Goal: Task Accomplishment & Management: Manage account settings

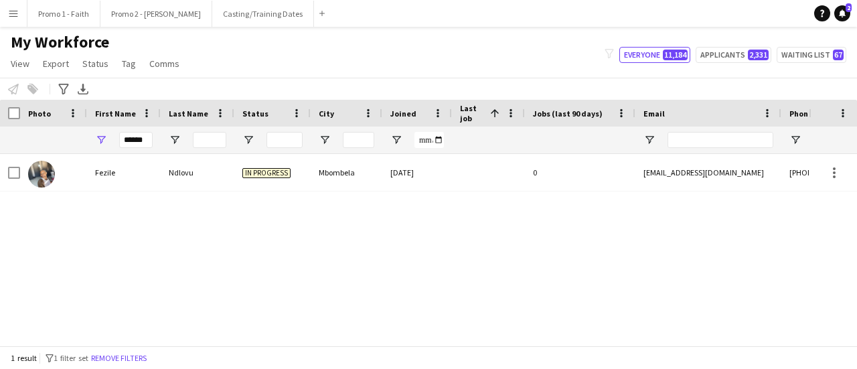
click at [151, 139] on input "*****" at bounding box center [135, 140] width 33 height 16
type input "*"
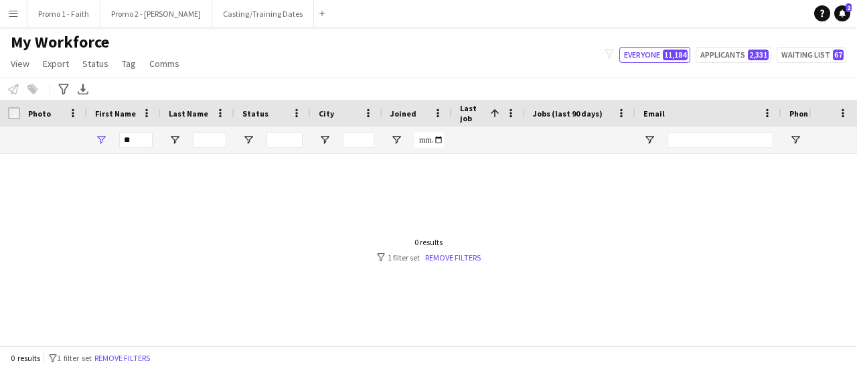
type input "*"
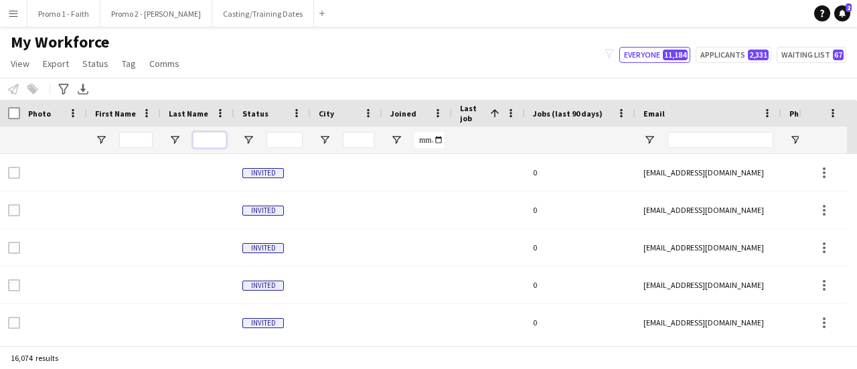
click at [212, 139] on input "Last Name Filter Input" at bounding box center [209, 140] width 33 height 16
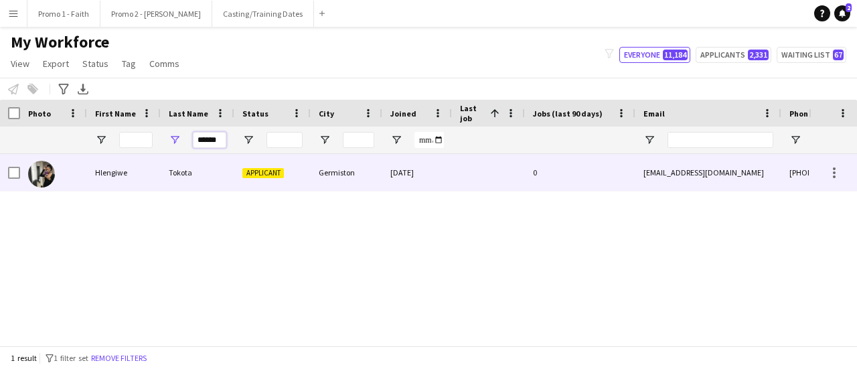
type input "******"
click at [201, 175] on div "Tokota" at bounding box center [198, 172] width 74 height 37
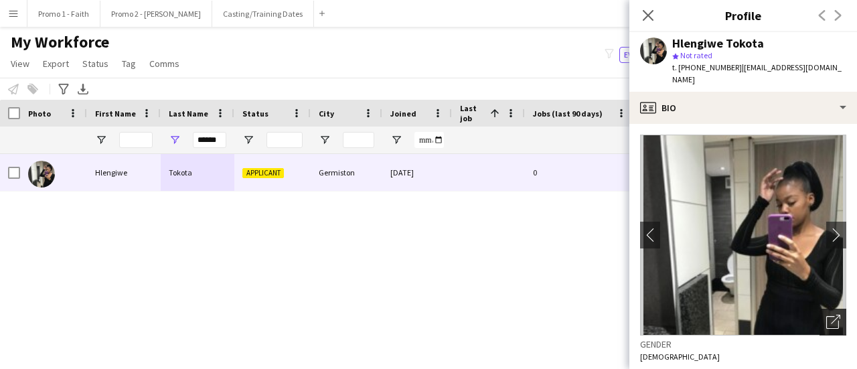
click at [824, 309] on div "Open photos pop-in" at bounding box center [833, 322] width 27 height 27
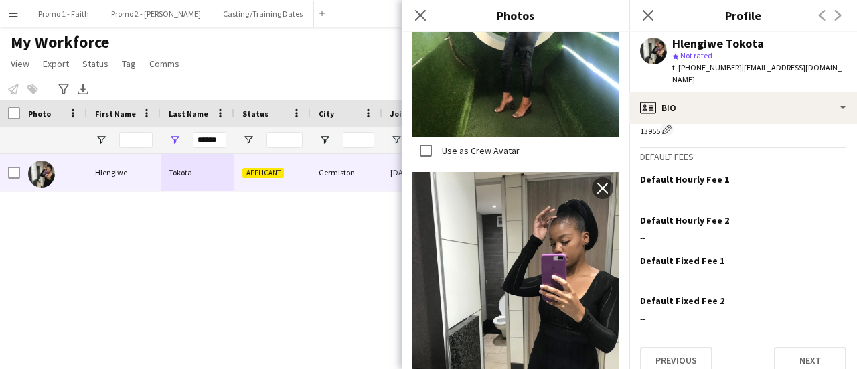
scroll to position [615, 0]
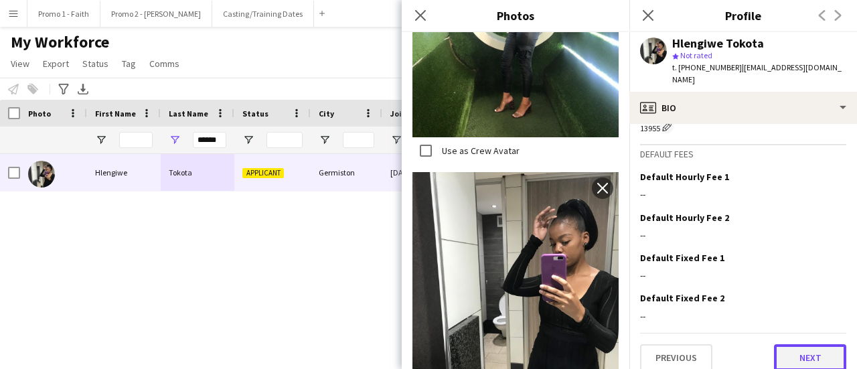
click at [808, 344] on button "Next" at bounding box center [810, 357] width 72 height 27
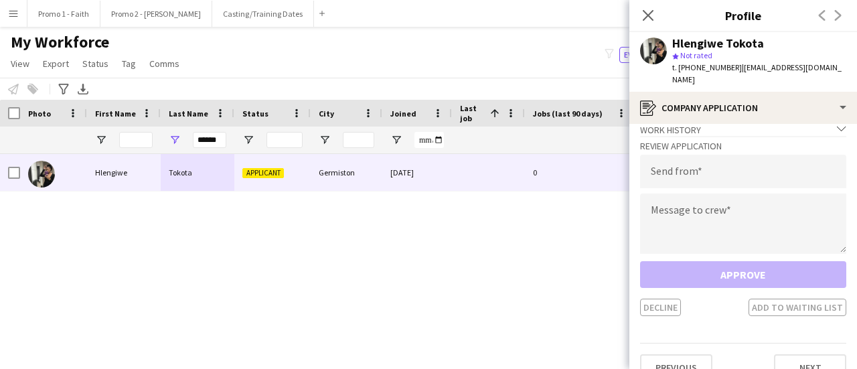
scroll to position [23, 0]
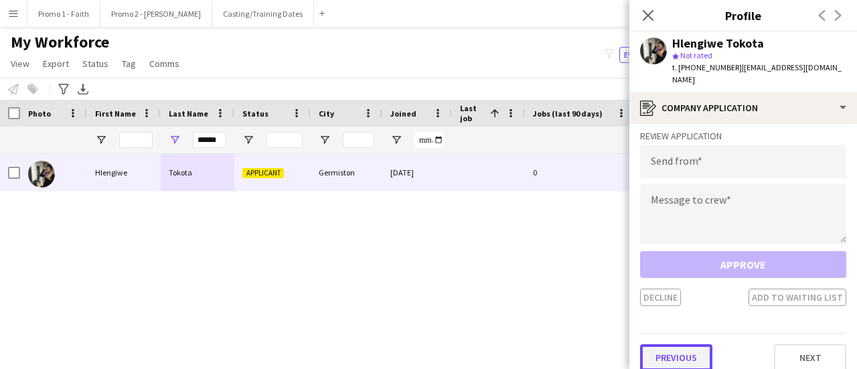
click at [670, 344] on button "Previous" at bounding box center [676, 357] width 72 height 27
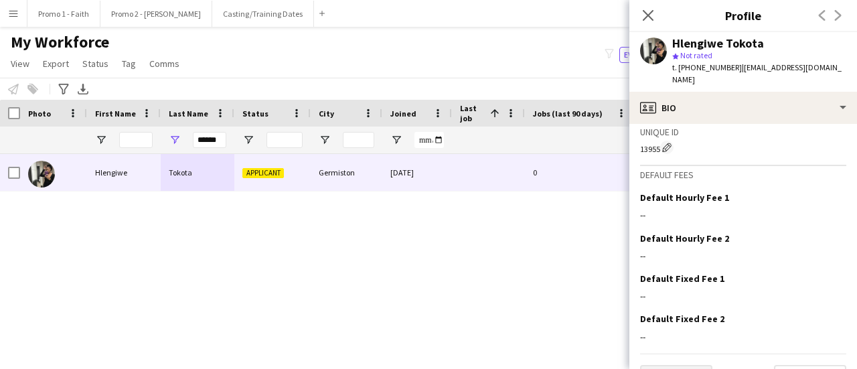
scroll to position [615, 0]
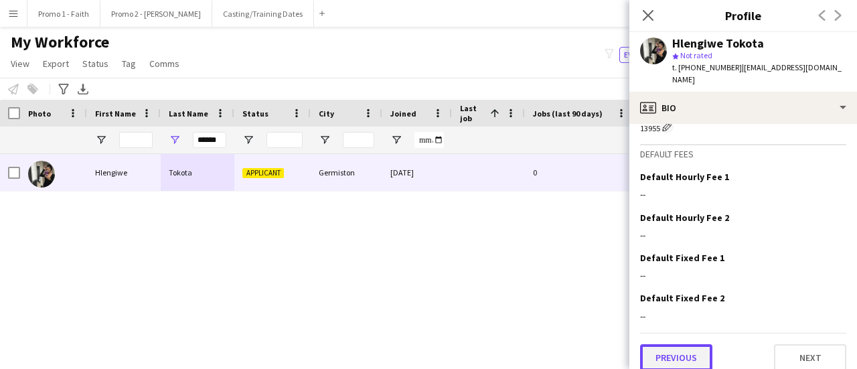
click at [682, 348] on button "Previous" at bounding box center [676, 357] width 72 height 27
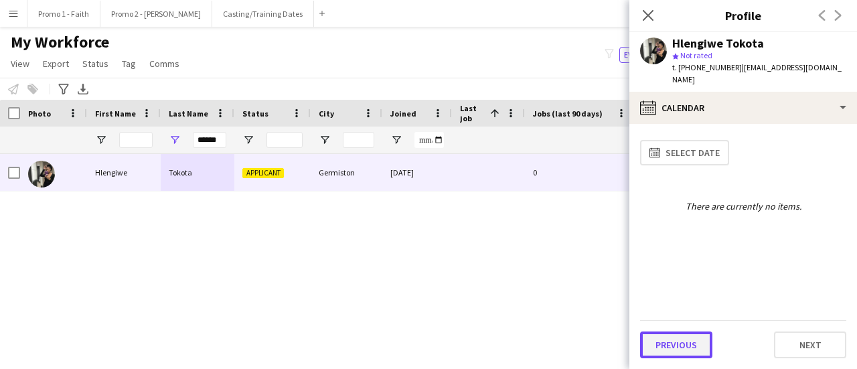
click at [674, 342] on button "Previous" at bounding box center [676, 344] width 72 height 27
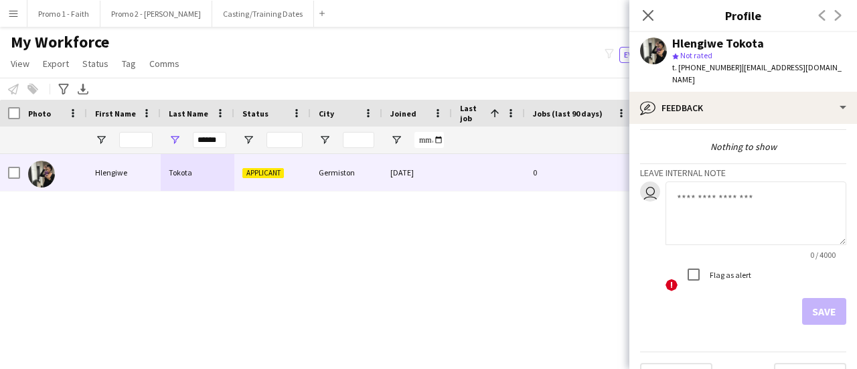
scroll to position [62, 0]
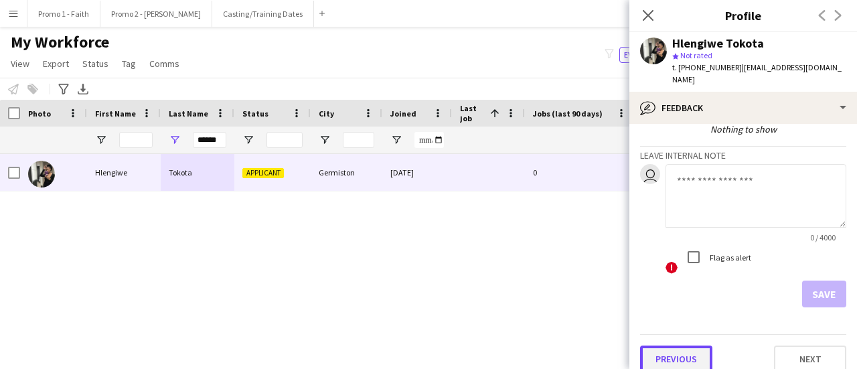
click at [676, 346] on button "Previous" at bounding box center [676, 359] width 72 height 27
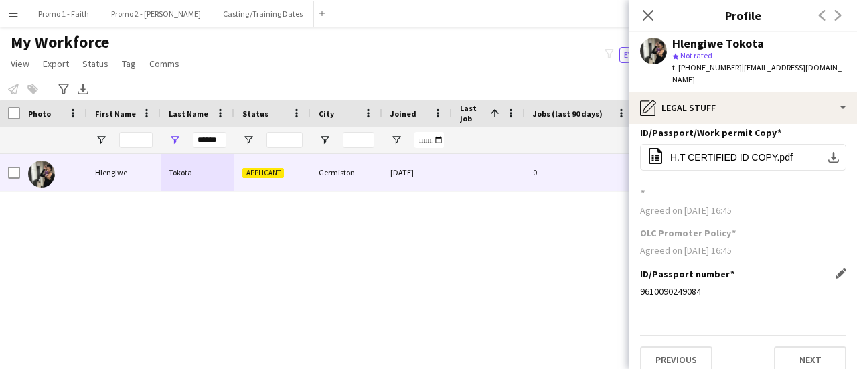
scroll to position [10, 0]
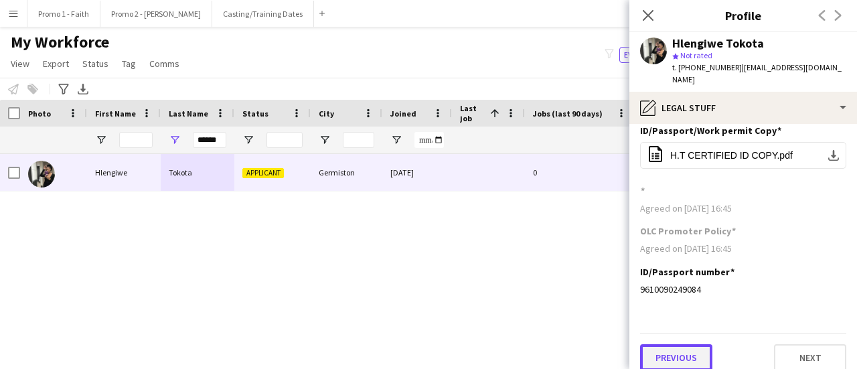
click at [685, 344] on button "Previous" at bounding box center [676, 357] width 72 height 27
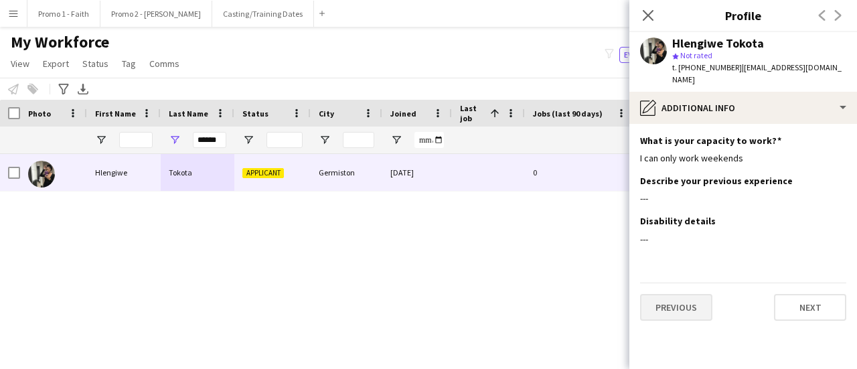
scroll to position [0, 0]
click at [686, 294] on button "Previous" at bounding box center [676, 307] width 72 height 27
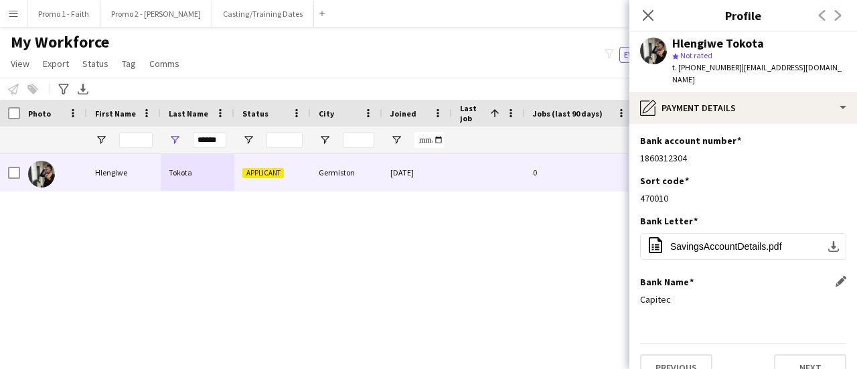
scroll to position [10, 0]
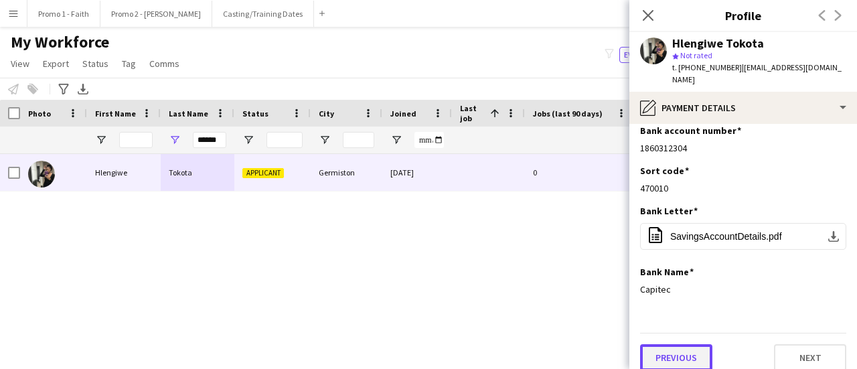
click at [671, 346] on button "Previous" at bounding box center [676, 357] width 72 height 27
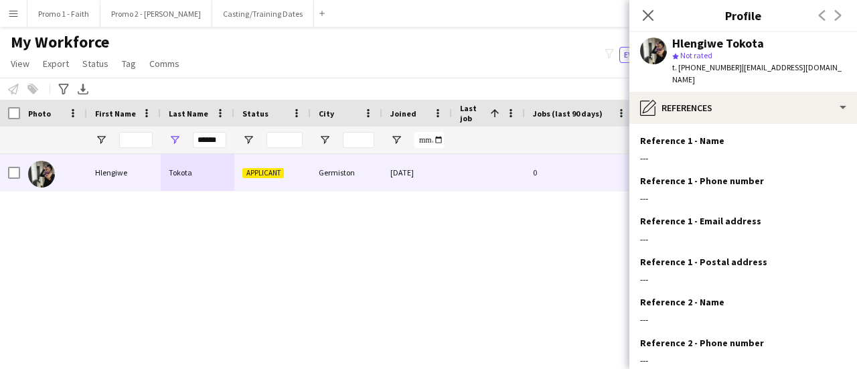
scroll to position [151, 0]
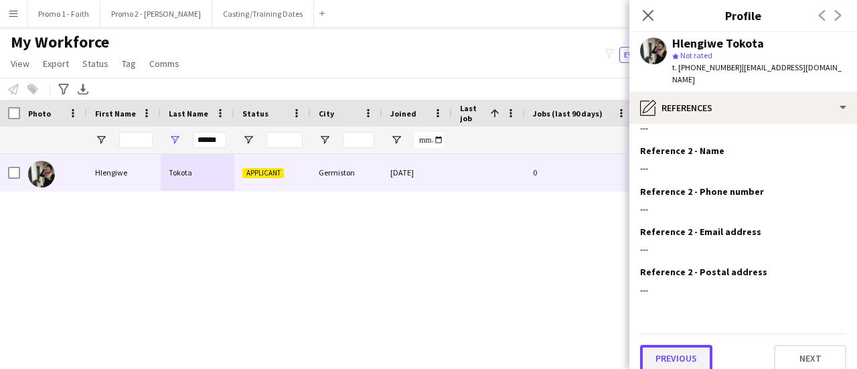
click at [669, 345] on button "Previous" at bounding box center [676, 358] width 72 height 27
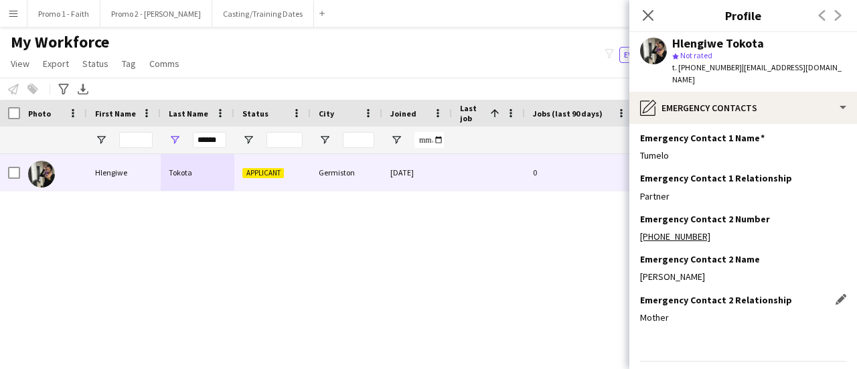
scroll to position [71, 0]
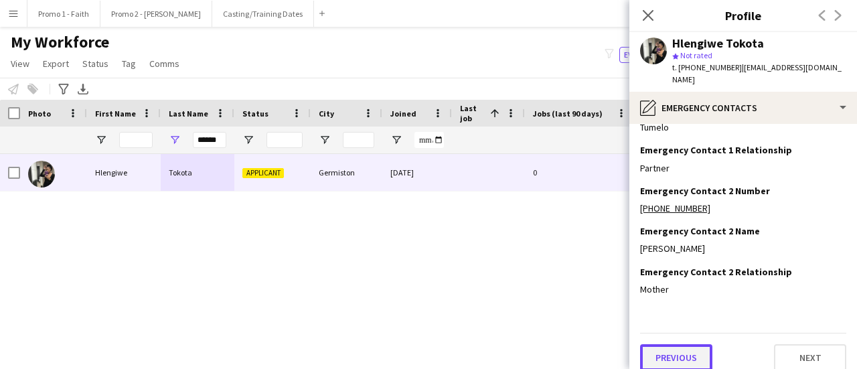
click at [673, 344] on button "Previous" at bounding box center [676, 357] width 72 height 27
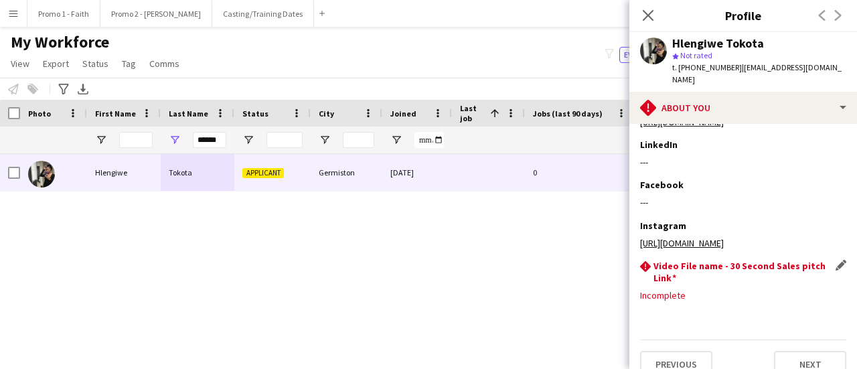
scroll to position [233, 0]
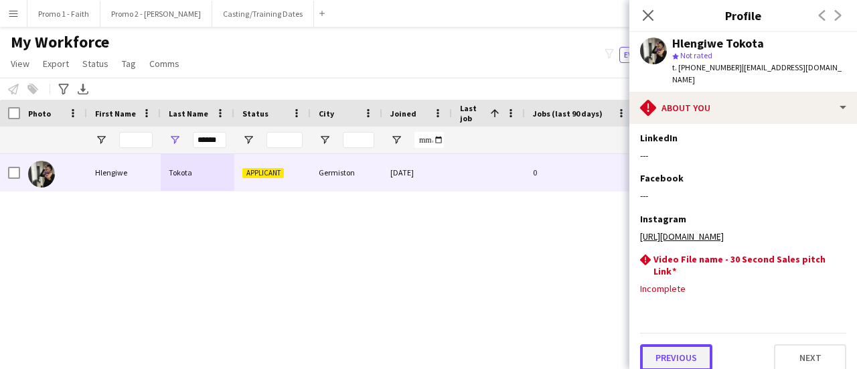
click at [676, 345] on button "Previous" at bounding box center [676, 357] width 72 height 27
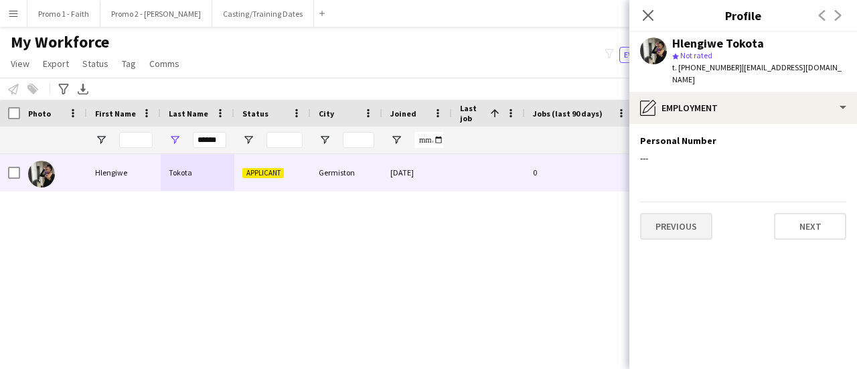
scroll to position [0, 0]
click at [687, 213] on button "Previous" at bounding box center [676, 226] width 72 height 27
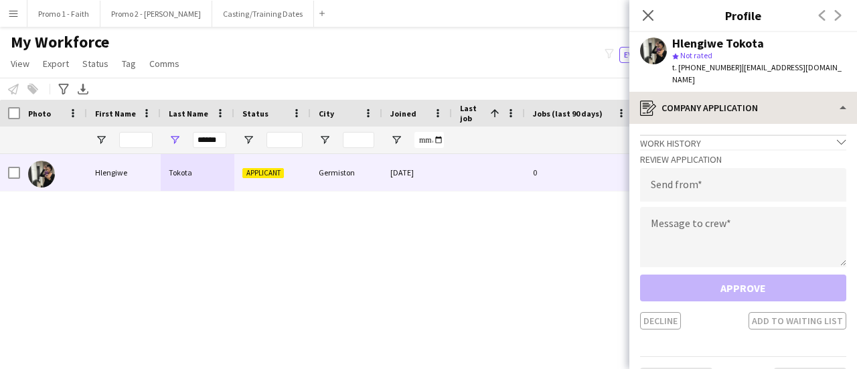
drag, startPoint x: 731, startPoint y: 69, endPoint x: 842, endPoint y: 80, distance: 112.3
click at [842, 80] on app-crew-profile "Close pop-in Profile Previous Next Hlengiwe Tokota star Not rated t. [PHONE_NUM…" at bounding box center [743, 184] width 228 height 369
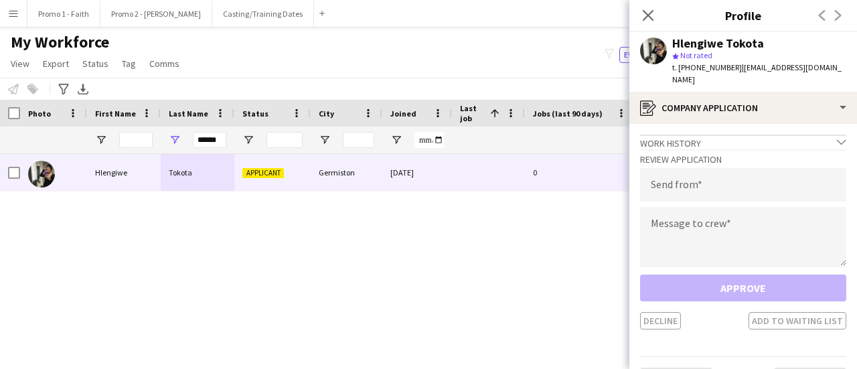
copy app-crew-profile "[EMAIL_ADDRESS][DOMAIN_NAME] register"
click at [671, 173] on input "email" at bounding box center [743, 184] width 206 height 33
paste input "**********"
type input "**********"
click at [684, 219] on textarea at bounding box center [743, 237] width 206 height 60
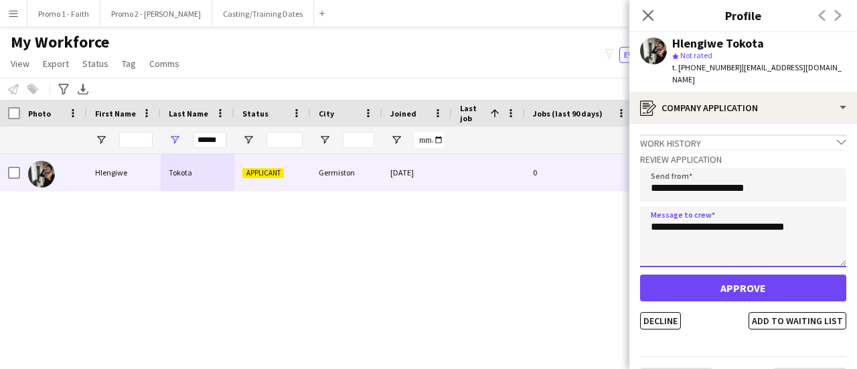
type textarea "**********"
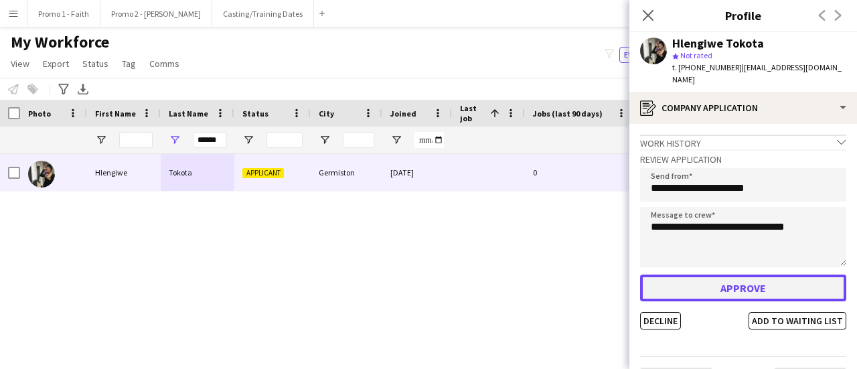
click at [727, 277] on button "Approve" at bounding box center [743, 288] width 206 height 27
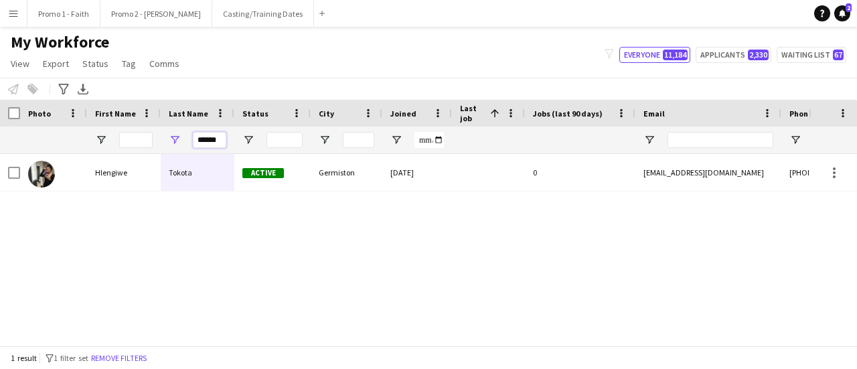
click at [198, 140] on input "******" at bounding box center [209, 140] width 33 height 16
type input "*"
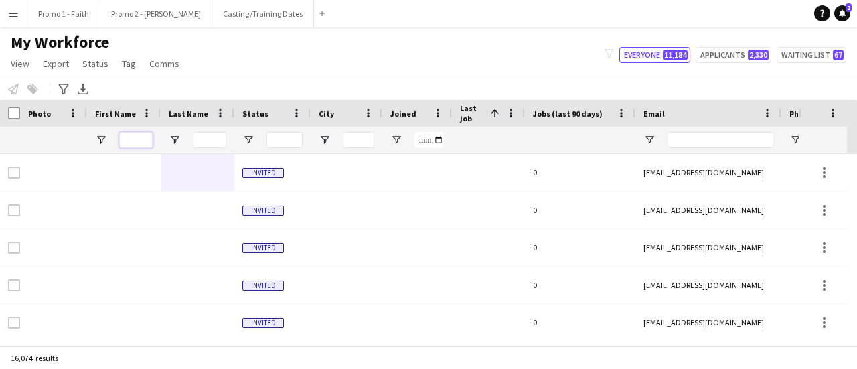
click at [139, 139] on input "First Name Filter Input" at bounding box center [135, 140] width 33 height 16
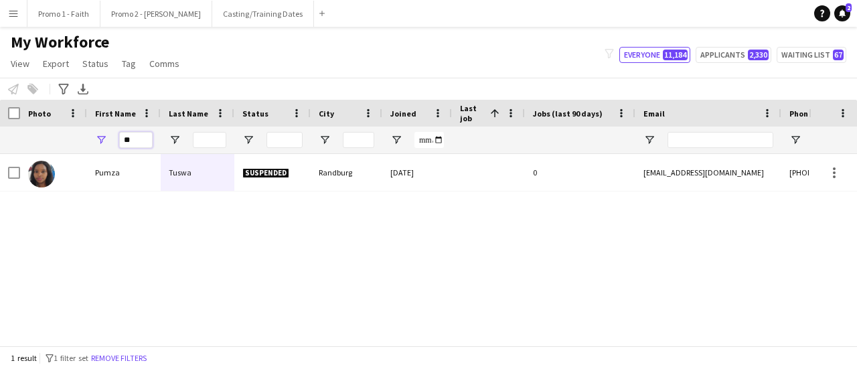
type input "*"
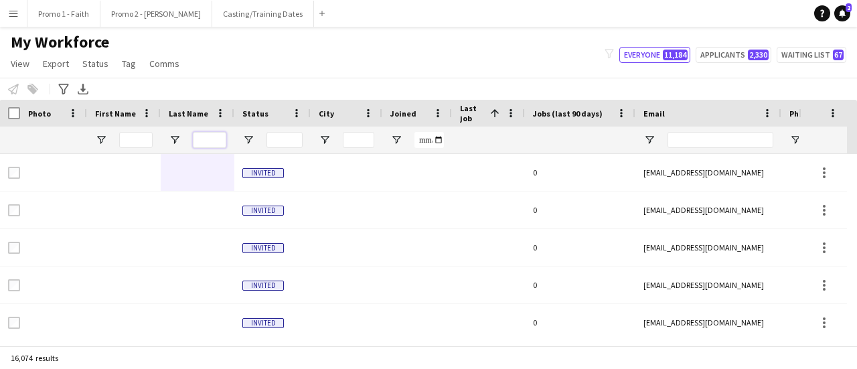
click at [213, 138] on input "Last Name Filter Input" at bounding box center [209, 140] width 33 height 16
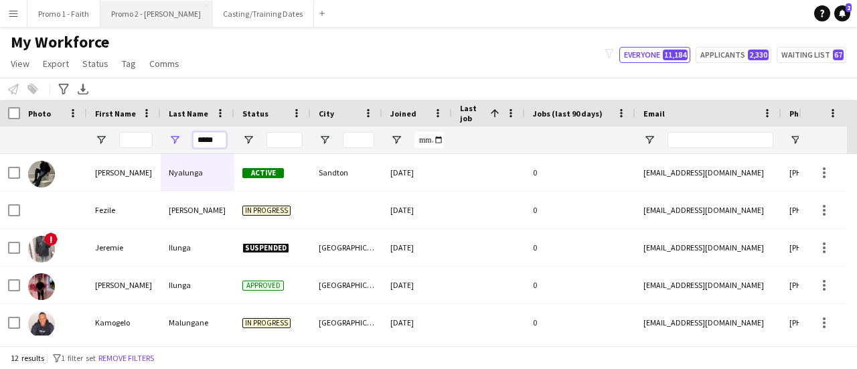
type input "*****"
click at [134, 139] on input "First Name Filter Input" at bounding box center [135, 140] width 33 height 16
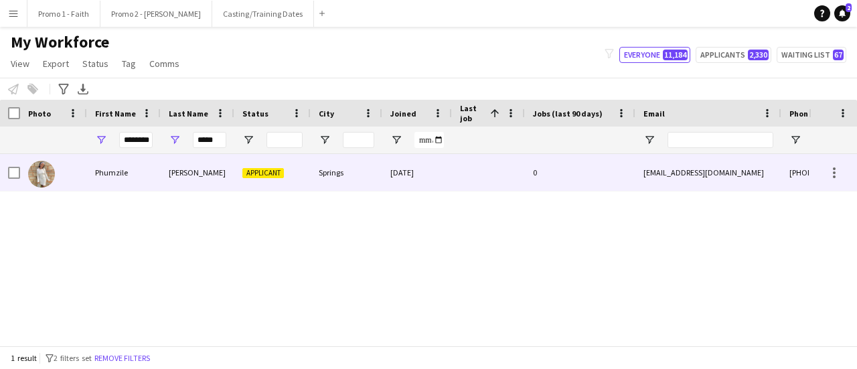
click at [205, 174] on div "[PERSON_NAME]" at bounding box center [198, 172] width 74 height 37
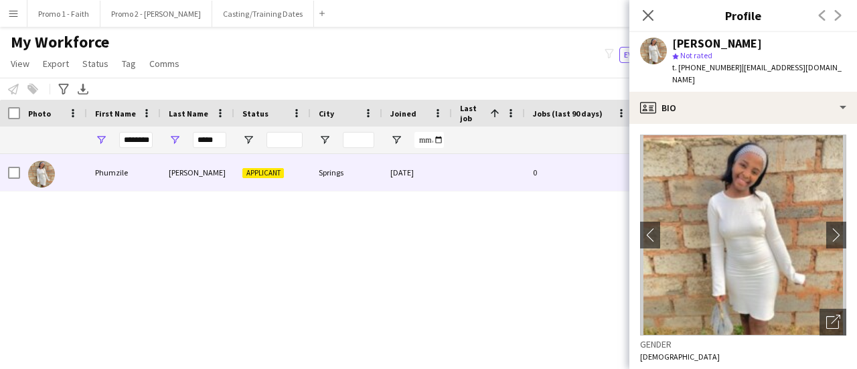
scroll to position [67, 0]
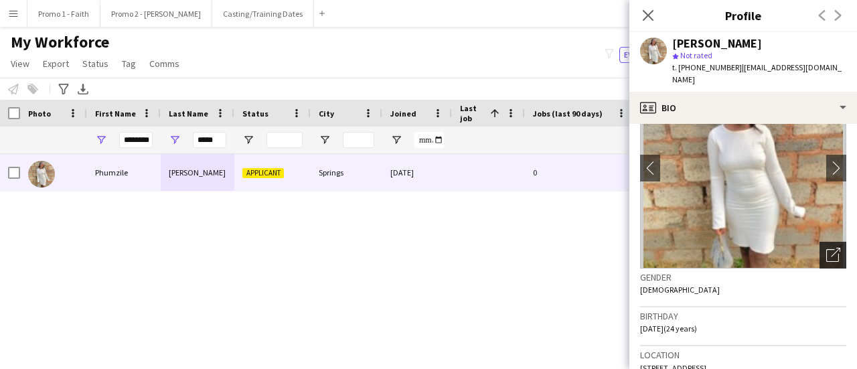
click at [826, 254] on icon "Open photos pop-in" at bounding box center [833, 255] width 14 height 14
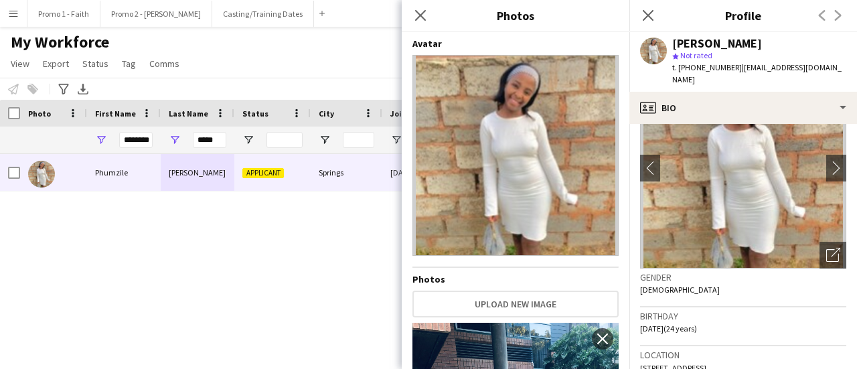
scroll to position [0, 0]
click at [423, 16] on icon "Close pop-in" at bounding box center [420, 15] width 13 height 13
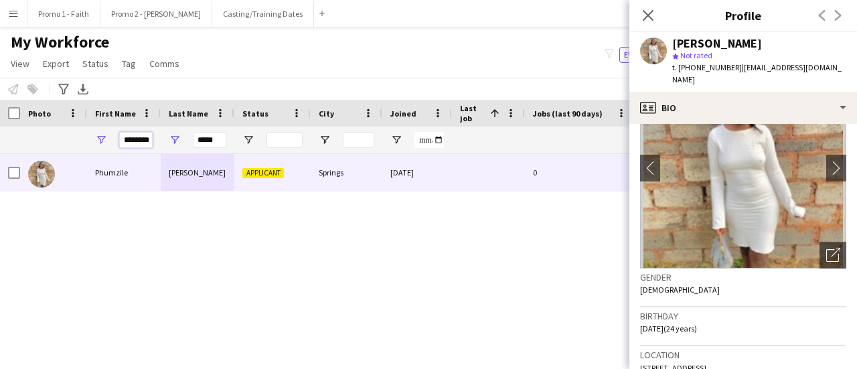
click at [122, 141] on input "********" at bounding box center [135, 140] width 33 height 16
type input "*"
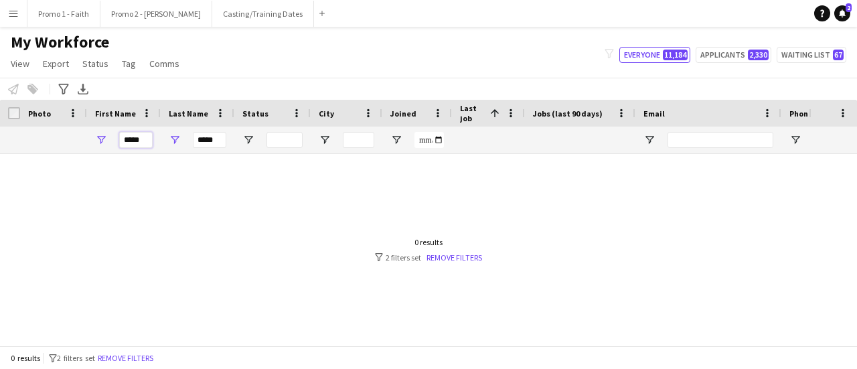
type input "*****"
click at [220, 139] on input "*****" at bounding box center [209, 140] width 33 height 16
type input "*"
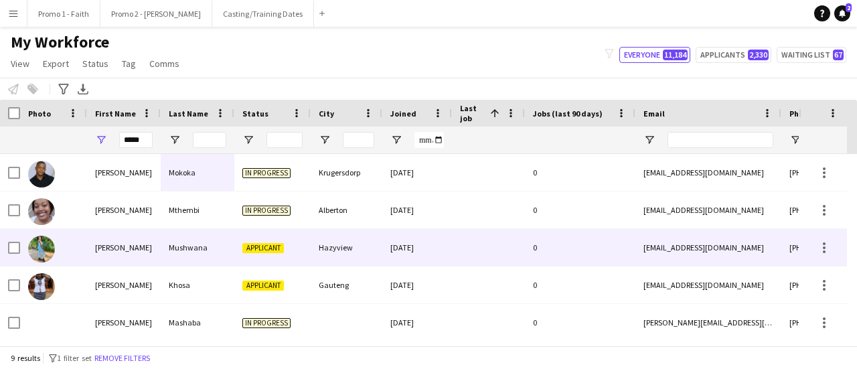
click at [237, 249] on div "Applicant" at bounding box center [272, 247] width 76 height 37
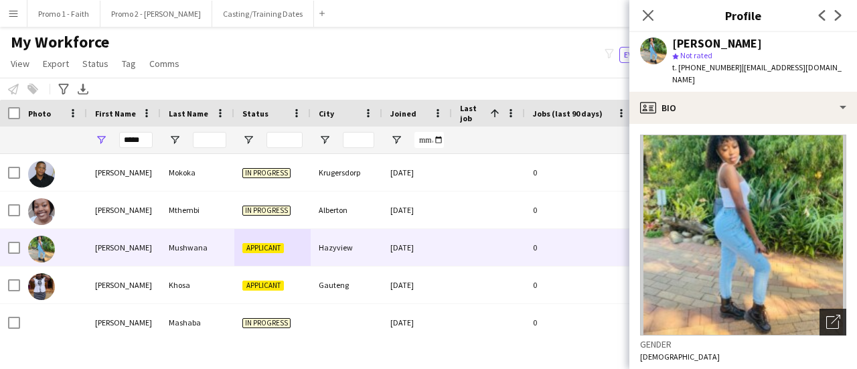
click at [826, 315] on icon "Open photos pop-in" at bounding box center [833, 322] width 14 height 14
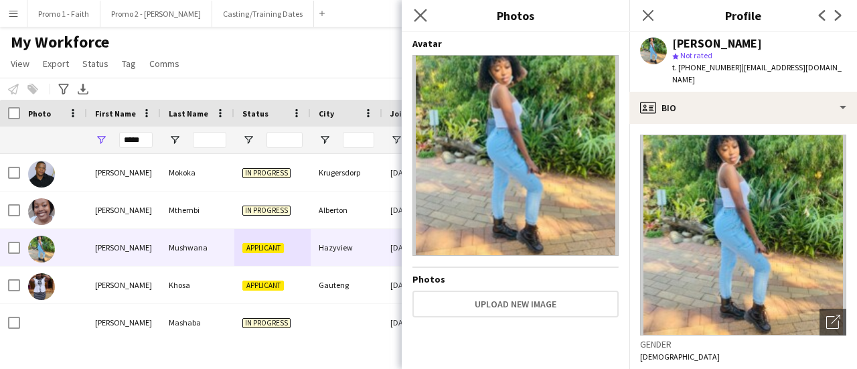
click at [419, 8] on app-icon "Close pop-in" at bounding box center [420, 15] width 19 height 19
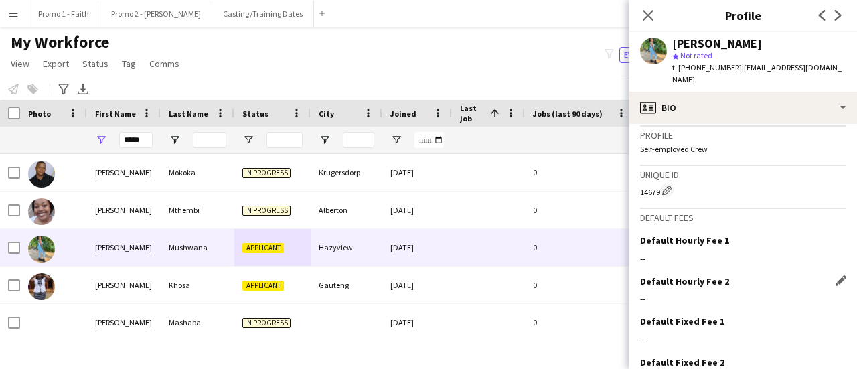
scroll to position [645, 0]
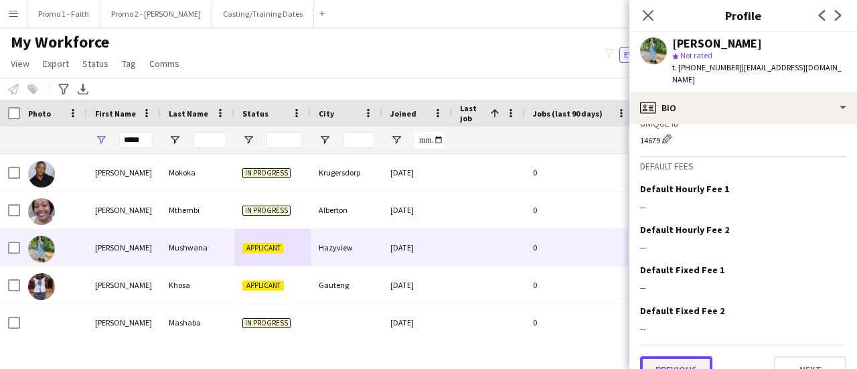
click at [671, 356] on button "Previous" at bounding box center [676, 369] width 72 height 27
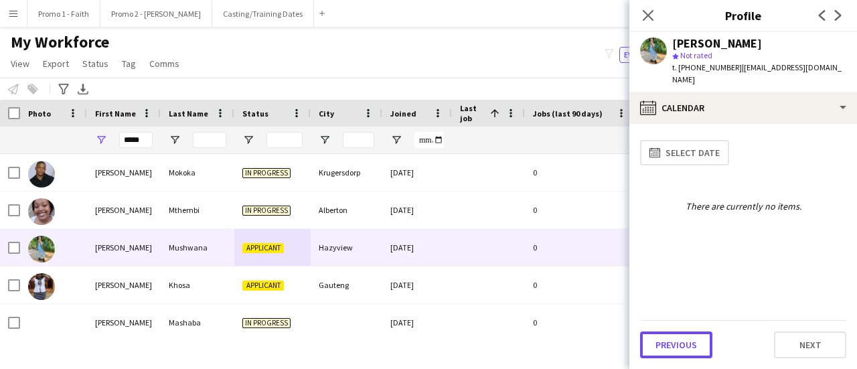
click at [671, 344] on button "Previous" at bounding box center [676, 344] width 72 height 27
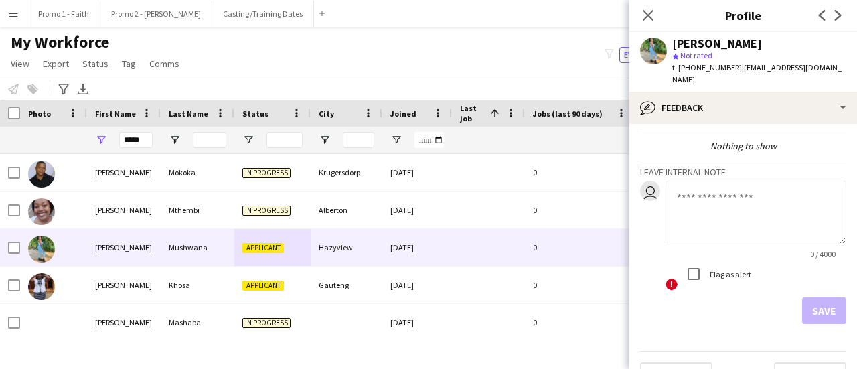
scroll to position [62, 0]
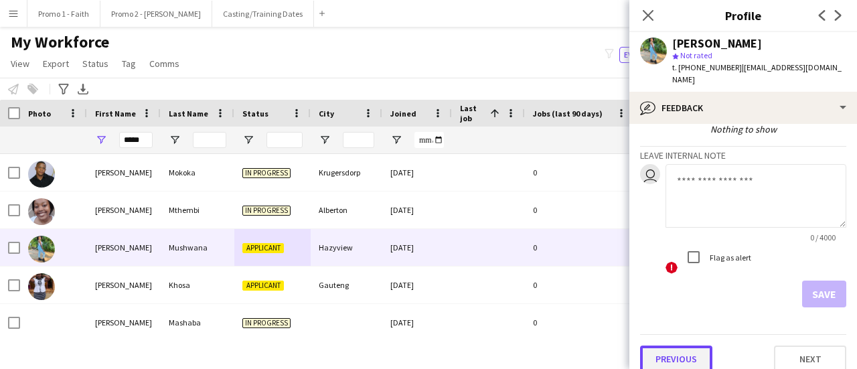
click at [672, 350] on button "Previous" at bounding box center [676, 359] width 72 height 27
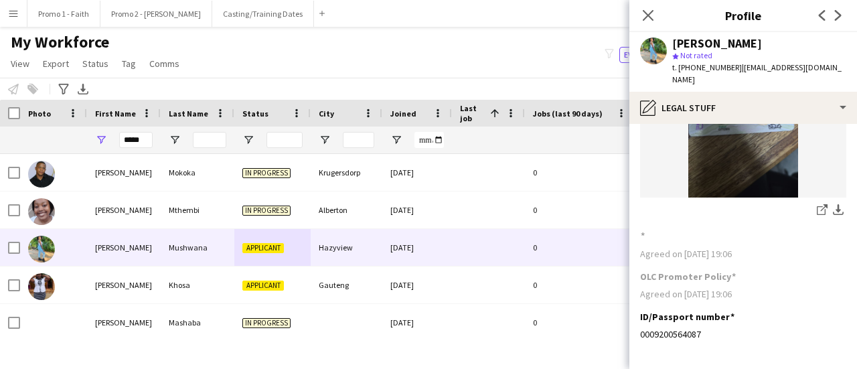
scroll to position [196, 0]
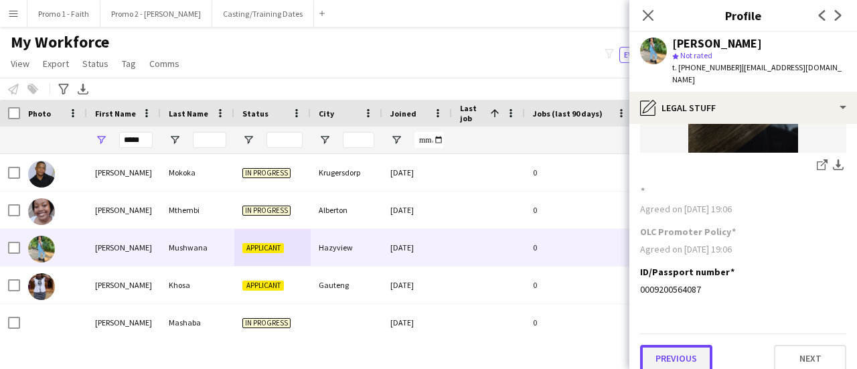
click at [658, 347] on button "Previous" at bounding box center [676, 358] width 72 height 27
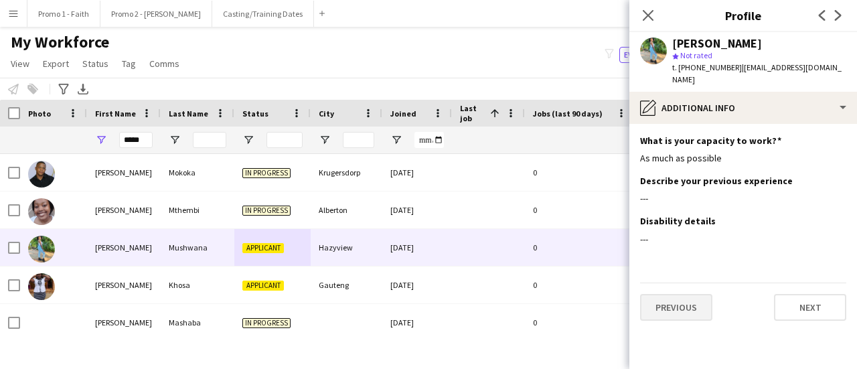
scroll to position [0, 0]
click at [675, 294] on button "Previous" at bounding box center [676, 307] width 72 height 27
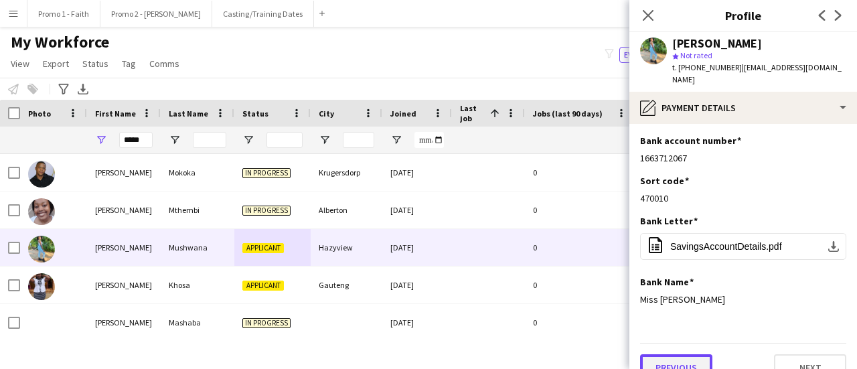
click at [679, 354] on button "Previous" at bounding box center [676, 367] width 72 height 27
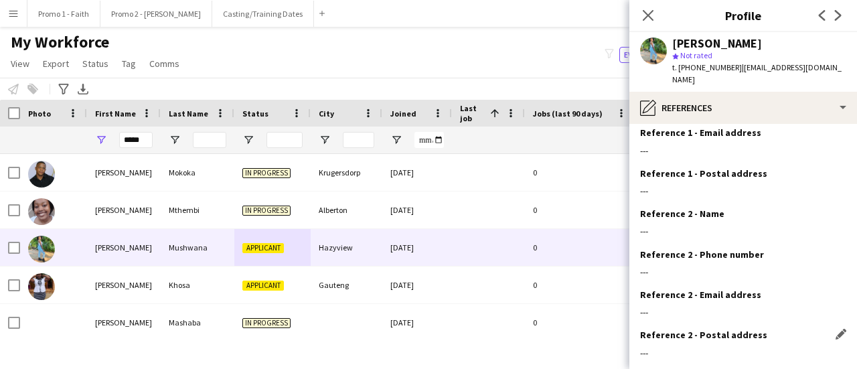
scroll to position [151, 0]
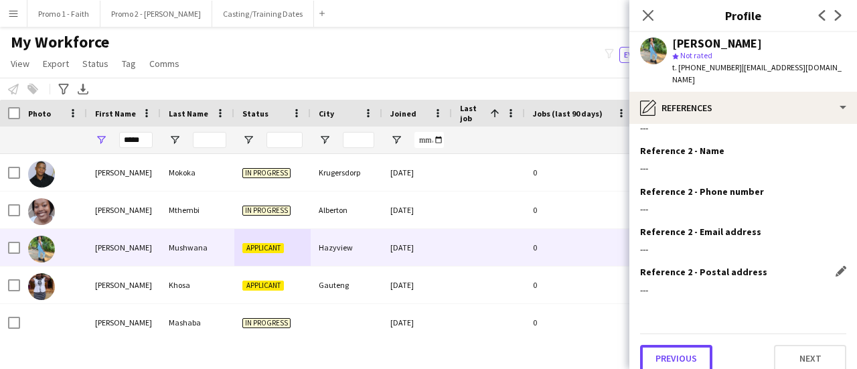
click at [679, 346] on button "Previous" at bounding box center [676, 358] width 72 height 27
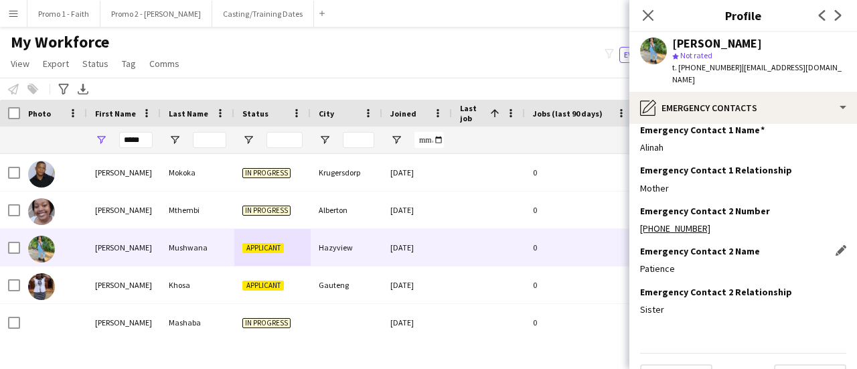
scroll to position [71, 0]
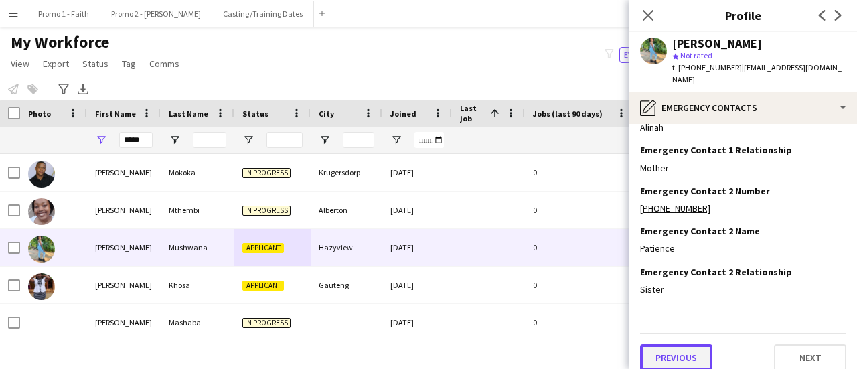
click at [678, 344] on button "Previous" at bounding box center [676, 357] width 72 height 27
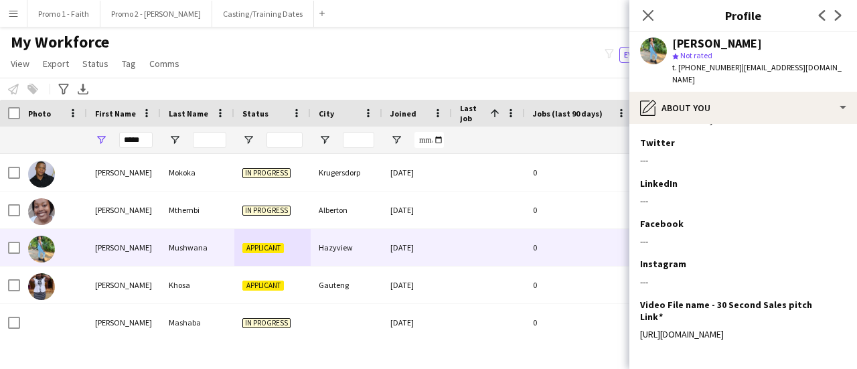
scroll to position [330, 0]
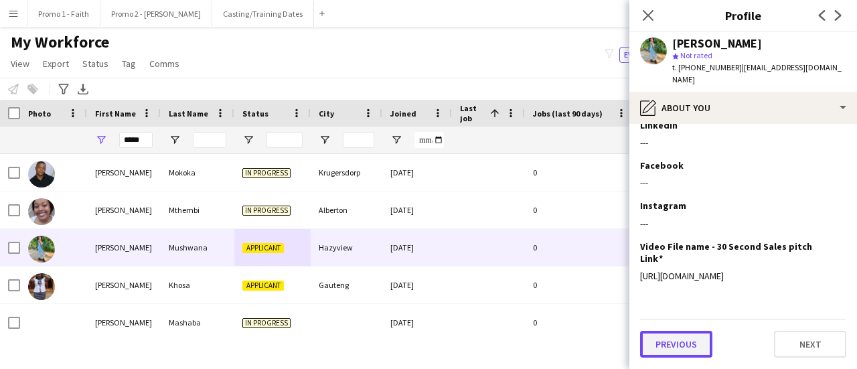
click at [676, 342] on button "Previous" at bounding box center [676, 344] width 72 height 27
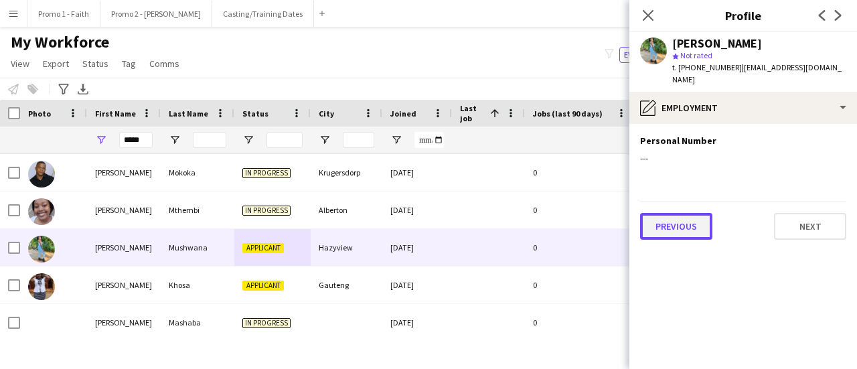
click at [676, 218] on button "Previous" at bounding box center [676, 226] width 72 height 27
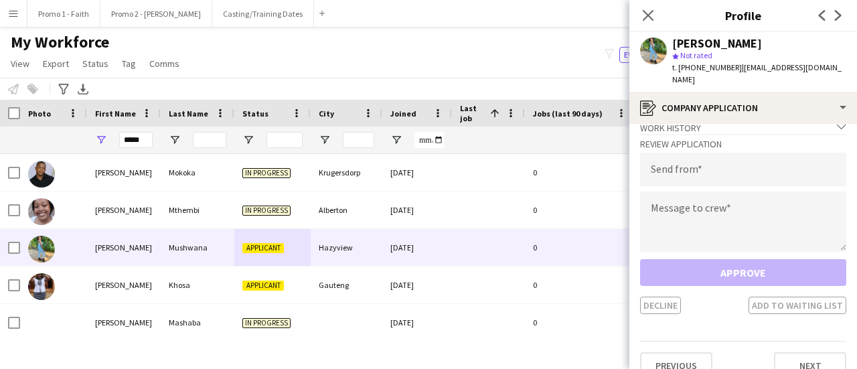
scroll to position [23, 0]
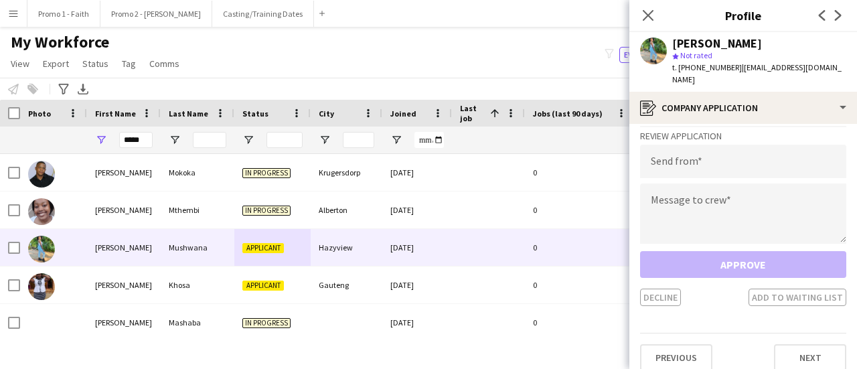
drag, startPoint x: 735, startPoint y: 66, endPoint x: 857, endPoint y: 72, distance: 122.0
click at [857, 72] on app-profile-header "[PERSON_NAME] star Not rated t. [PHONE_NUMBER] | [EMAIL_ADDRESS][DOMAIN_NAME]" at bounding box center [743, 62] width 228 height 60
copy span "[EMAIL_ADDRESS][DOMAIN_NAME]"
click at [671, 153] on input "email" at bounding box center [743, 161] width 206 height 33
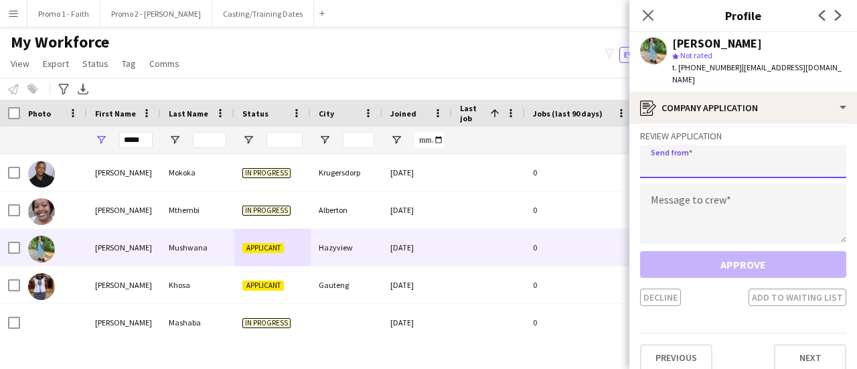
paste input "**********"
type input "**********"
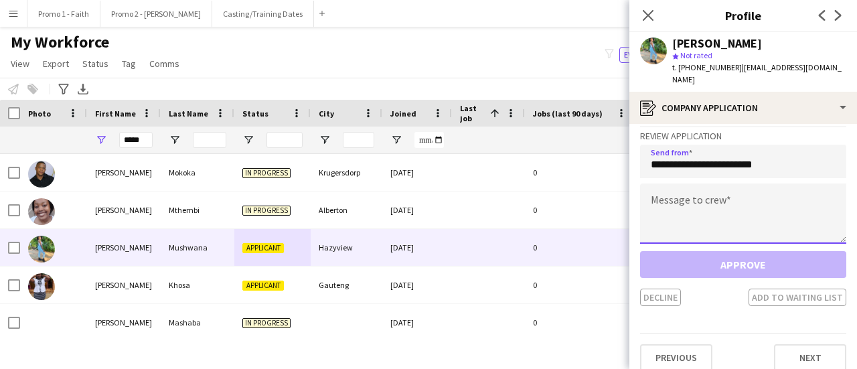
click at [680, 200] on textarea at bounding box center [743, 213] width 206 height 60
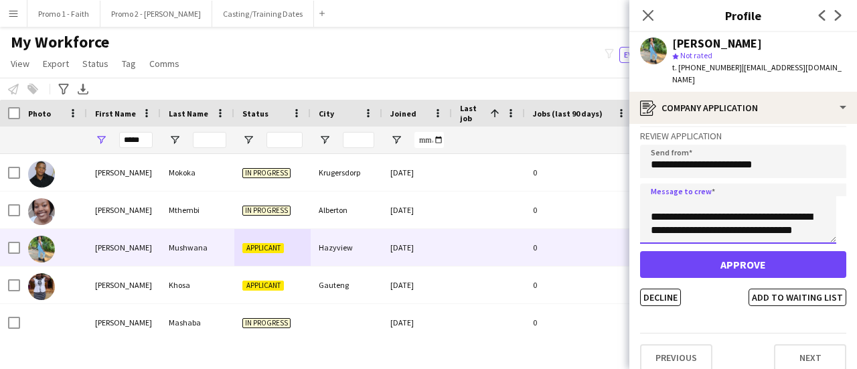
scroll to position [48, 0]
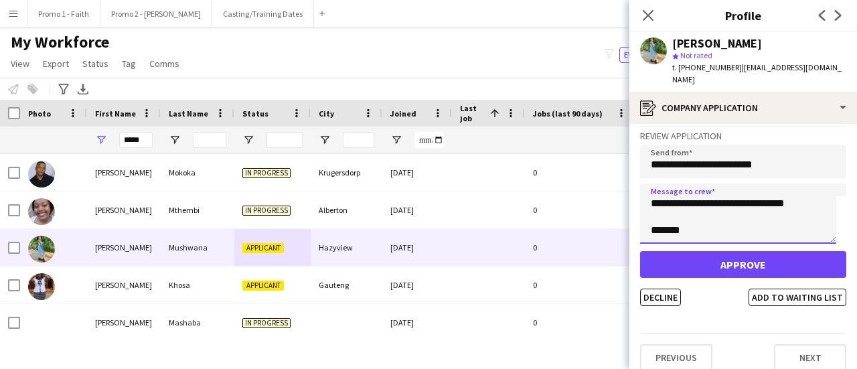
type textarea "**********"
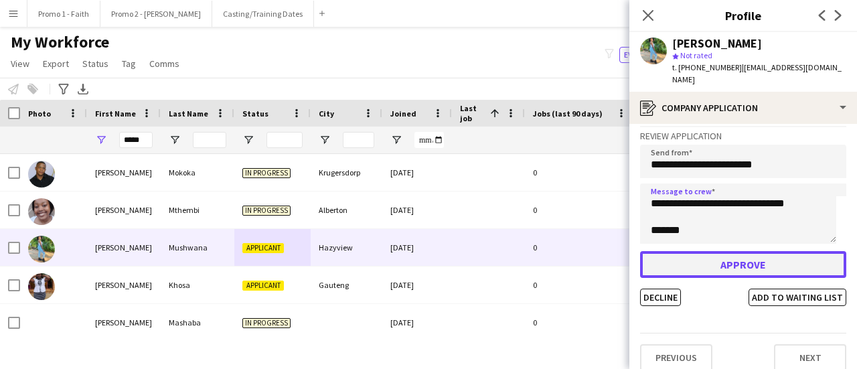
click at [727, 263] on button "Approve" at bounding box center [743, 264] width 206 height 27
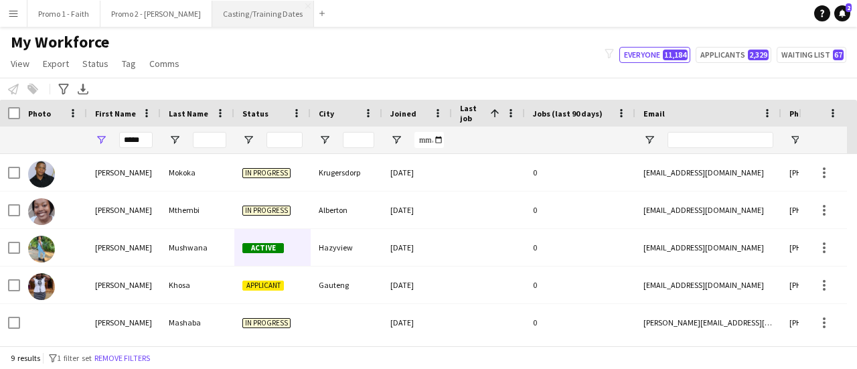
click at [225, 15] on button "Casting/Training Dates Close" at bounding box center [263, 14] width 102 height 26
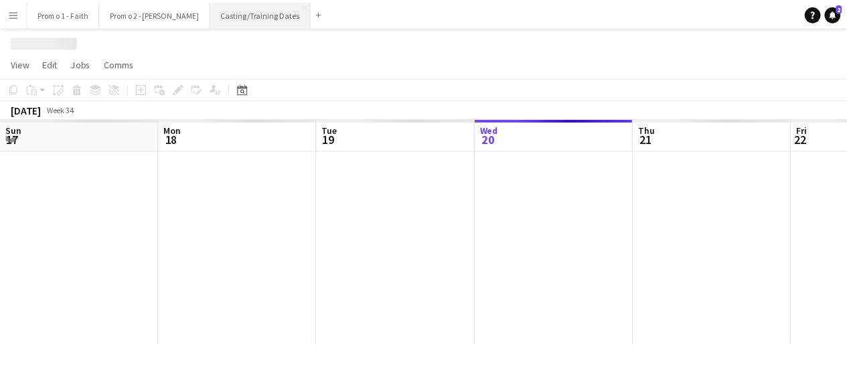
scroll to position [0, 320]
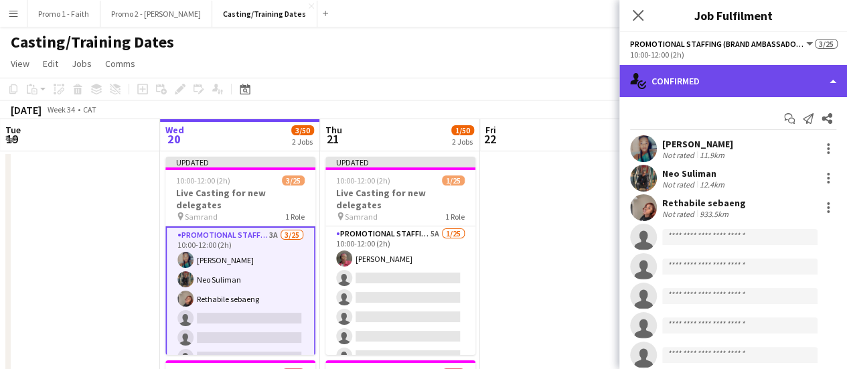
click at [835, 77] on div "single-neutral-actions-check-2 Confirmed" at bounding box center [733, 81] width 228 height 32
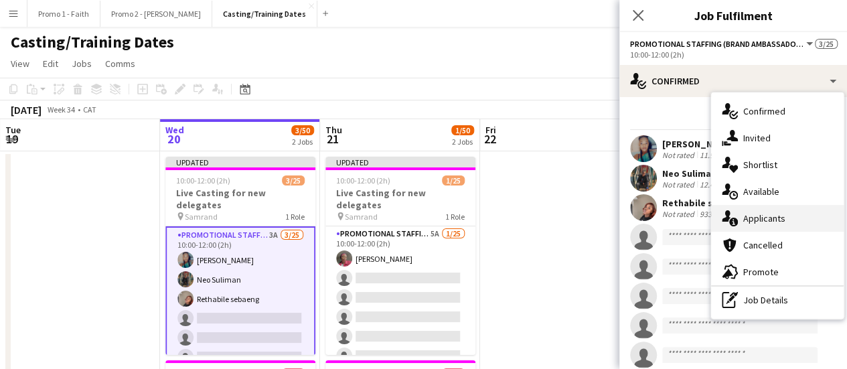
click at [757, 224] on div "single-neutral-actions-information Applicants" at bounding box center [777, 218] width 133 height 27
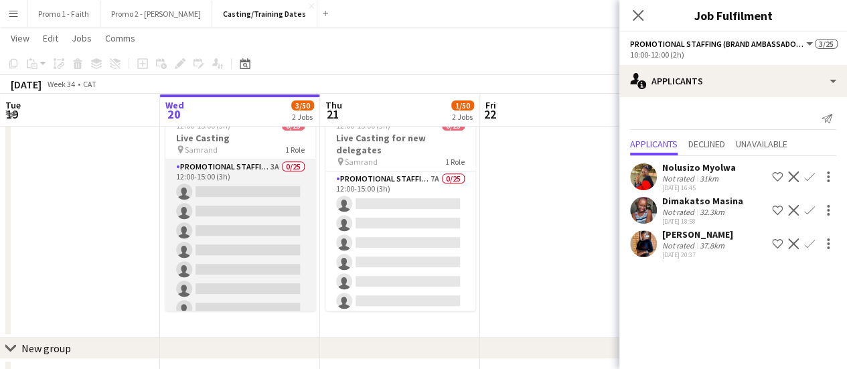
scroll to position [232, 0]
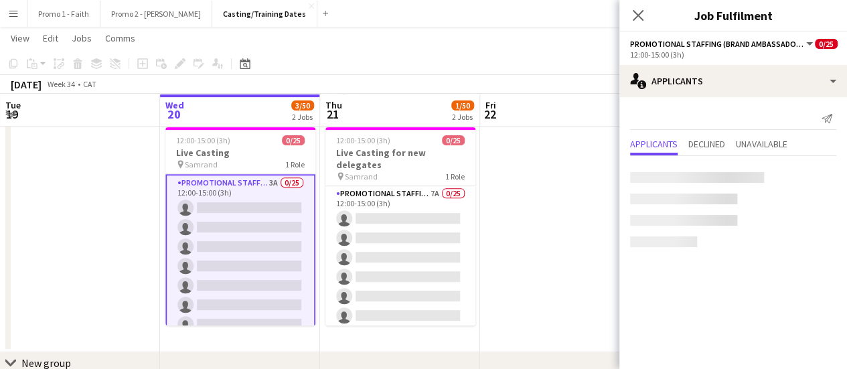
scroll to position [333, 0]
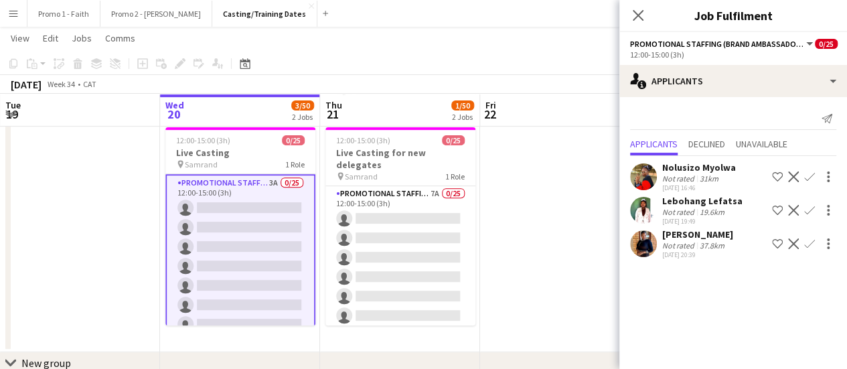
click at [810, 174] on app-icon "Confirm" at bounding box center [809, 176] width 11 height 11
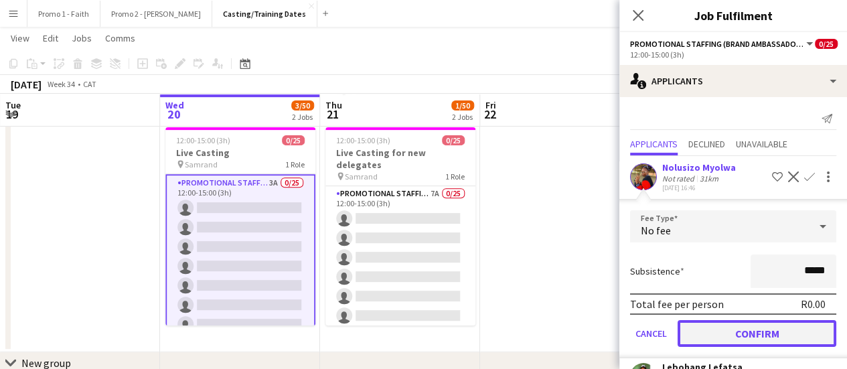
click at [745, 331] on button "Confirm" at bounding box center [757, 333] width 159 height 27
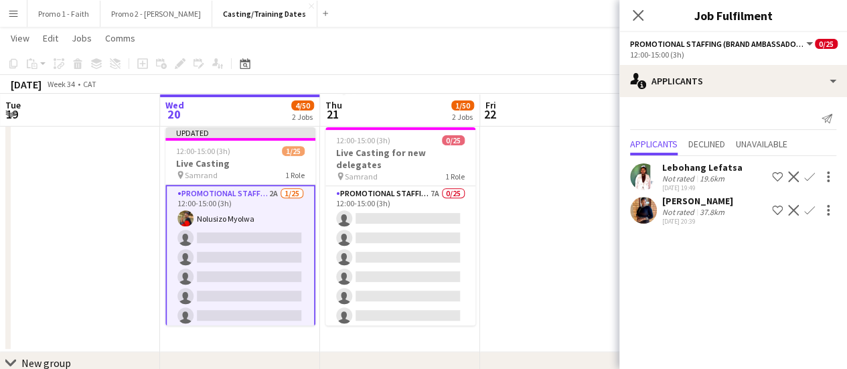
click at [806, 169] on button "Confirm" at bounding box center [810, 177] width 16 height 16
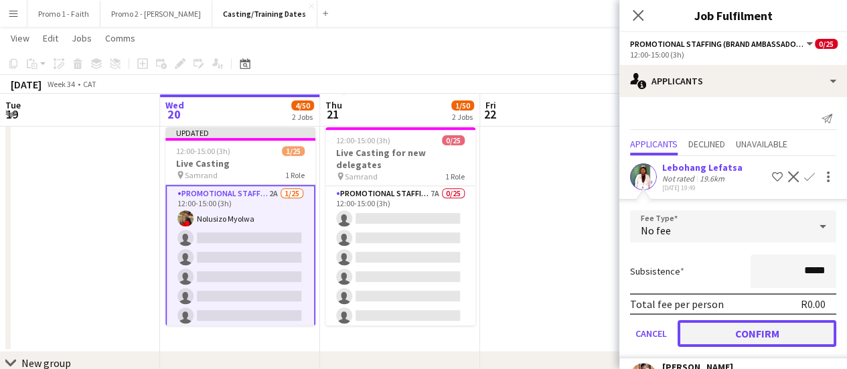
click at [762, 329] on button "Confirm" at bounding box center [757, 333] width 159 height 27
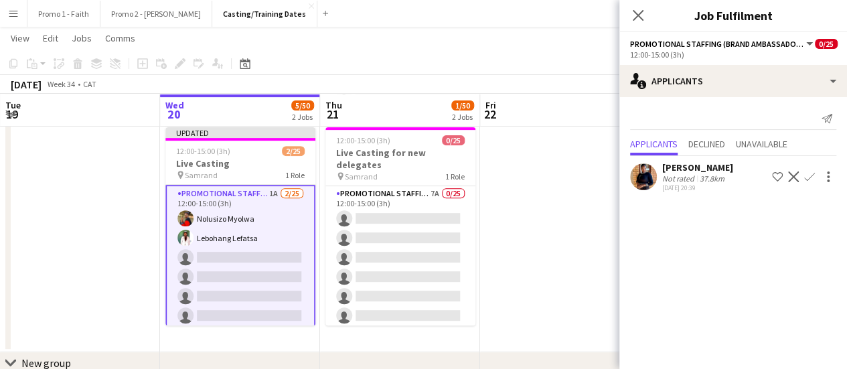
click at [806, 172] on app-icon "Confirm" at bounding box center [809, 176] width 11 height 11
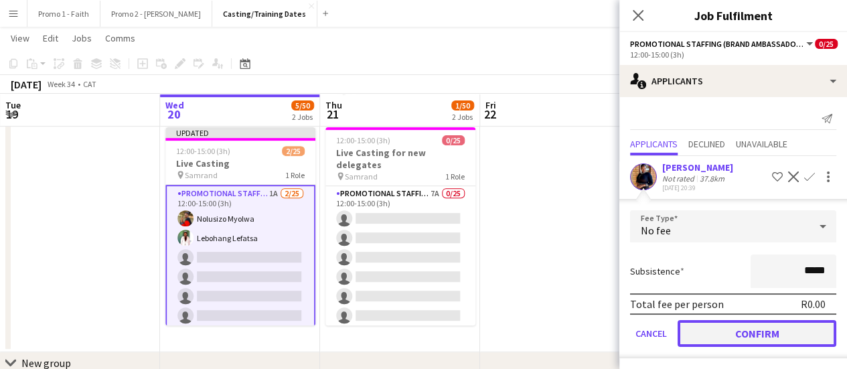
click at [761, 336] on button "Confirm" at bounding box center [757, 333] width 159 height 27
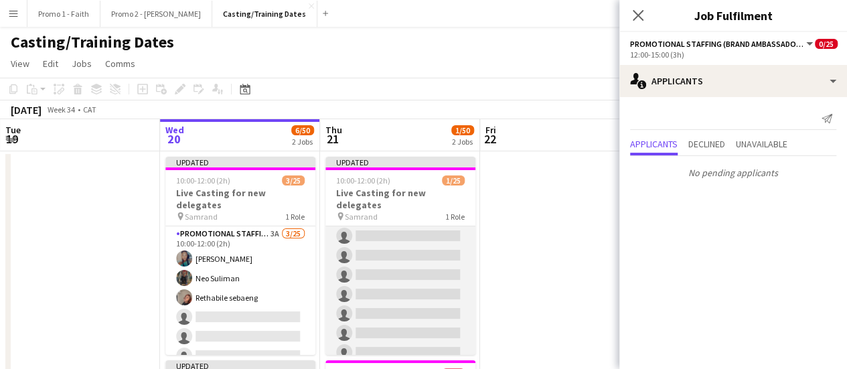
scroll to position [0, 0]
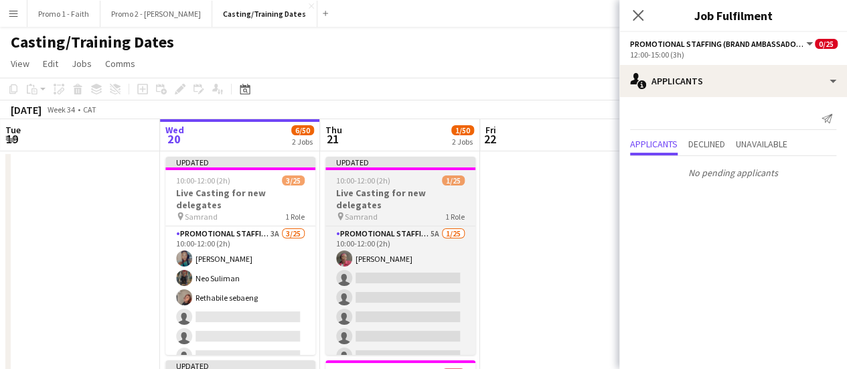
click at [401, 159] on div "Updated" at bounding box center [400, 162] width 150 height 11
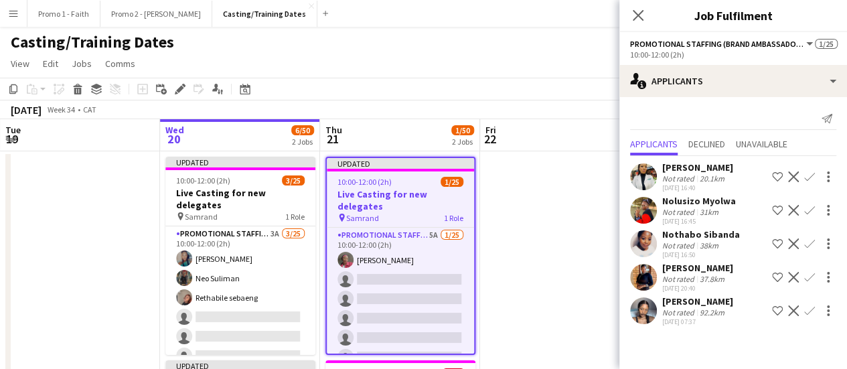
click at [811, 175] on app-icon "Confirm" at bounding box center [809, 176] width 11 height 11
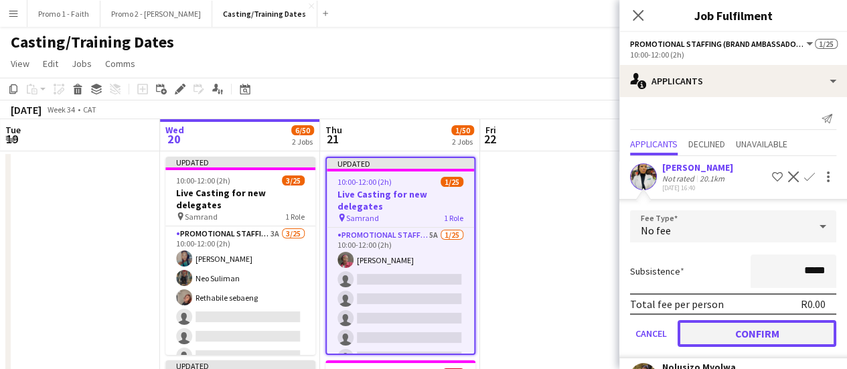
click at [773, 339] on button "Confirm" at bounding box center [757, 333] width 159 height 27
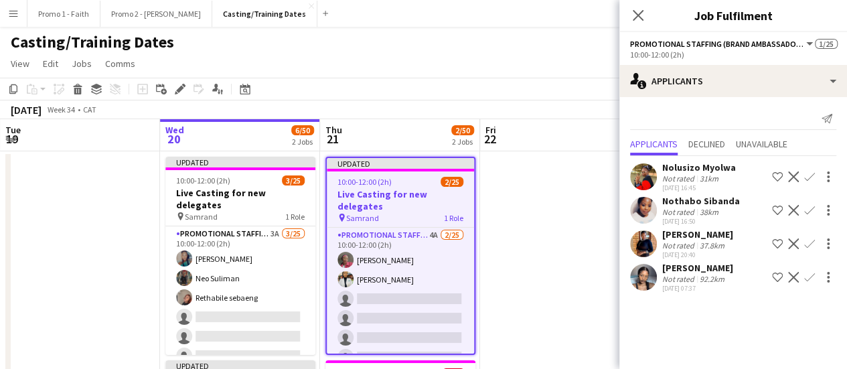
click at [810, 175] on app-icon "Confirm" at bounding box center [809, 176] width 11 height 11
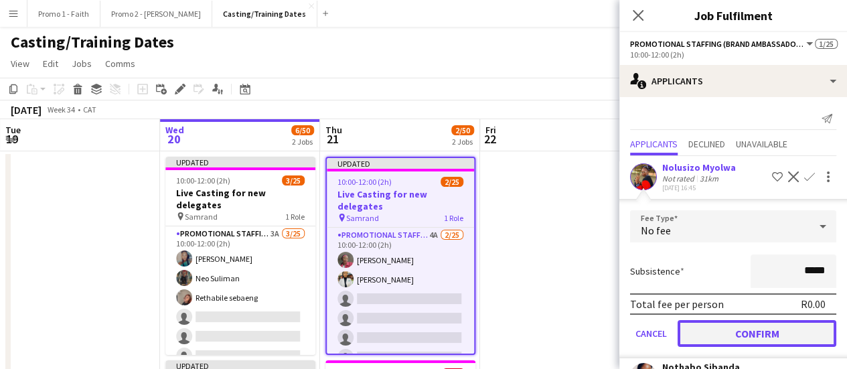
click at [777, 338] on button "Confirm" at bounding box center [757, 333] width 159 height 27
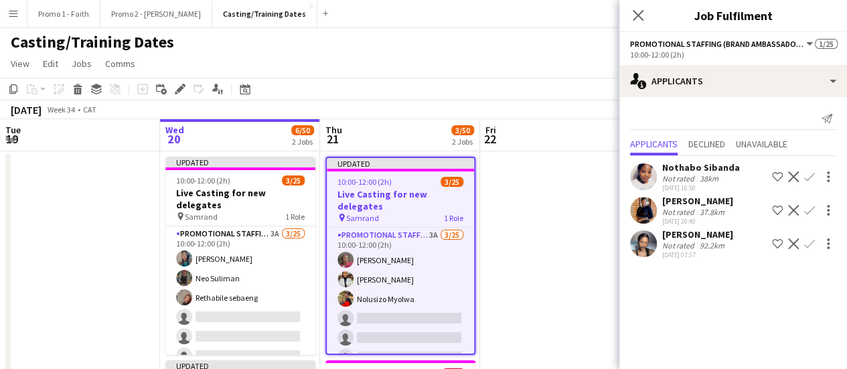
click at [808, 171] on app-icon "Confirm" at bounding box center [809, 176] width 11 height 11
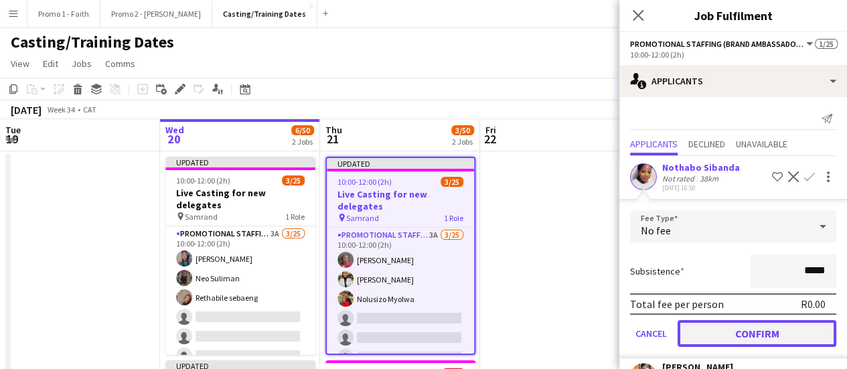
click at [759, 333] on button "Confirm" at bounding box center [757, 333] width 159 height 27
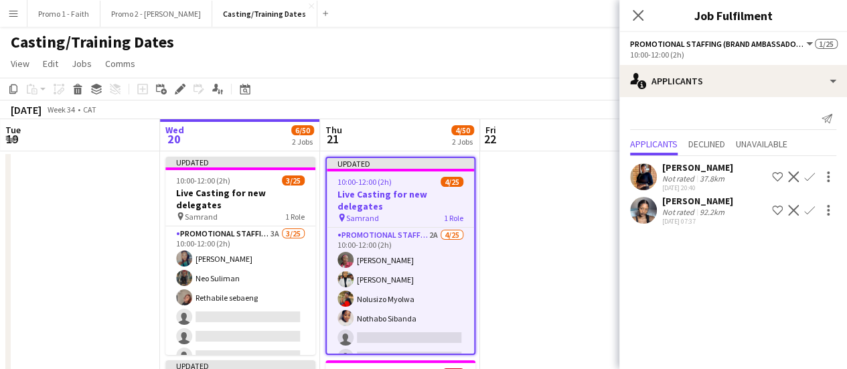
click at [812, 177] on app-icon "Confirm" at bounding box center [809, 176] width 11 height 11
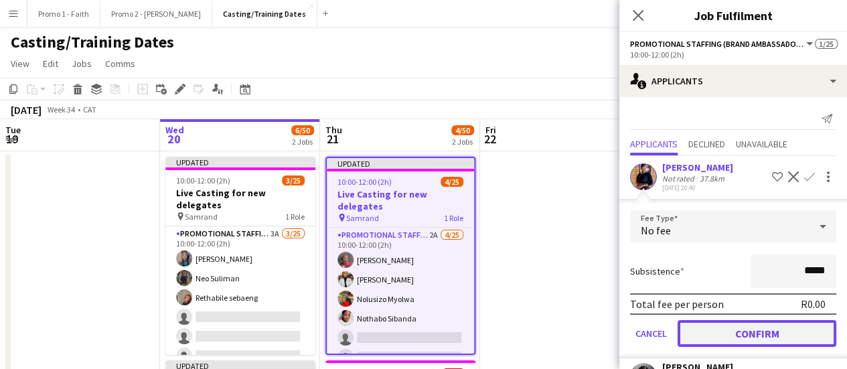
click at [794, 340] on button "Confirm" at bounding box center [757, 333] width 159 height 27
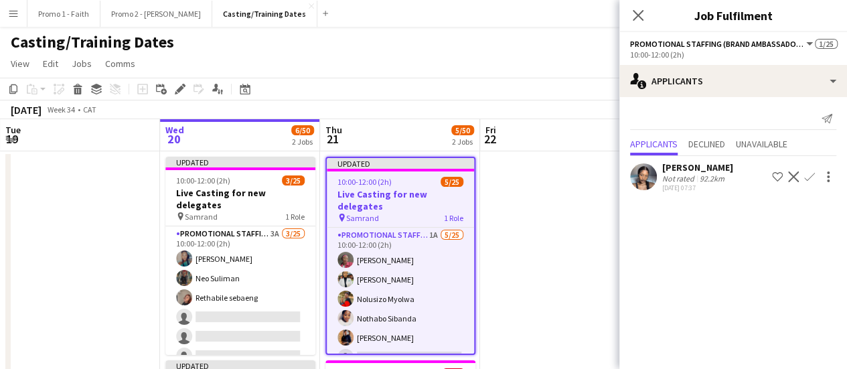
click at [807, 179] on app-icon "Confirm" at bounding box center [809, 176] width 11 height 11
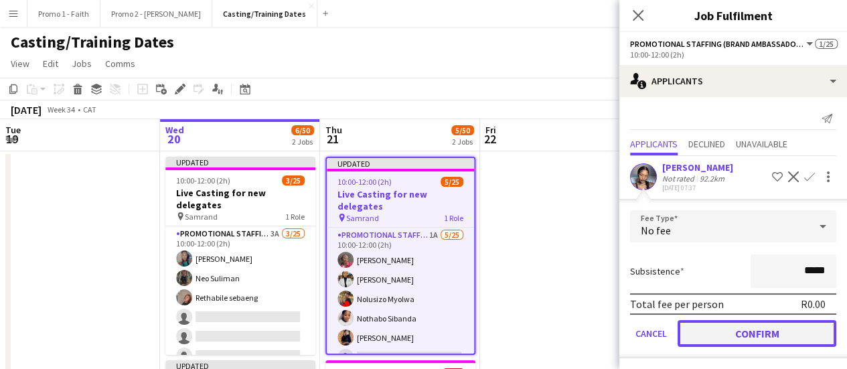
click at [745, 342] on button "Confirm" at bounding box center [757, 333] width 159 height 27
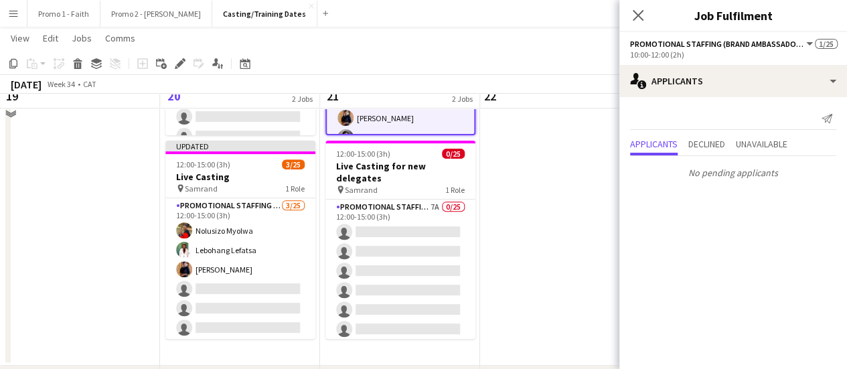
scroll to position [201, 0]
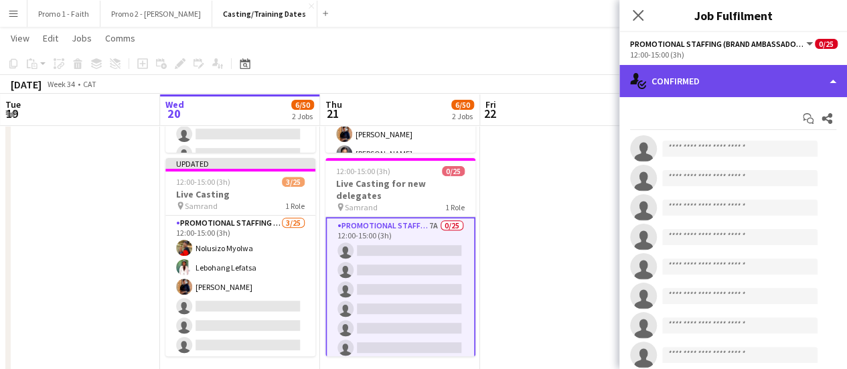
click at [832, 84] on div "single-neutral-actions-check-2 Confirmed" at bounding box center [733, 81] width 228 height 32
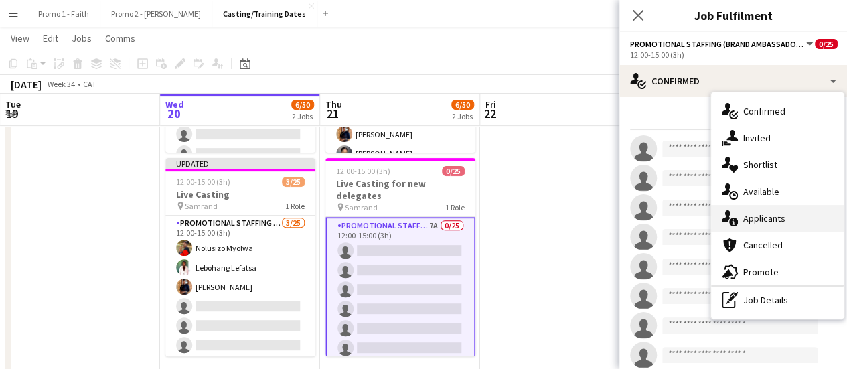
click at [775, 218] on div "single-neutral-actions-information Applicants" at bounding box center [777, 218] width 133 height 27
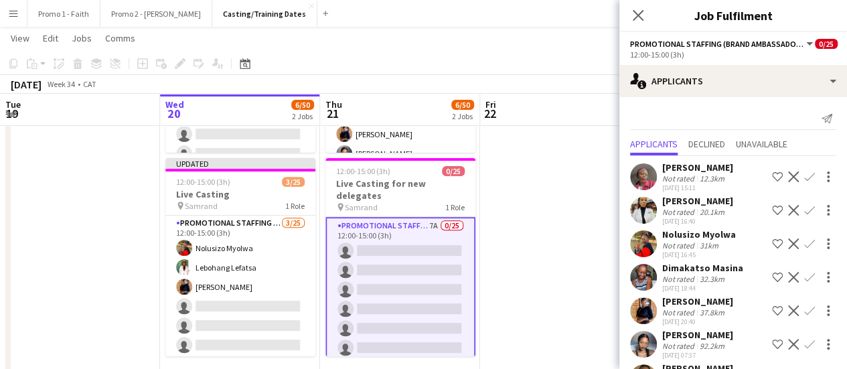
click at [804, 173] on app-icon "Confirm" at bounding box center [809, 176] width 11 height 11
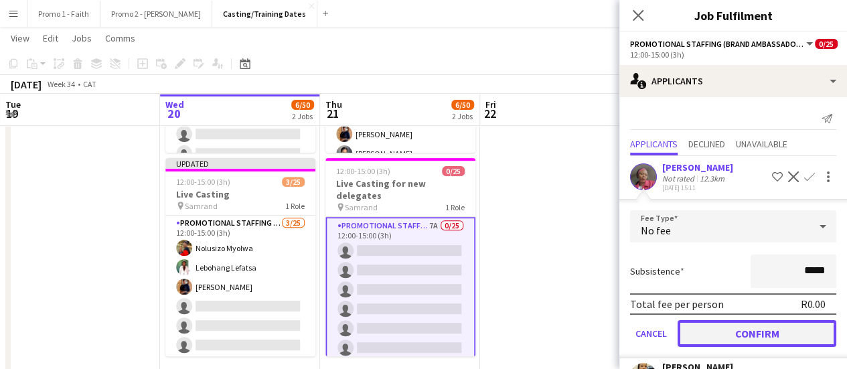
click at [752, 333] on button "Confirm" at bounding box center [757, 333] width 159 height 27
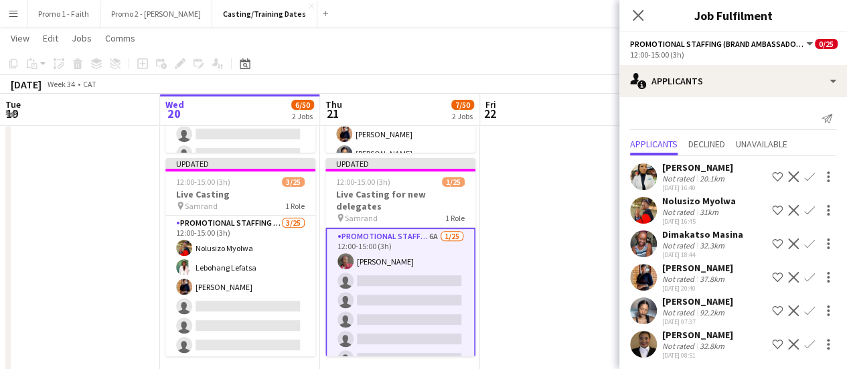
click at [804, 173] on app-icon "Confirm" at bounding box center [809, 176] width 11 height 11
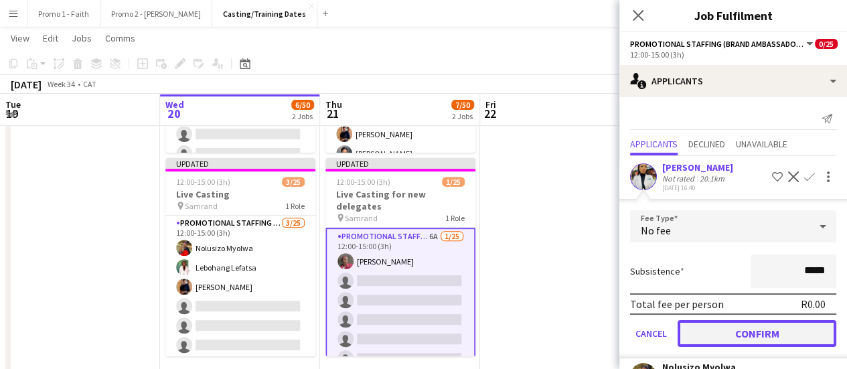
click at [769, 338] on button "Confirm" at bounding box center [757, 333] width 159 height 27
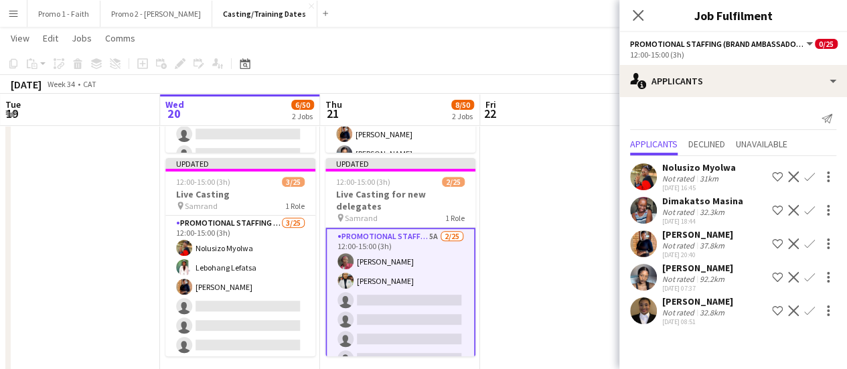
click at [809, 172] on app-icon "Confirm" at bounding box center [809, 176] width 11 height 11
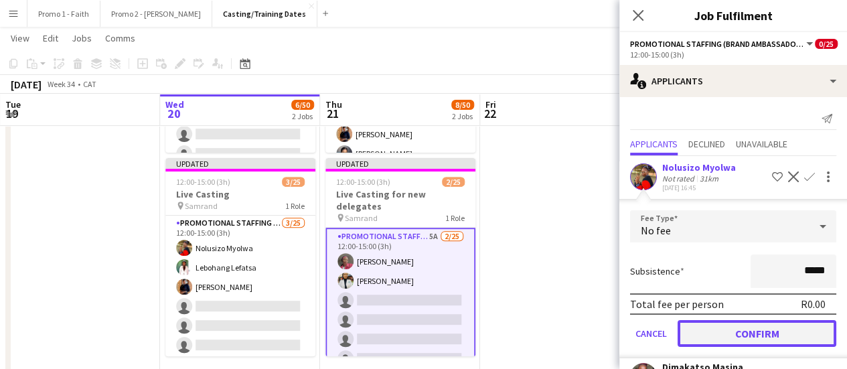
click at [775, 329] on button "Confirm" at bounding box center [757, 333] width 159 height 27
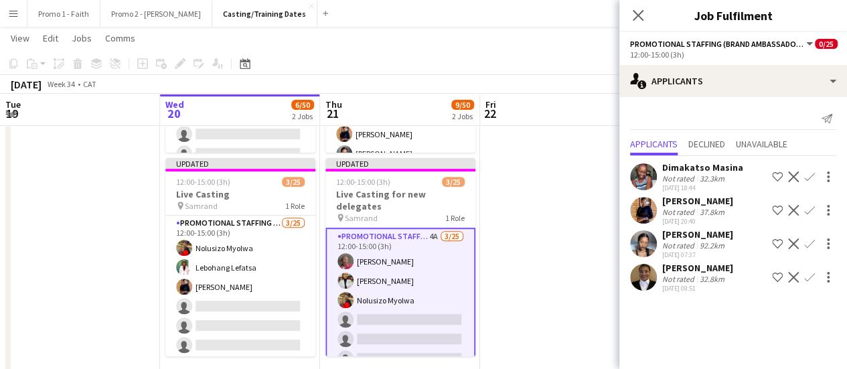
click at [808, 173] on app-icon "Confirm" at bounding box center [809, 176] width 11 height 11
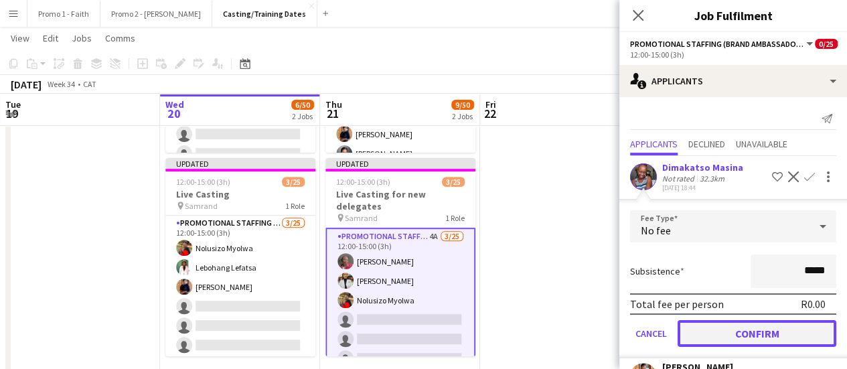
click at [771, 338] on button "Confirm" at bounding box center [757, 333] width 159 height 27
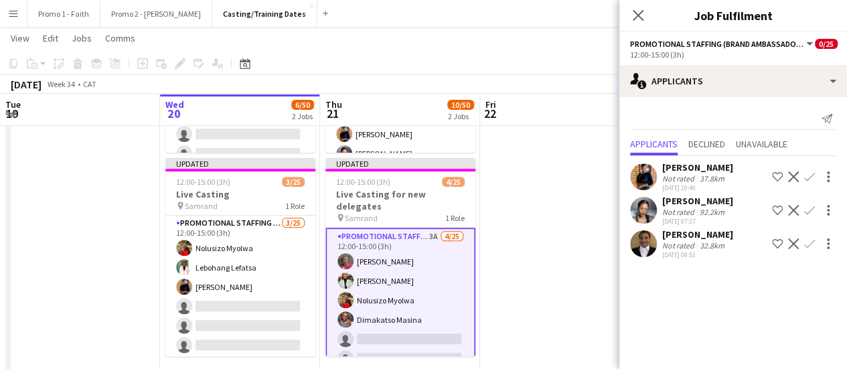
click at [808, 177] on app-icon "Confirm" at bounding box center [809, 176] width 11 height 11
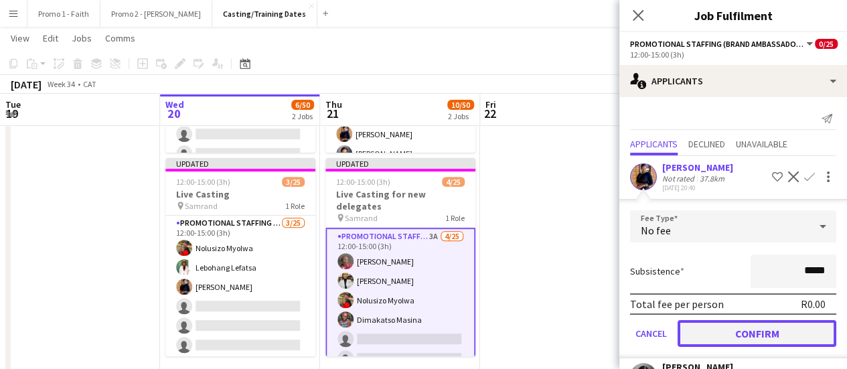
click at [785, 329] on button "Confirm" at bounding box center [757, 333] width 159 height 27
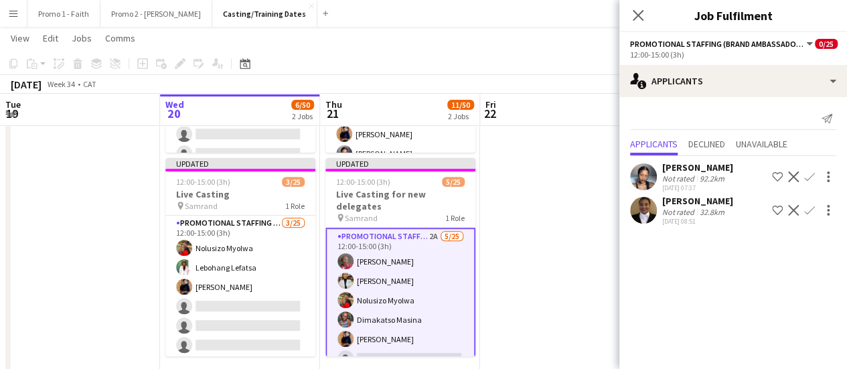
click at [810, 169] on button "Confirm" at bounding box center [810, 177] width 16 height 16
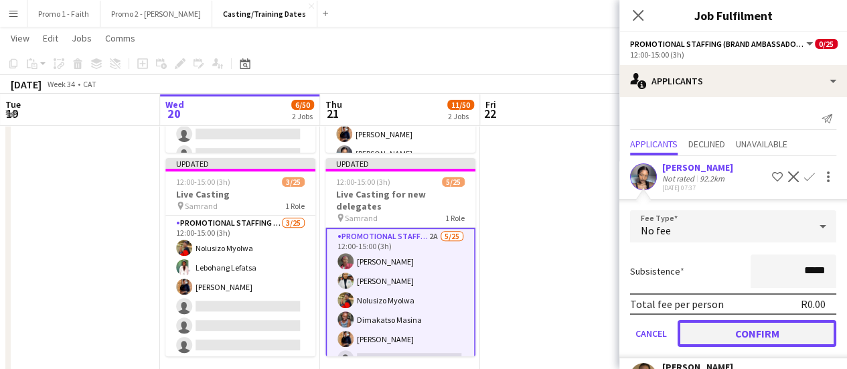
click at [781, 333] on button "Confirm" at bounding box center [757, 333] width 159 height 27
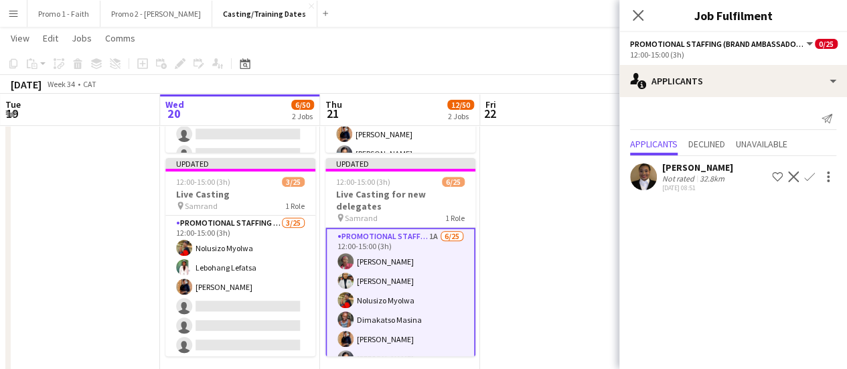
click at [813, 169] on button "Confirm" at bounding box center [810, 177] width 16 height 16
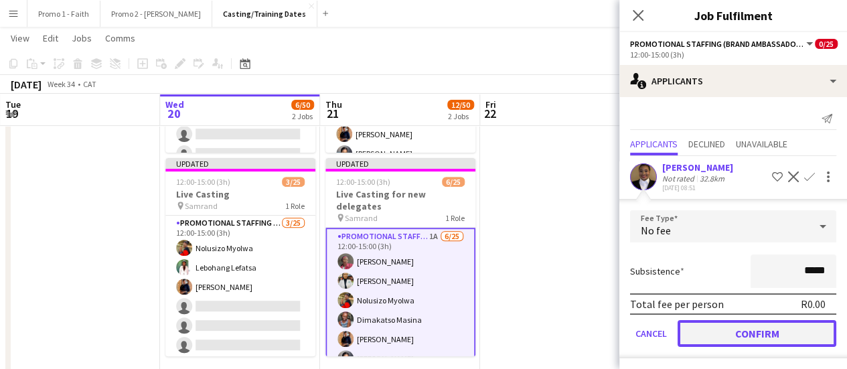
click at [777, 331] on button "Confirm" at bounding box center [757, 333] width 159 height 27
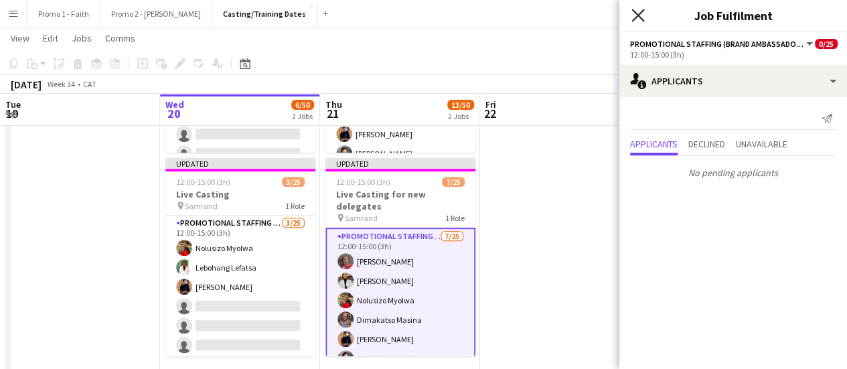
click at [638, 15] on icon at bounding box center [637, 15] width 13 height 13
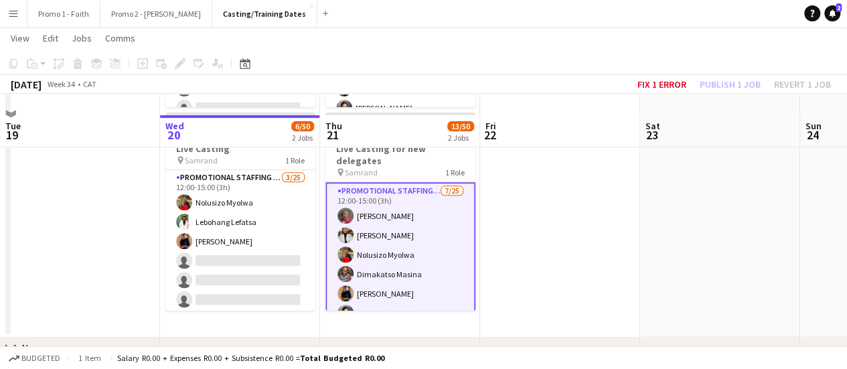
scroll to position [268, 0]
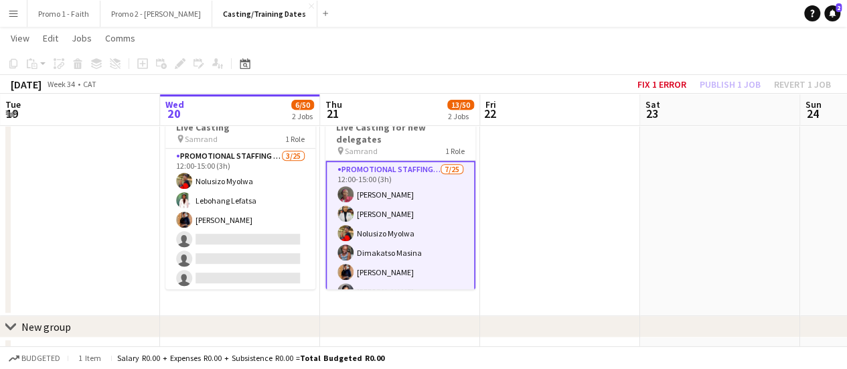
click at [60, 145] on app-date-cell at bounding box center [80, 99] width 160 height 434
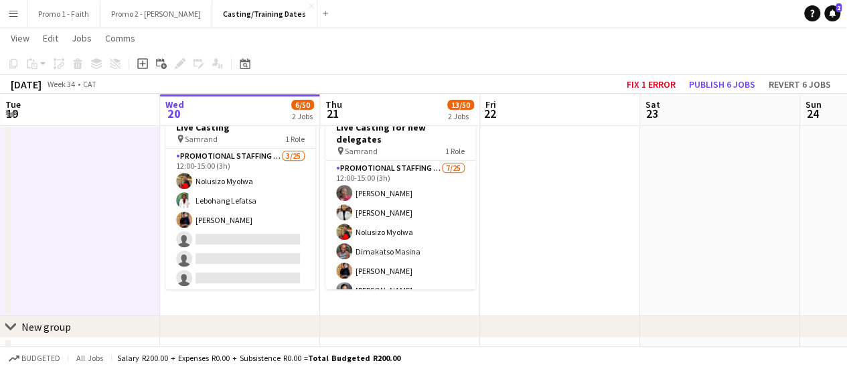
click at [11, 10] on app-icon "Menu" at bounding box center [13, 13] width 11 height 11
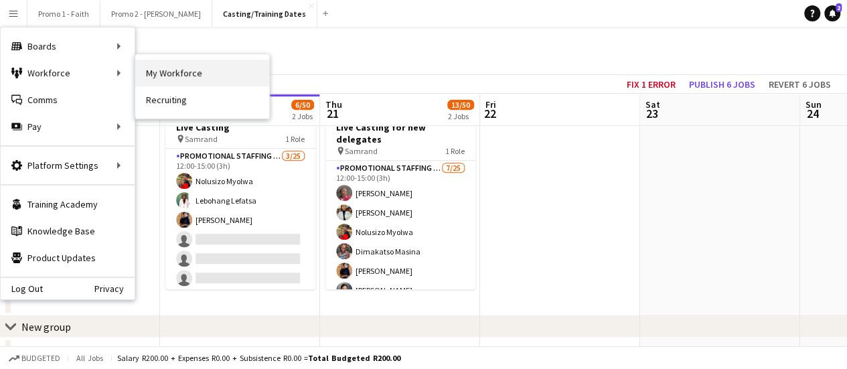
click at [192, 72] on link "My Workforce" at bounding box center [202, 73] width 134 height 27
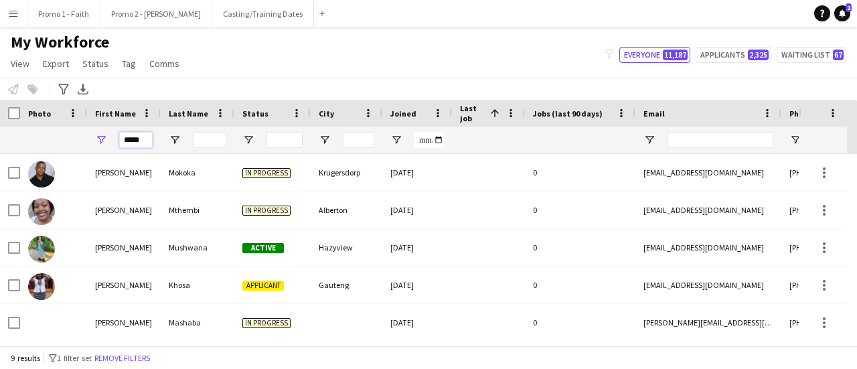
click at [143, 142] on input "*****" at bounding box center [135, 140] width 33 height 16
type input "*"
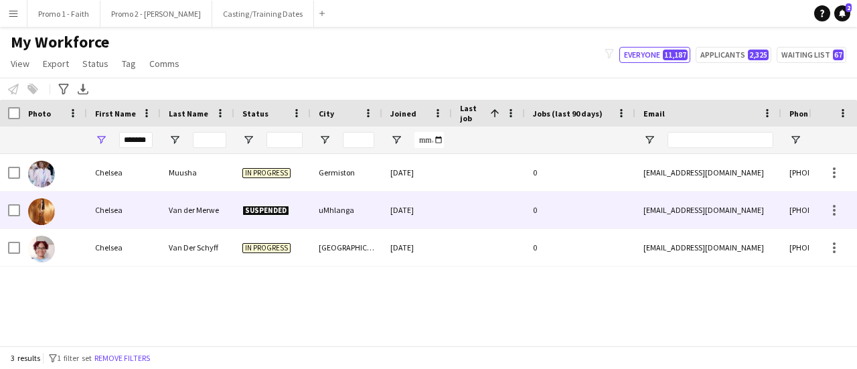
click at [223, 206] on div "Van der Merwe" at bounding box center [198, 210] width 74 height 37
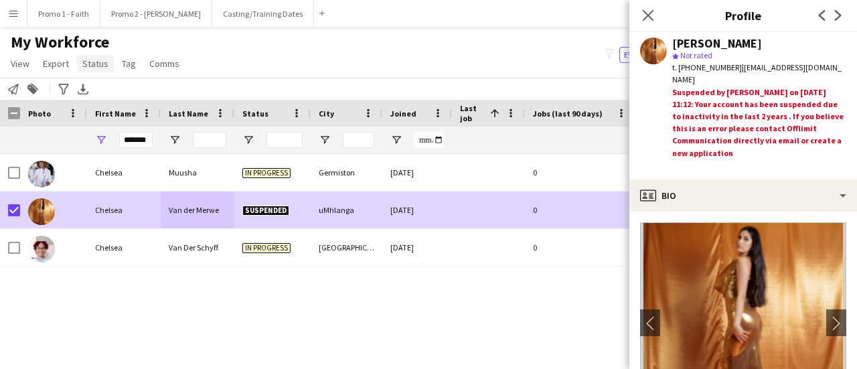
click at [88, 64] on span "Status" at bounding box center [95, 64] width 26 height 12
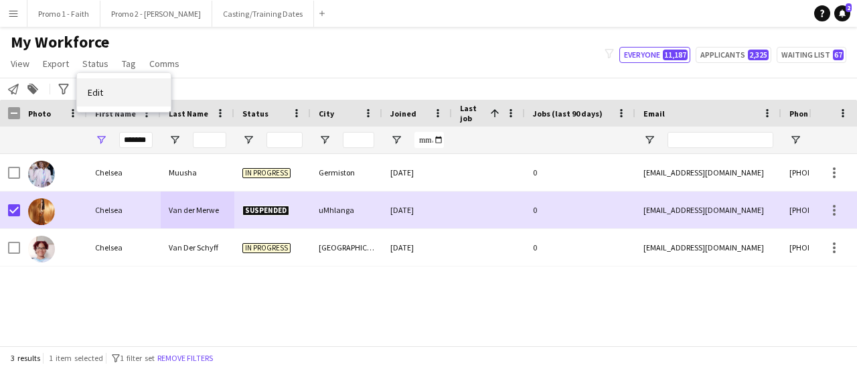
click at [96, 89] on span "Edit" at bounding box center [95, 92] width 15 height 12
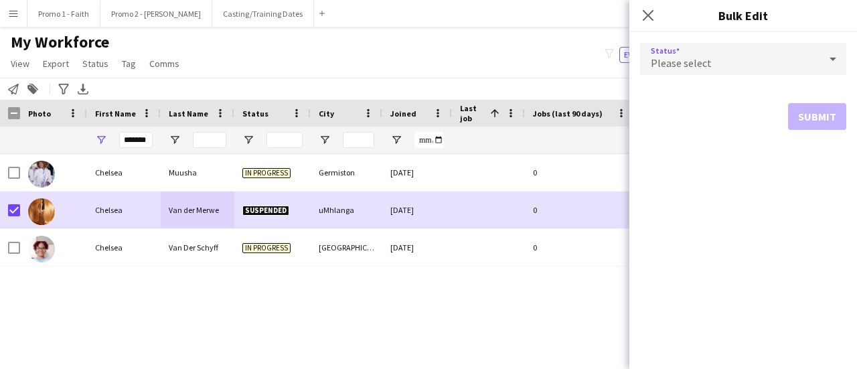
click at [843, 56] on div at bounding box center [833, 59] width 27 height 27
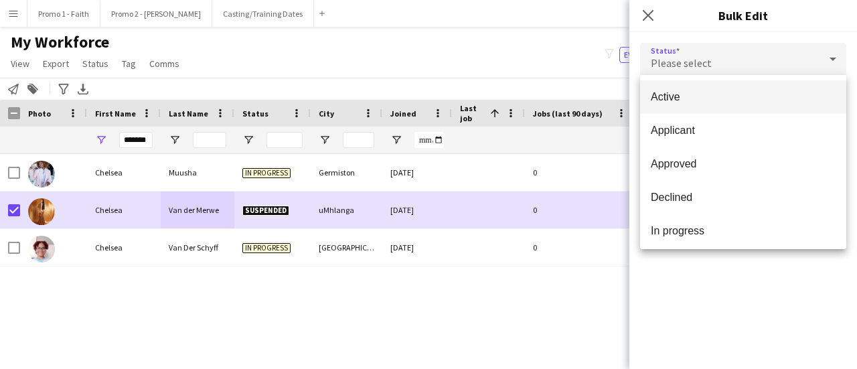
click at [722, 92] on span "Active" at bounding box center [743, 96] width 185 height 13
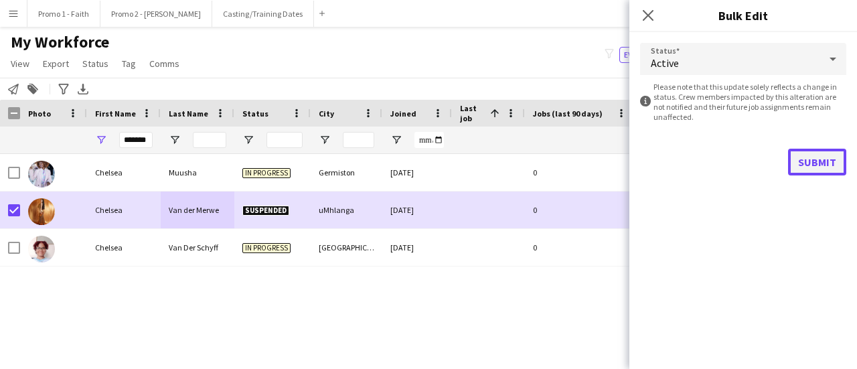
click at [812, 165] on button "Submit" at bounding box center [817, 162] width 58 height 27
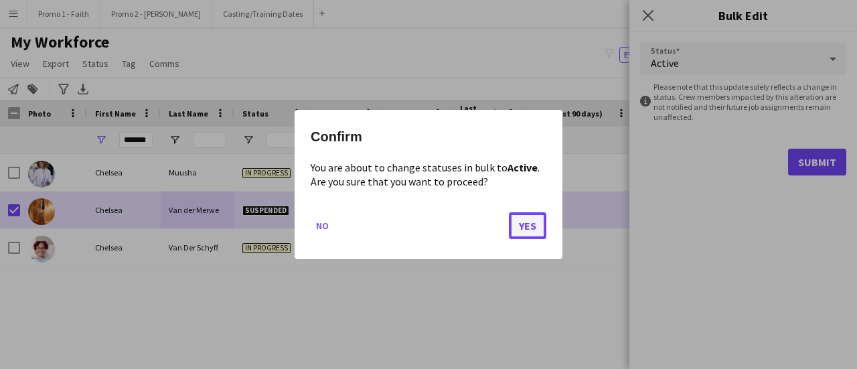
click at [530, 224] on button "Yes" at bounding box center [528, 225] width 38 height 27
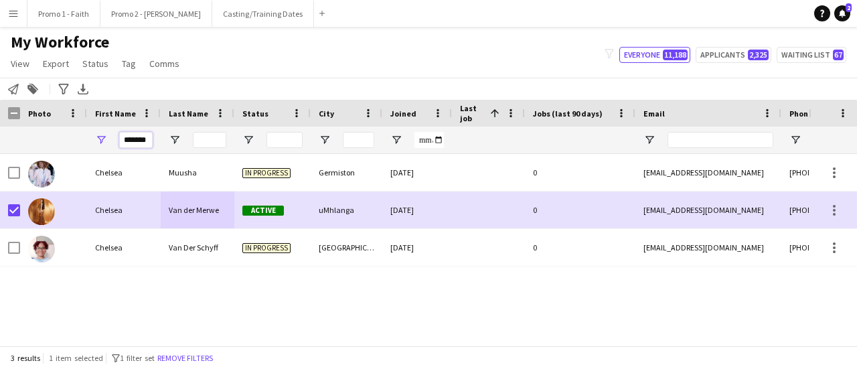
click at [149, 141] on input "*******" at bounding box center [135, 140] width 33 height 16
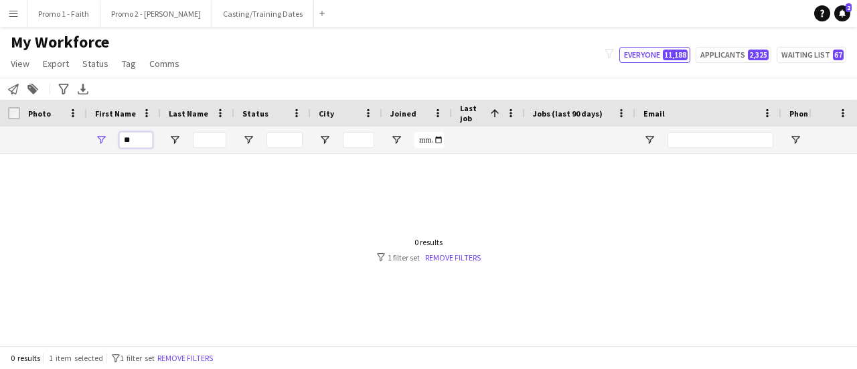
type input "*"
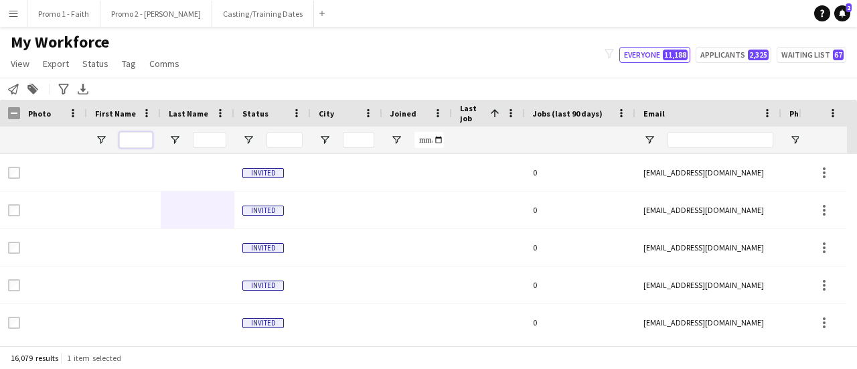
click at [139, 145] on input "First Name Filter Input" at bounding box center [135, 140] width 33 height 16
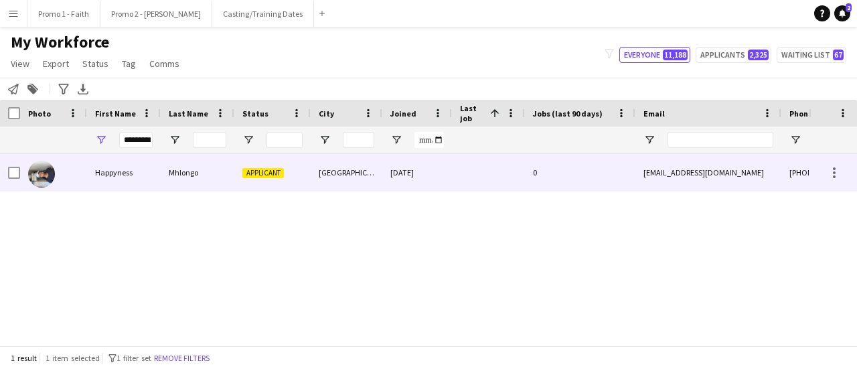
click at [190, 173] on div "Mhlongo" at bounding box center [198, 172] width 74 height 37
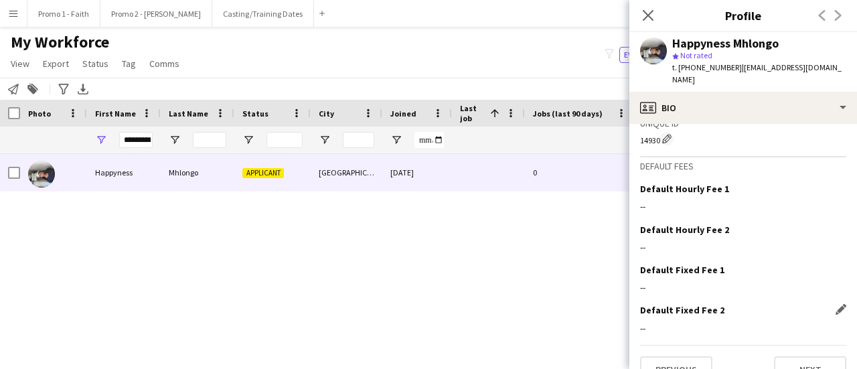
scroll to position [615, 0]
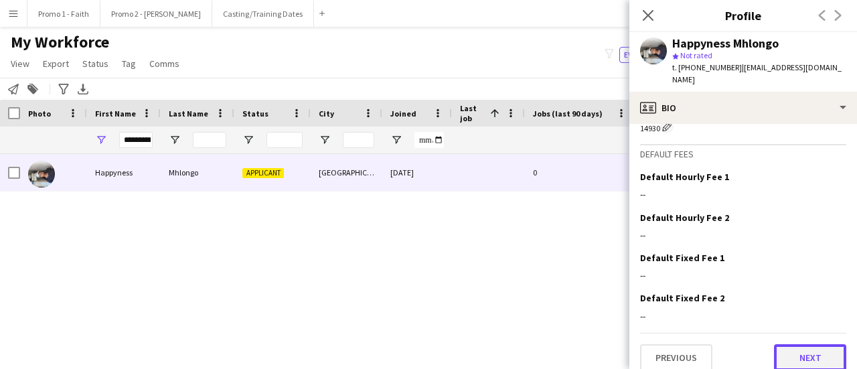
click at [826, 350] on button "Next" at bounding box center [810, 357] width 72 height 27
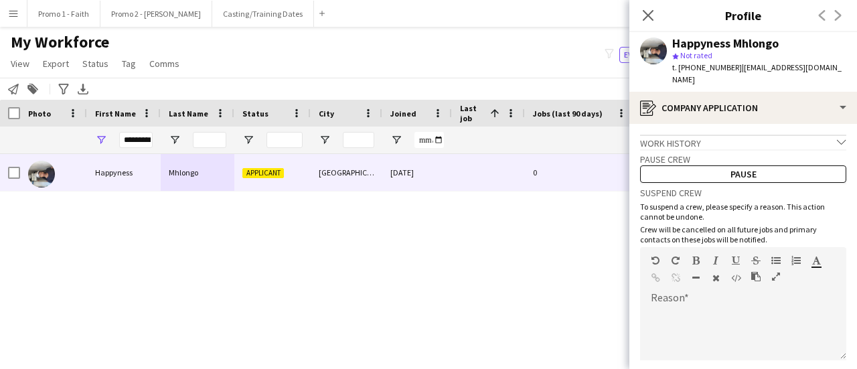
scroll to position [110, 0]
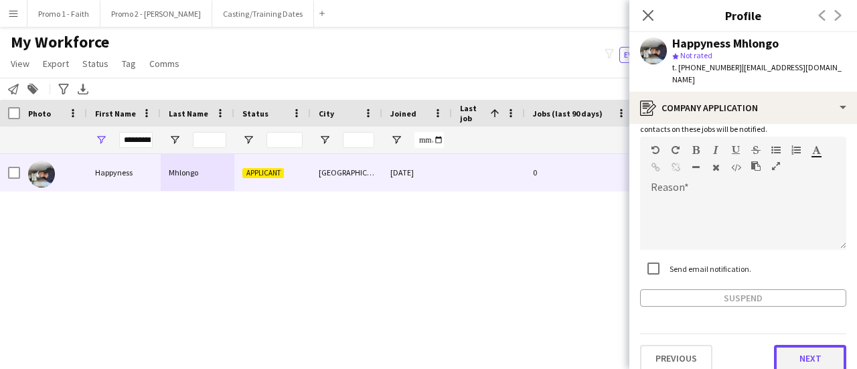
click at [825, 355] on button "Next" at bounding box center [810, 358] width 72 height 27
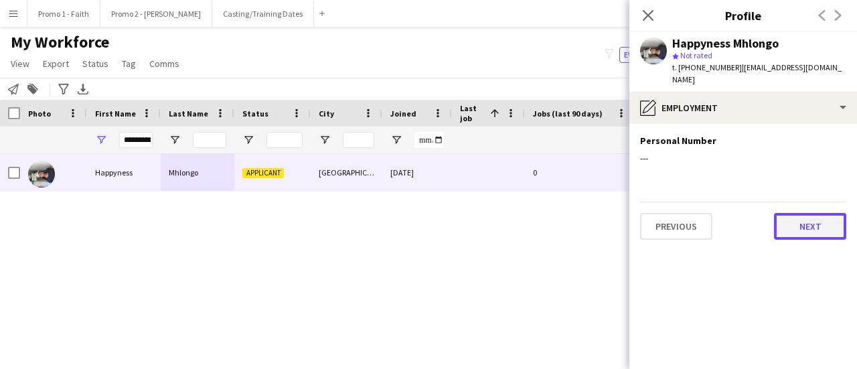
click at [800, 213] on button "Next" at bounding box center [810, 226] width 72 height 27
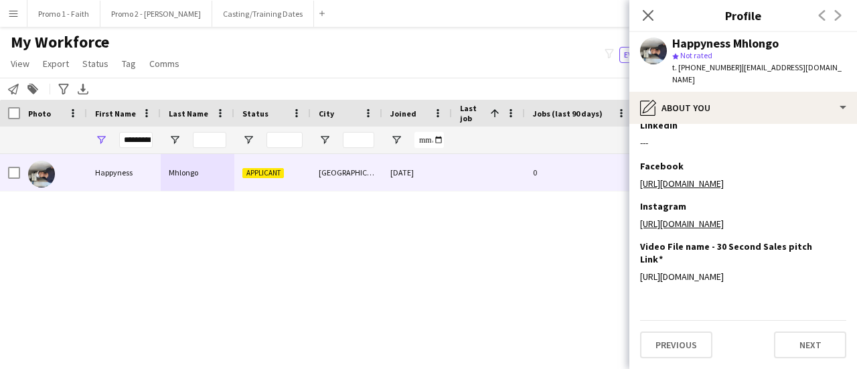
scroll to position [249, 0]
drag, startPoint x: 812, startPoint y: 277, endPoint x: 634, endPoint y: 270, distance: 177.6
click at [634, 270] on app-section-data-types "Bio Edit this field I am a student at the [GEOGRAPHIC_DATA] but originally from…" at bounding box center [743, 246] width 228 height 245
copy div "[URL][DOMAIN_NAME]"
click at [122, 135] on input "*********" at bounding box center [135, 140] width 33 height 16
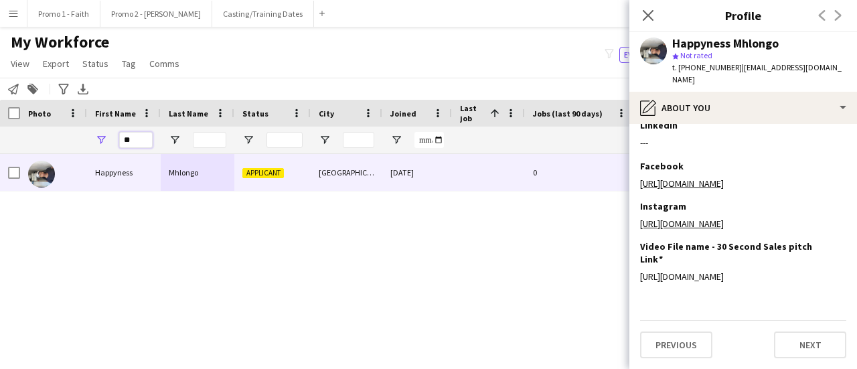
type input "*"
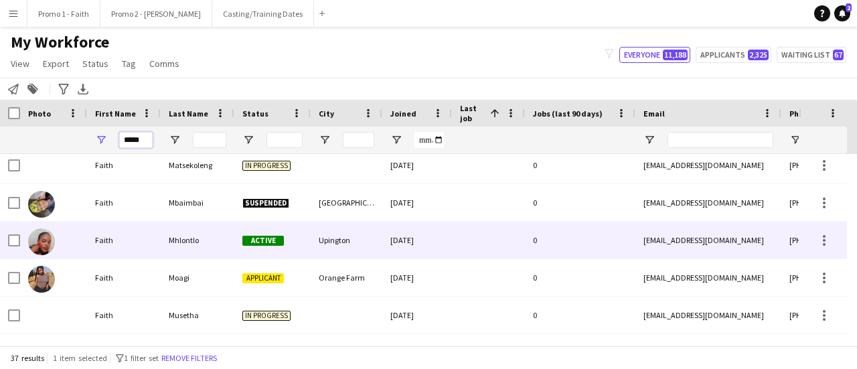
scroll to position [335, 0]
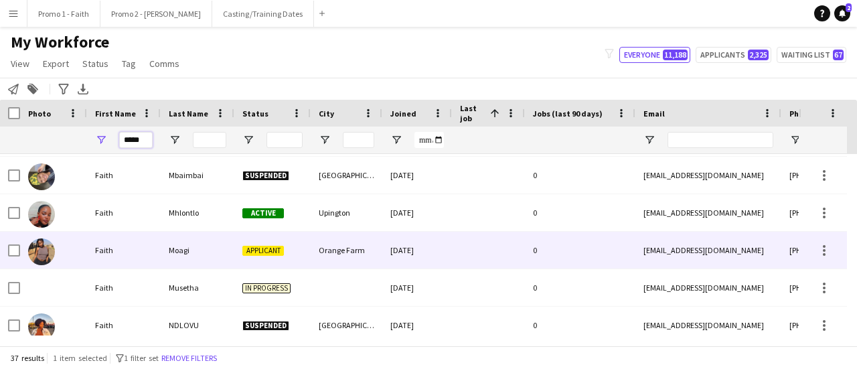
type input "*****"
click at [198, 254] on div "Moagi" at bounding box center [198, 250] width 74 height 37
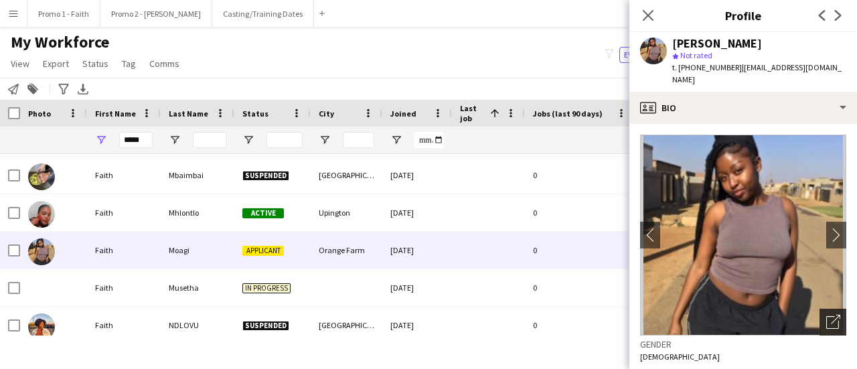
click at [831, 315] on icon at bounding box center [835, 319] width 9 height 9
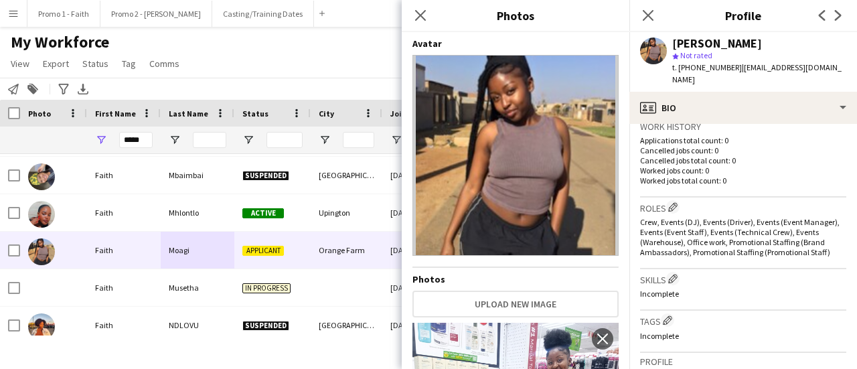
scroll to position [625, 0]
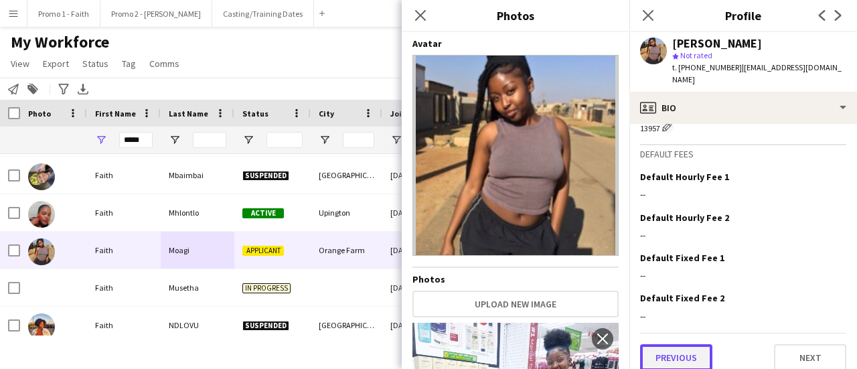
click at [678, 345] on button "Previous" at bounding box center [676, 357] width 72 height 27
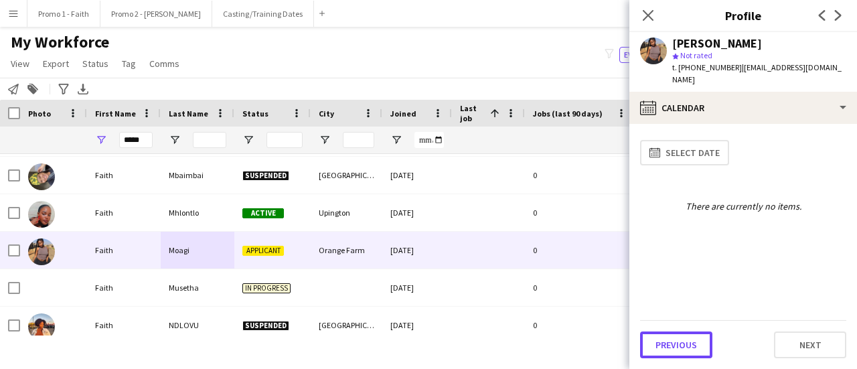
click at [678, 345] on button "Previous" at bounding box center [676, 344] width 72 height 27
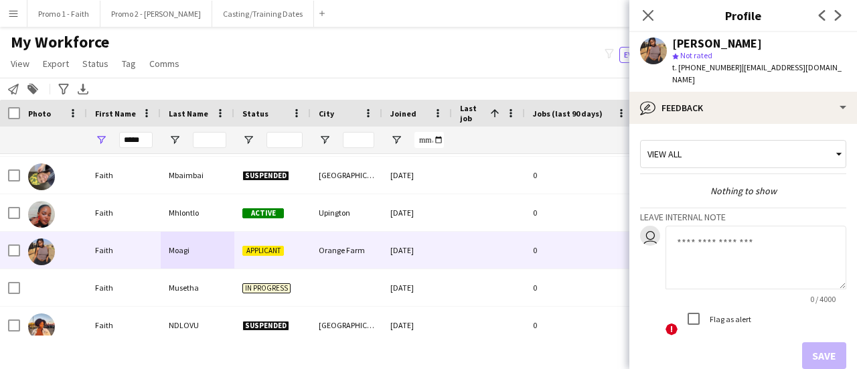
scroll to position [62, 0]
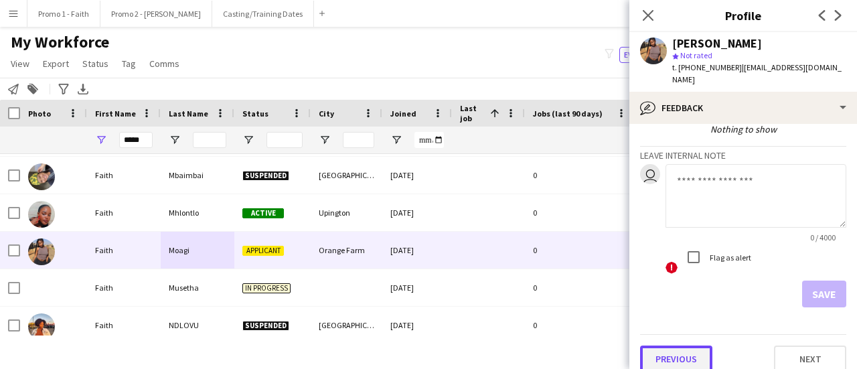
click at [672, 350] on button "Previous" at bounding box center [676, 359] width 72 height 27
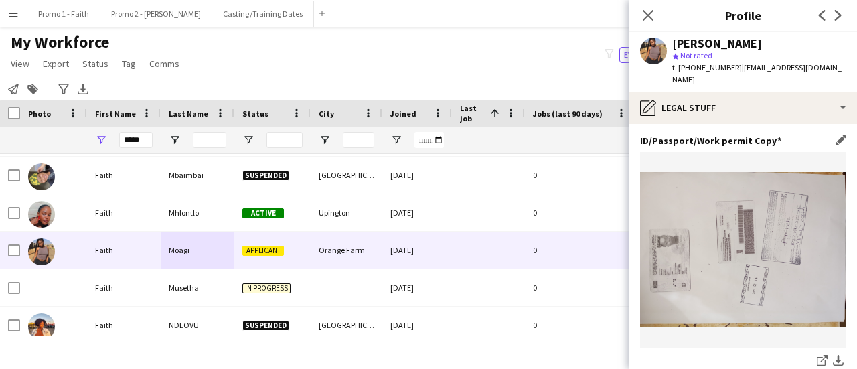
scroll to position [196, 0]
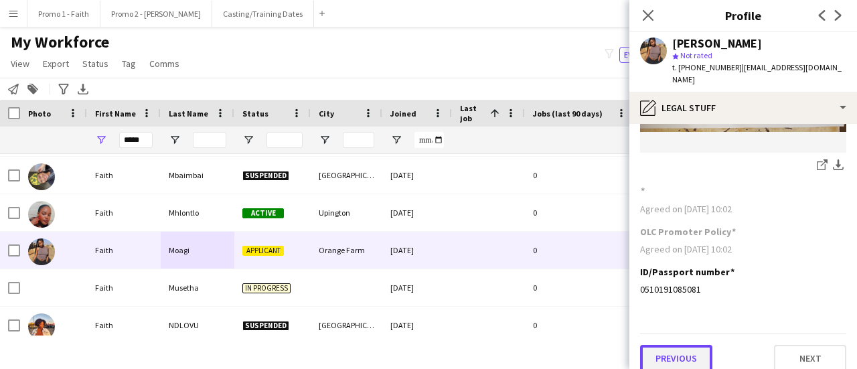
click at [674, 345] on button "Previous" at bounding box center [676, 358] width 72 height 27
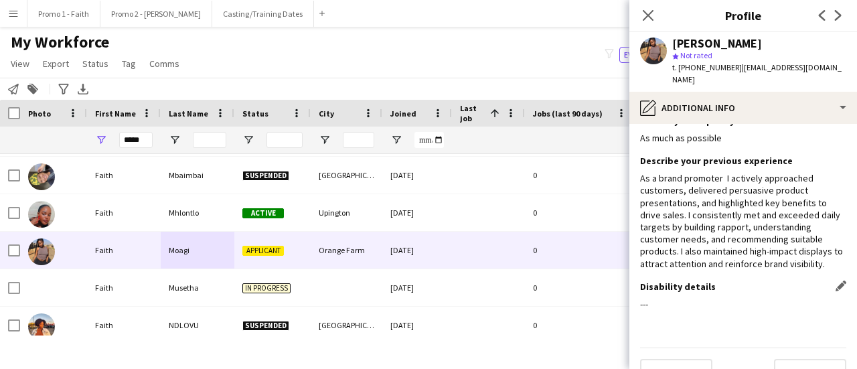
scroll to position [35, 0]
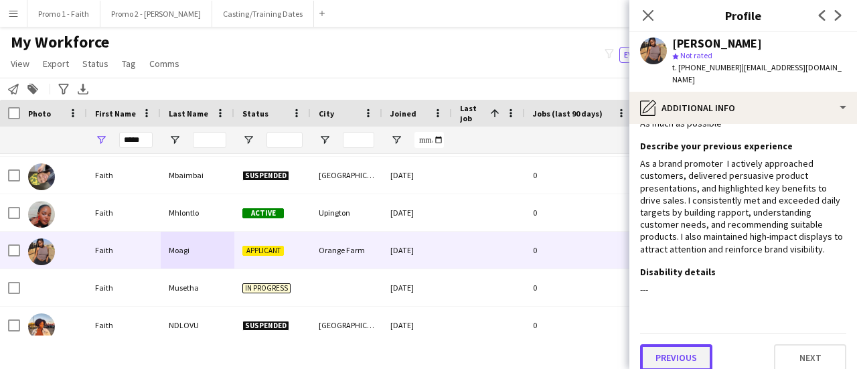
click at [676, 344] on button "Previous" at bounding box center [676, 357] width 72 height 27
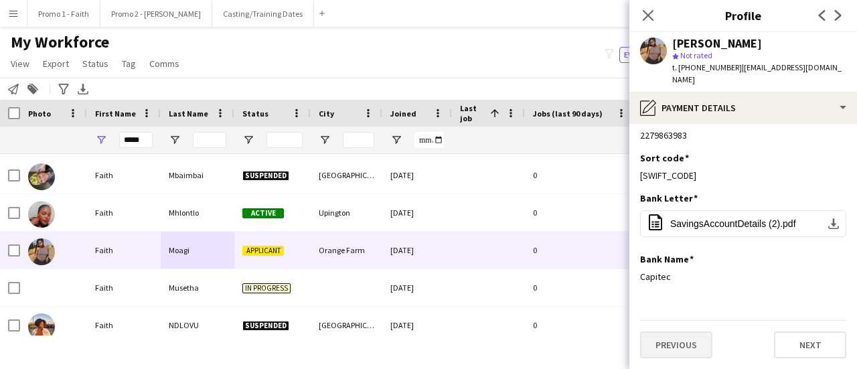
scroll to position [0, 0]
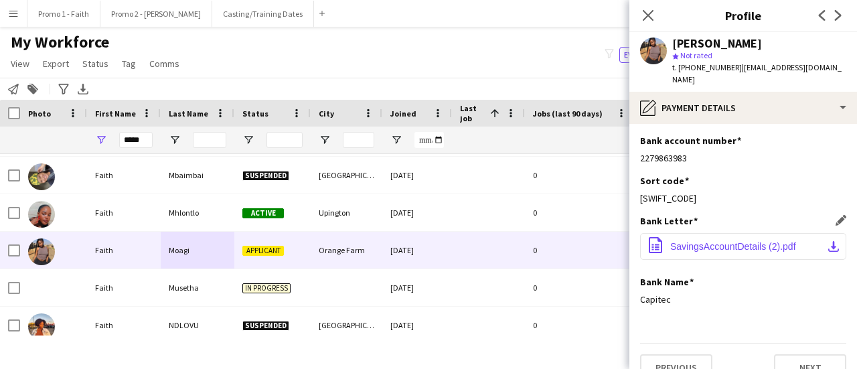
click at [710, 241] on span "SavingsAccountDetails (2).pdf" at bounding box center [733, 246] width 126 height 11
click at [836, 135] on app-icon "Edit this field" at bounding box center [841, 140] width 11 height 11
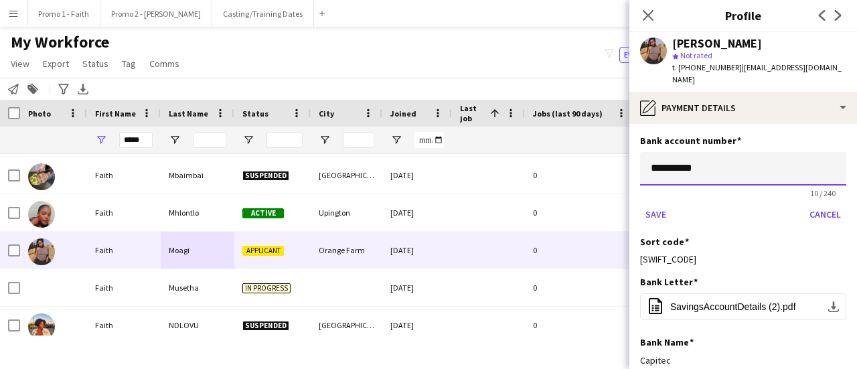
click at [704, 154] on input "**********" at bounding box center [743, 168] width 206 height 33
type input "*"
paste input "**********"
type input "**********"
click at [650, 204] on button "Save" at bounding box center [655, 214] width 31 height 21
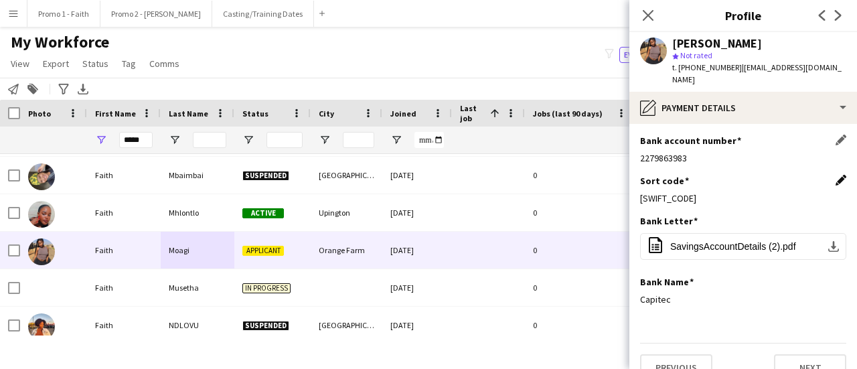
click at [836, 175] on app-icon "Edit this field" at bounding box center [841, 180] width 11 height 11
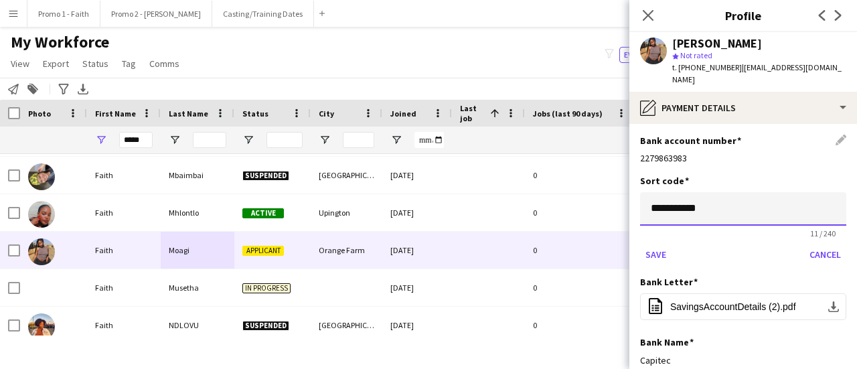
click at [745, 200] on input "**********" at bounding box center [743, 208] width 206 height 33
type input "*"
type input "******"
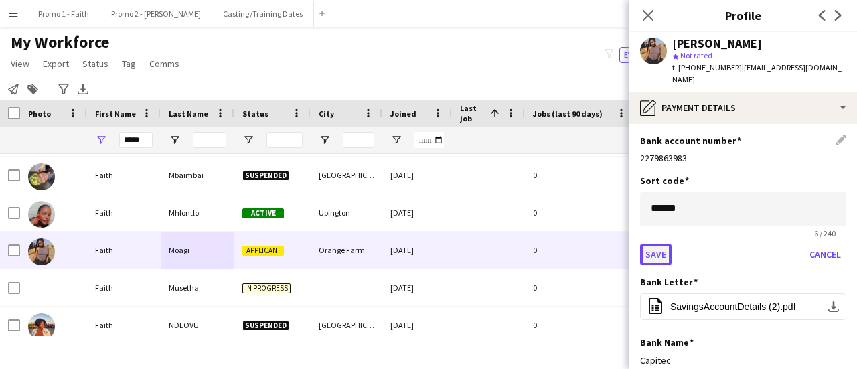
click at [665, 244] on button "Save" at bounding box center [655, 254] width 31 height 21
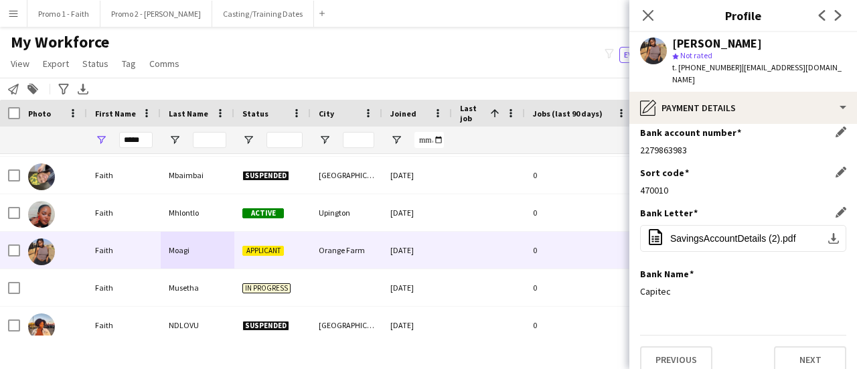
scroll to position [10, 0]
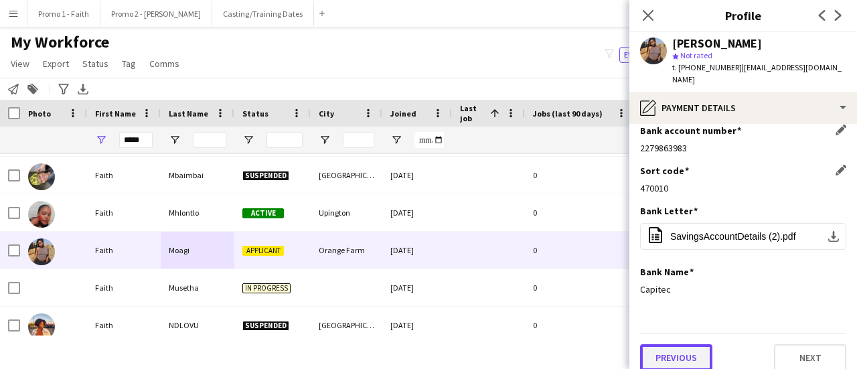
click at [662, 344] on button "Previous" at bounding box center [676, 357] width 72 height 27
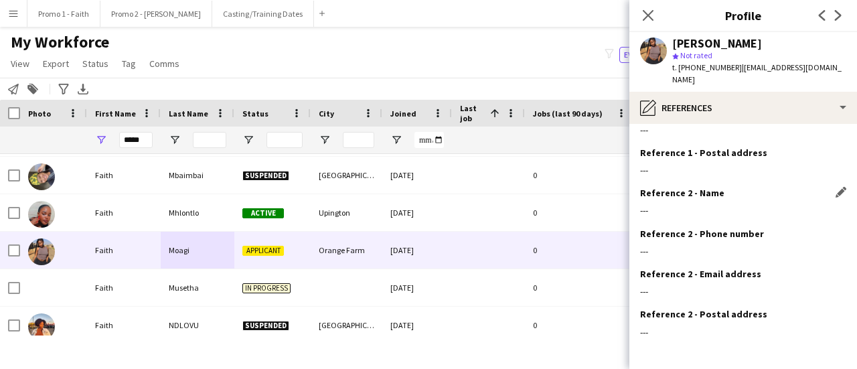
scroll to position [151, 0]
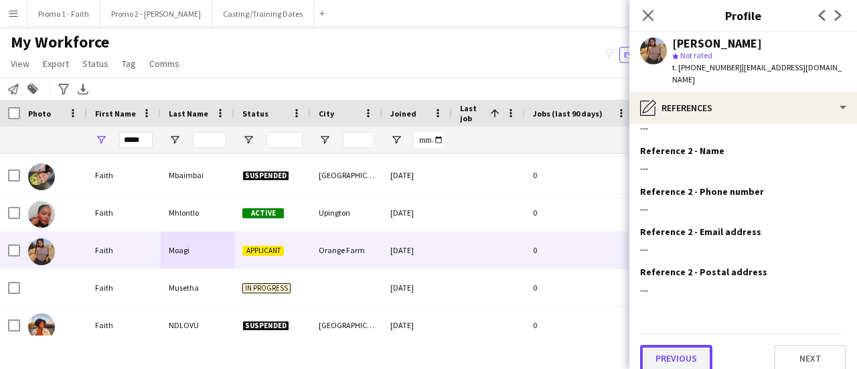
click at [670, 345] on button "Previous" at bounding box center [676, 358] width 72 height 27
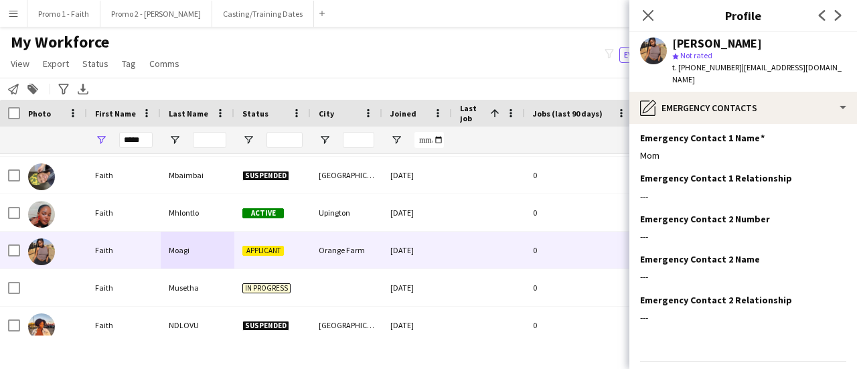
scroll to position [71, 0]
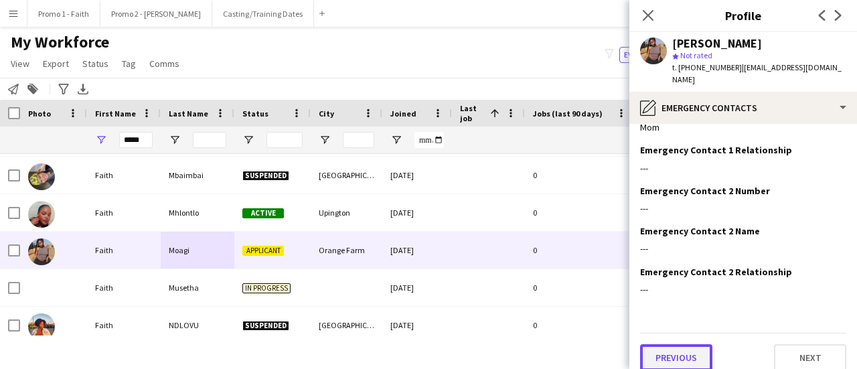
click at [675, 344] on button "Previous" at bounding box center [676, 357] width 72 height 27
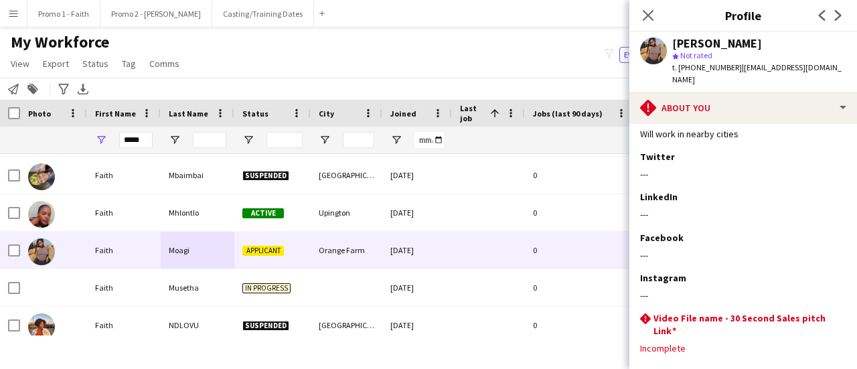
scroll to position [257, 0]
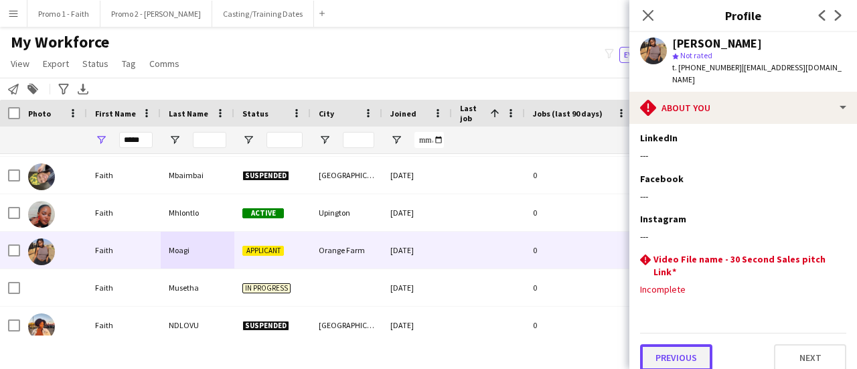
click at [673, 344] on button "Previous" at bounding box center [676, 357] width 72 height 27
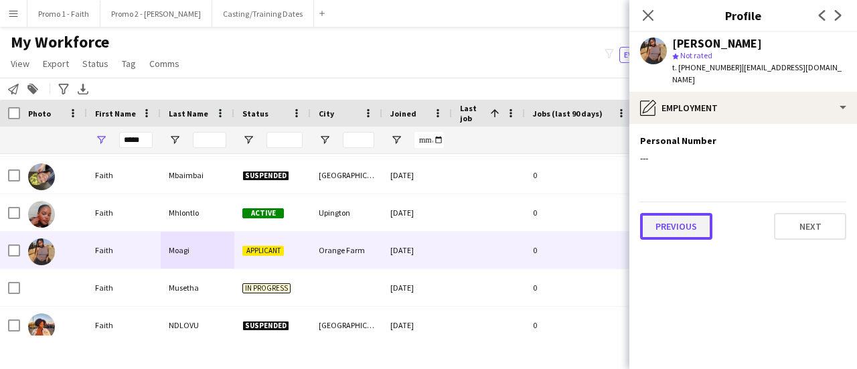
click at [665, 218] on button "Previous" at bounding box center [676, 226] width 72 height 27
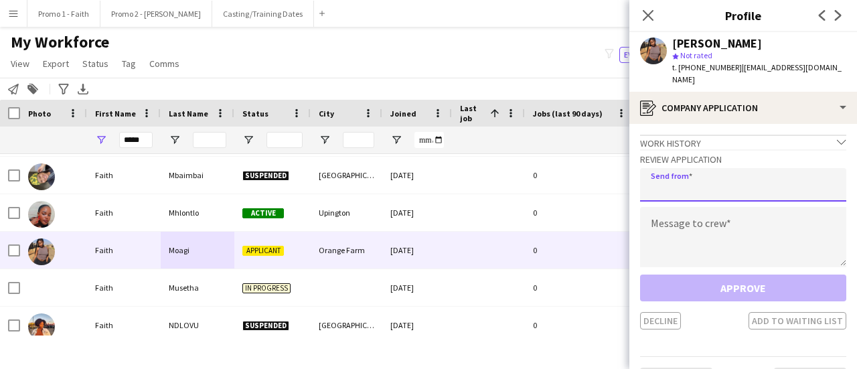
click at [678, 177] on input "email" at bounding box center [743, 184] width 206 height 33
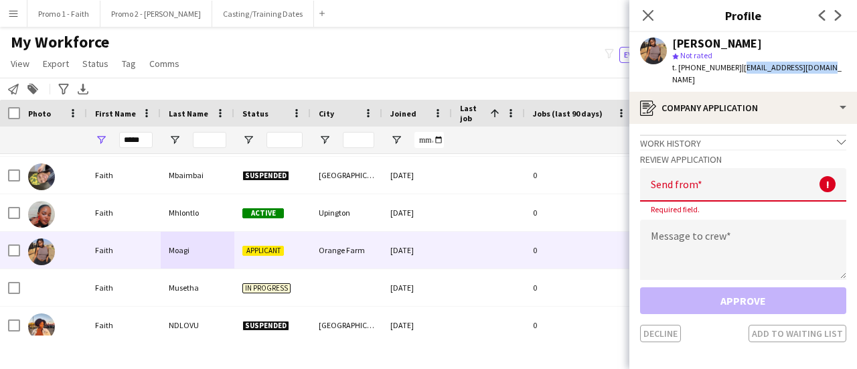
drag, startPoint x: 732, startPoint y: 69, endPoint x: 828, endPoint y: 65, distance: 95.8
click at [828, 65] on app-profile-header "Faith Moagi star Not rated t. [PHONE_NUMBER] | [EMAIL_ADDRESS][DOMAIN_NAME]" at bounding box center [743, 62] width 228 height 60
copy span "[EMAIL_ADDRESS][DOMAIN_NAME]"
click at [685, 178] on input "email" at bounding box center [743, 184] width 206 height 33
paste input "**********"
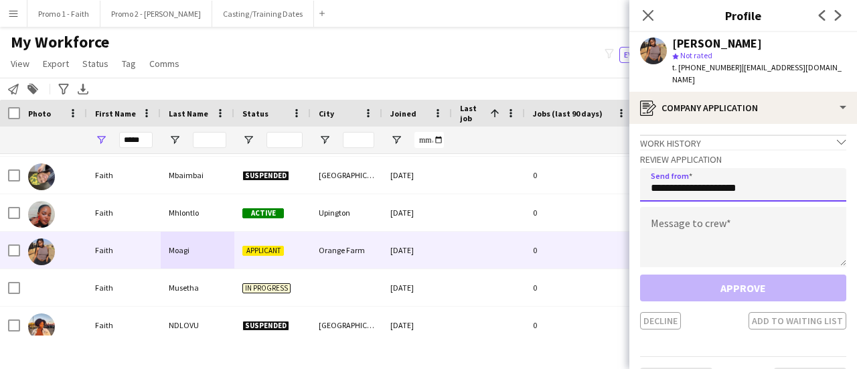
type input "**********"
click at [669, 208] on textarea at bounding box center [743, 237] width 206 height 60
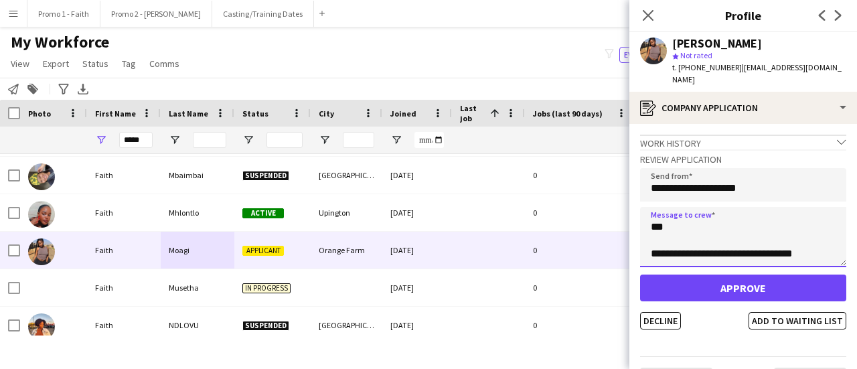
type textarea "**********"
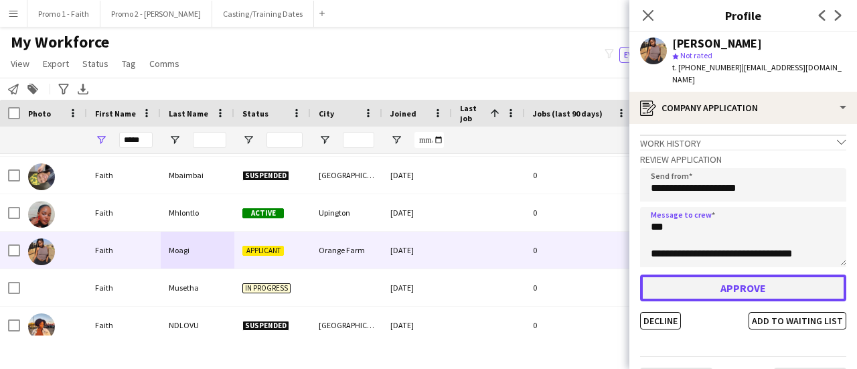
click at [738, 275] on button "Approve" at bounding box center [743, 288] width 206 height 27
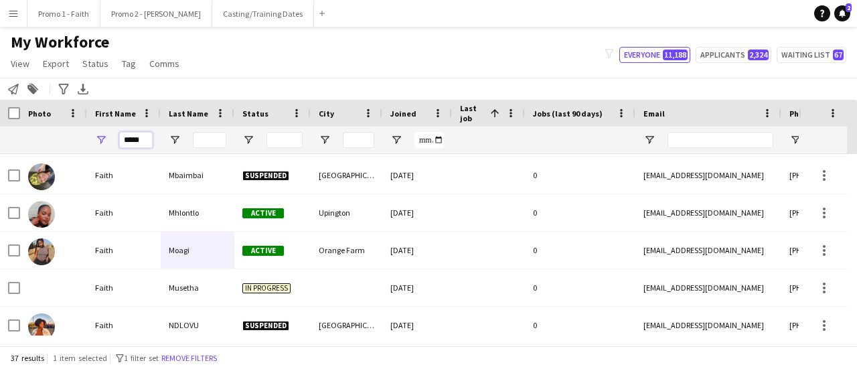
click at [150, 143] on input "*****" at bounding box center [135, 140] width 33 height 16
type input "*"
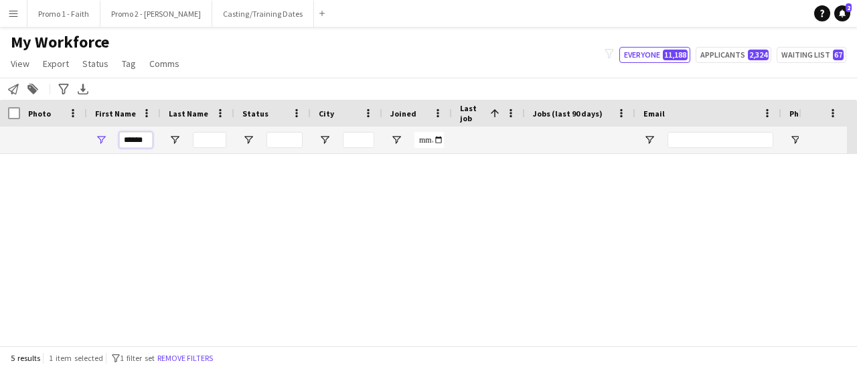
scroll to position [5, 0]
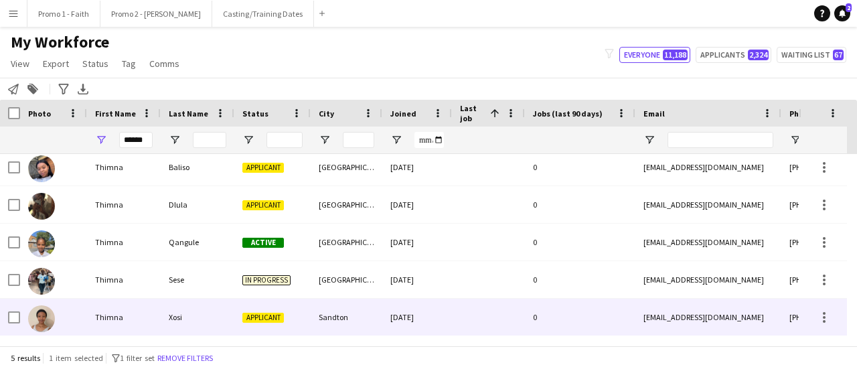
click at [183, 315] on div "Xosi" at bounding box center [198, 317] width 74 height 37
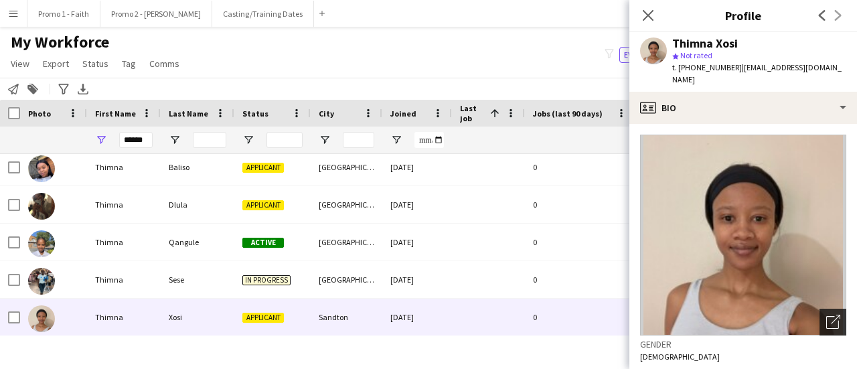
click at [826, 315] on icon "Open photos pop-in" at bounding box center [833, 322] width 14 height 14
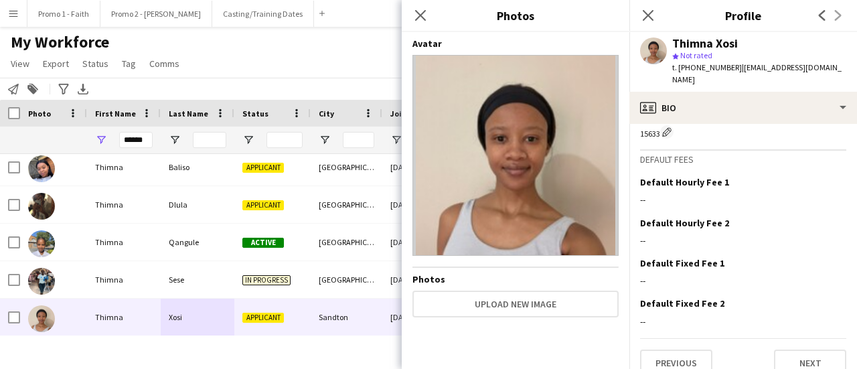
scroll to position [615, 0]
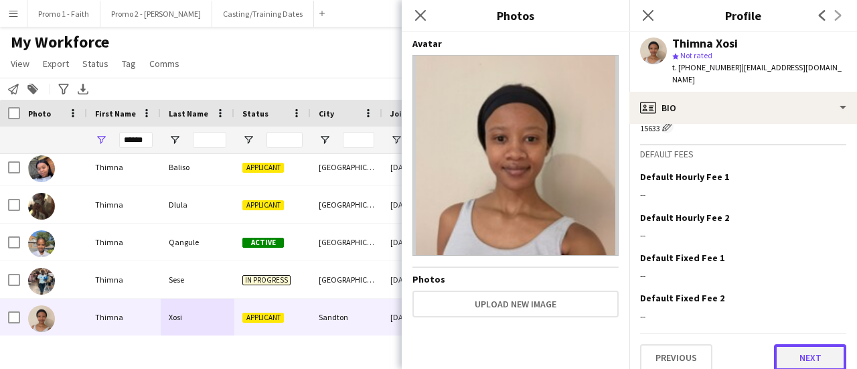
click at [798, 344] on button "Next" at bounding box center [810, 357] width 72 height 27
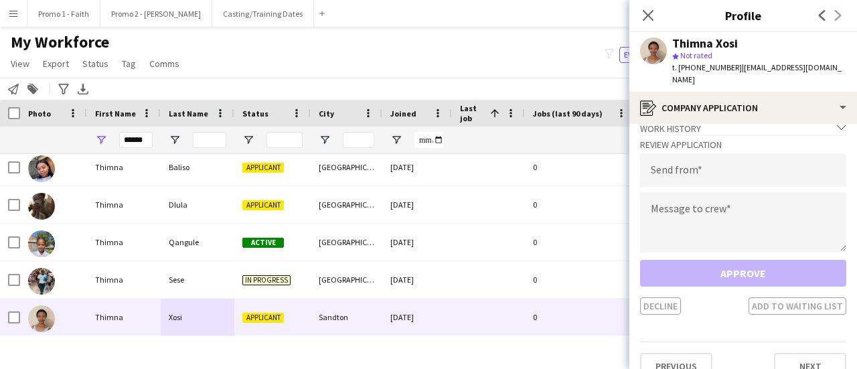
scroll to position [23, 0]
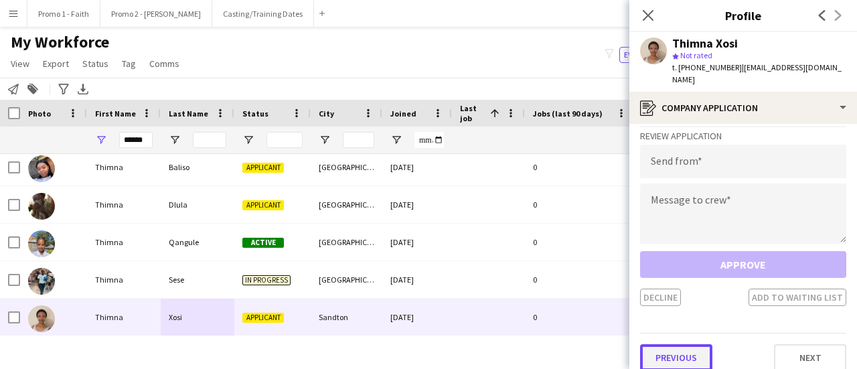
click at [678, 344] on button "Previous" at bounding box center [676, 357] width 72 height 27
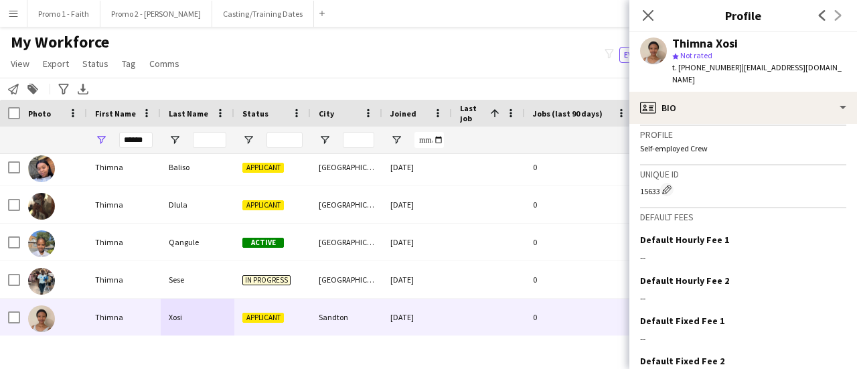
scroll to position [615, 0]
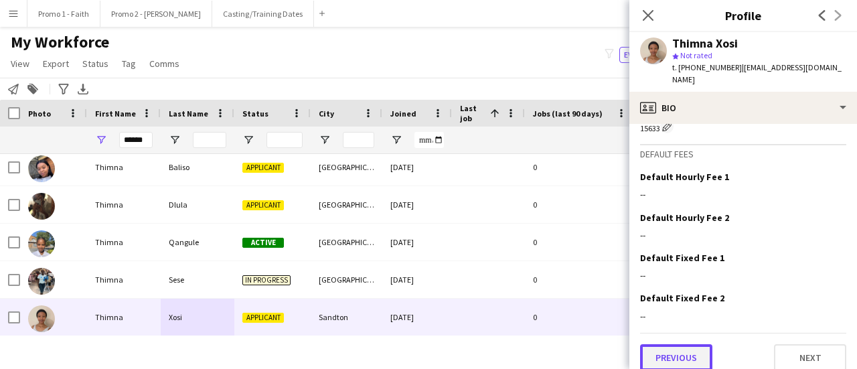
click at [671, 344] on button "Previous" at bounding box center [676, 357] width 72 height 27
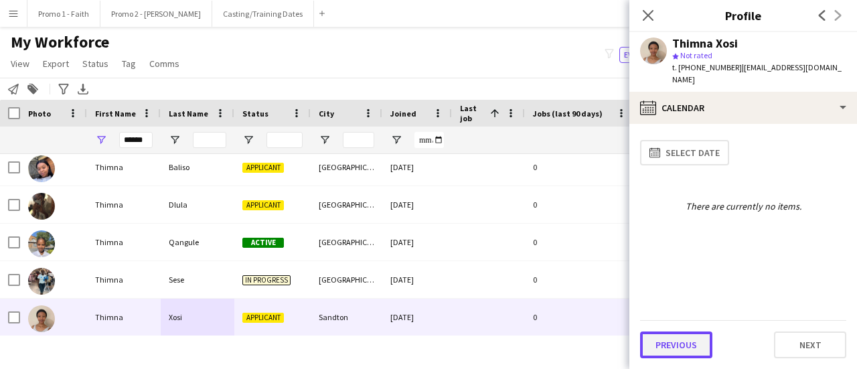
click at [669, 341] on button "Previous" at bounding box center [676, 344] width 72 height 27
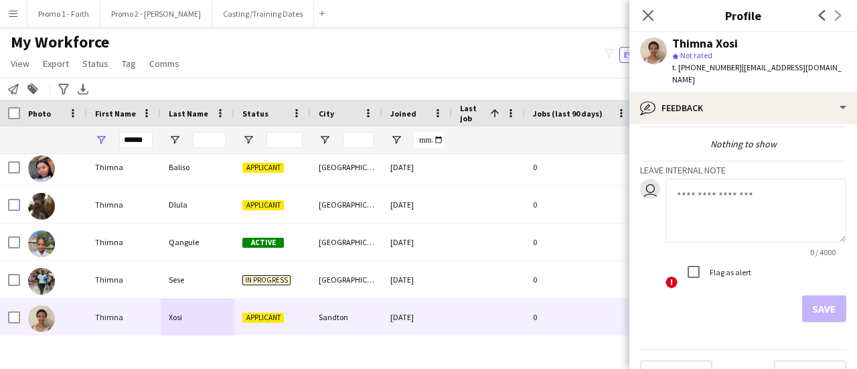
scroll to position [62, 0]
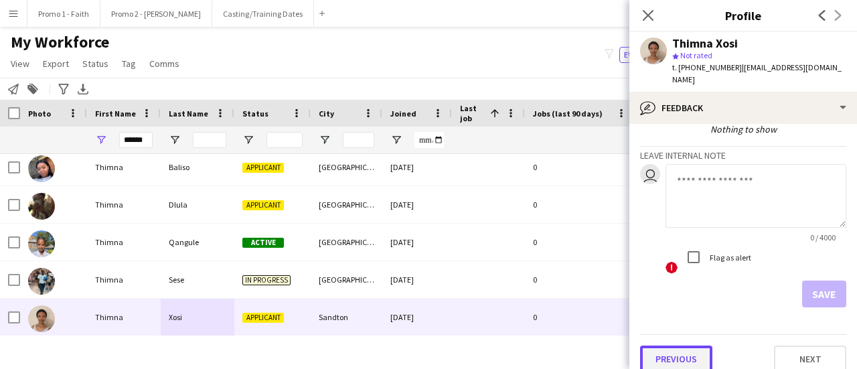
click at [694, 348] on button "Previous" at bounding box center [676, 359] width 72 height 27
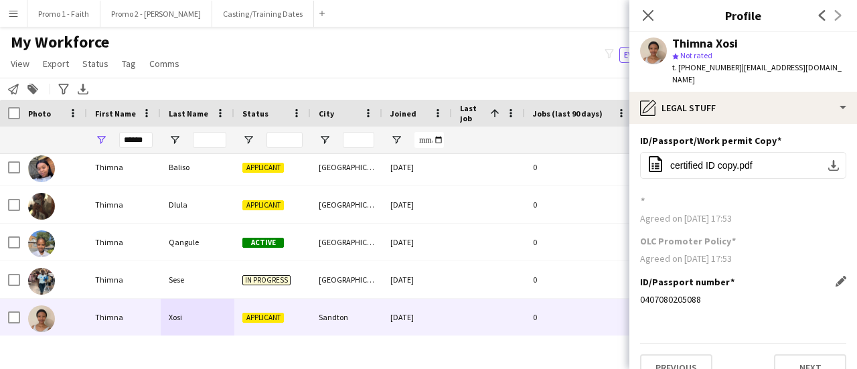
scroll to position [10, 0]
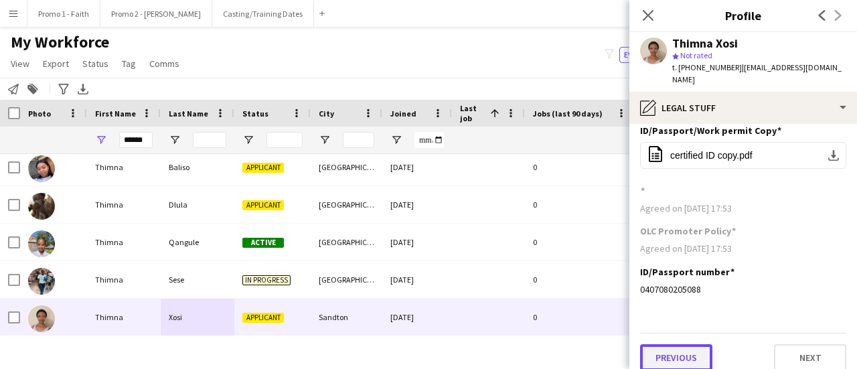
click at [674, 349] on button "Previous" at bounding box center [676, 357] width 72 height 27
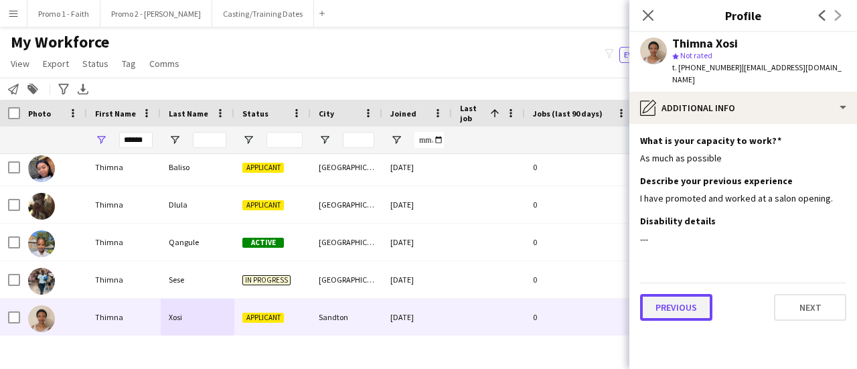
click at [664, 295] on button "Previous" at bounding box center [676, 307] width 72 height 27
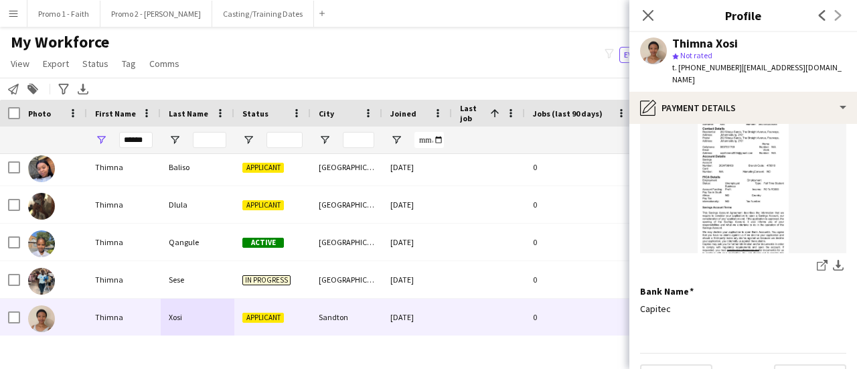
scroll to position [196, 0]
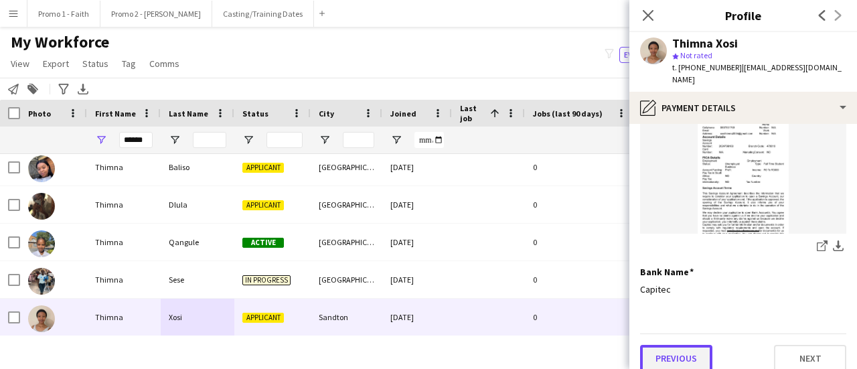
click at [679, 345] on button "Previous" at bounding box center [676, 358] width 72 height 27
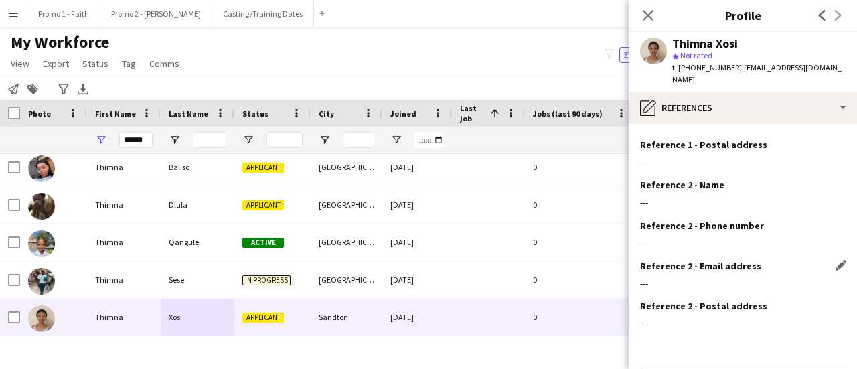
scroll to position [151, 0]
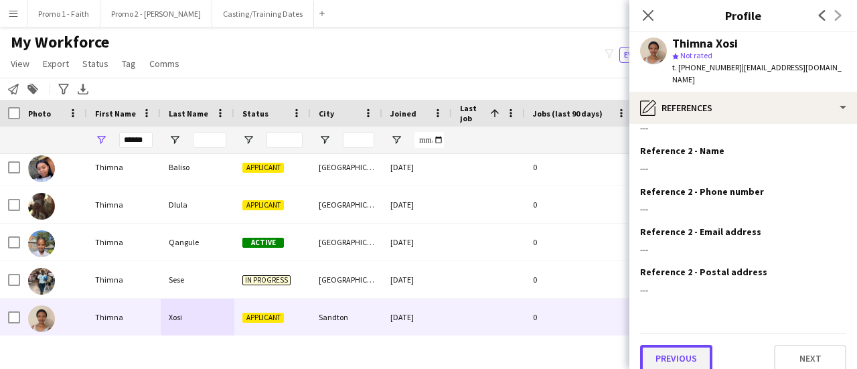
click at [676, 345] on button "Previous" at bounding box center [676, 358] width 72 height 27
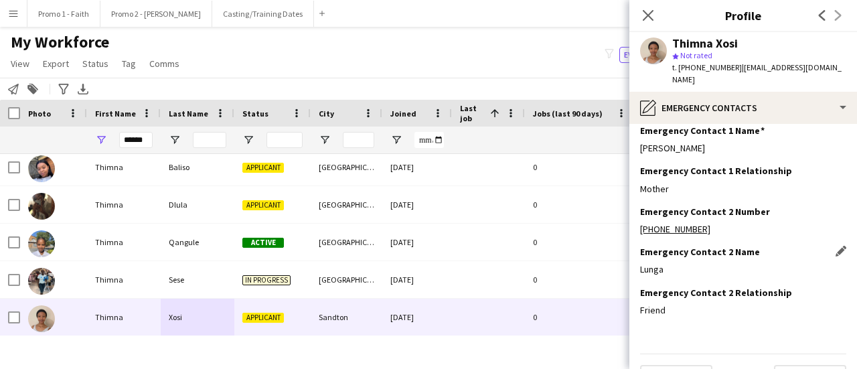
scroll to position [71, 0]
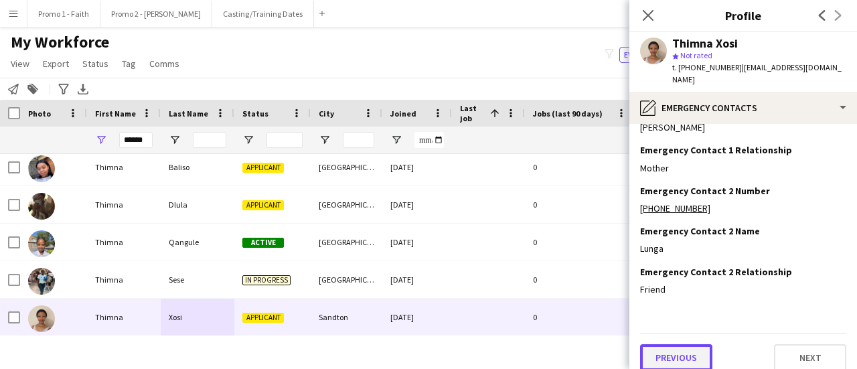
click at [677, 344] on button "Previous" at bounding box center [676, 357] width 72 height 27
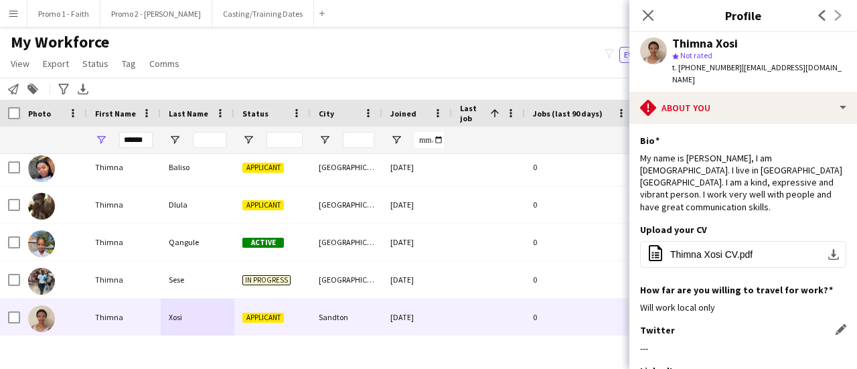
scroll to position [245, 0]
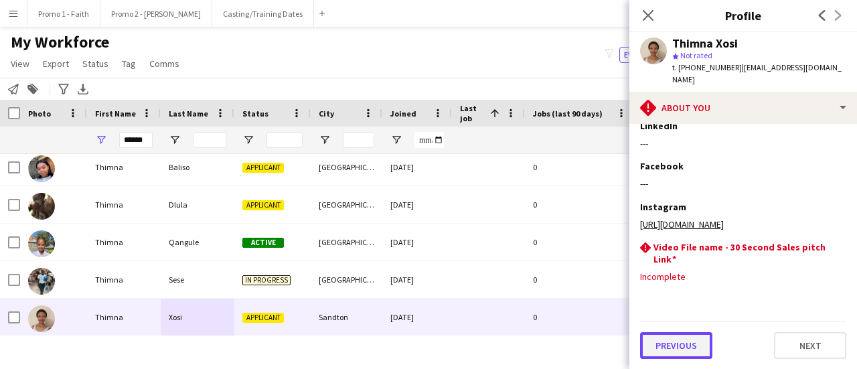
click at [670, 342] on button "Previous" at bounding box center [676, 345] width 72 height 27
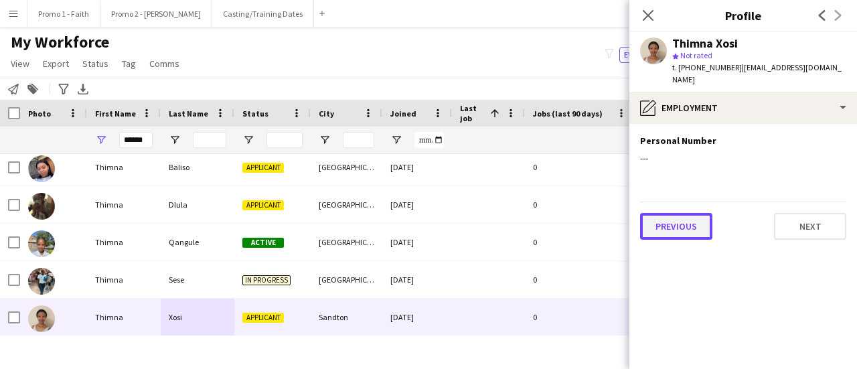
click at [678, 213] on button "Previous" at bounding box center [676, 226] width 72 height 27
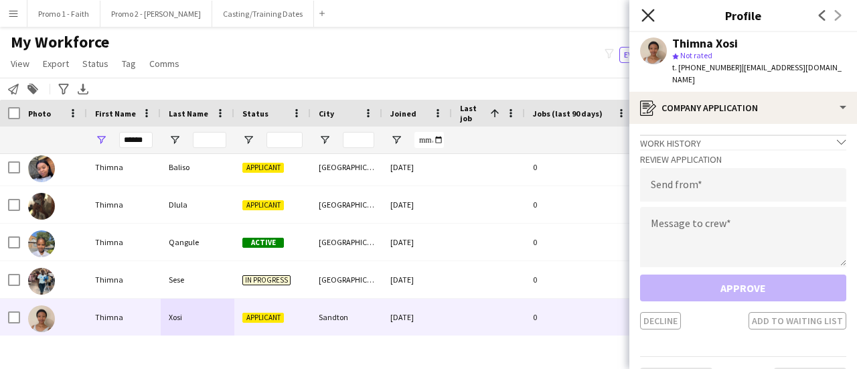
click at [644, 15] on icon "Close pop-in" at bounding box center [648, 15] width 13 height 13
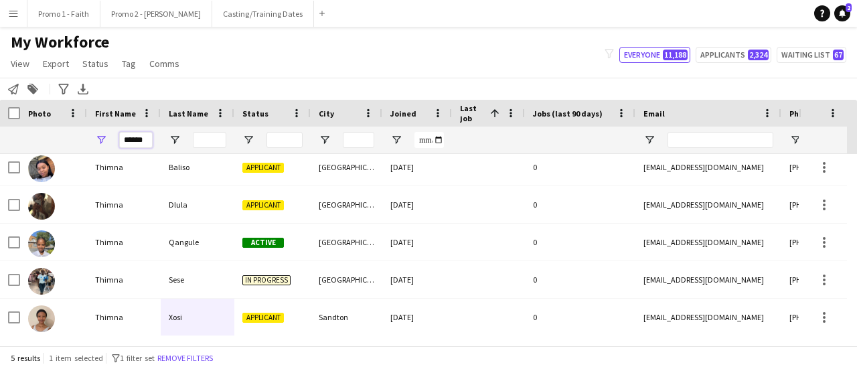
click at [149, 139] on input "******" at bounding box center [135, 140] width 33 height 16
type input "*"
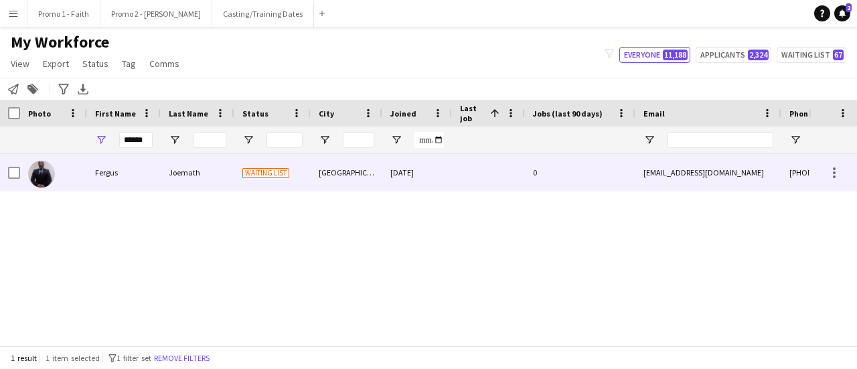
click at [206, 172] on div "Joemath" at bounding box center [198, 172] width 74 height 37
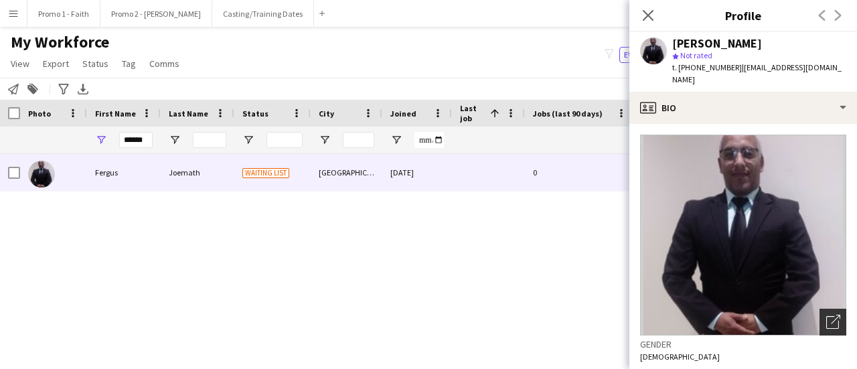
click at [831, 315] on icon at bounding box center [835, 319] width 9 height 9
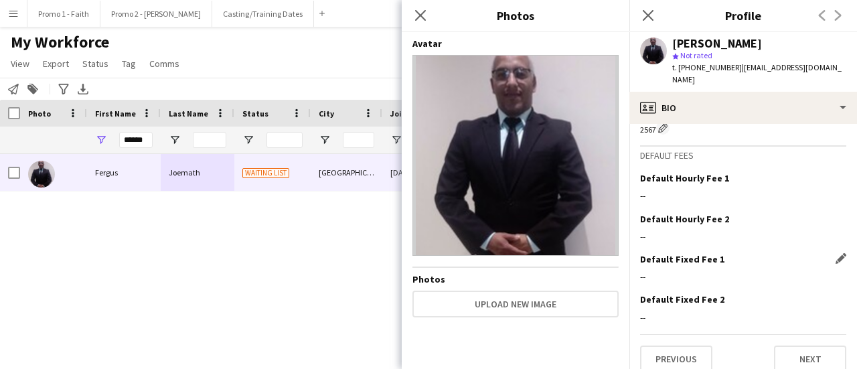
scroll to position [616, 0]
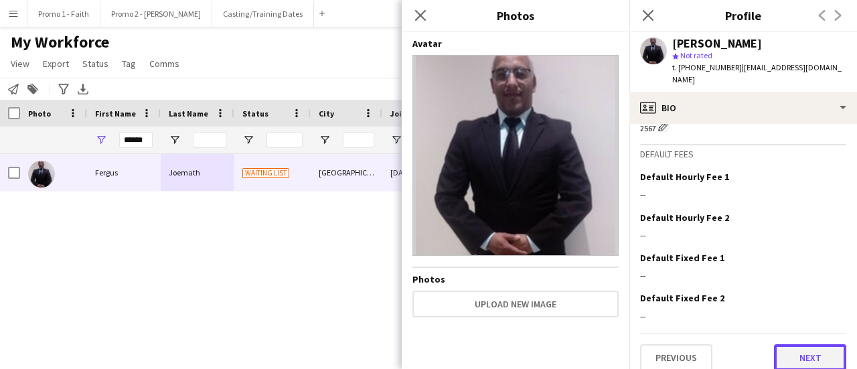
click at [784, 344] on button "Next" at bounding box center [810, 357] width 72 height 27
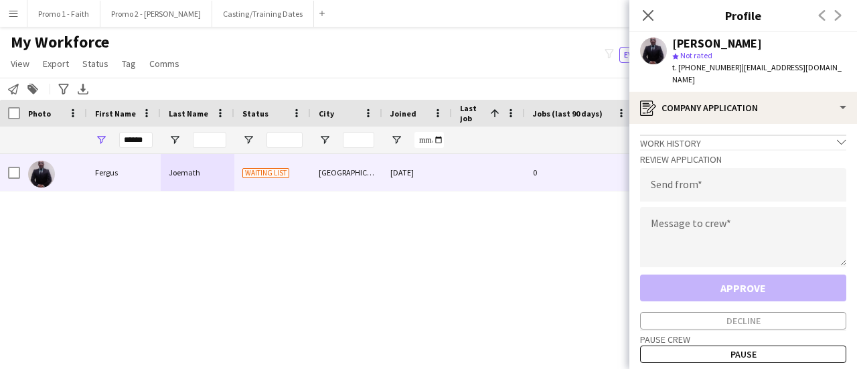
scroll to position [56, 0]
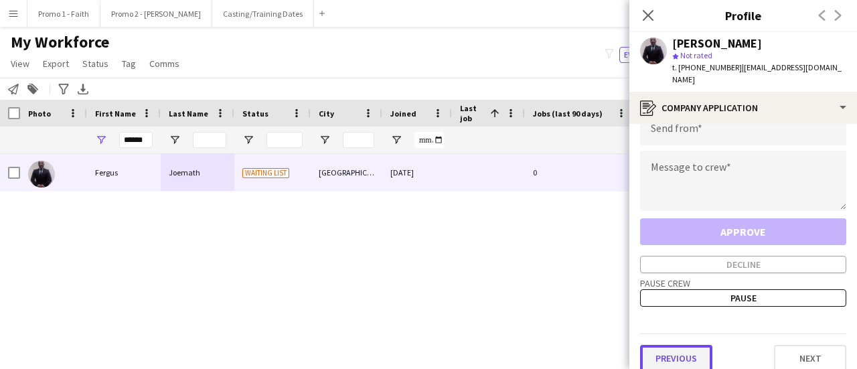
click at [672, 345] on button "Previous" at bounding box center [676, 358] width 72 height 27
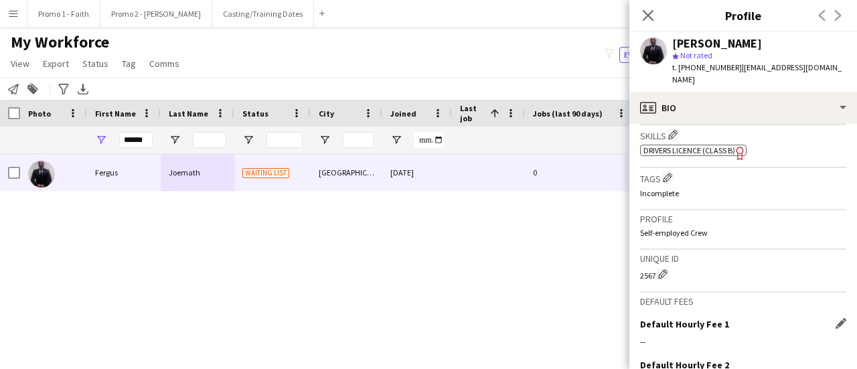
scroll to position [616, 0]
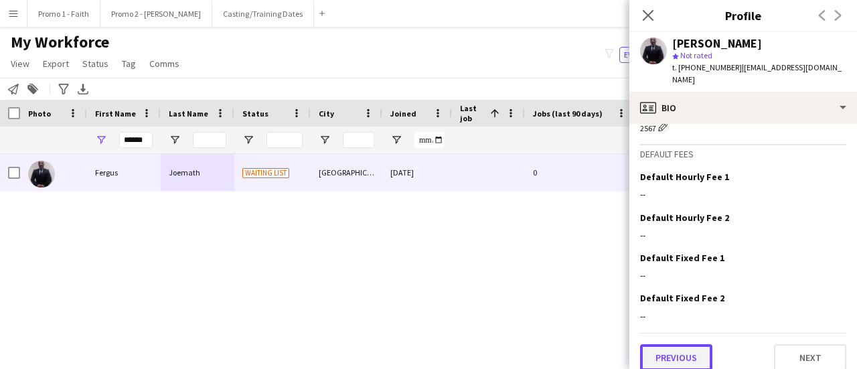
click at [674, 350] on button "Previous" at bounding box center [676, 357] width 72 height 27
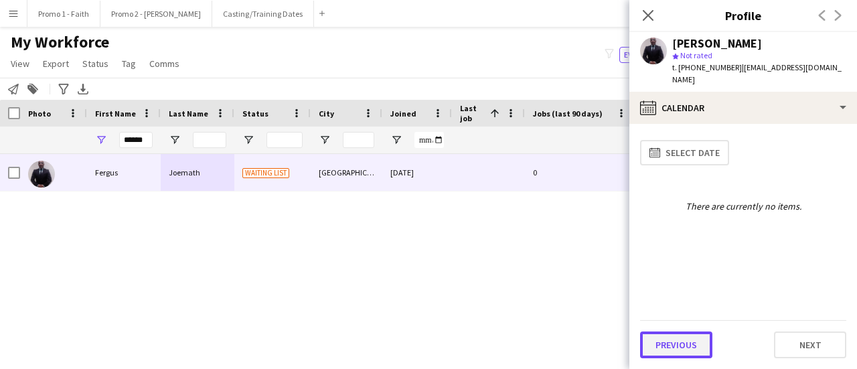
click at [678, 340] on button "Previous" at bounding box center [676, 344] width 72 height 27
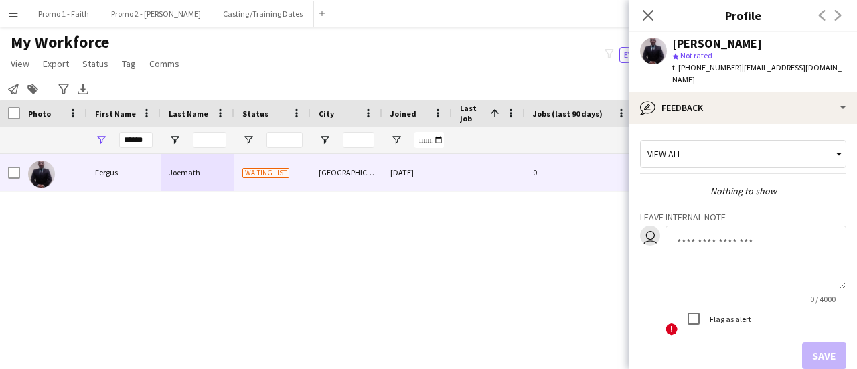
scroll to position [62, 0]
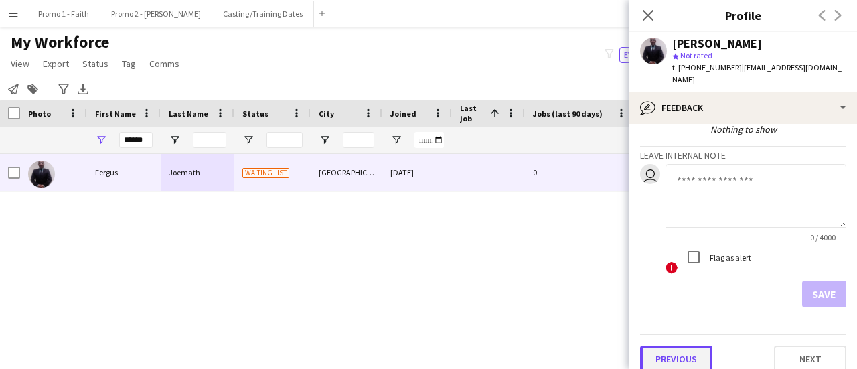
click at [683, 349] on button "Previous" at bounding box center [676, 359] width 72 height 27
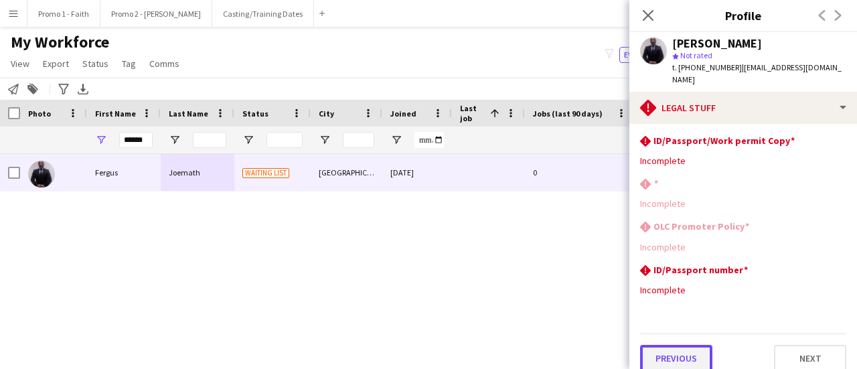
click at [682, 349] on button "Previous" at bounding box center [676, 358] width 72 height 27
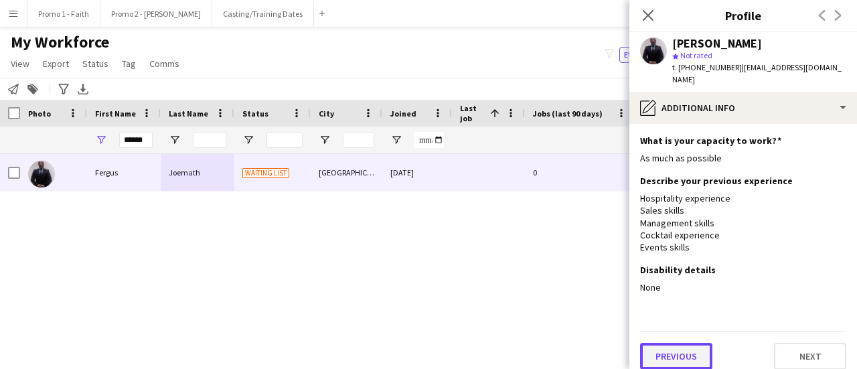
click at [682, 343] on button "Previous" at bounding box center [676, 356] width 72 height 27
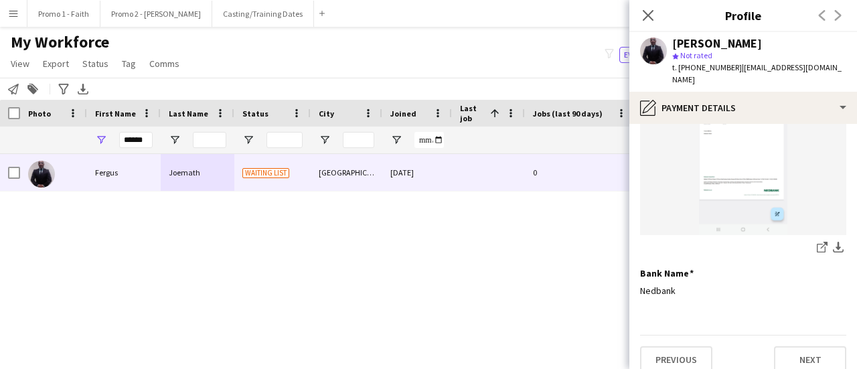
scroll to position [196, 0]
click at [666, 345] on button "Previous" at bounding box center [676, 358] width 72 height 27
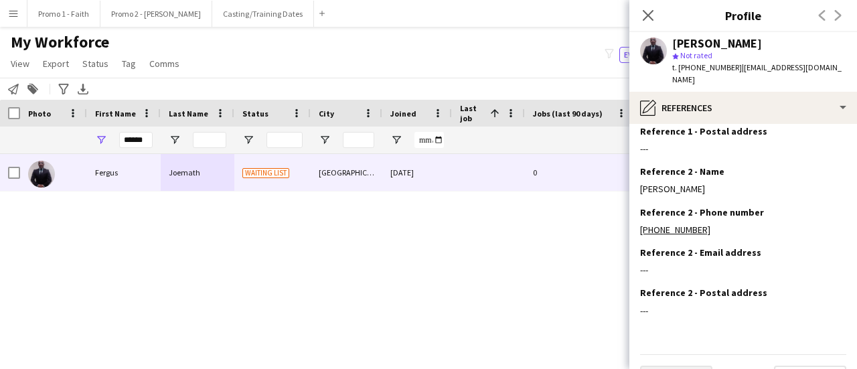
scroll to position [151, 0]
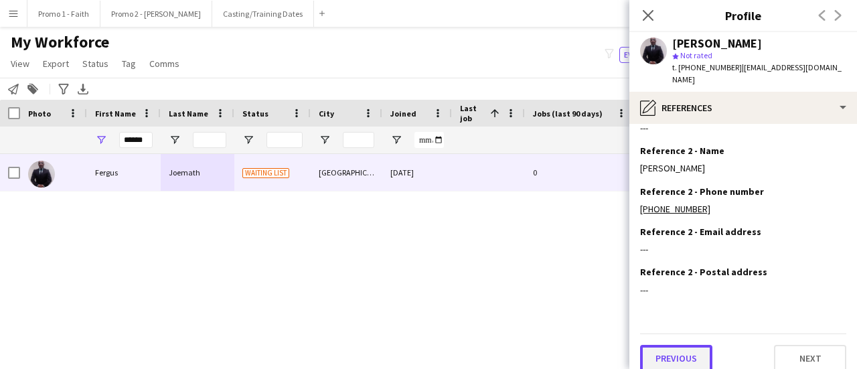
click at [679, 346] on button "Previous" at bounding box center [676, 358] width 72 height 27
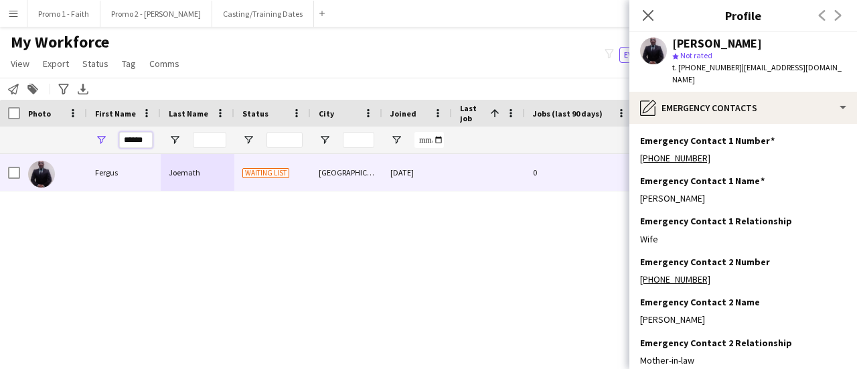
click at [145, 141] on input "******" at bounding box center [135, 140] width 33 height 16
type input "*"
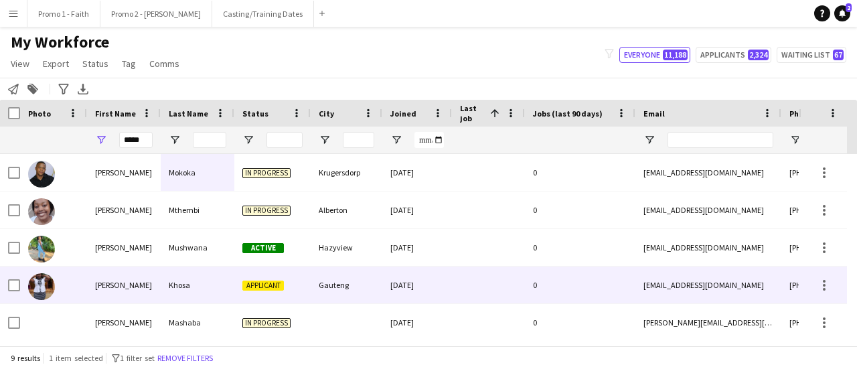
click at [214, 287] on div "Khosa" at bounding box center [198, 285] width 74 height 37
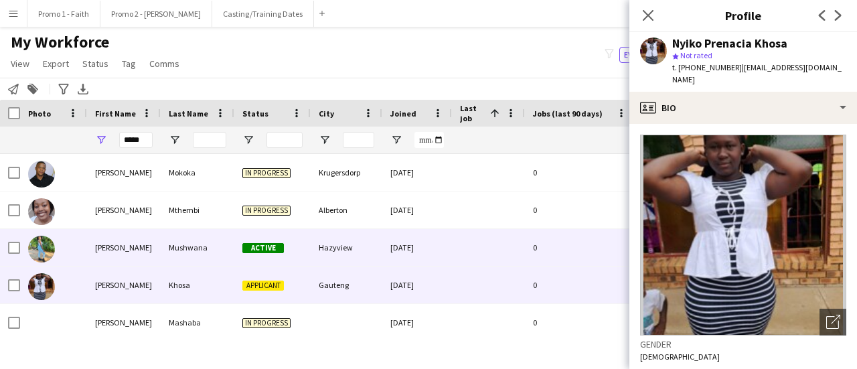
click at [191, 249] on div "Mushwana" at bounding box center [198, 247] width 74 height 37
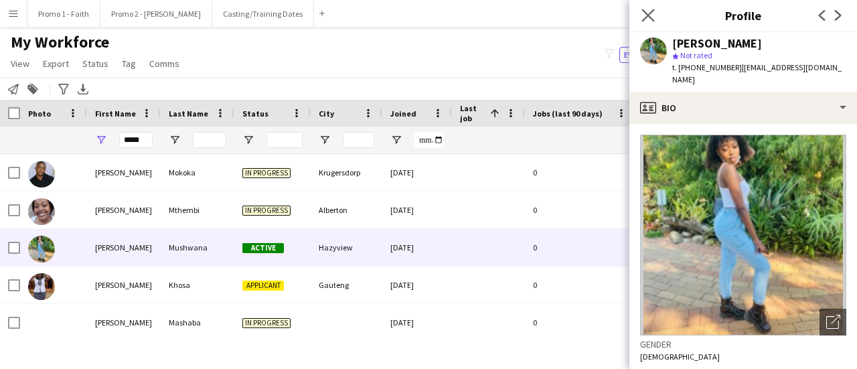
click at [644, 8] on app-icon "Close pop-in" at bounding box center [648, 15] width 19 height 19
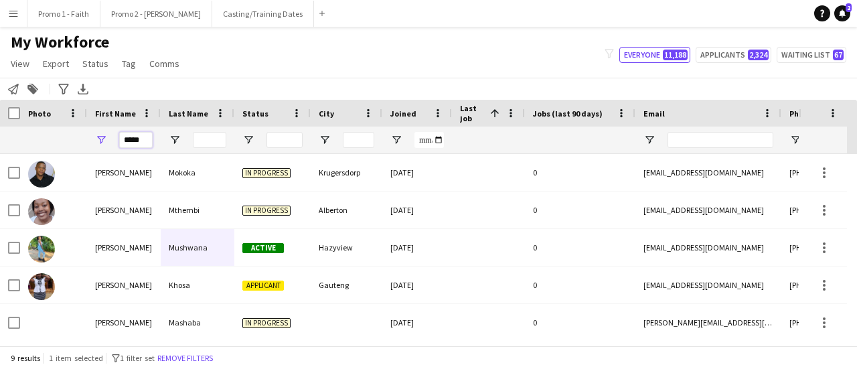
click at [141, 144] on input "*****" at bounding box center [135, 140] width 33 height 16
type input "*"
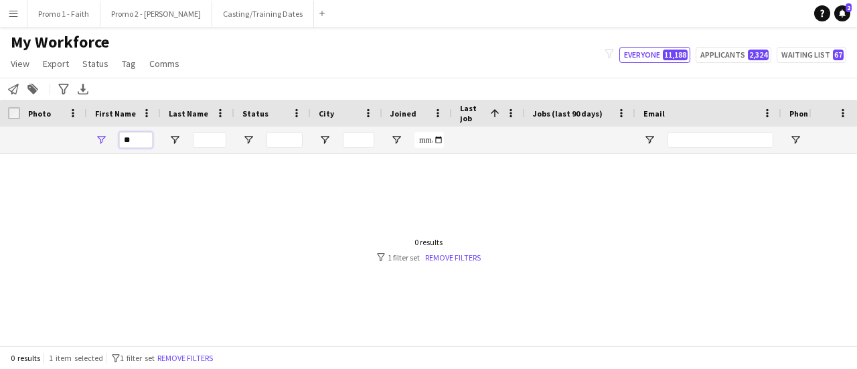
type input "*"
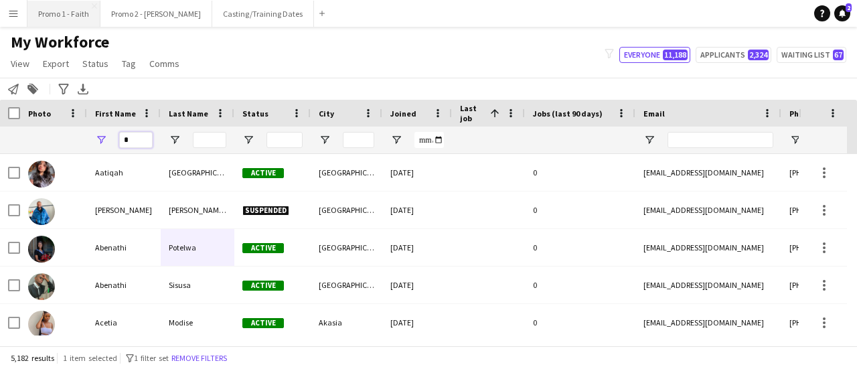
type input "*"
click at [131, 137] on input "*" at bounding box center [135, 140] width 33 height 16
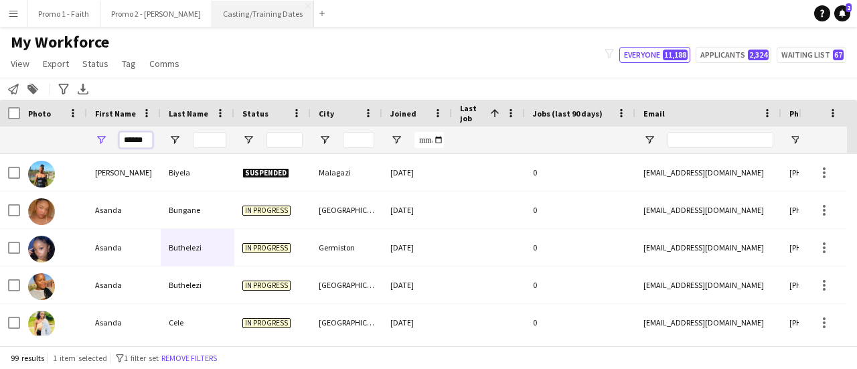
type input "******"
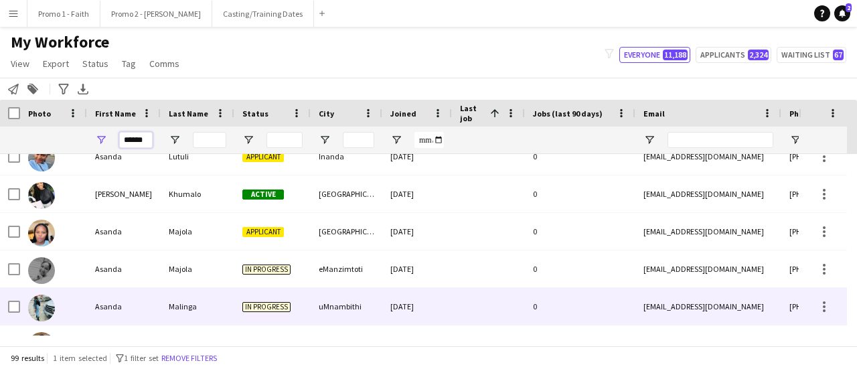
scroll to position [869, 0]
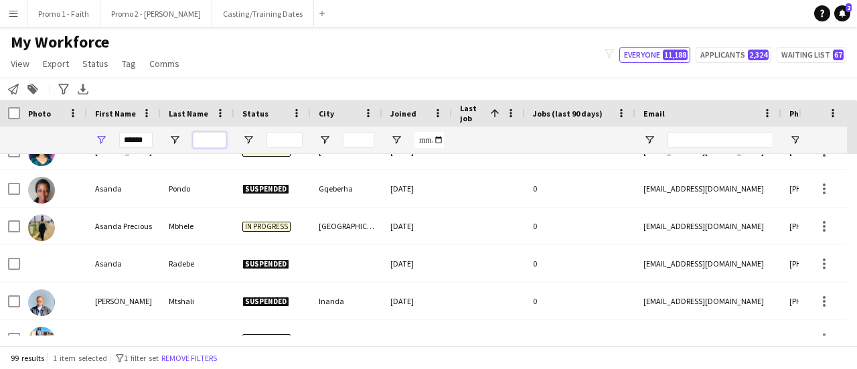
click at [201, 133] on input "Last Name Filter Input" at bounding box center [209, 140] width 33 height 16
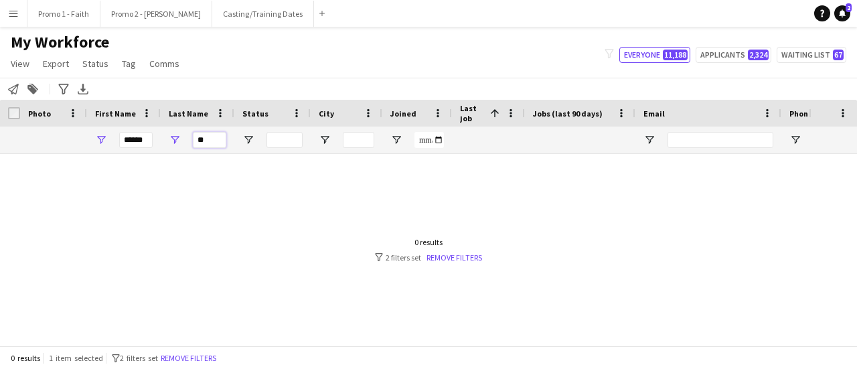
type input "*"
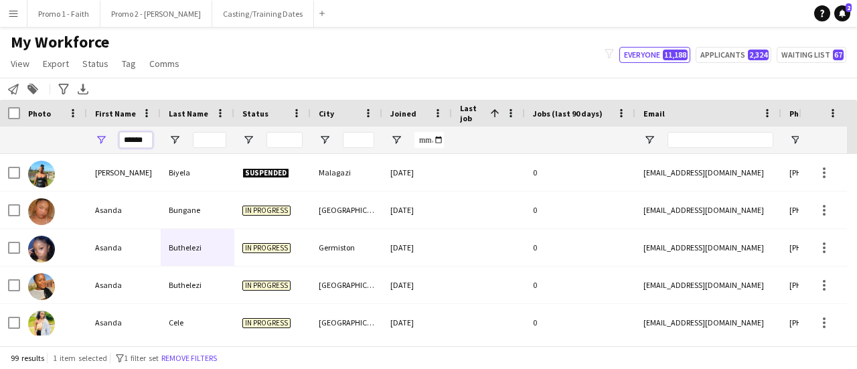
click at [149, 137] on input "******" at bounding box center [135, 140] width 33 height 16
type input "*"
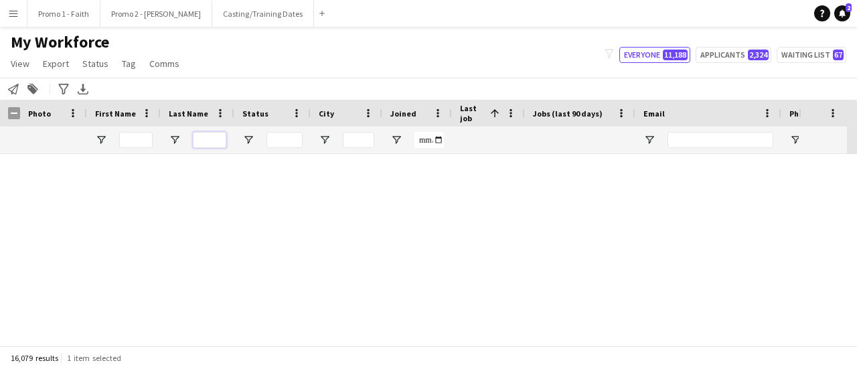
click at [197, 143] on input "Last Name Filter Input" at bounding box center [209, 140] width 33 height 16
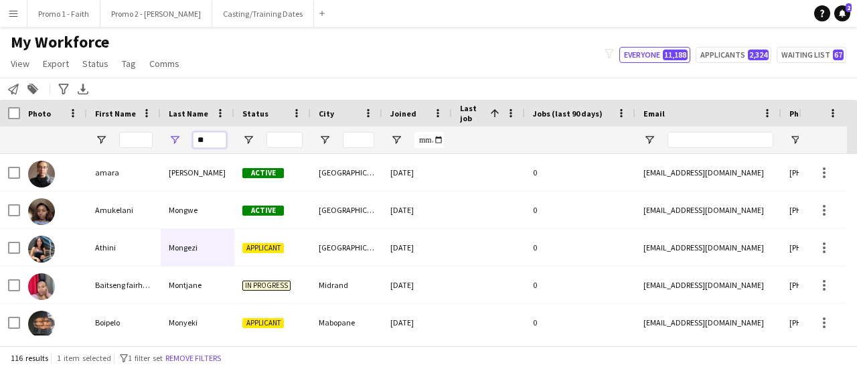
type input "*"
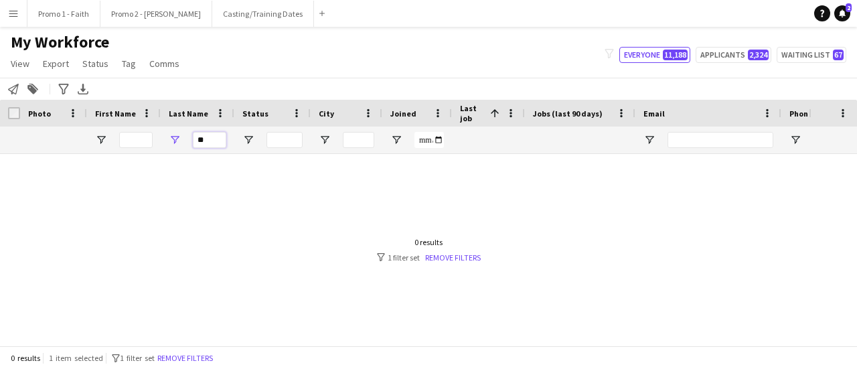
type input "*"
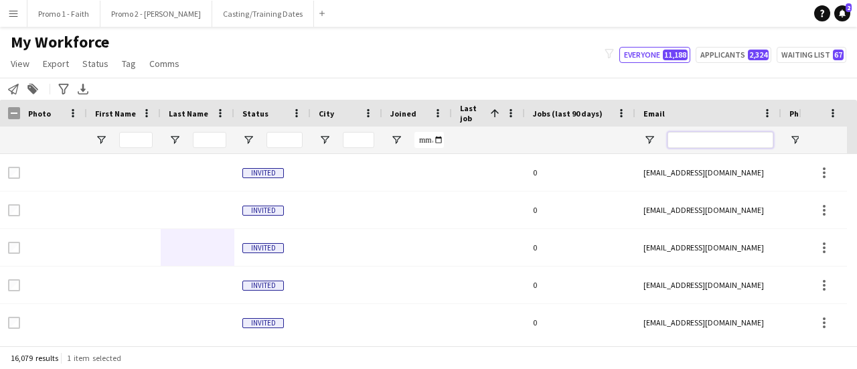
click at [674, 139] on input "Email Filter Input" at bounding box center [721, 140] width 106 height 16
paste input "**********"
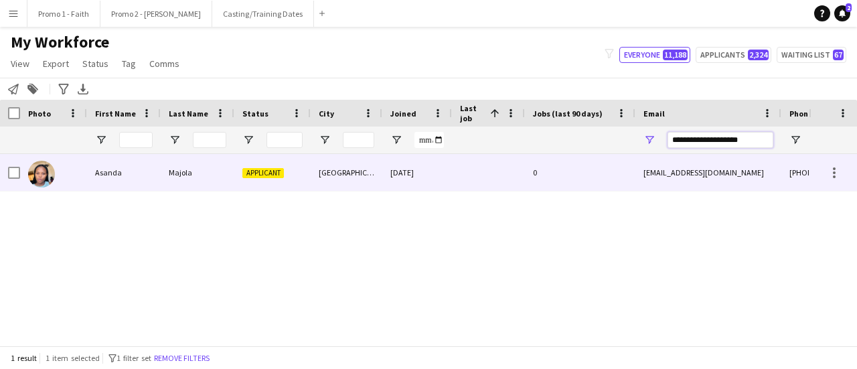
type input "**********"
click at [206, 172] on div "Majola" at bounding box center [198, 172] width 74 height 37
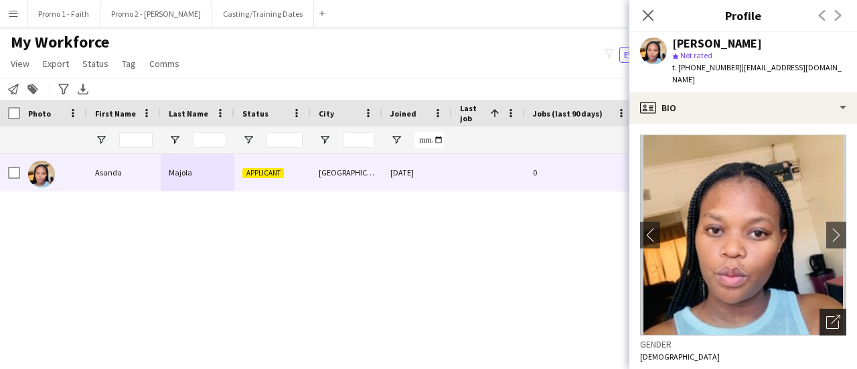
click at [826, 315] on icon "Open photos pop-in" at bounding box center [833, 322] width 14 height 14
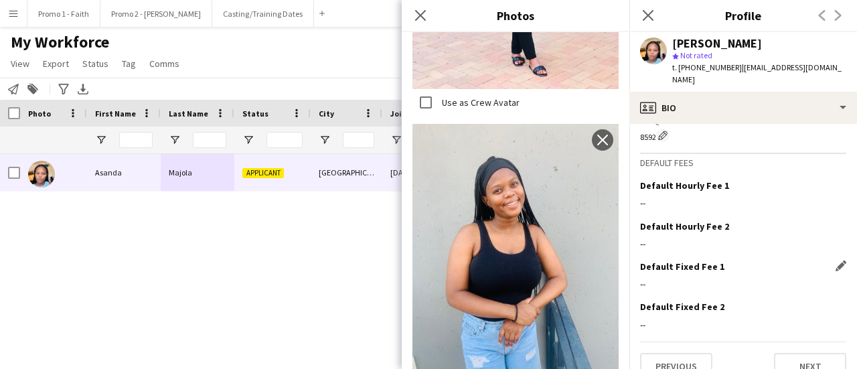
scroll to position [645, 0]
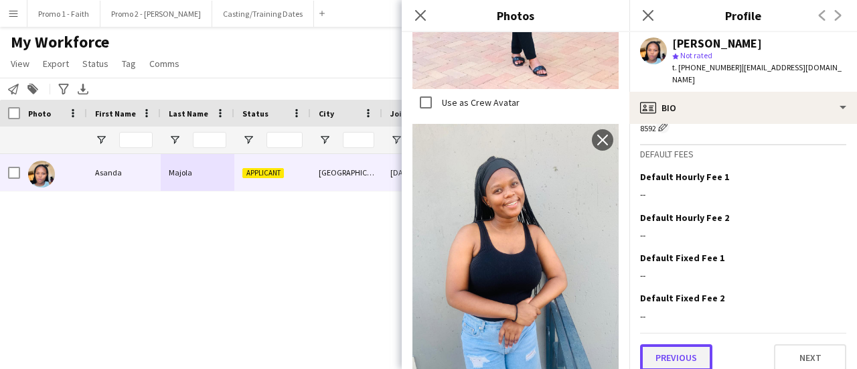
click at [680, 352] on button "Previous" at bounding box center [676, 357] width 72 height 27
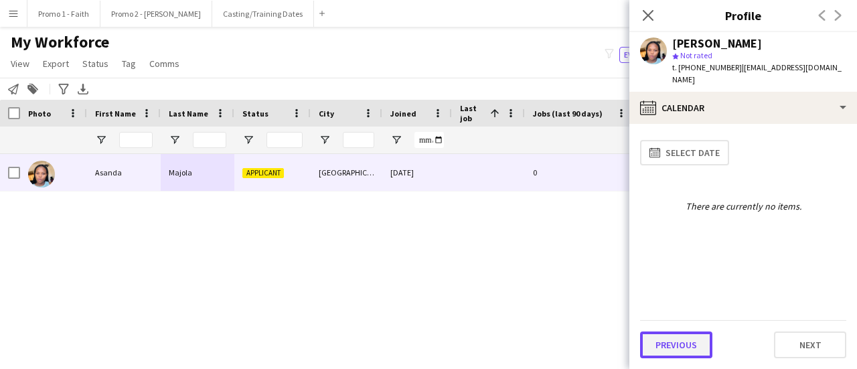
click at [677, 338] on button "Previous" at bounding box center [676, 344] width 72 height 27
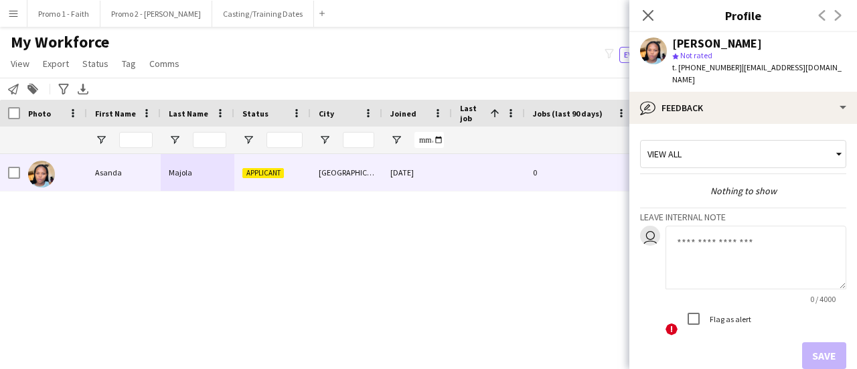
scroll to position [62, 0]
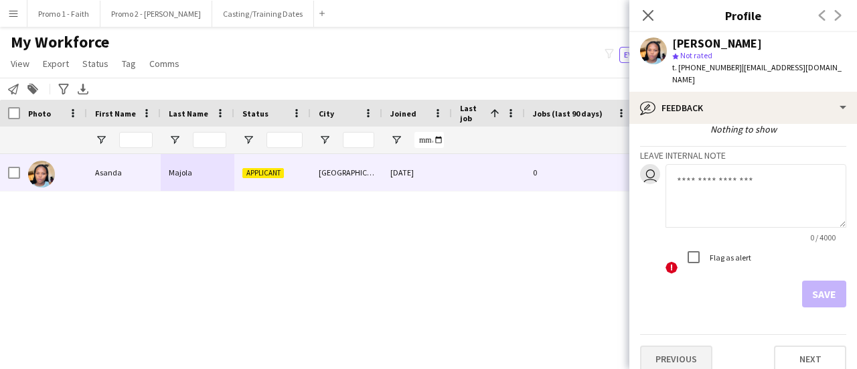
click at [694, 334] on div "Previous Next" at bounding box center [743, 353] width 206 height 38
click at [688, 346] on button "Previous" at bounding box center [676, 359] width 72 height 27
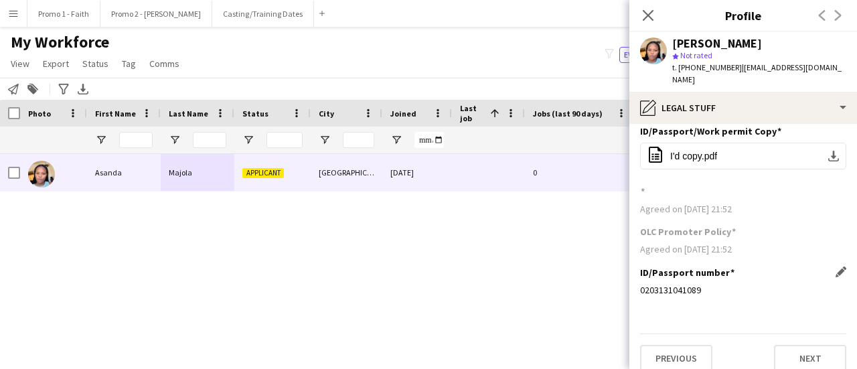
scroll to position [10, 0]
click at [682, 348] on button "Previous" at bounding box center [676, 357] width 72 height 27
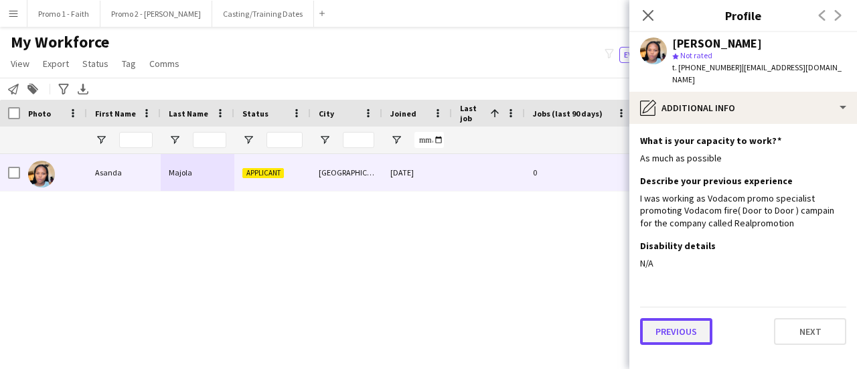
click at [670, 324] on button "Previous" at bounding box center [676, 331] width 72 height 27
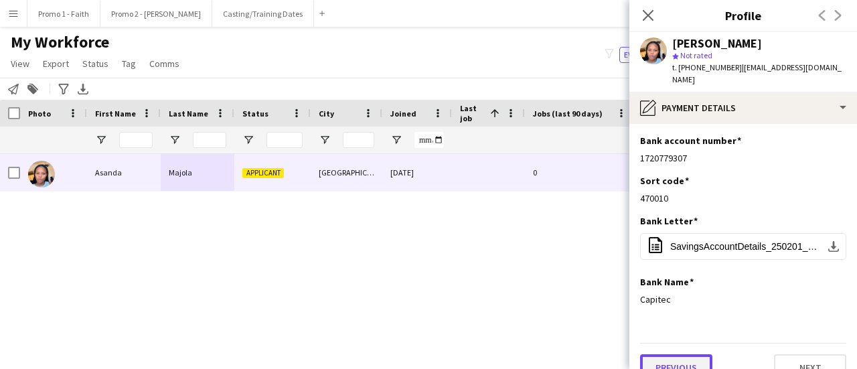
click at [660, 355] on button "Previous" at bounding box center [676, 367] width 72 height 27
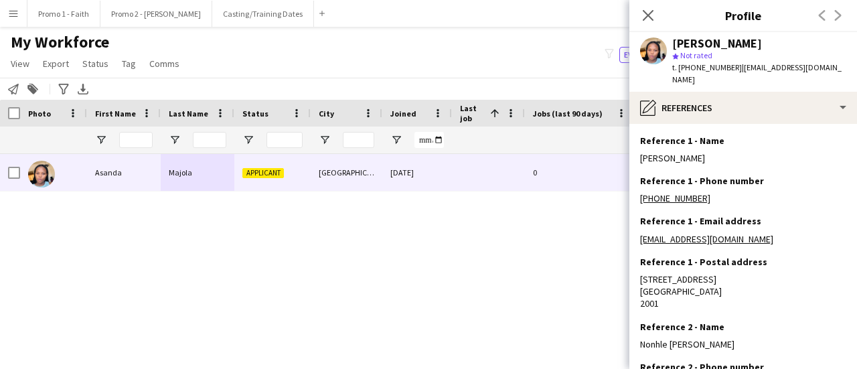
scroll to position [225, 0]
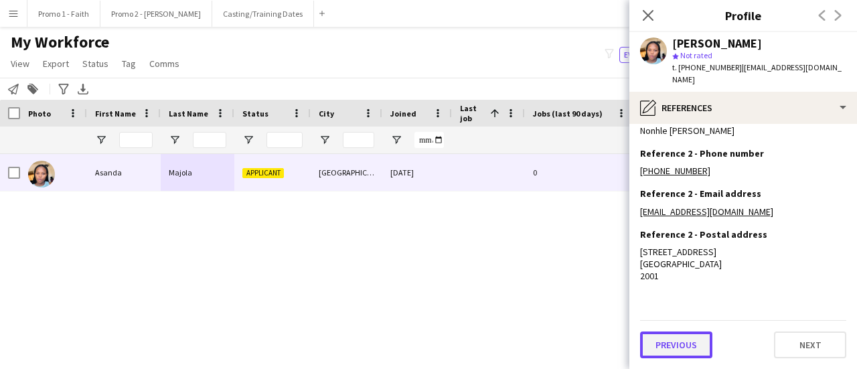
click at [676, 346] on button "Previous" at bounding box center [676, 344] width 72 height 27
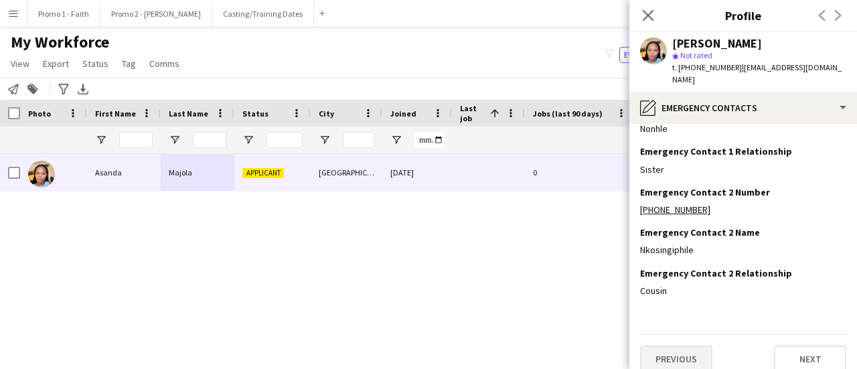
scroll to position [71, 0]
click at [677, 344] on button "Previous" at bounding box center [676, 357] width 72 height 27
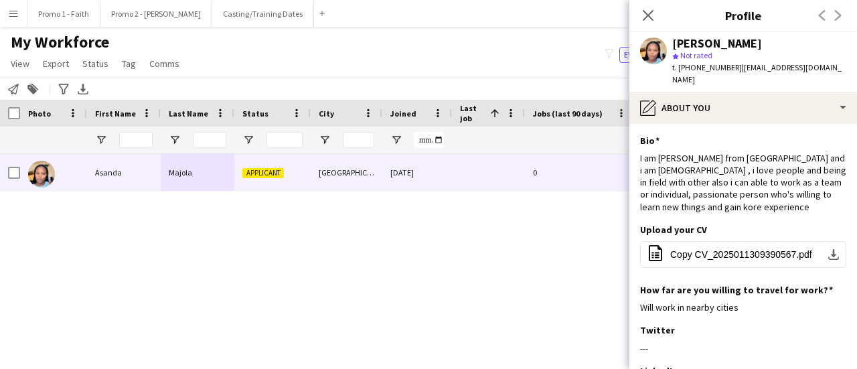
scroll to position [245, 0]
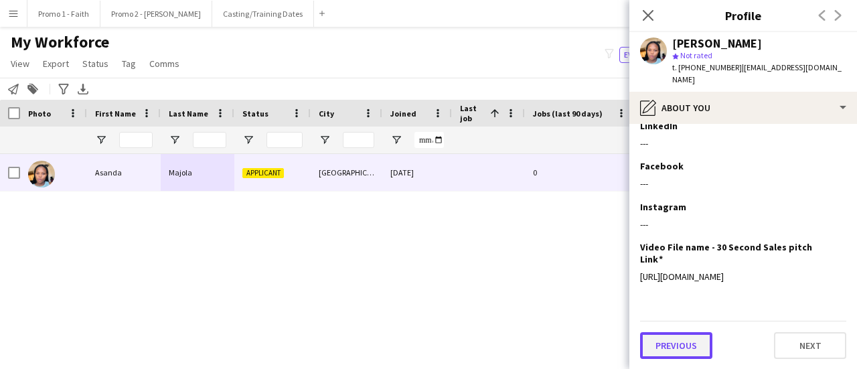
click at [674, 338] on button "Previous" at bounding box center [676, 345] width 72 height 27
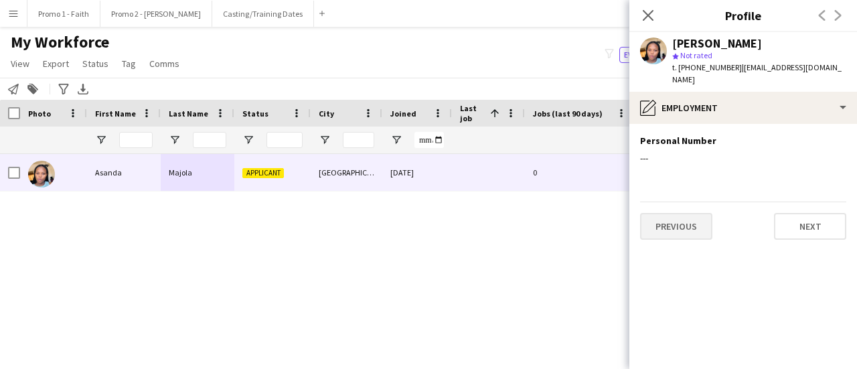
scroll to position [0, 0]
click at [675, 213] on button "Previous" at bounding box center [676, 226] width 72 height 27
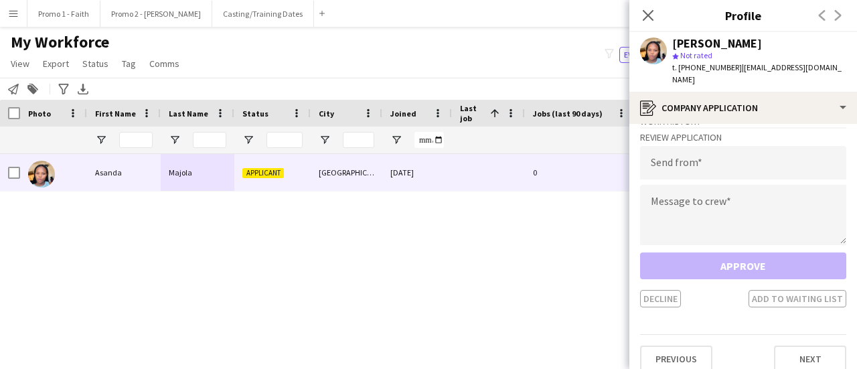
scroll to position [23, 0]
click at [800, 348] on button "Next" at bounding box center [810, 357] width 72 height 27
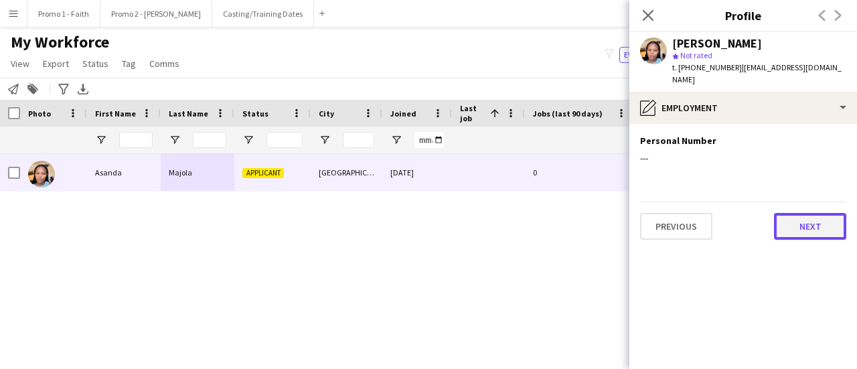
click at [808, 213] on button "Next" at bounding box center [810, 226] width 72 height 27
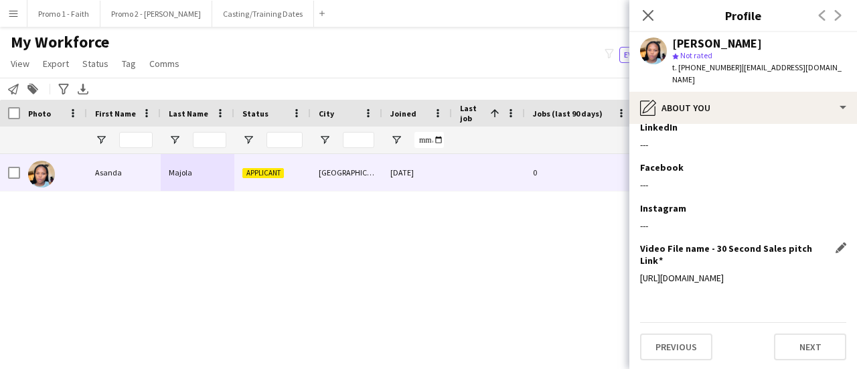
scroll to position [245, 0]
drag, startPoint x: 820, startPoint y: 276, endPoint x: 639, endPoint y: 267, distance: 181.1
click at [639, 267] on app-section-data-types "Bio Edit this field I am [PERSON_NAME] from [GEOGRAPHIC_DATA] and i am [DEMOGRA…" at bounding box center [743, 246] width 228 height 245
copy div "[URL][DOMAIN_NAME]"
click at [669, 343] on button "Previous" at bounding box center [676, 345] width 72 height 27
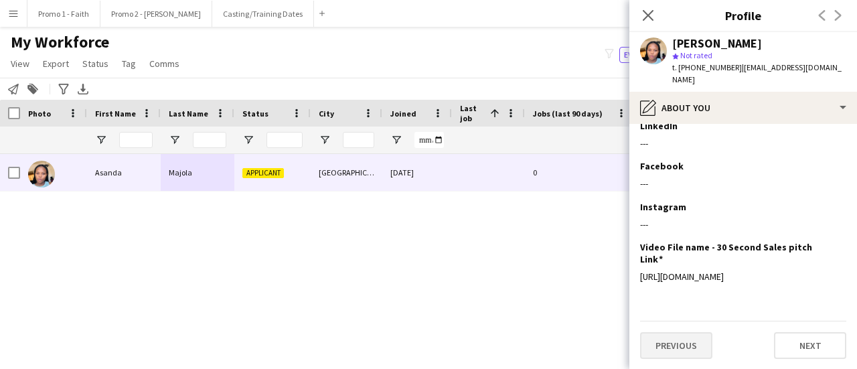
scroll to position [0, 0]
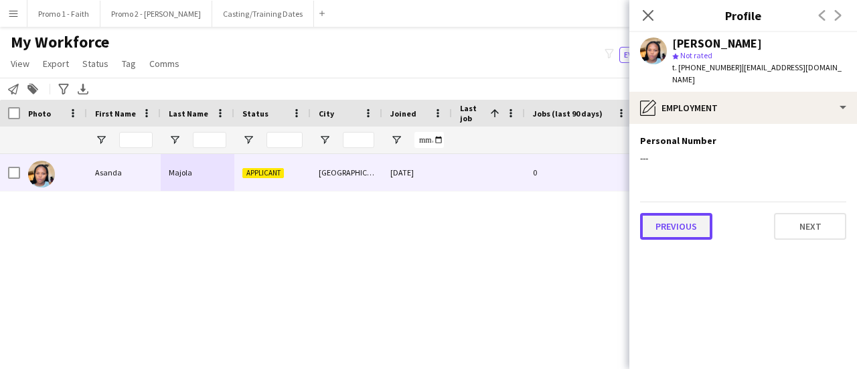
click at [666, 213] on button "Previous" at bounding box center [676, 226] width 72 height 27
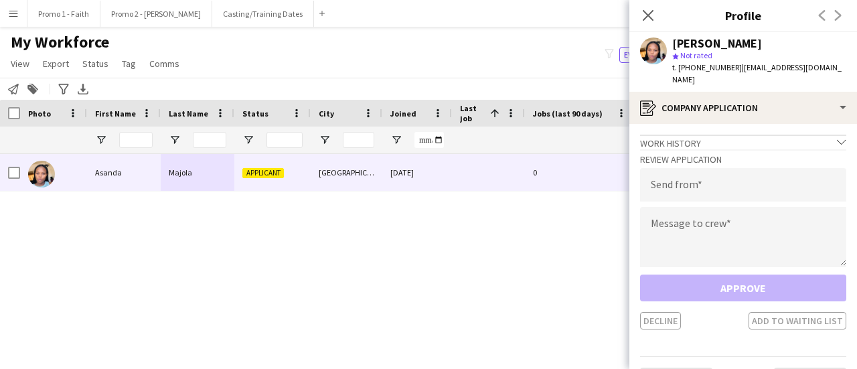
drag, startPoint x: 731, startPoint y: 68, endPoint x: 844, endPoint y: 66, distance: 113.9
click at [844, 66] on app-profile-header "[PERSON_NAME] star Not rated t. [PHONE_NUMBER] | [EMAIL_ADDRESS][DOMAIN_NAME]" at bounding box center [743, 62] width 228 height 60
copy span "[EMAIL_ADDRESS][DOMAIN_NAME]"
click at [656, 179] on input "email" at bounding box center [743, 184] width 206 height 33
paste input "**********"
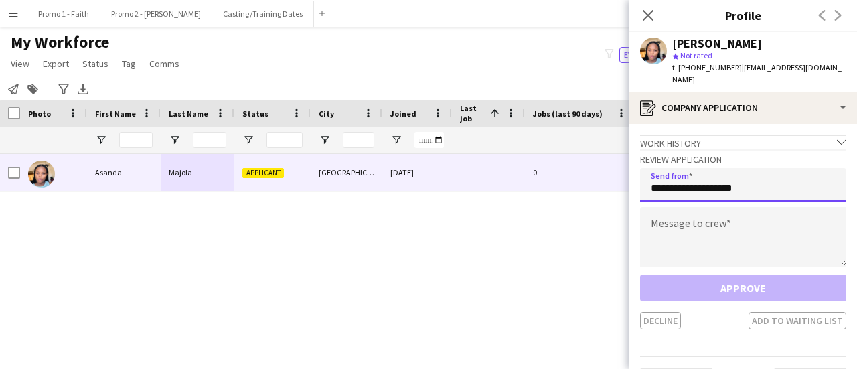
type input "**********"
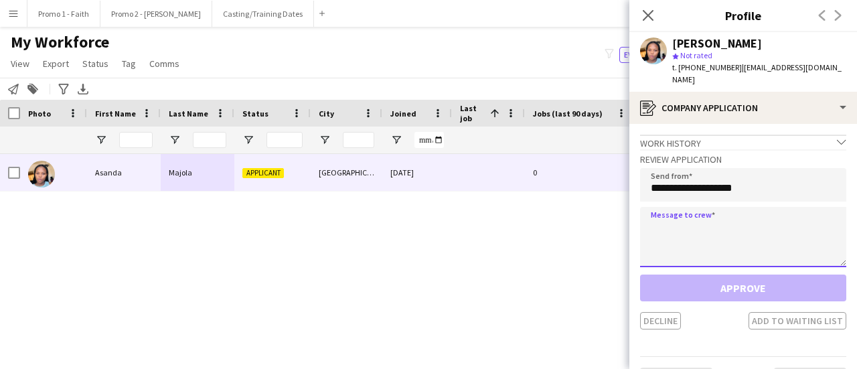
click at [670, 215] on textarea at bounding box center [743, 237] width 206 height 60
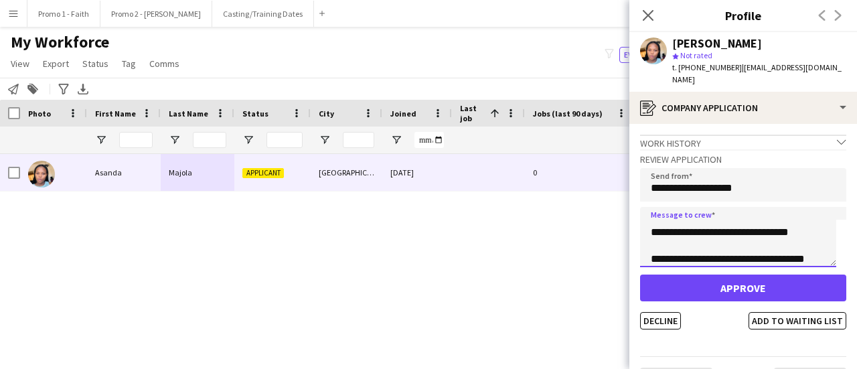
scroll to position [35, 0]
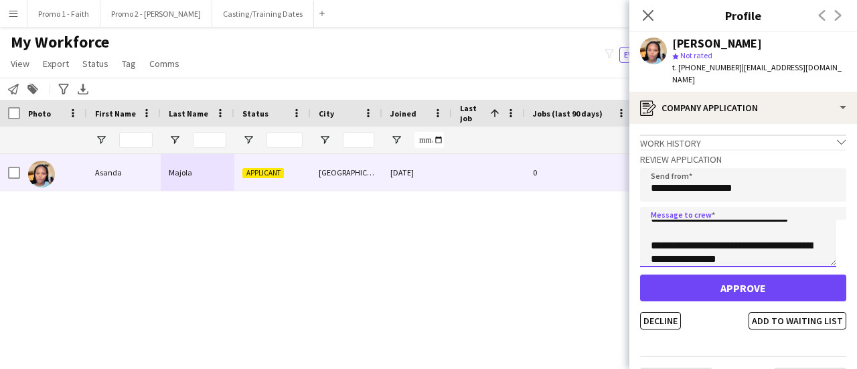
type textarea "**********"
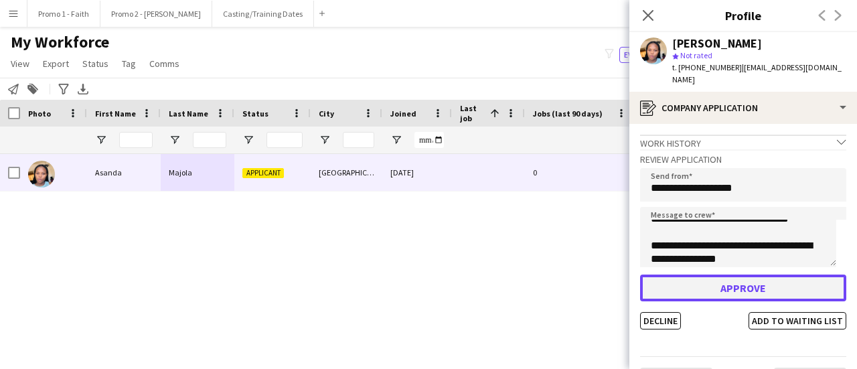
click at [735, 277] on button "Approve" at bounding box center [743, 288] width 206 height 27
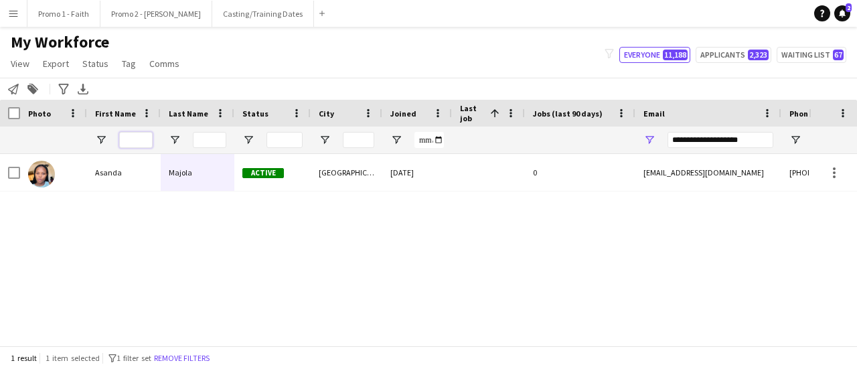
click at [133, 137] on input "First Name Filter Input" at bounding box center [135, 140] width 33 height 16
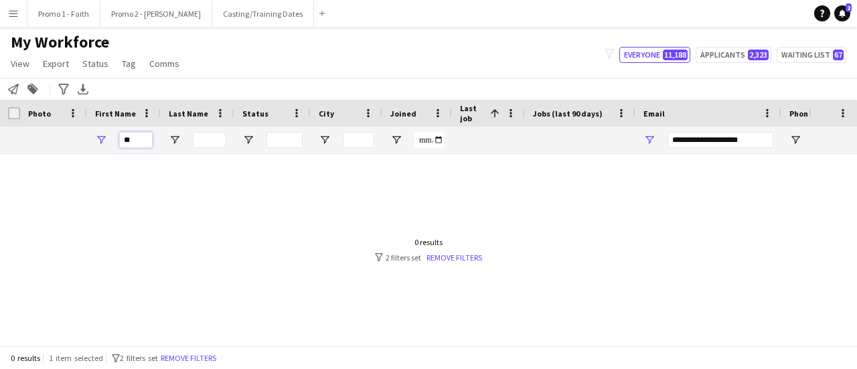
type input "*"
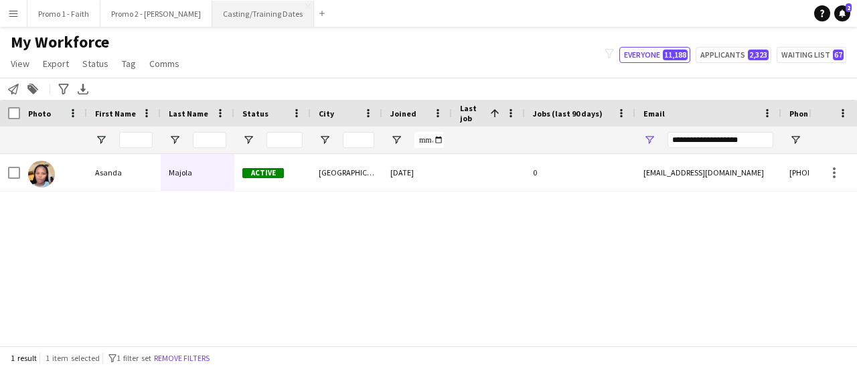
click at [212, 16] on button "Casting/Training Dates Close" at bounding box center [263, 14] width 102 height 26
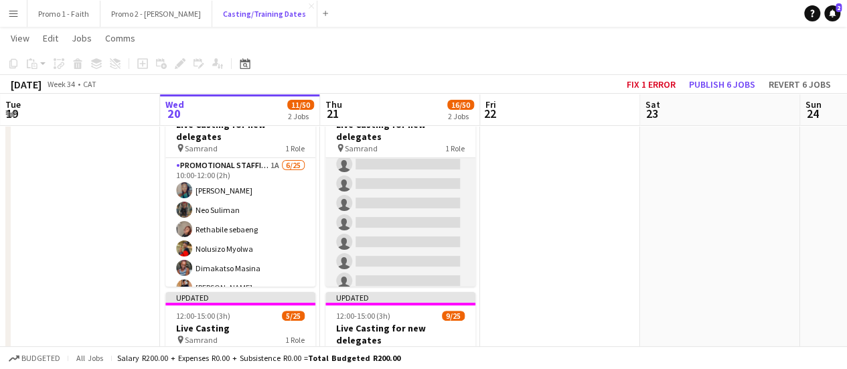
scroll to position [134, 0]
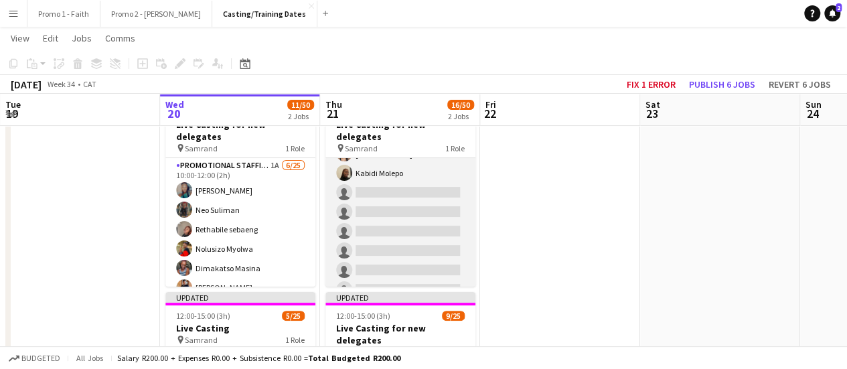
click at [386, 179] on app-card-role "Promotional Staffing (Brand Ambassadors) [DATE] 10:00-12:00 (2h) [PERSON_NAME] …" at bounding box center [400, 280] width 150 height 512
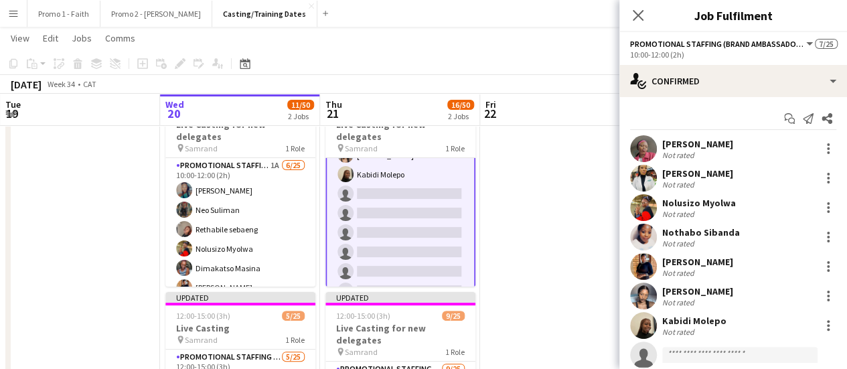
scroll to position [135, 0]
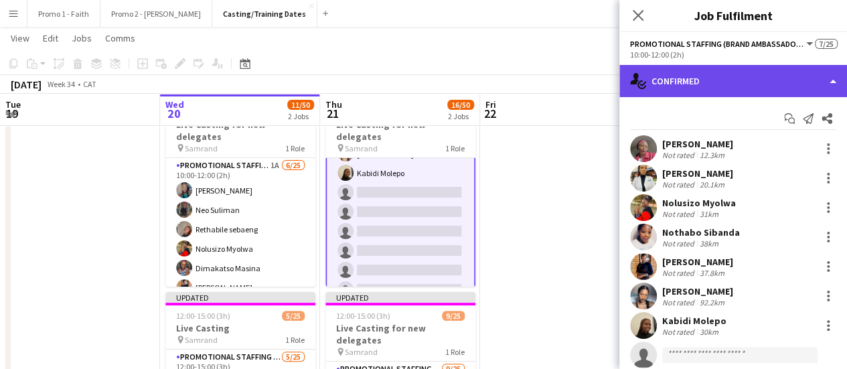
click at [832, 78] on div "single-neutral-actions-check-2 Confirmed" at bounding box center [733, 81] width 228 height 32
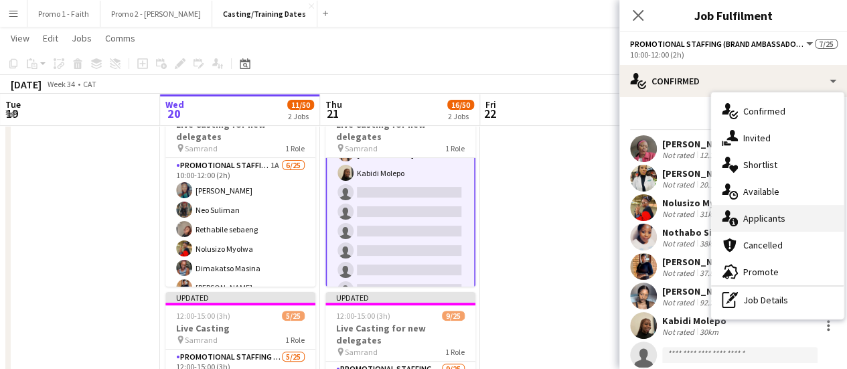
click at [744, 219] on div "single-neutral-actions-information Applicants" at bounding box center [777, 218] width 133 height 27
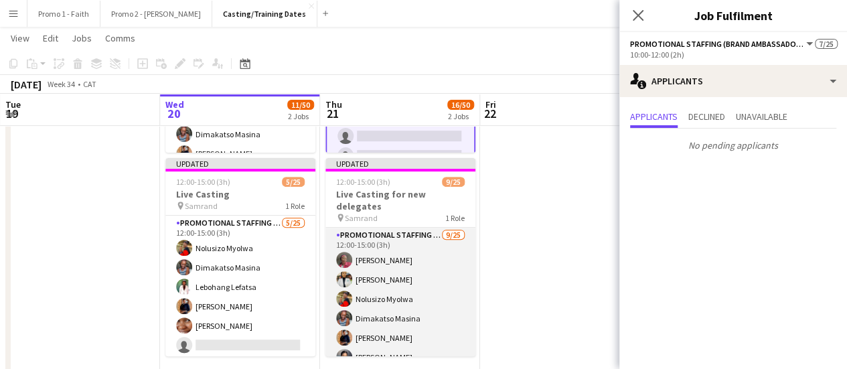
scroll to position [134, 0]
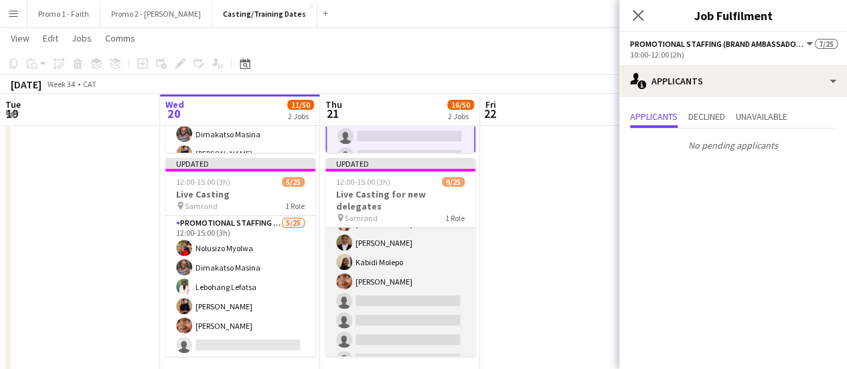
click at [406, 291] on app-card-role "Promotional Staffing (Brand Ambassadors) [DATE] 12:00-15:00 (3h) [PERSON_NAME] …" at bounding box center [400, 350] width 150 height 512
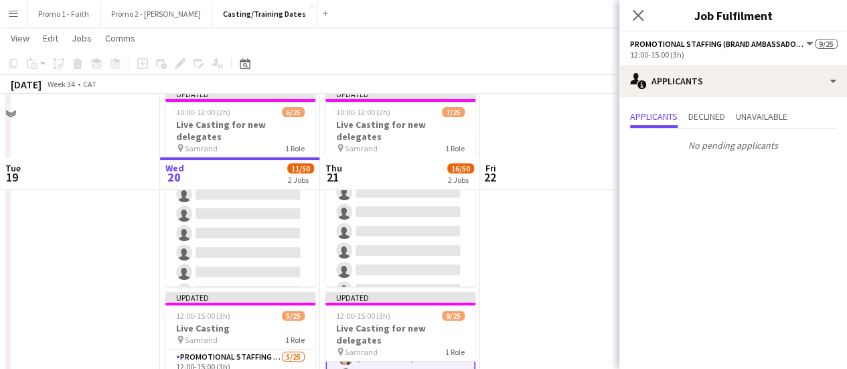
scroll to position [201, 0]
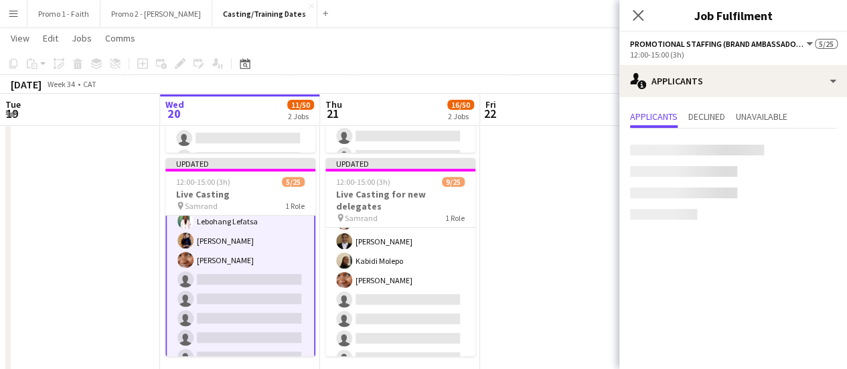
scroll to position [134, 0]
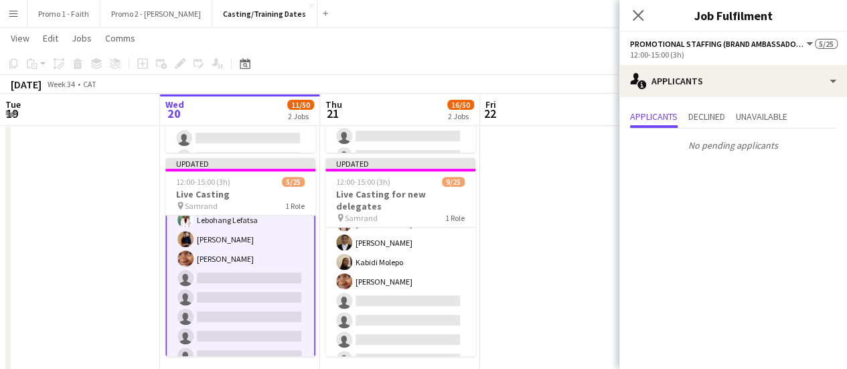
click at [8, 18] on app-icon "Menu" at bounding box center [13, 13] width 11 height 11
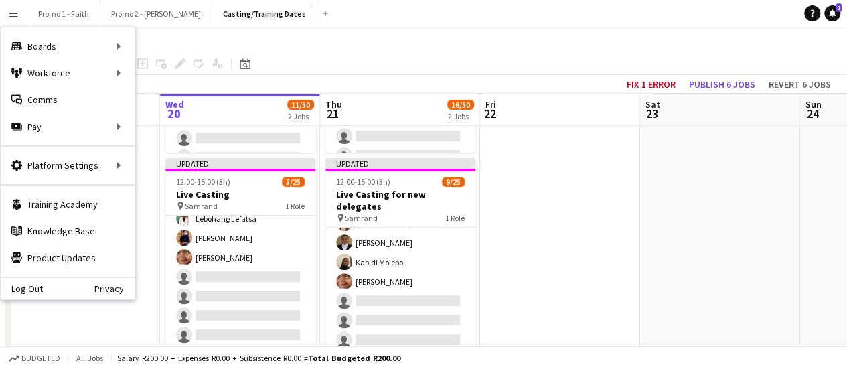
scroll to position [67, 0]
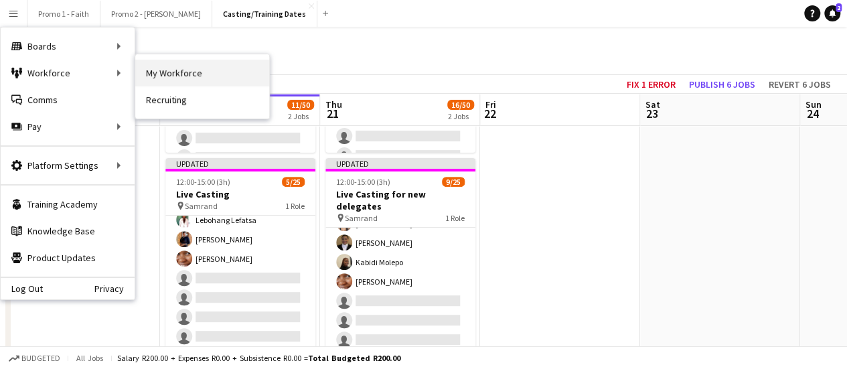
click at [180, 72] on link "My Workforce" at bounding box center [202, 73] width 134 height 27
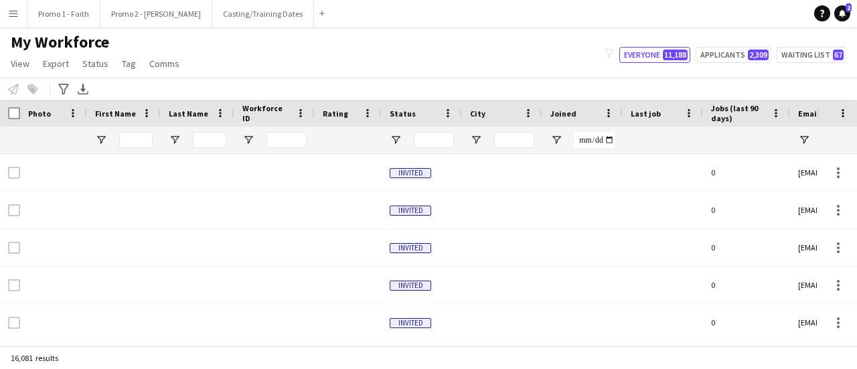
click at [8, 20] on button "Menu" at bounding box center [13, 13] width 27 height 27
type input "**********"
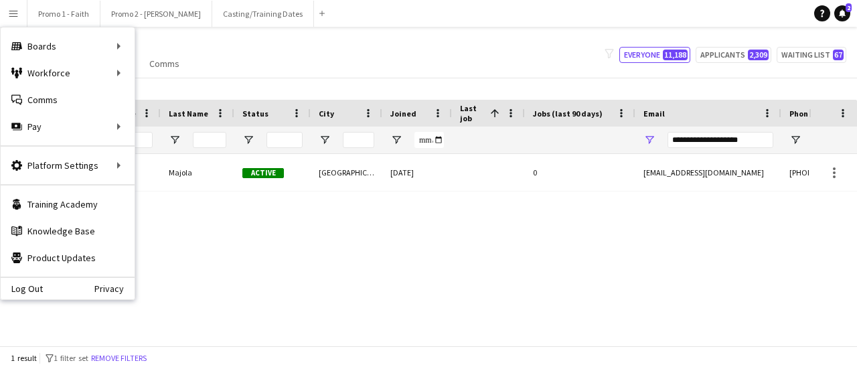
click at [359, 50] on div "My Workforce View Views Default view Applicants New view Update view Delete vie…" at bounding box center [428, 55] width 857 height 46
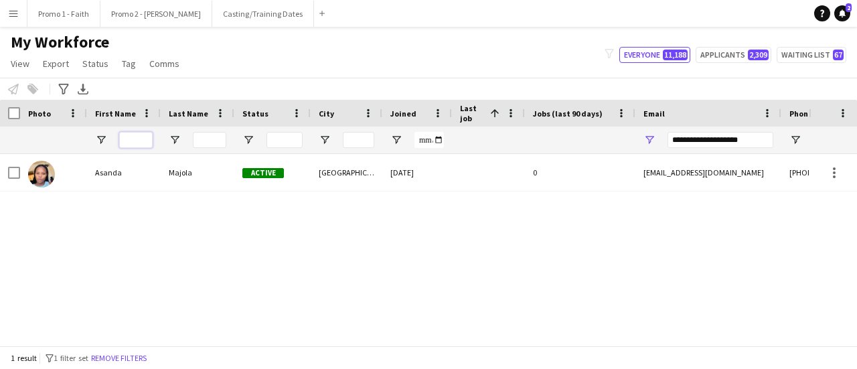
click at [135, 142] on input "First Name Filter Input" at bounding box center [135, 140] width 33 height 16
click at [198, 141] on input "Last Name Filter Input" at bounding box center [209, 140] width 33 height 16
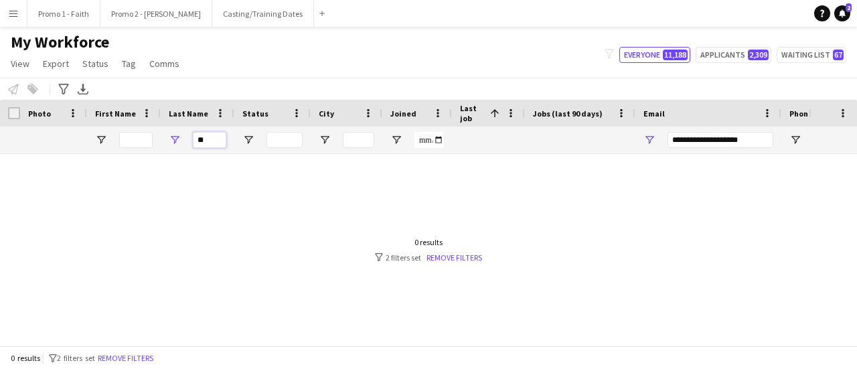
type input "*"
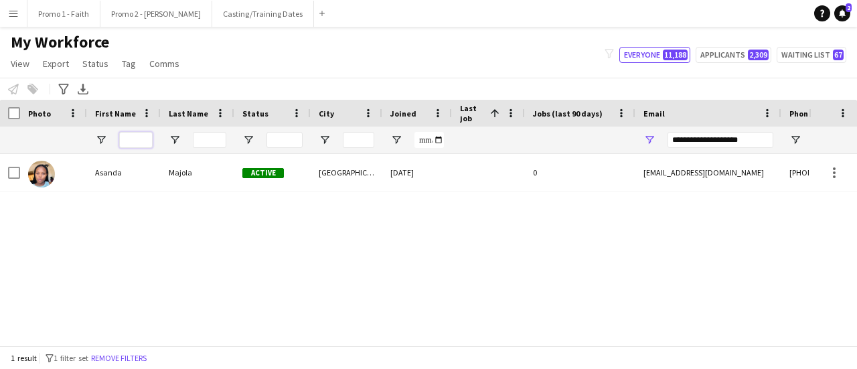
click at [137, 135] on input "First Name Filter Input" at bounding box center [135, 140] width 33 height 16
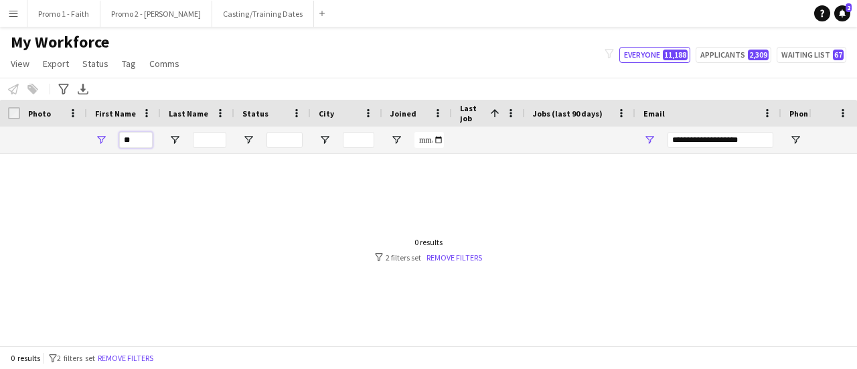
type input "*"
type input "*****"
click at [212, 143] on input "Last Name Filter Input" at bounding box center [209, 140] width 33 height 16
type input "*******"
click at [143, 140] on input "*****" at bounding box center [135, 140] width 33 height 16
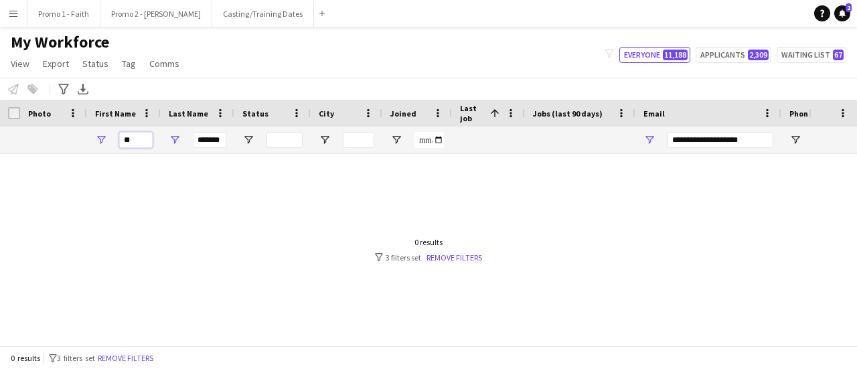
type input "*"
click at [469, 259] on link "Remove filters" at bounding box center [455, 257] width 56 height 10
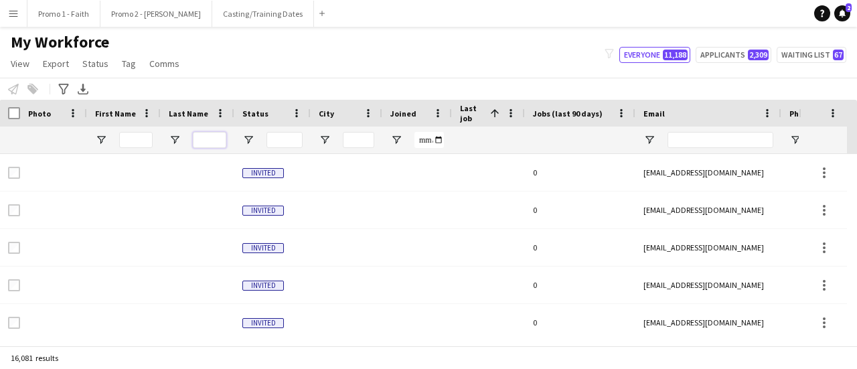
click at [211, 139] on input "Last Name Filter Input" at bounding box center [209, 140] width 33 height 16
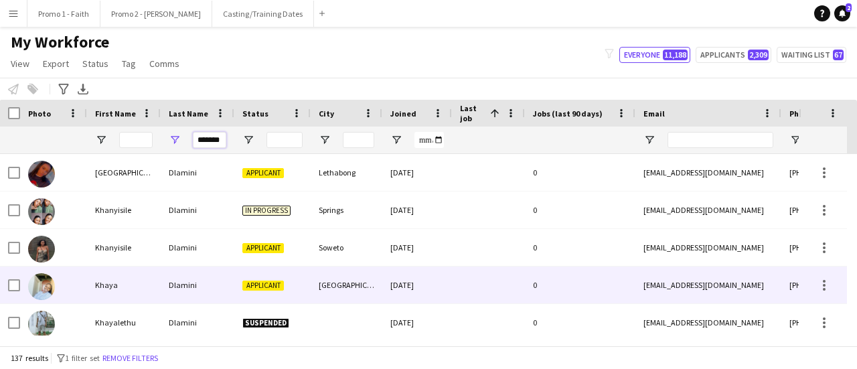
scroll to position [1071, 0]
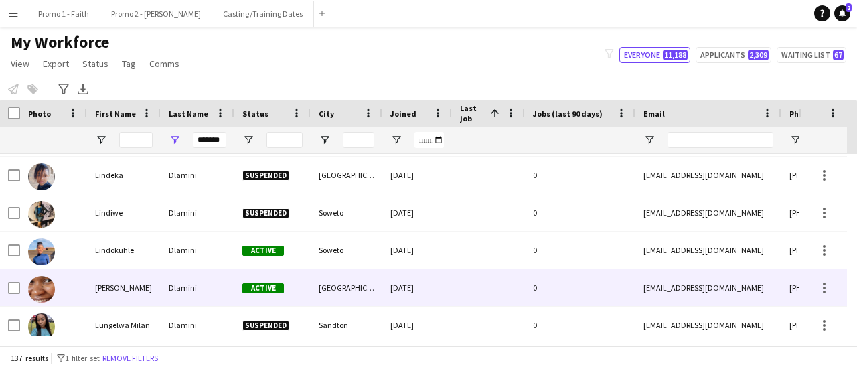
click at [171, 288] on div "Dlamini" at bounding box center [198, 287] width 74 height 37
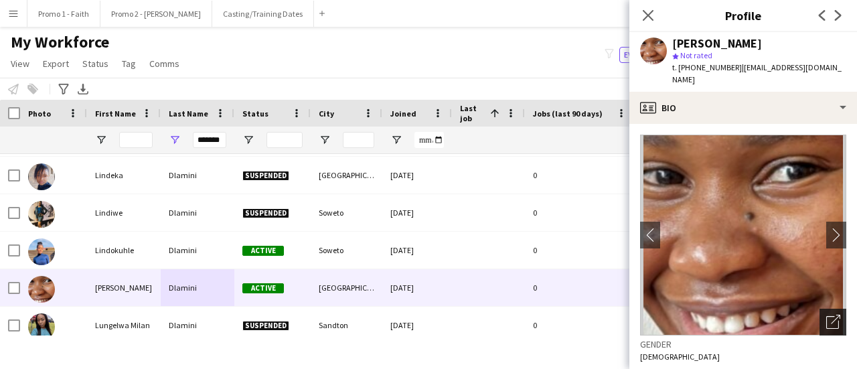
click at [826, 315] on icon "Open photos pop-in" at bounding box center [833, 322] width 14 height 14
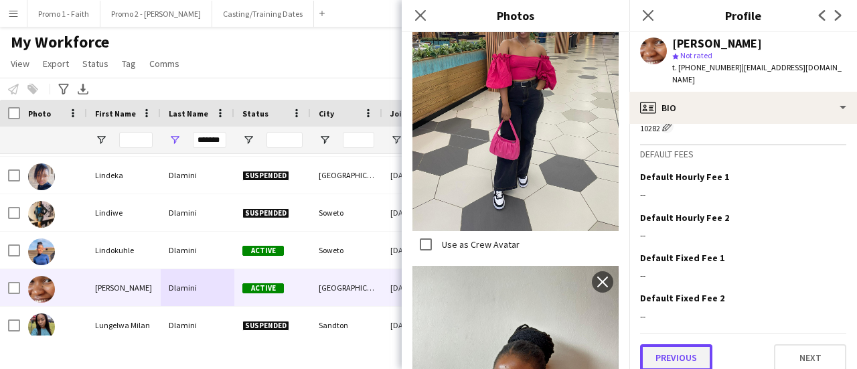
click at [673, 345] on button "Previous" at bounding box center [676, 357] width 72 height 27
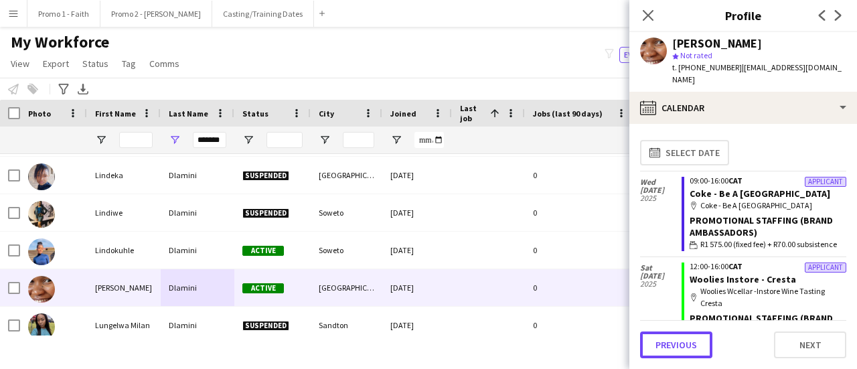
click at [673, 345] on button "Previous" at bounding box center [676, 344] width 72 height 27
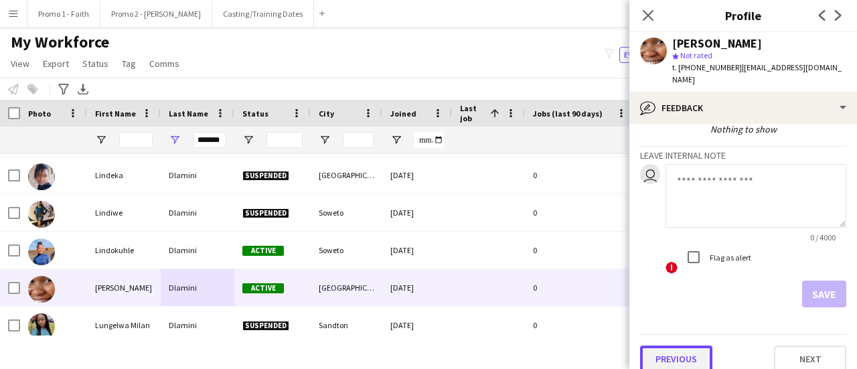
click at [668, 346] on button "Previous" at bounding box center [676, 359] width 72 height 27
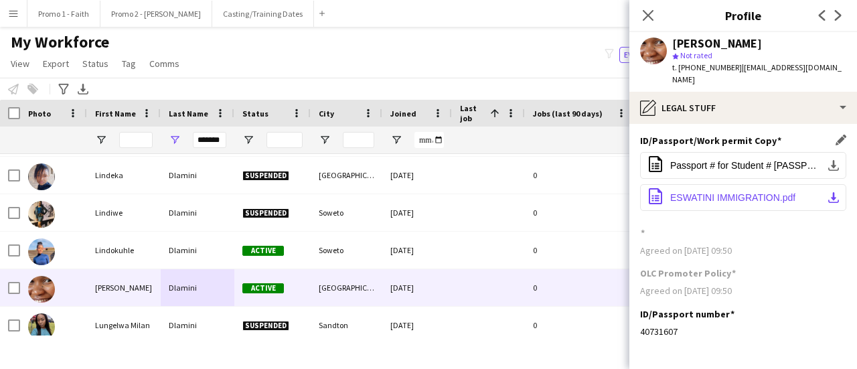
click at [722, 192] on span "ESWATINI IMMIGRATION.pdf" at bounding box center [732, 197] width 125 height 11
click at [698, 192] on span "ESWATINI IMMIGRATION.pdf" at bounding box center [732, 197] width 125 height 11
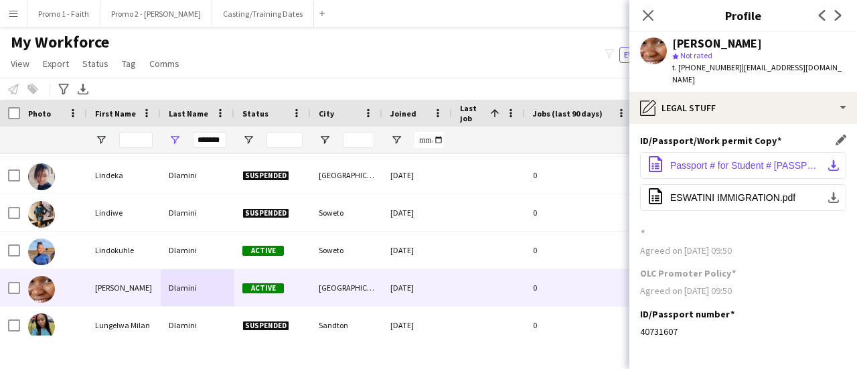
click at [738, 160] on span "Passport # for Student # [PASSPORT].pdf" at bounding box center [745, 165] width 151 height 11
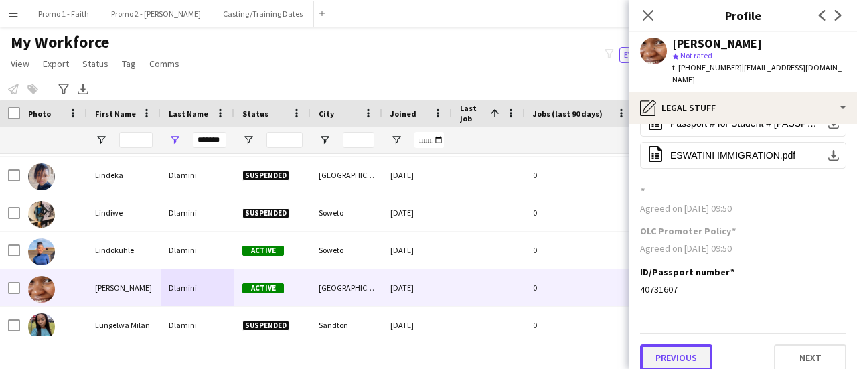
click at [672, 344] on button "Previous" at bounding box center [676, 357] width 72 height 27
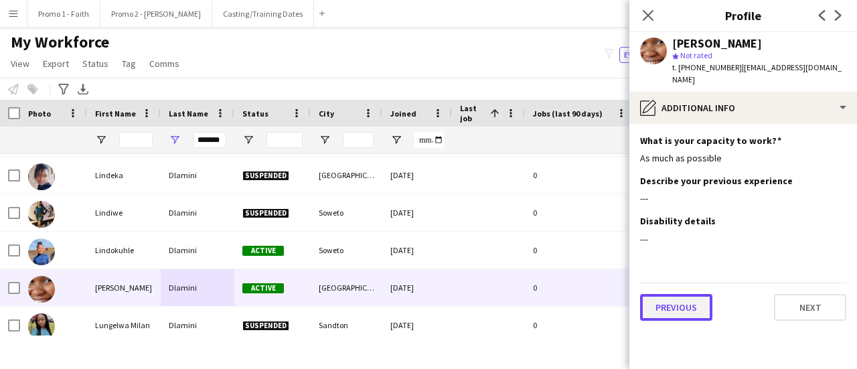
click at [670, 294] on button "Previous" at bounding box center [676, 307] width 72 height 27
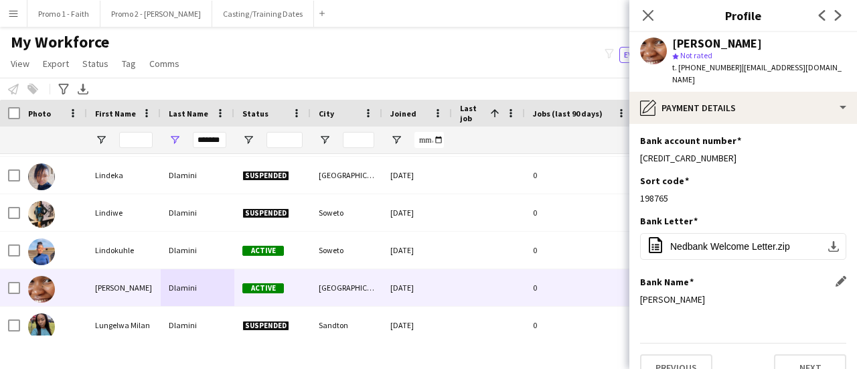
scroll to position [10, 0]
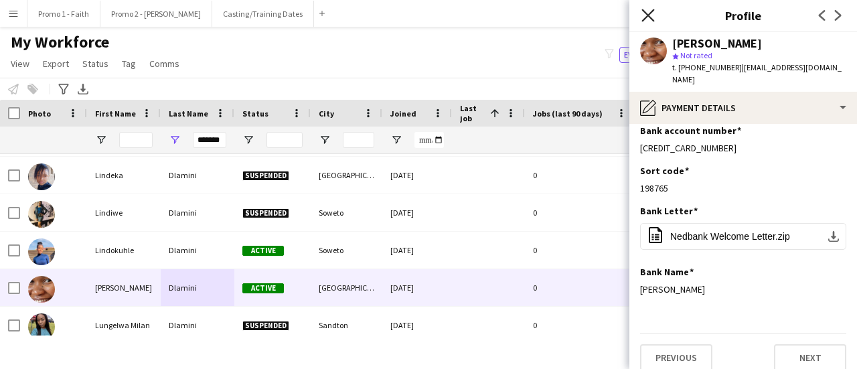
click at [644, 21] on icon "Close pop-in" at bounding box center [648, 15] width 13 height 13
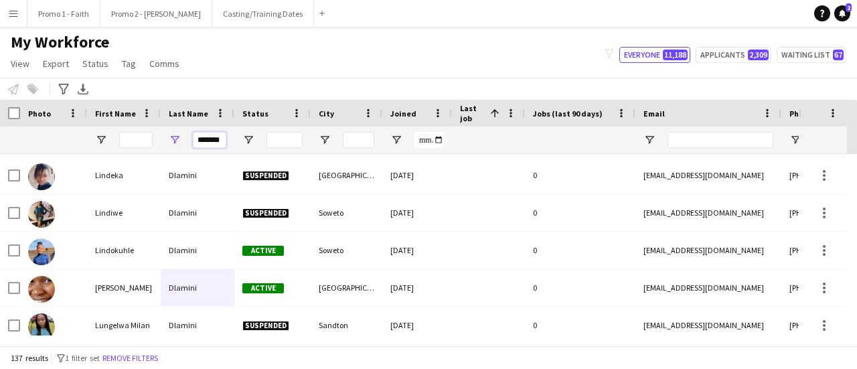
click at [196, 136] on input "*******" at bounding box center [209, 140] width 33 height 16
type input "*"
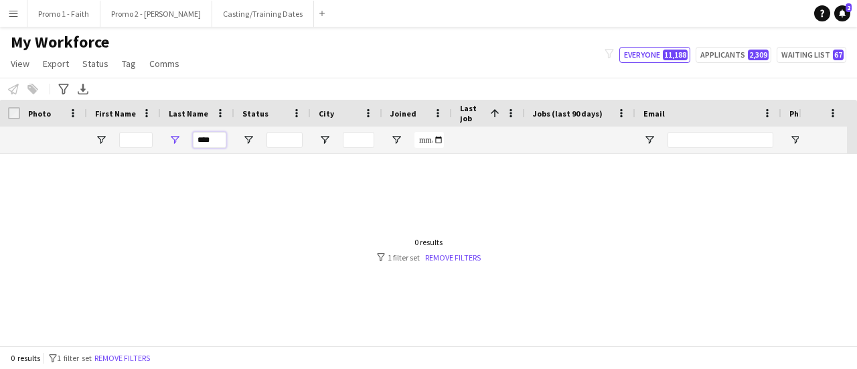
scroll to position [0, 0]
type input "*"
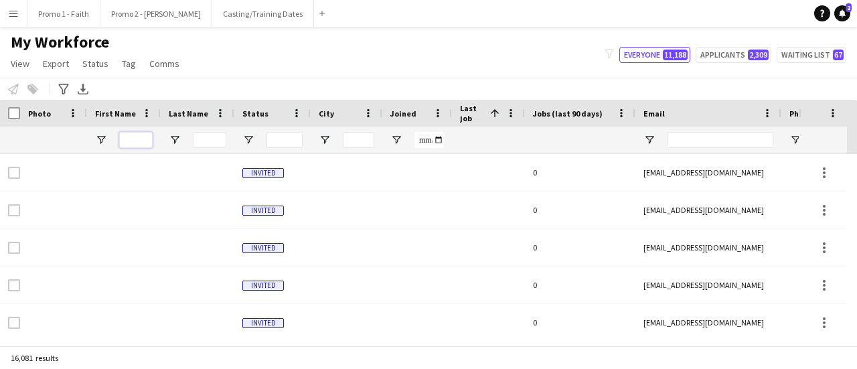
click at [127, 139] on input "First Name Filter Input" at bounding box center [135, 140] width 33 height 16
type input "******"
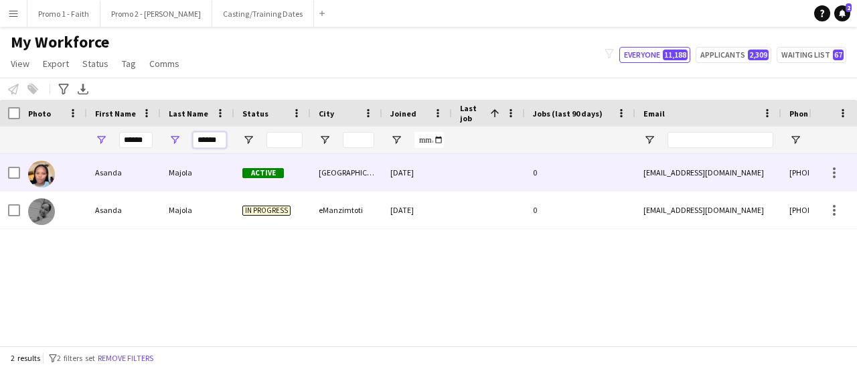
type input "******"
click at [226, 175] on div "Majola" at bounding box center [198, 172] width 74 height 37
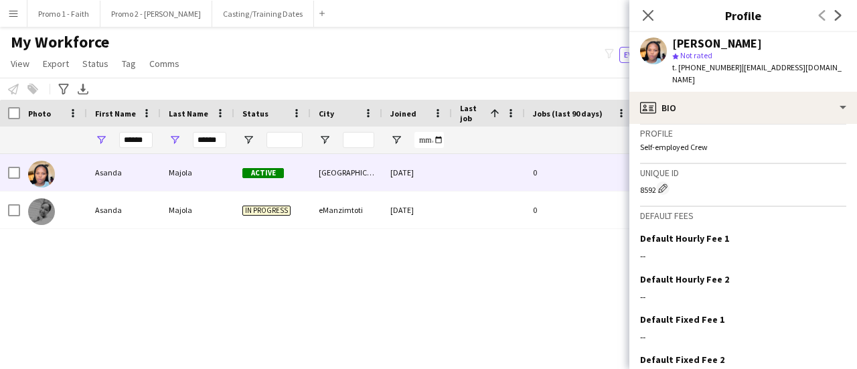
scroll to position [645, 0]
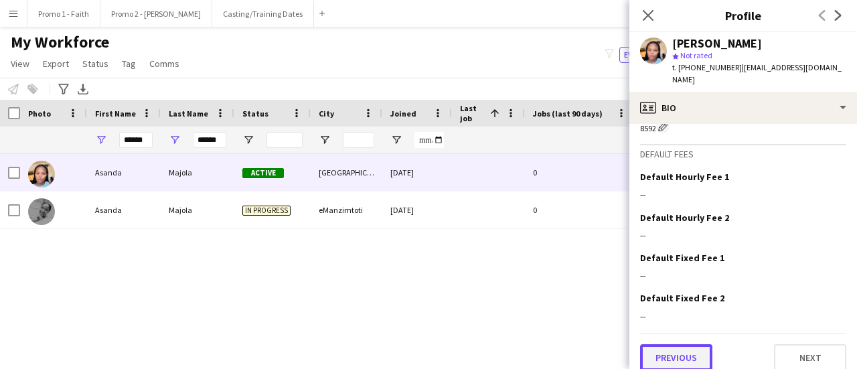
click at [691, 356] on button "Previous" at bounding box center [676, 357] width 72 height 27
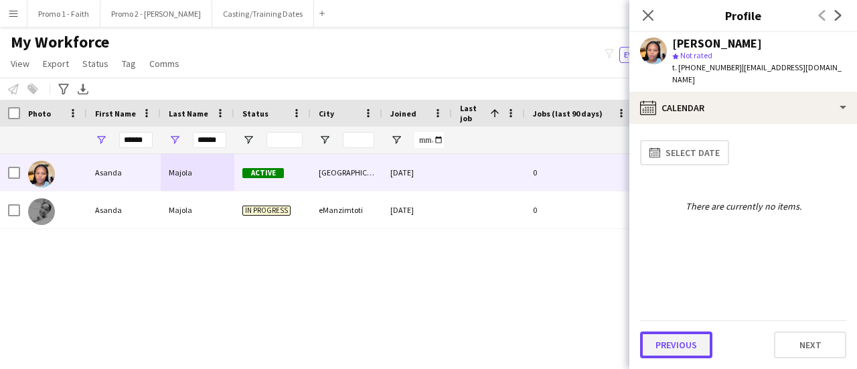
click at [673, 345] on button "Previous" at bounding box center [676, 344] width 72 height 27
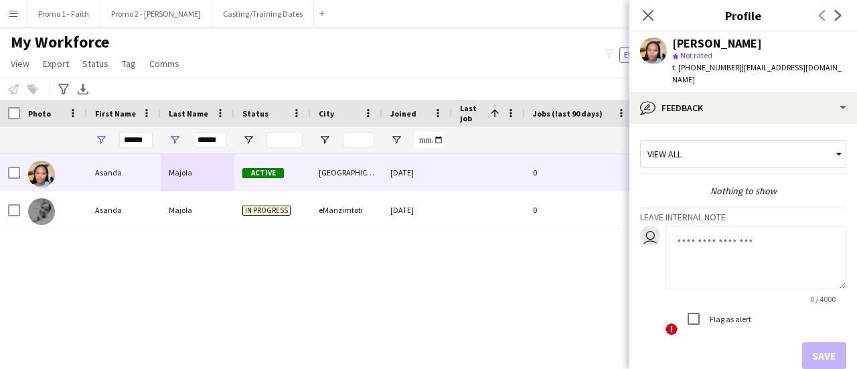
scroll to position [62, 0]
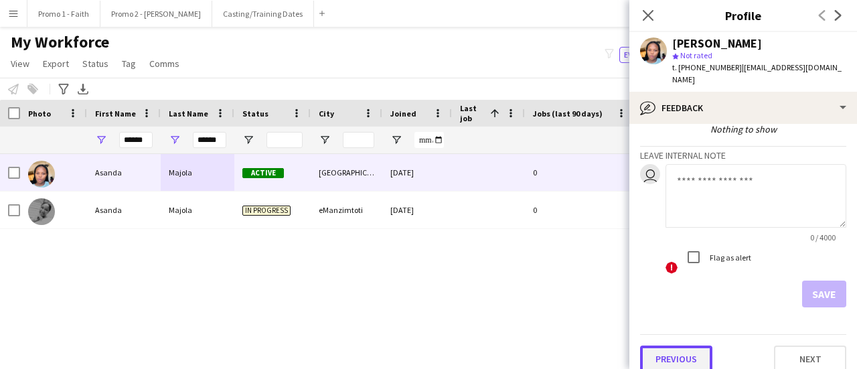
click at [667, 346] on button "Previous" at bounding box center [676, 359] width 72 height 27
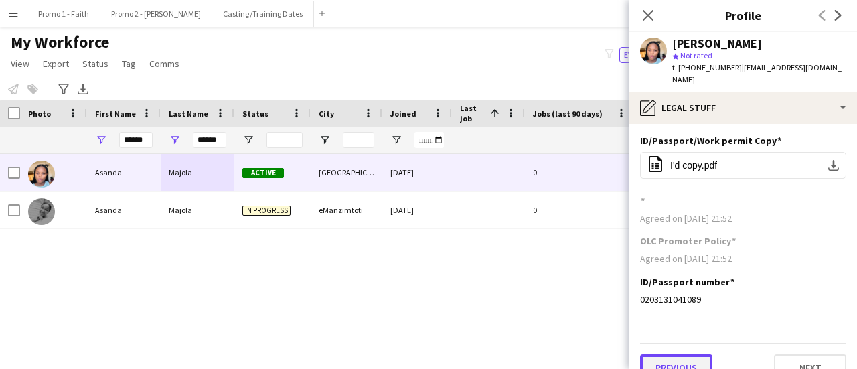
click at [674, 354] on button "Previous" at bounding box center [676, 367] width 72 height 27
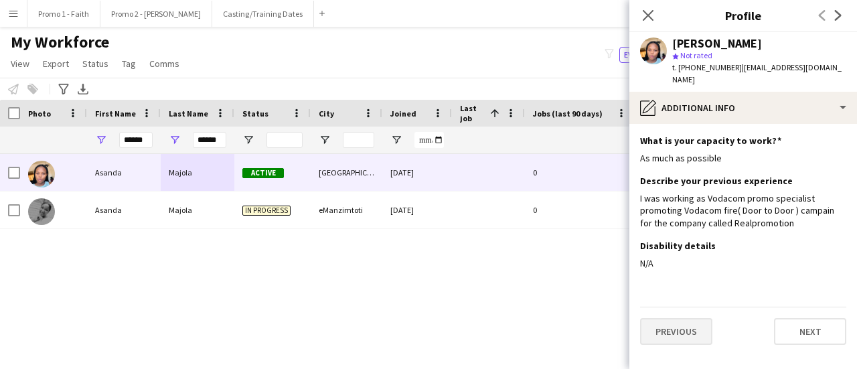
click at [680, 307] on div "Previous Next" at bounding box center [743, 326] width 206 height 38
click at [678, 318] on button "Previous" at bounding box center [676, 331] width 72 height 27
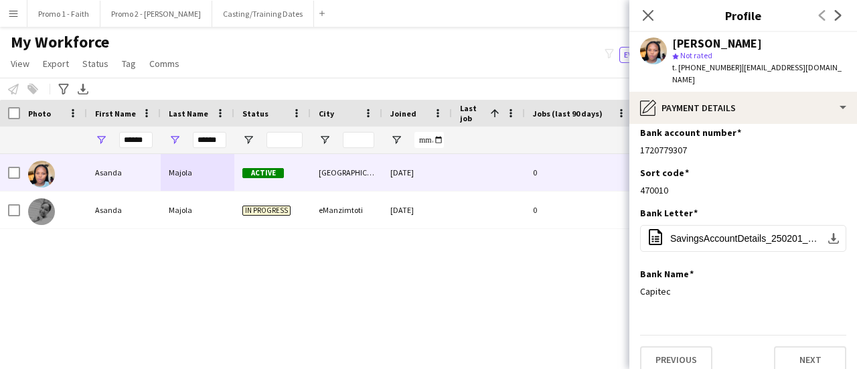
scroll to position [10, 0]
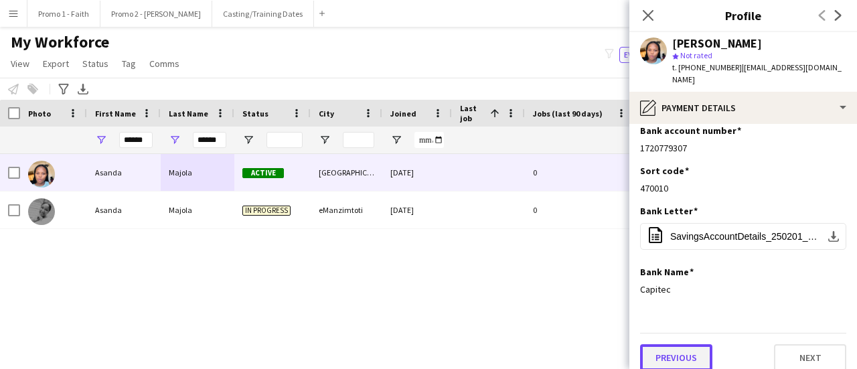
click at [674, 344] on button "Previous" at bounding box center [676, 357] width 72 height 27
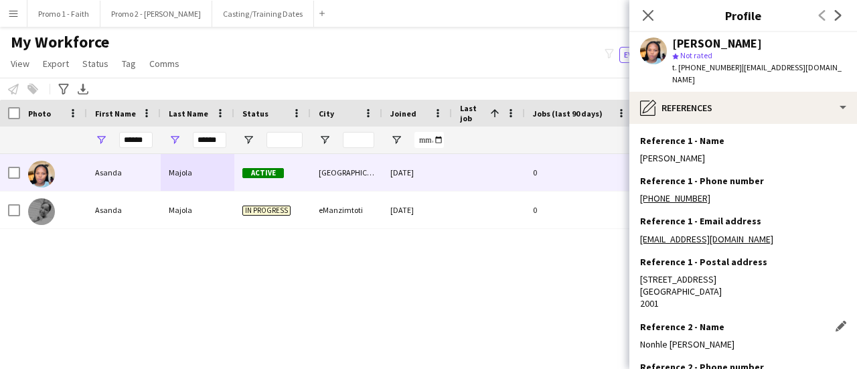
scroll to position [225, 0]
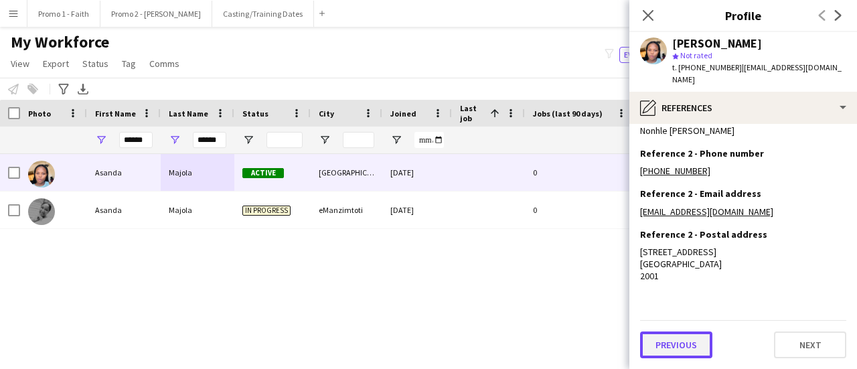
click at [673, 342] on button "Previous" at bounding box center [676, 344] width 72 height 27
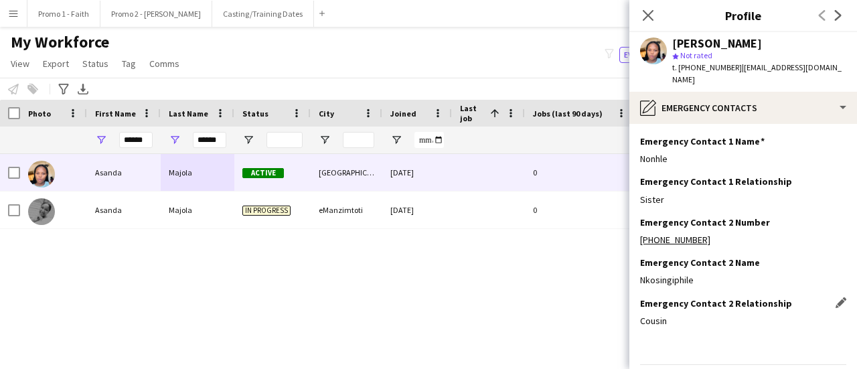
scroll to position [71, 0]
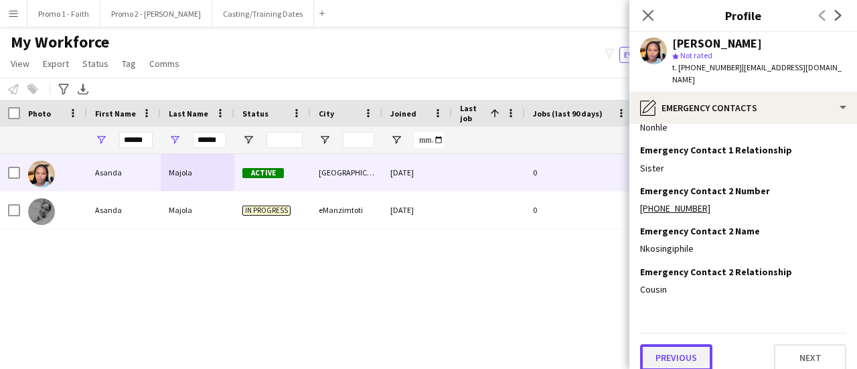
click at [674, 344] on button "Previous" at bounding box center [676, 357] width 72 height 27
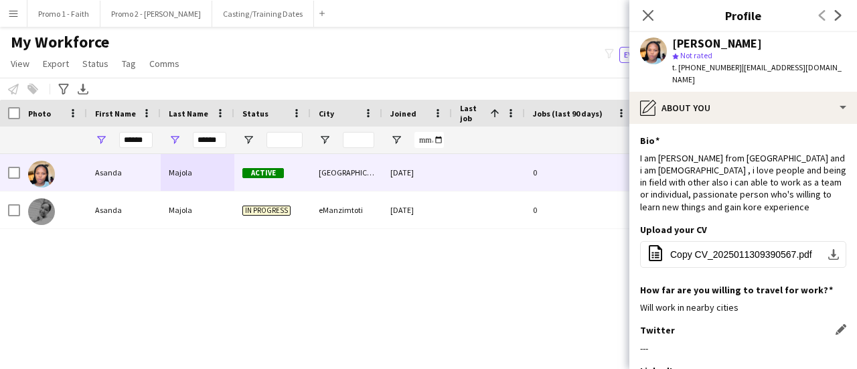
scroll to position [245, 0]
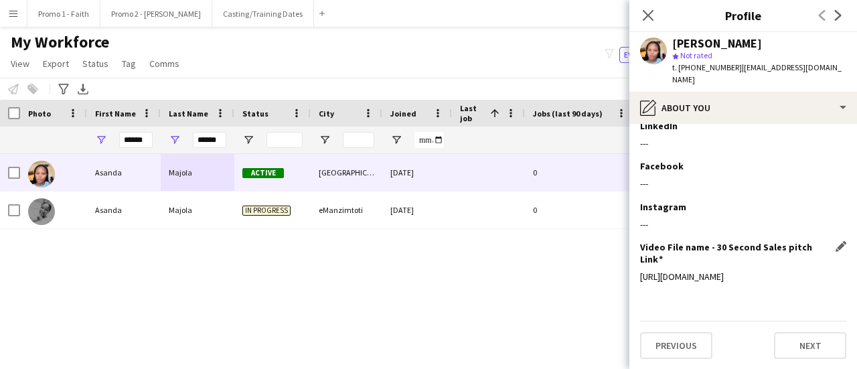
drag, startPoint x: 821, startPoint y: 277, endPoint x: 641, endPoint y: 262, distance: 180.7
click at [641, 271] on div "[URL][DOMAIN_NAME]" at bounding box center [743, 277] width 206 height 12
copy div "[URL][DOMAIN_NAME]"
click at [147, 144] on input "******" at bounding box center [135, 140] width 33 height 16
type input "*"
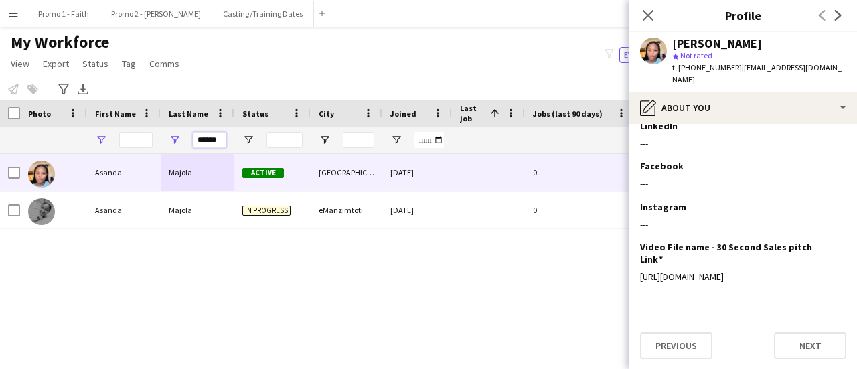
click at [220, 140] on input "******" at bounding box center [209, 140] width 33 height 16
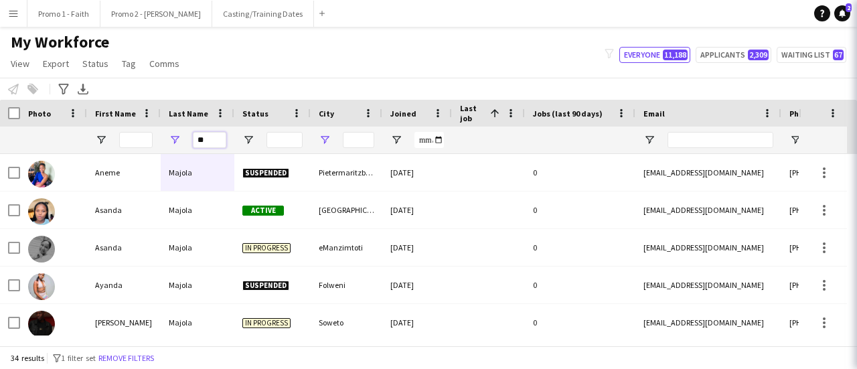
type input "*"
click at [702, 143] on input "Email Filter Input" at bounding box center [721, 140] width 106 height 16
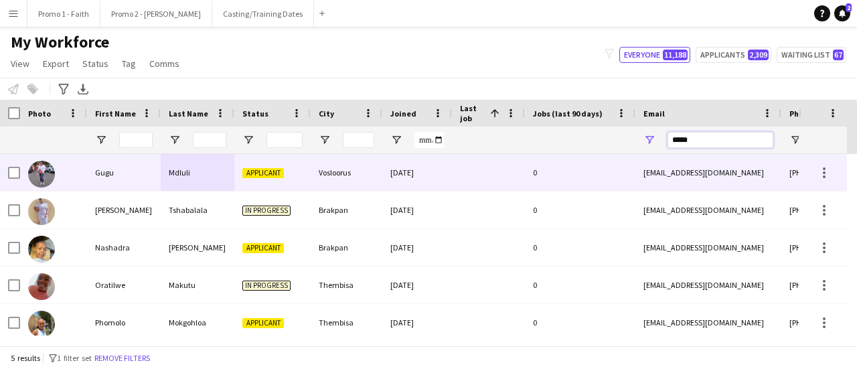
type input "*****"
click at [591, 177] on div "0" at bounding box center [580, 172] width 110 height 37
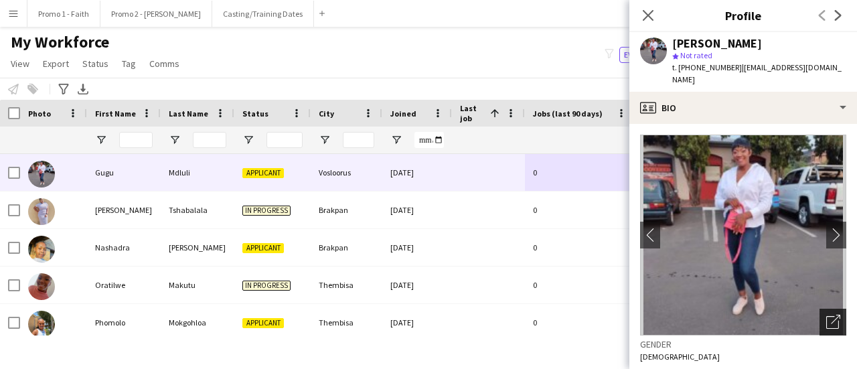
click at [826, 315] on icon "Open photos pop-in" at bounding box center [833, 322] width 14 height 14
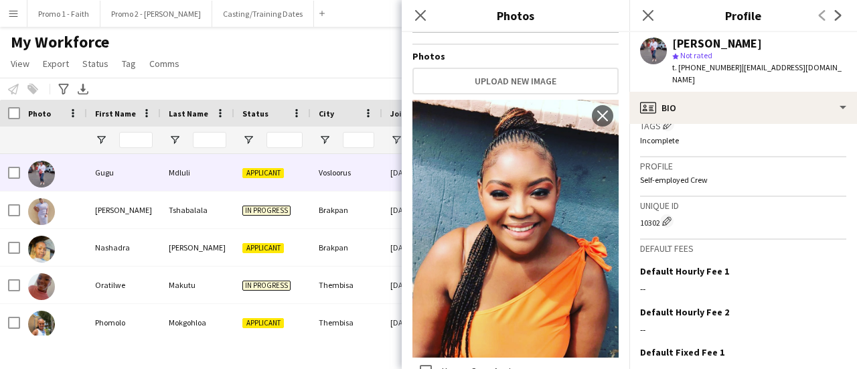
scroll to position [630, 0]
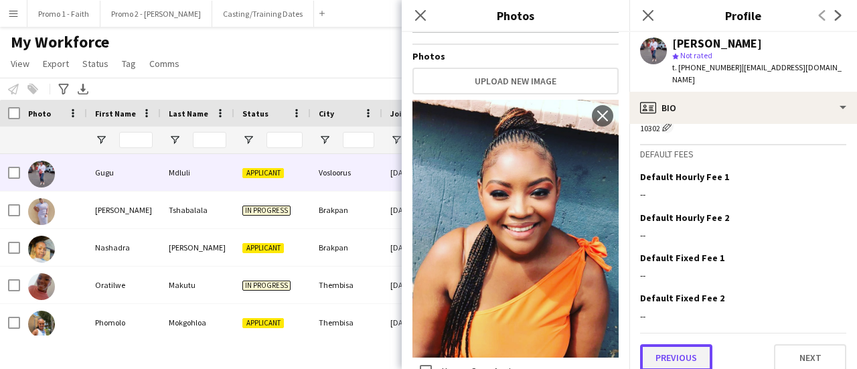
click at [669, 344] on button "Previous" at bounding box center [676, 357] width 72 height 27
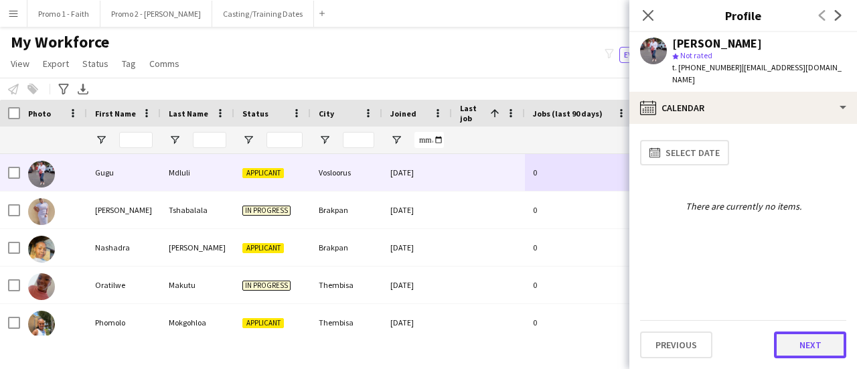
click at [817, 344] on button "Next" at bounding box center [810, 344] width 72 height 27
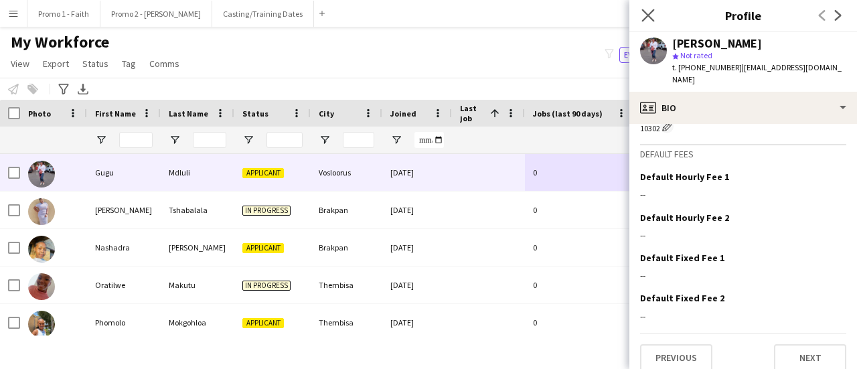
click at [640, 13] on app-icon "Close pop-in" at bounding box center [648, 15] width 19 height 19
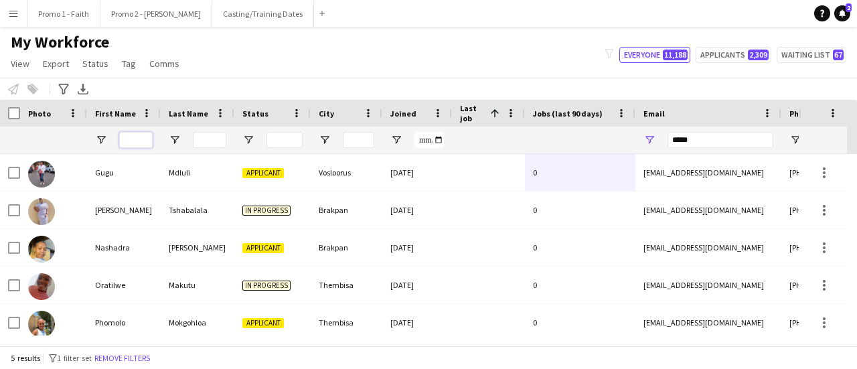
click at [137, 141] on input "First Name Filter Input" at bounding box center [135, 140] width 33 height 16
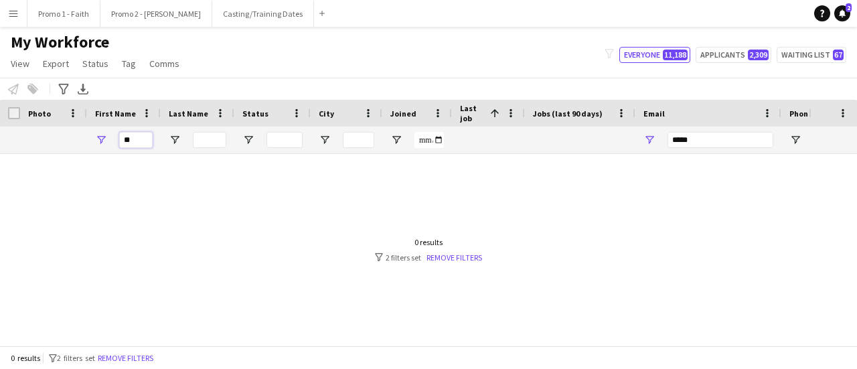
type input "*"
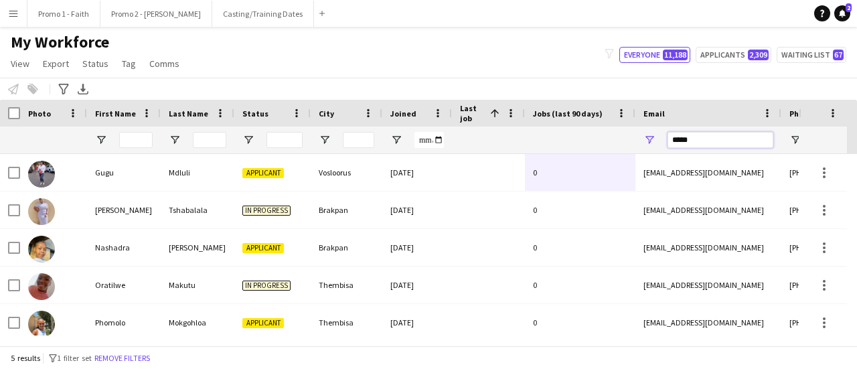
click at [698, 137] on input "*****" at bounding box center [721, 140] width 106 height 16
type input "*"
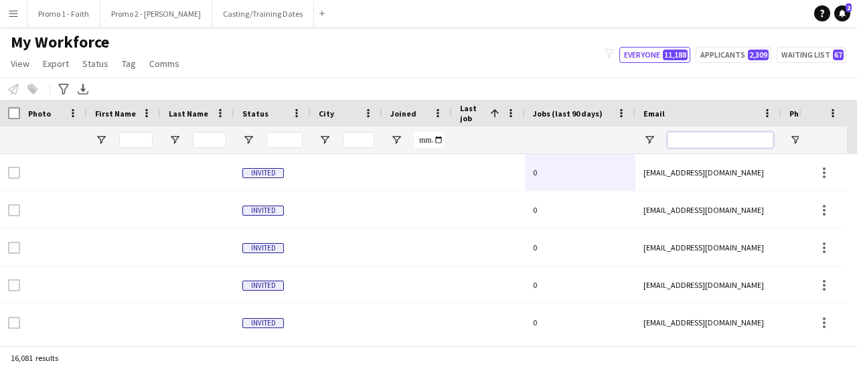
paste input "**********"
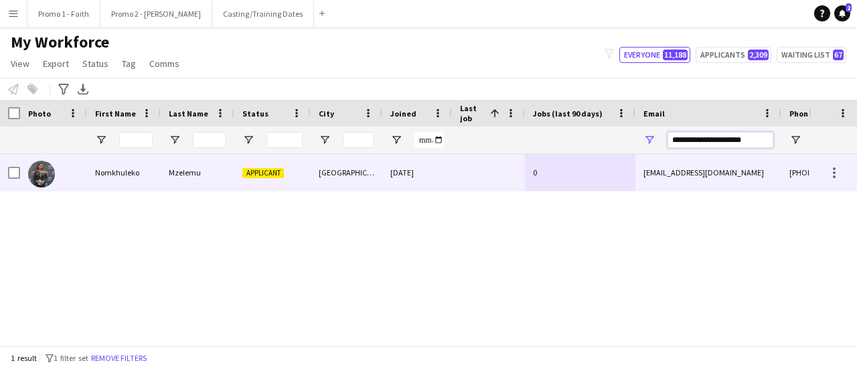
type input "**********"
click at [402, 171] on div "[DATE]" at bounding box center [417, 172] width 70 height 37
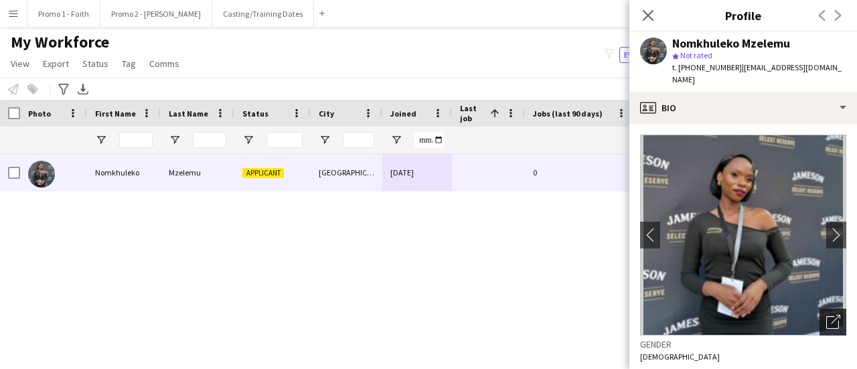
click at [826, 315] on icon "Open photos pop-in" at bounding box center [833, 322] width 14 height 14
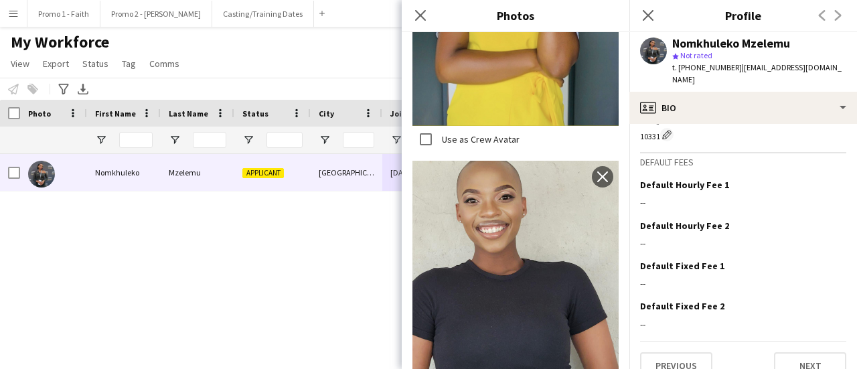
scroll to position [626, 0]
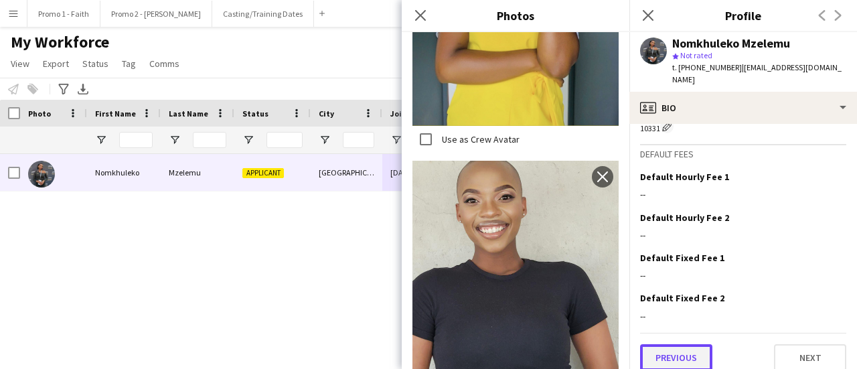
click at [706, 350] on button "Previous" at bounding box center [676, 357] width 72 height 27
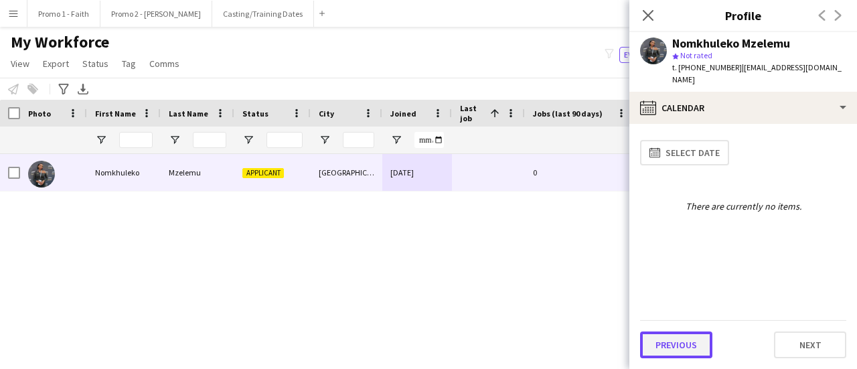
click at [700, 339] on button "Previous" at bounding box center [676, 344] width 72 height 27
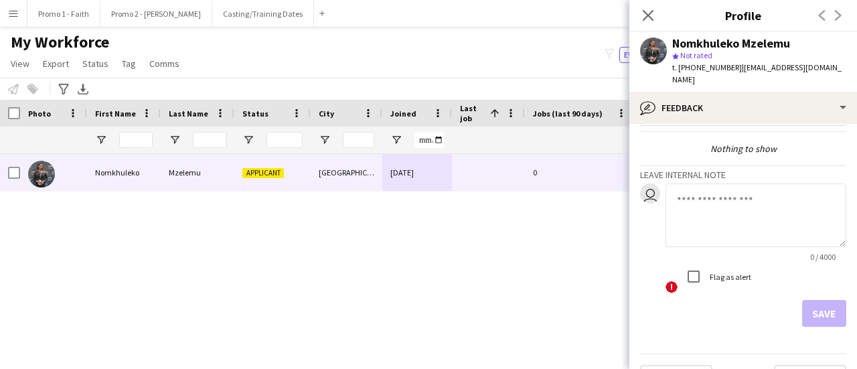
scroll to position [62, 0]
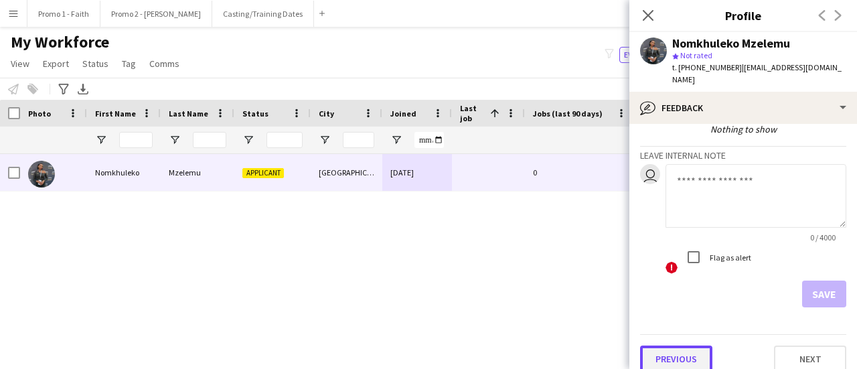
click at [701, 346] on button "Previous" at bounding box center [676, 359] width 72 height 27
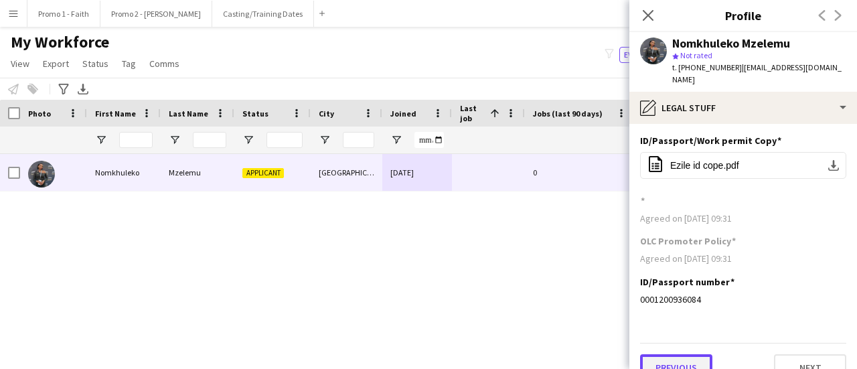
click at [692, 354] on button "Previous" at bounding box center [676, 367] width 72 height 27
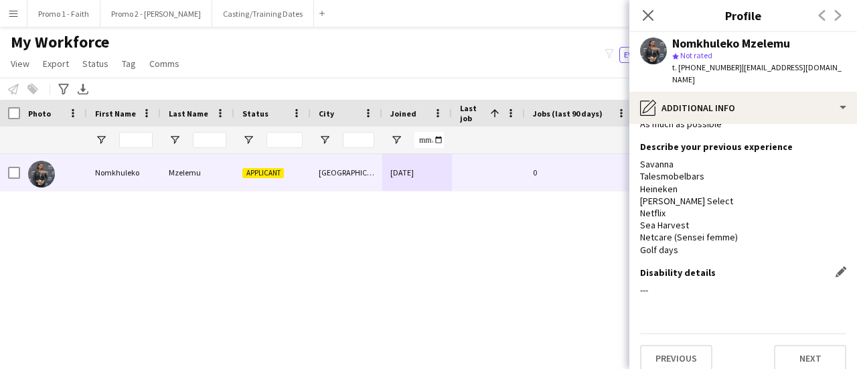
scroll to position [35, 0]
click at [664, 344] on button "Previous" at bounding box center [676, 357] width 72 height 27
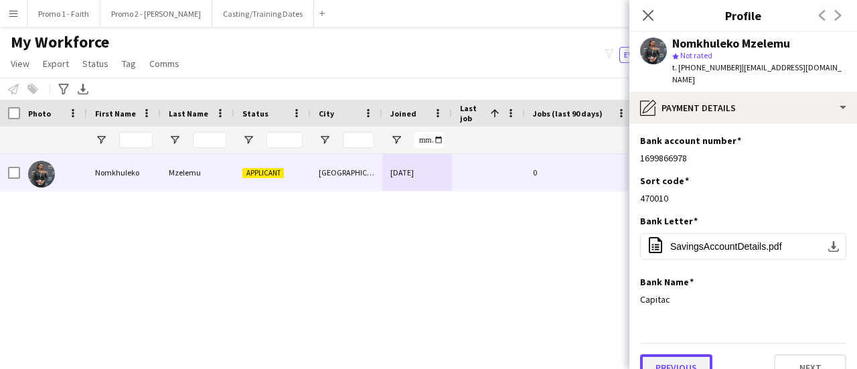
click at [692, 360] on button "Previous" at bounding box center [676, 367] width 72 height 27
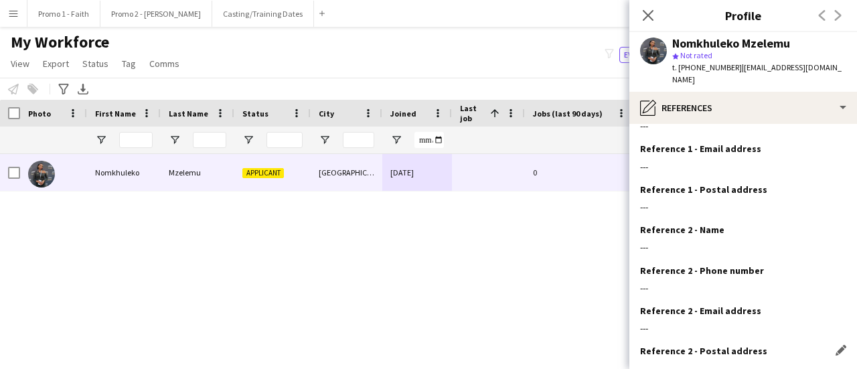
scroll to position [151, 0]
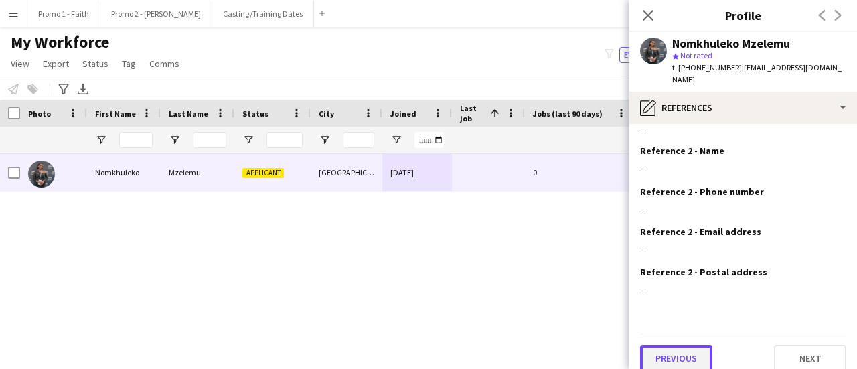
click at [673, 345] on button "Previous" at bounding box center [676, 358] width 72 height 27
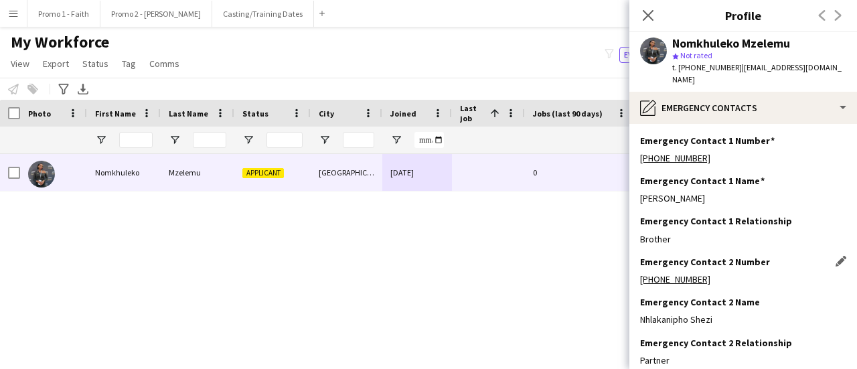
scroll to position [71, 0]
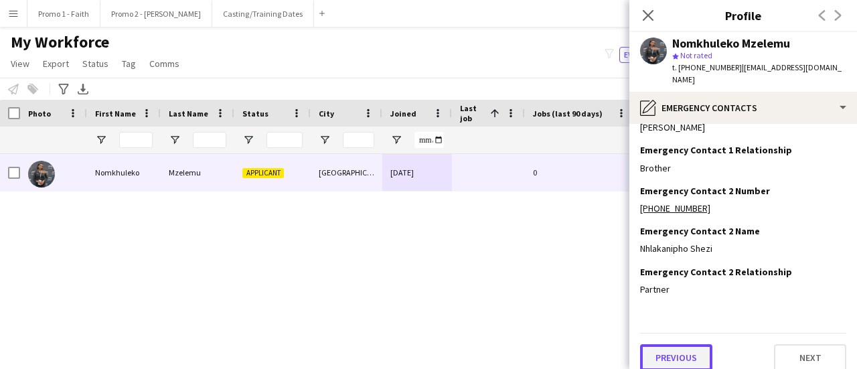
click at [676, 348] on button "Previous" at bounding box center [676, 357] width 72 height 27
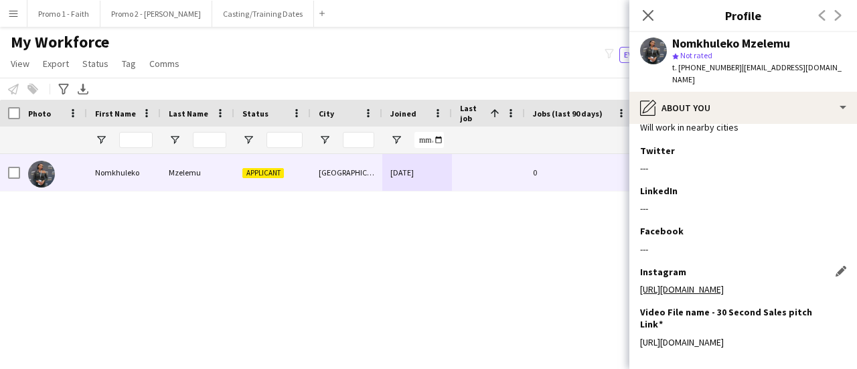
scroll to position [367, 0]
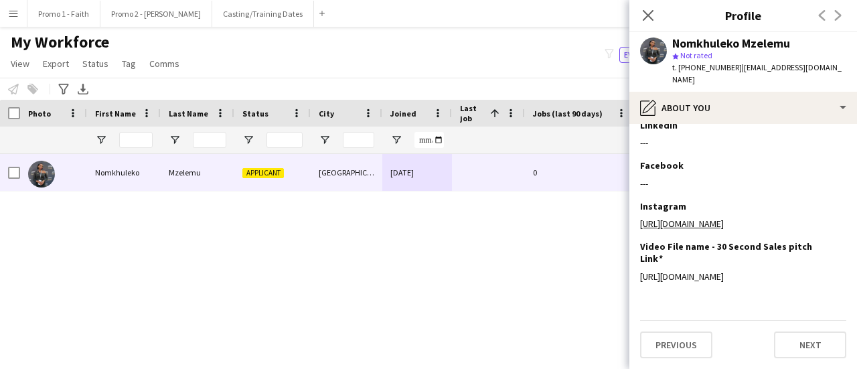
drag, startPoint x: 691, startPoint y: 278, endPoint x: 634, endPoint y: 249, distance: 64.4
click at [634, 249] on app-section-data-types "Bio Edit this field Meet [PERSON_NAME] , a talented and ambitious individual wi…" at bounding box center [743, 246] width 228 height 245
copy div "[URL][DOMAIN_NAME]"
click at [644, 13] on icon "Close pop-in" at bounding box center [648, 15] width 13 height 13
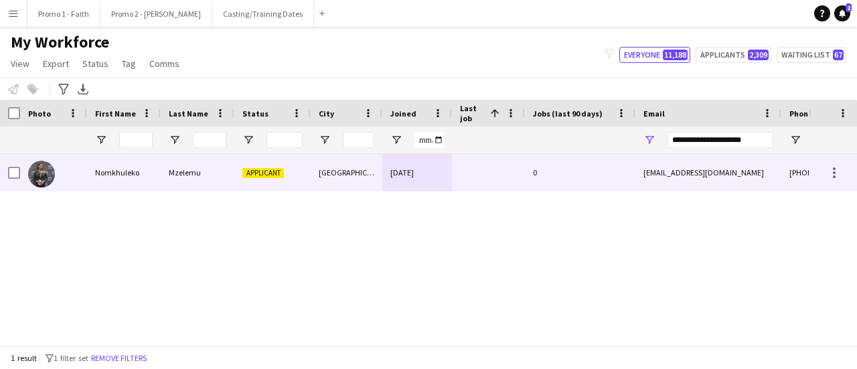
click at [295, 165] on div "Applicant" at bounding box center [272, 172] width 76 height 37
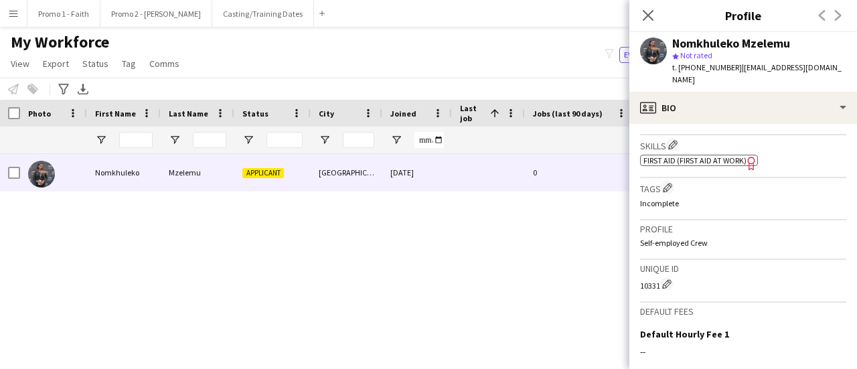
scroll to position [626, 0]
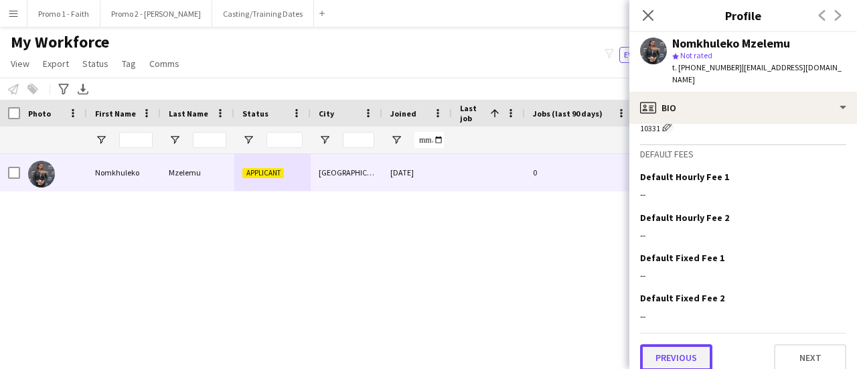
click at [680, 354] on button "Previous" at bounding box center [676, 357] width 72 height 27
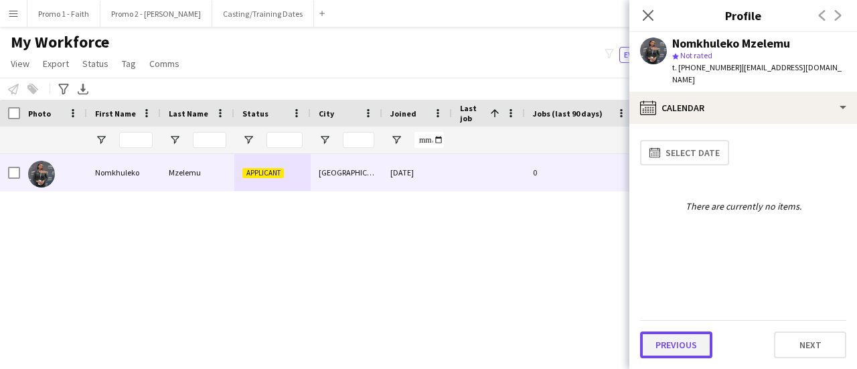
click at [678, 344] on button "Previous" at bounding box center [676, 344] width 72 height 27
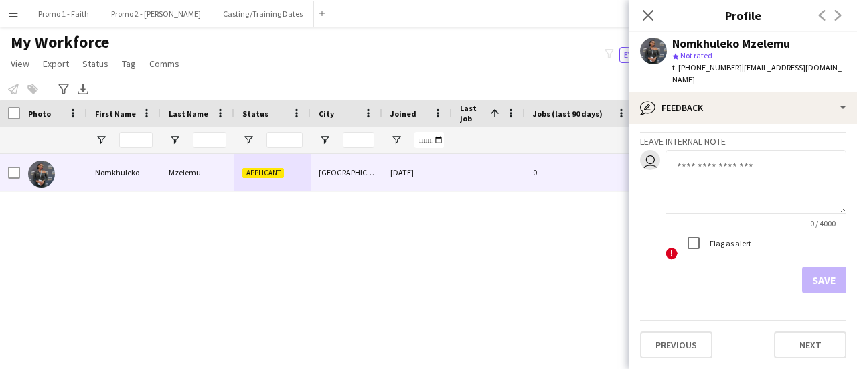
scroll to position [62, 0]
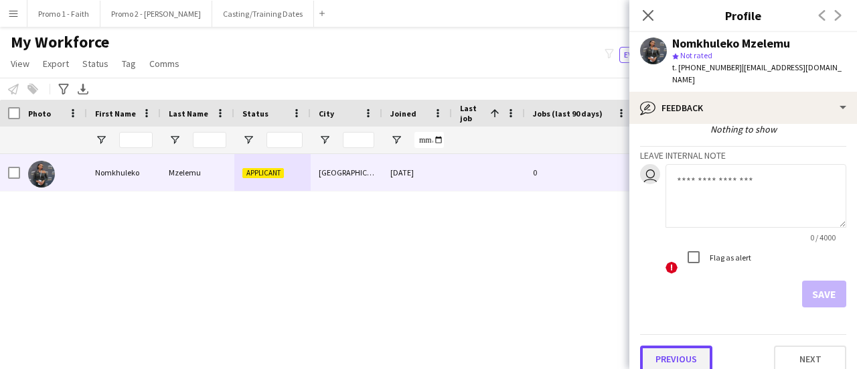
click at [674, 346] on button "Previous" at bounding box center [676, 359] width 72 height 27
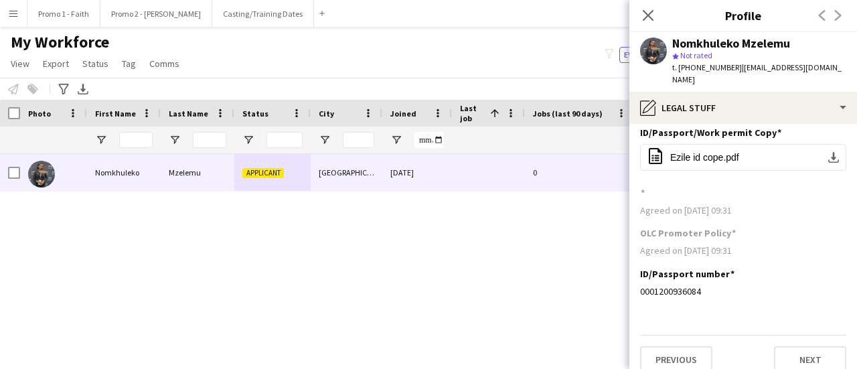
scroll to position [10, 0]
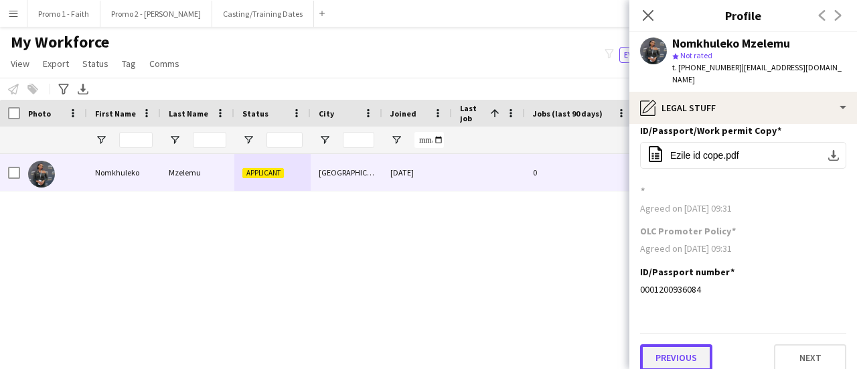
click at [685, 344] on button "Previous" at bounding box center [676, 357] width 72 height 27
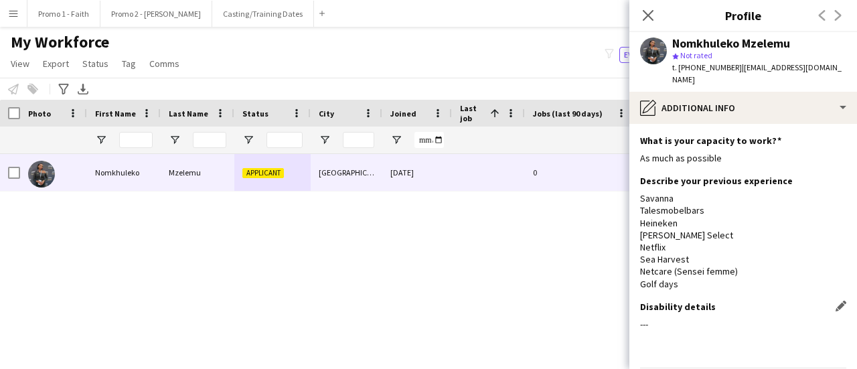
scroll to position [35, 0]
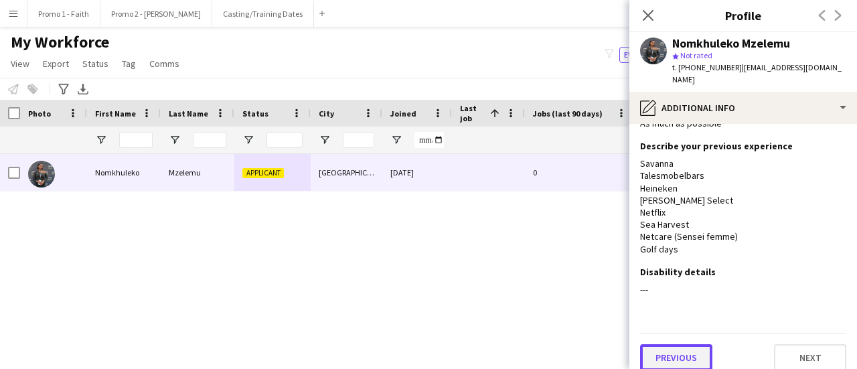
click at [674, 344] on button "Previous" at bounding box center [676, 357] width 72 height 27
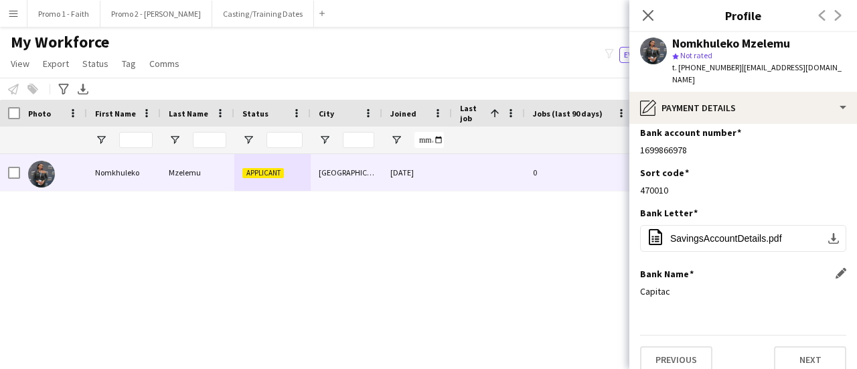
scroll to position [10, 0]
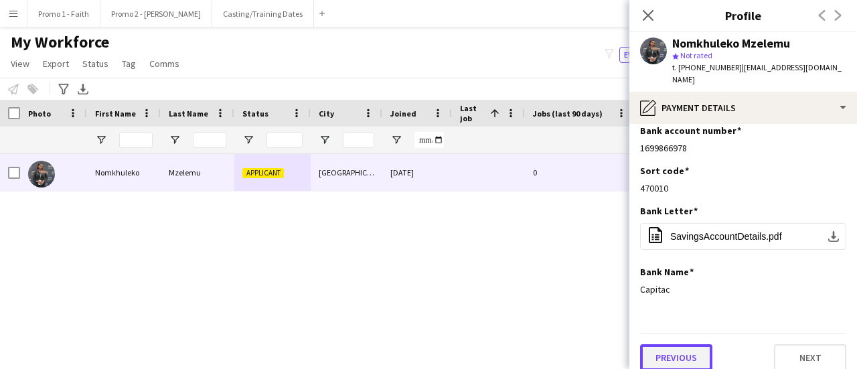
click at [674, 344] on button "Previous" at bounding box center [676, 357] width 72 height 27
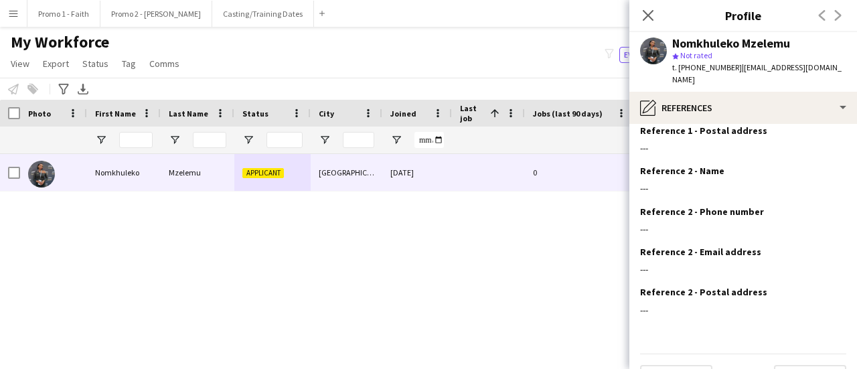
scroll to position [151, 0]
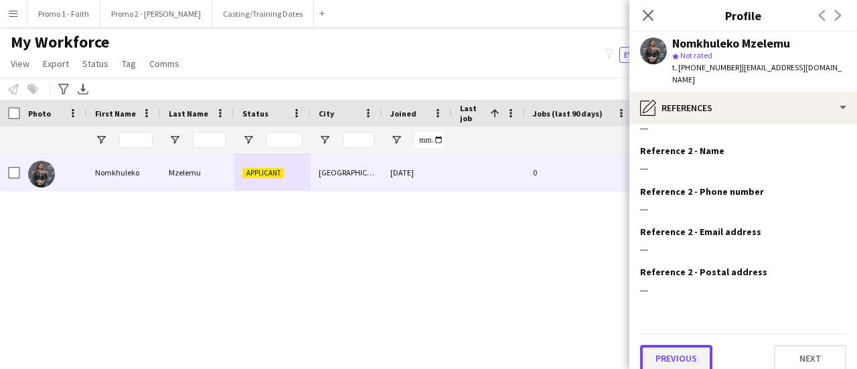
click at [659, 349] on button "Previous" at bounding box center [676, 358] width 72 height 27
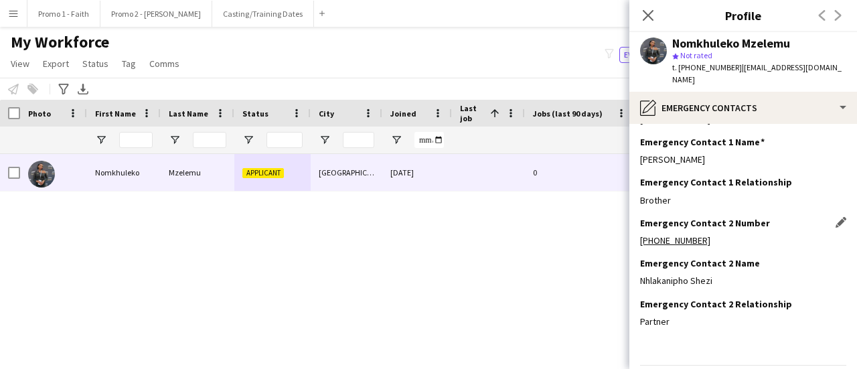
scroll to position [71, 0]
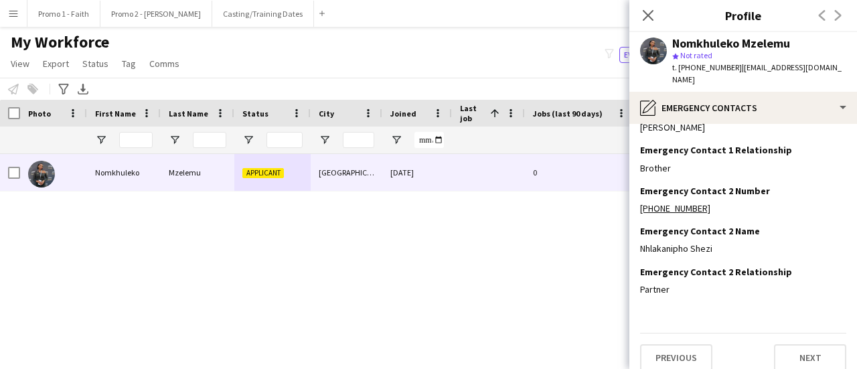
click at [674, 358] on app-section-data-types "Emergency Contact 1 Number Edit this field [PHONE_NUMBER] Emergency Contact 1 N…" at bounding box center [743, 246] width 228 height 245
click at [672, 350] on button "Previous" at bounding box center [676, 357] width 72 height 27
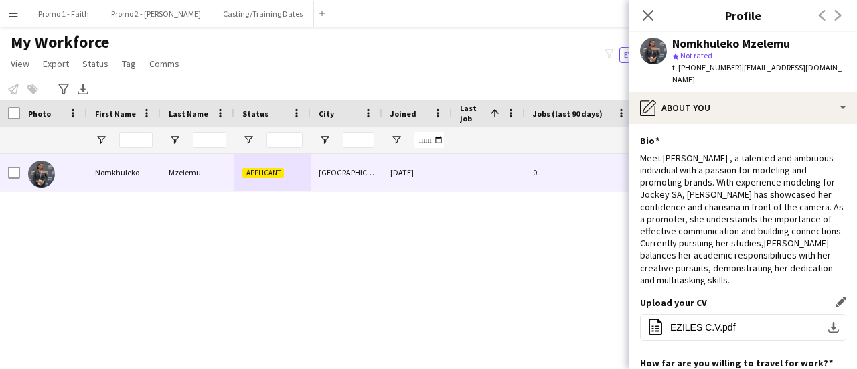
scroll to position [367, 0]
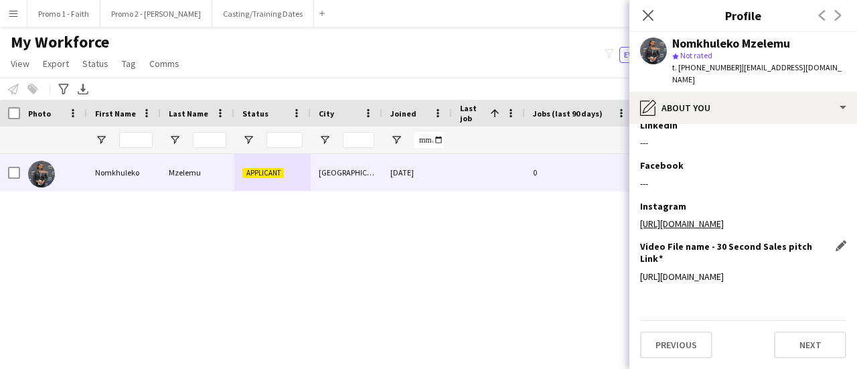
click at [693, 277] on div "[URL][DOMAIN_NAME]" at bounding box center [743, 277] width 206 height 12
drag, startPoint x: 691, startPoint y: 277, endPoint x: 638, endPoint y: 254, distance: 58.0
click at [638, 254] on app-section-data-types "Bio Edit this field Meet [PERSON_NAME] , a talented and ambitious individual wi…" at bounding box center [743, 246] width 228 height 245
copy div "[URL][DOMAIN_NAME]"
click at [674, 352] on button "Previous" at bounding box center [676, 344] width 72 height 27
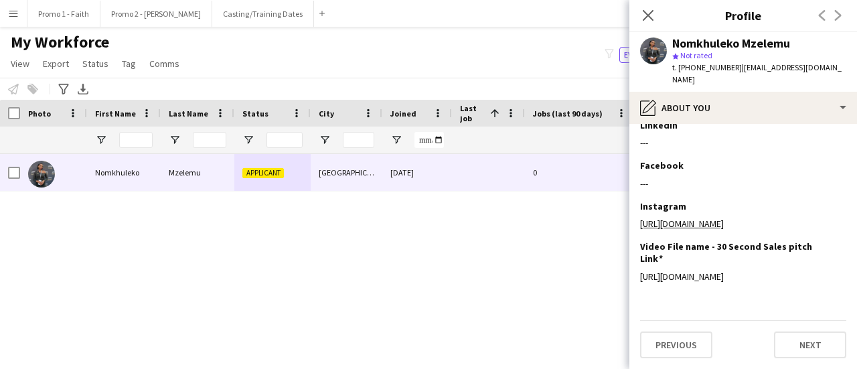
scroll to position [0, 0]
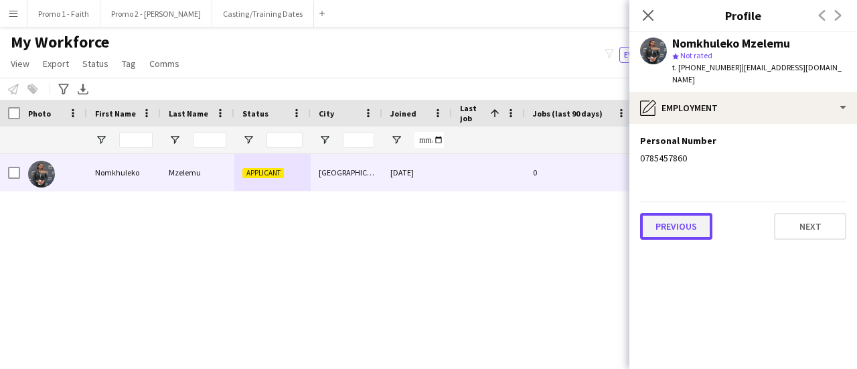
click at [670, 217] on button "Previous" at bounding box center [676, 226] width 72 height 27
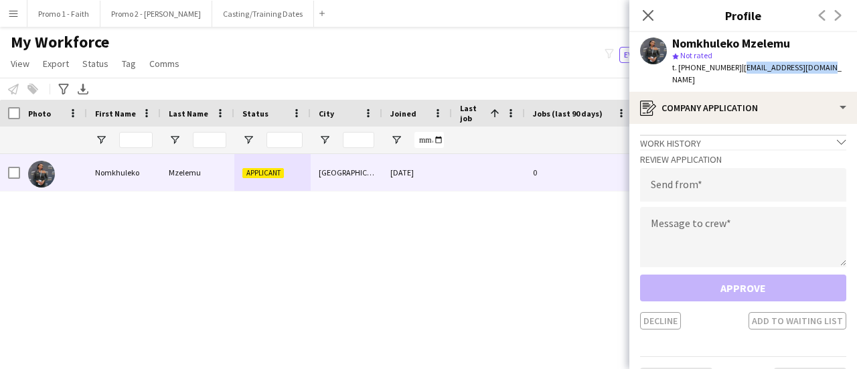
drag, startPoint x: 731, startPoint y: 69, endPoint x: 840, endPoint y: 62, distance: 108.7
click at [840, 62] on app-profile-header "Nomkhuleko Mzelemu star Not rated t. [PHONE_NUMBER] | [EMAIL_ADDRESS][DOMAIN_NA…" at bounding box center [743, 62] width 228 height 60
copy span "[EMAIL_ADDRESS][DOMAIN_NAME]"
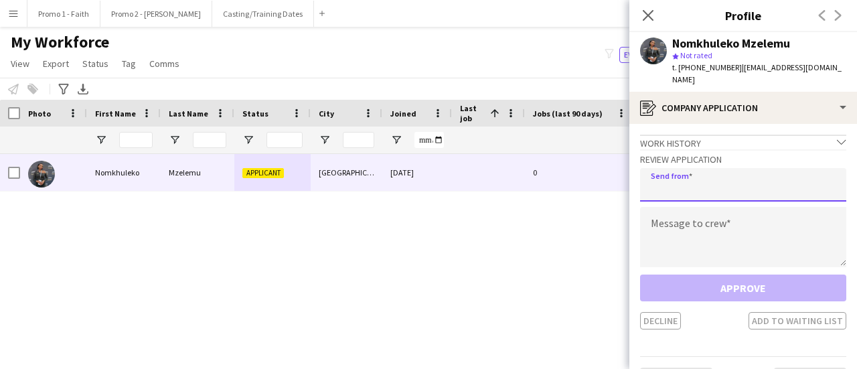
click at [671, 174] on input "email" at bounding box center [743, 184] width 206 height 33
paste input "**********"
type input "**********"
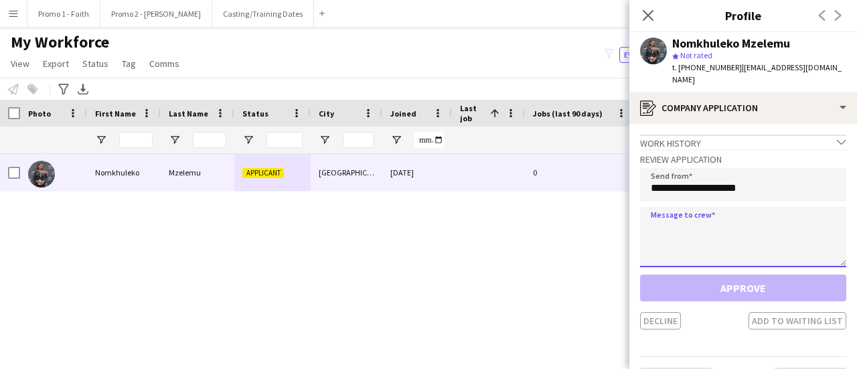
click at [676, 217] on textarea at bounding box center [743, 237] width 206 height 60
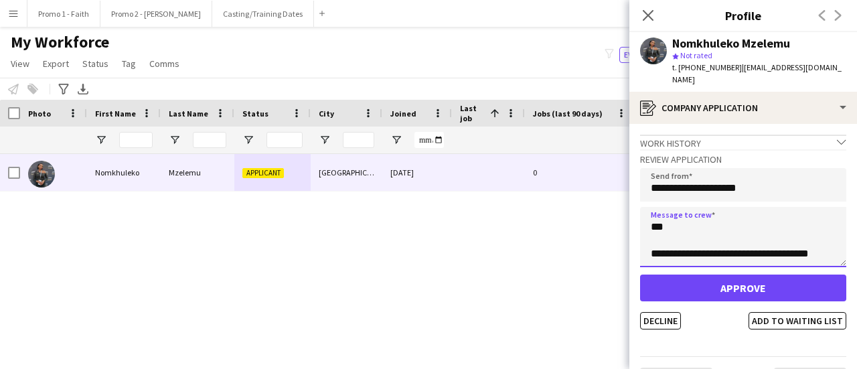
scroll to position [8, 0]
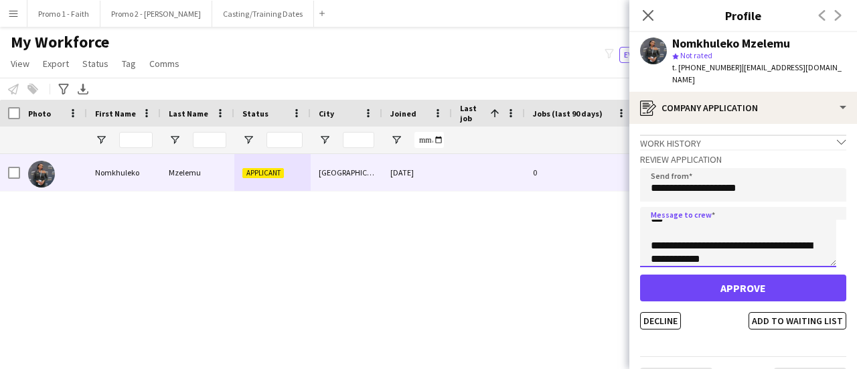
type textarea "**********"
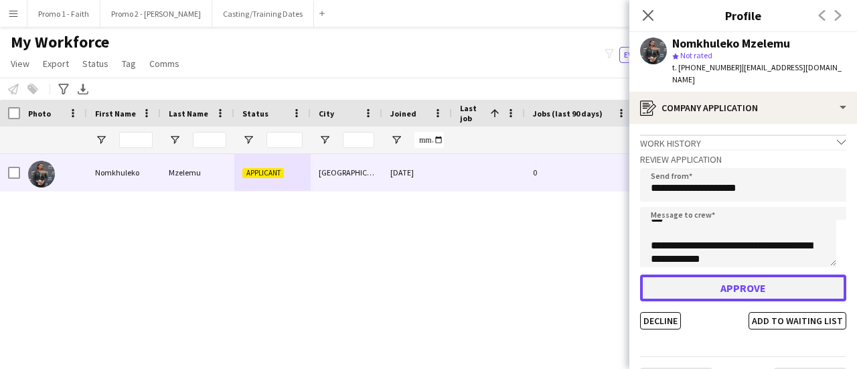
click at [690, 279] on button "Approve" at bounding box center [743, 288] width 206 height 27
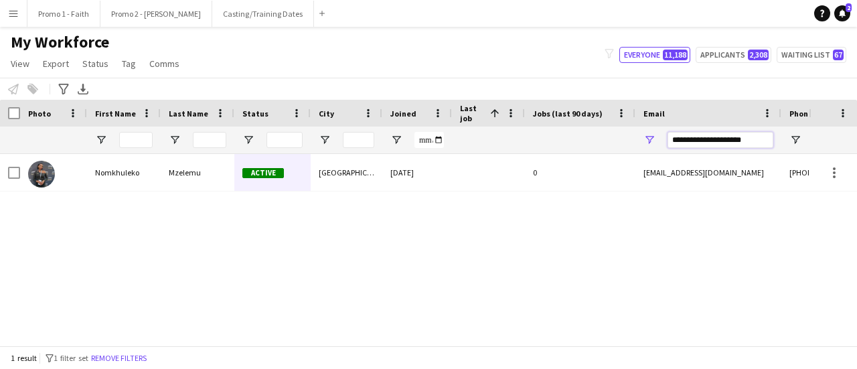
click at [766, 143] on input "**********" at bounding box center [721, 140] width 106 height 16
type input "*"
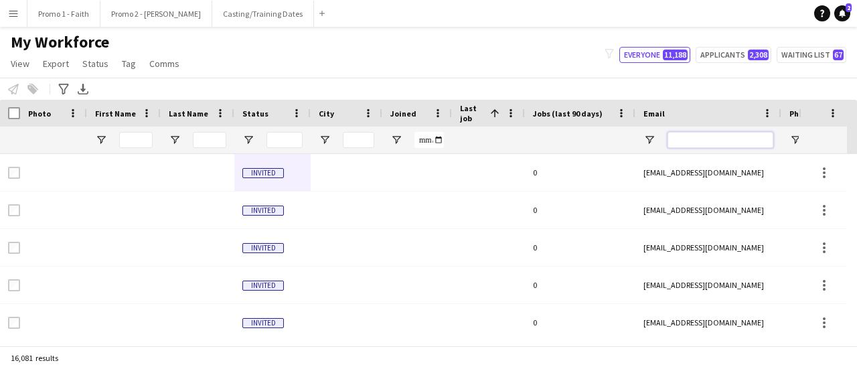
paste input "**********"
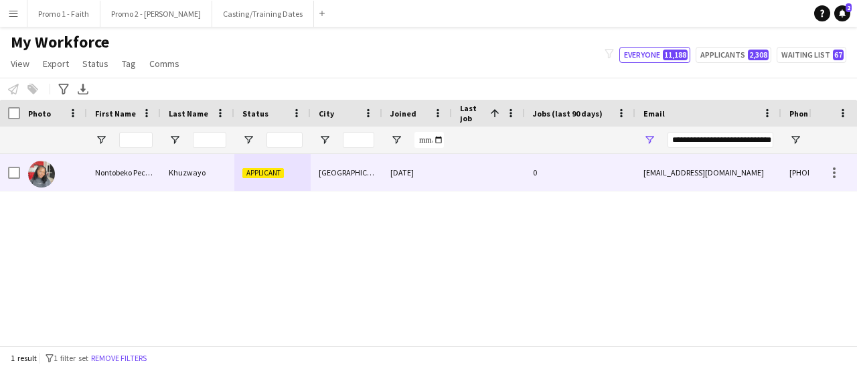
scroll to position [0, 0]
click at [461, 171] on div at bounding box center [488, 172] width 73 height 37
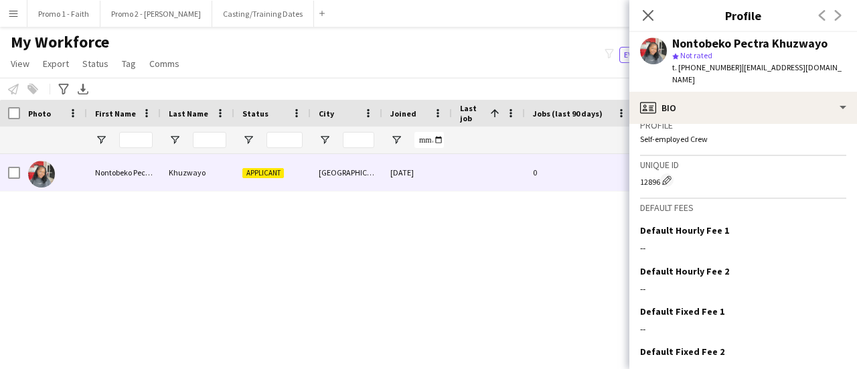
scroll to position [639, 0]
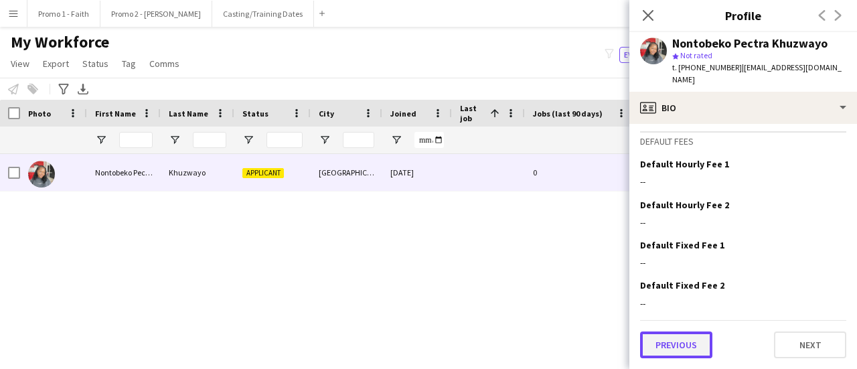
click at [643, 352] on button "Previous" at bounding box center [676, 344] width 72 height 27
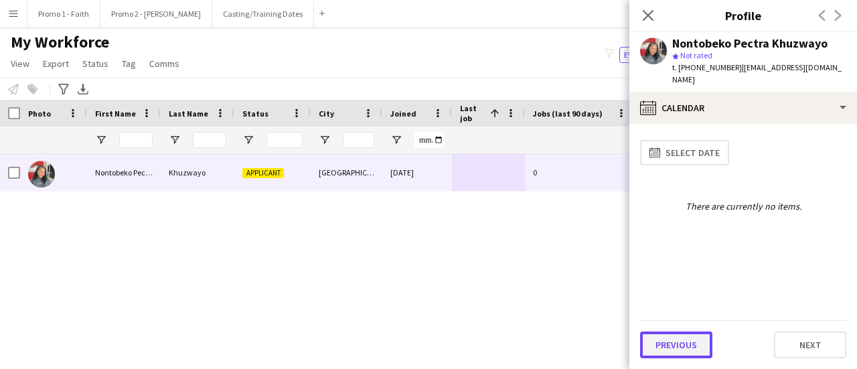
click at [659, 346] on button "Previous" at bounding box center [676, 344] width 72 height 27
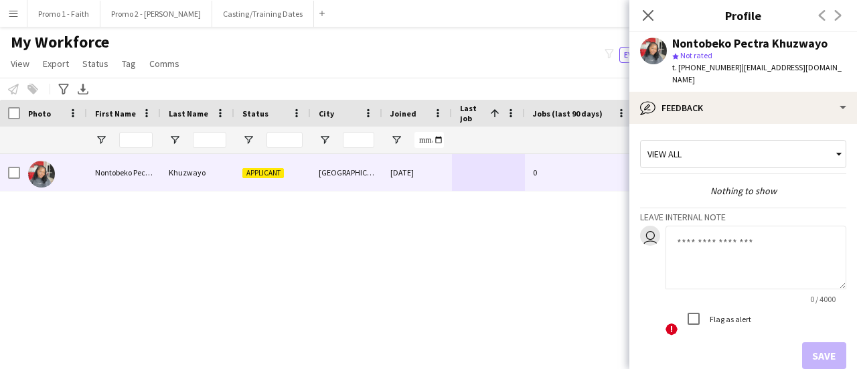
scroll to position [74, 0]
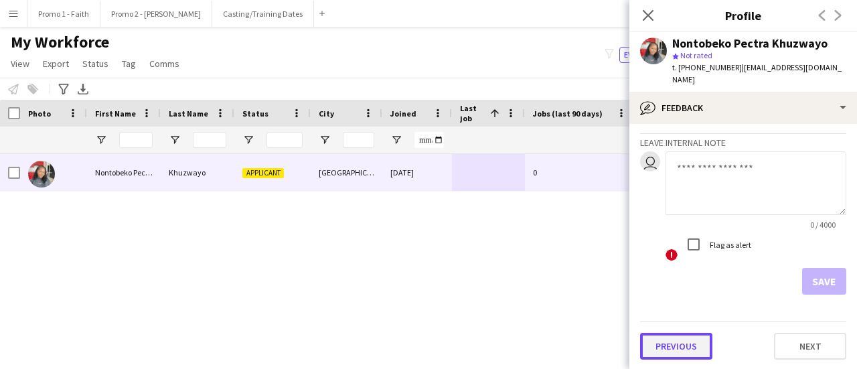
click at [677, 349] on button "Previous" at bounding box center [676, 346] width 72 height 27
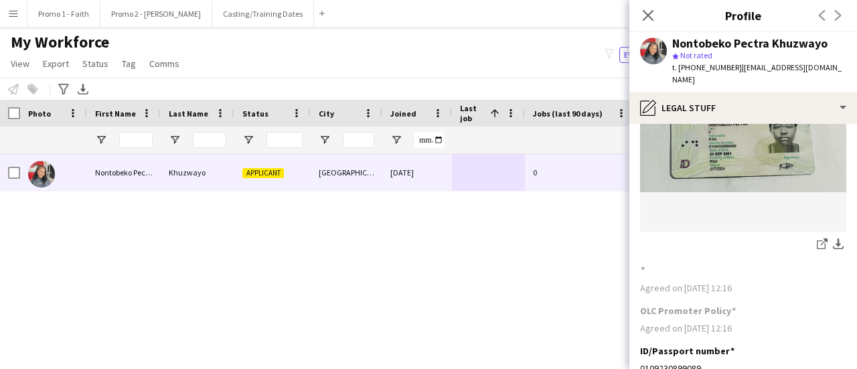
scroll to position [208, 0]
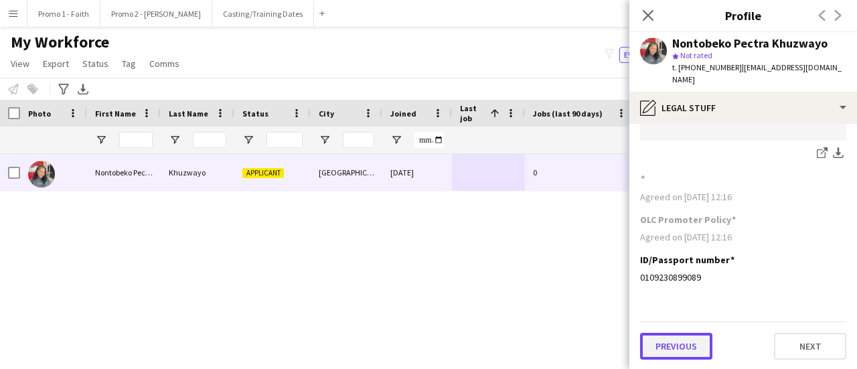
click at [662, 344] on button "Previous" at bounding box center [676, 346] width 72 height 27
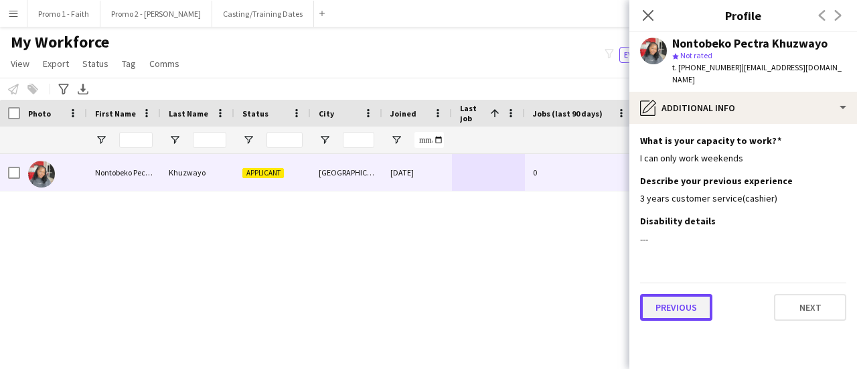
click at [670, 305] on button "Previous" at bounding box center [676, 307] width 72 height 27
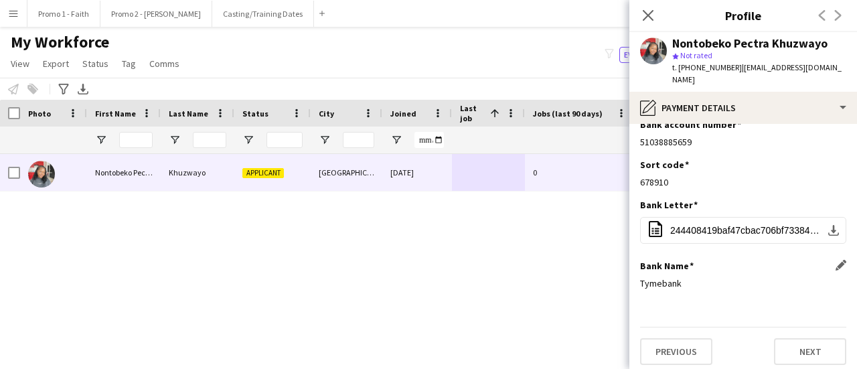
scroll to position [22, 0]
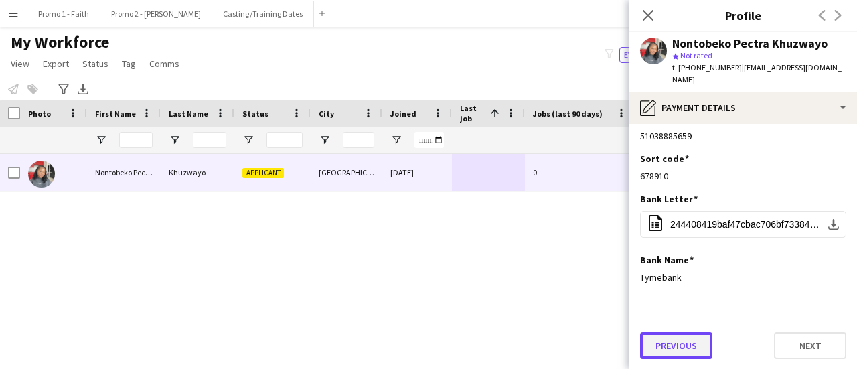
click at [666, 345] on button "Previous" at bounding box center [676, 345] width 72 height 27
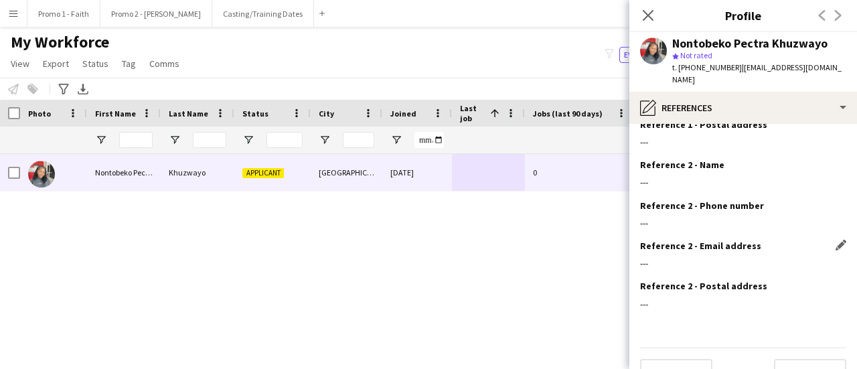
scroll to position [164, 0]
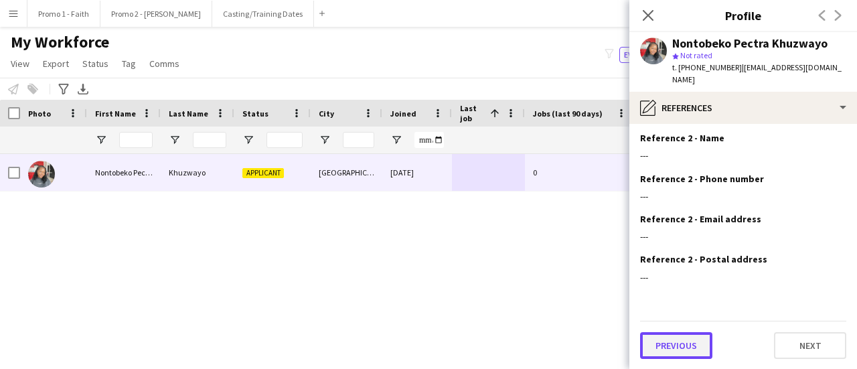
click at [680, 348] on button "Previous" at bounding box center [676, 345] width 72 height 27
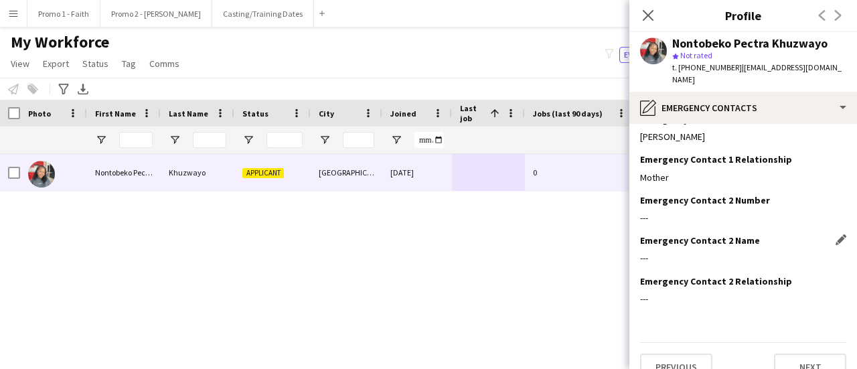
scroll to position [83, 0]
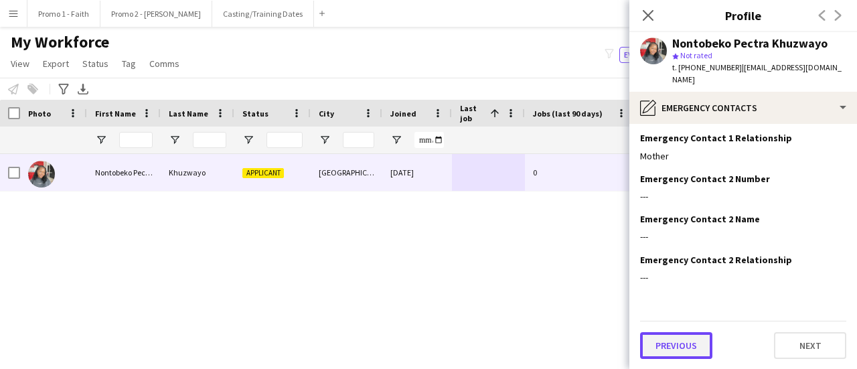
click at [679, 353] on button "Previous" at bounding box center [676, 345] width 72 height 27
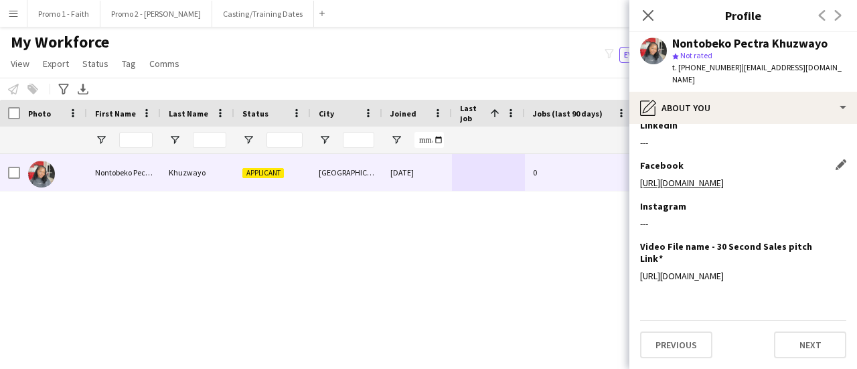
scroll to position [298, 0]
click at [683, 340] on button "Previous" at bounding box center [676, 344] width 72 height 27
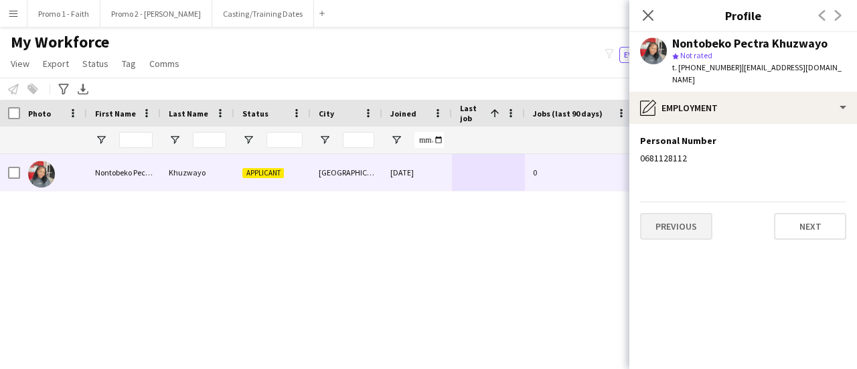
scroll to position [0, 0]
click at [664, 220] on button "Previous" at bounding box center [676, 226] width 72 height 27
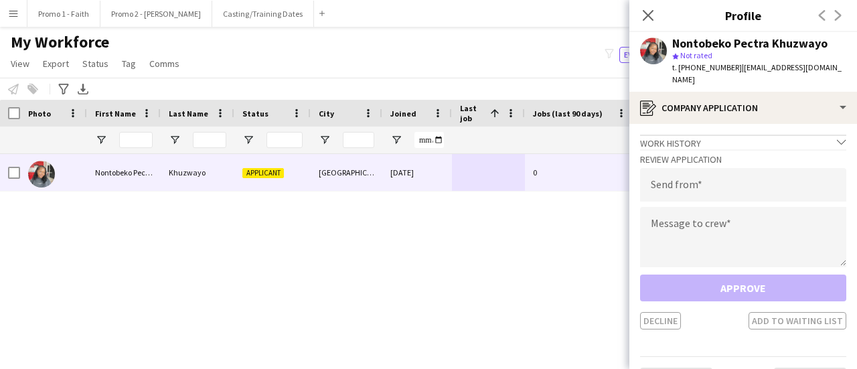
scroll to position [35, 0]
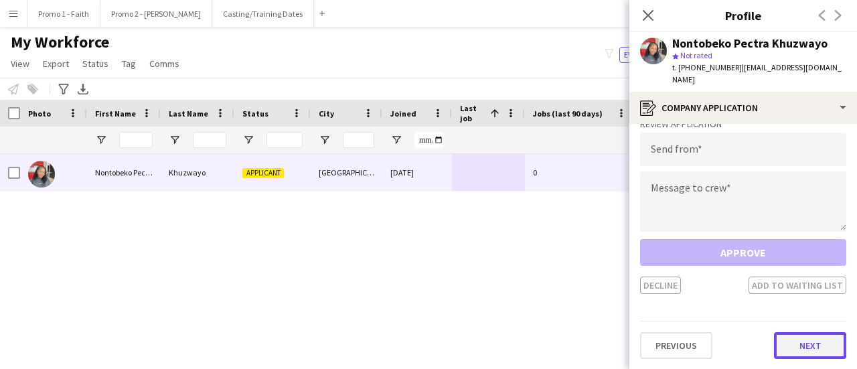
click at [793, 350] on button "Next" at bounding box center [810, 345] width 72 height 27
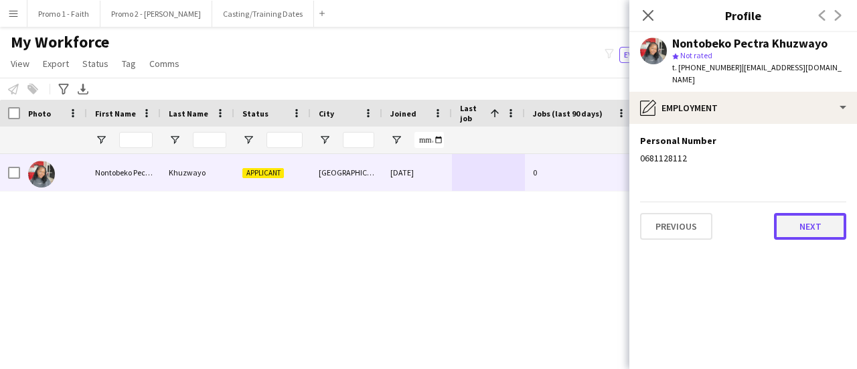
click at [786, 224] on button "Next" at bounding box center [810, 226] width 72 height 27
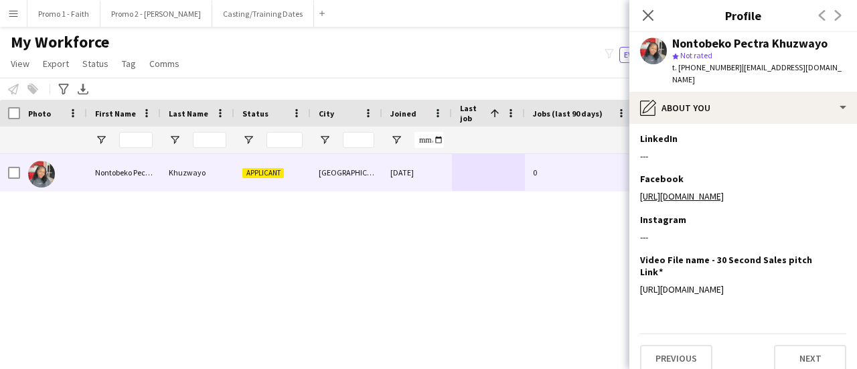
scroll to position [298, 0]
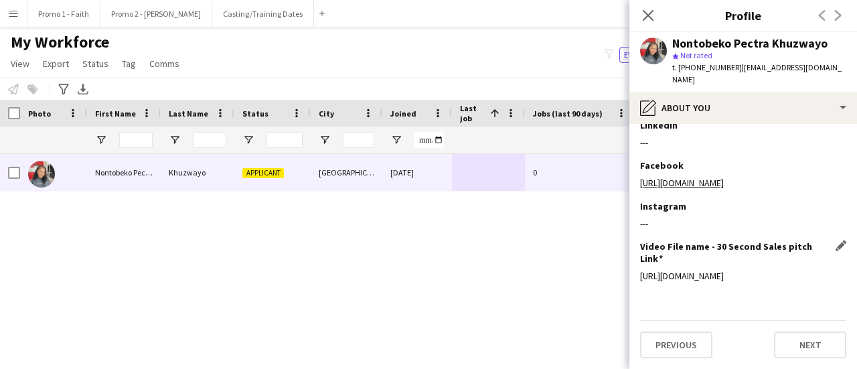
drag, startPoint x: 806, startPoint y: 277, endPoint x: 641, endPoint y: 264, distance: 166.0
click at [641, 270] on div "[URL][DOMAIN_NAME]" at bounding box center [743, 276] width 206 height 12
click at [645, 10] on icon "Close pop-in" at bounding box center [648, 15] width 13 height 13
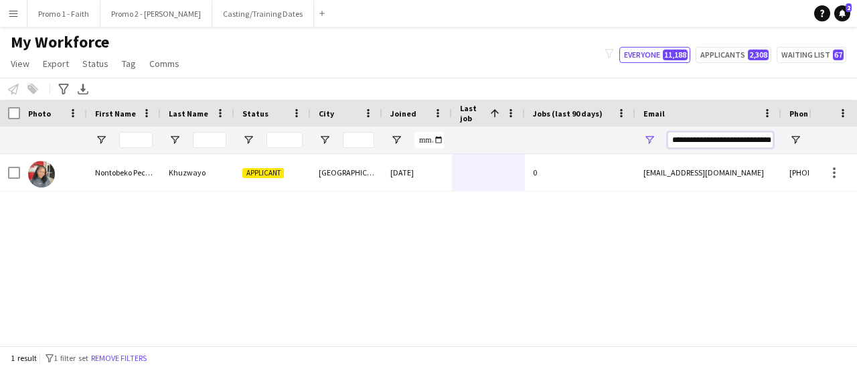
click at [669, 141] on input "**********" at bounding box center [721, 140] width 106 height 16
type input "*"
paste input "**********"
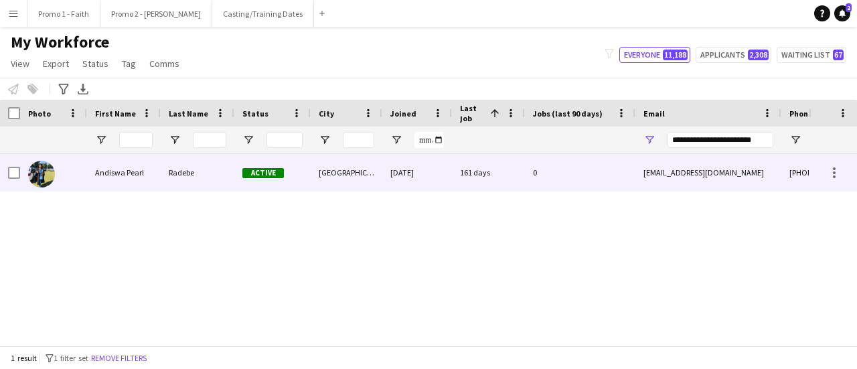
click at [378, 172] on div "[GEOGRAPHIC_DATA]" at bounding box center [347, 172] width 72 height 37
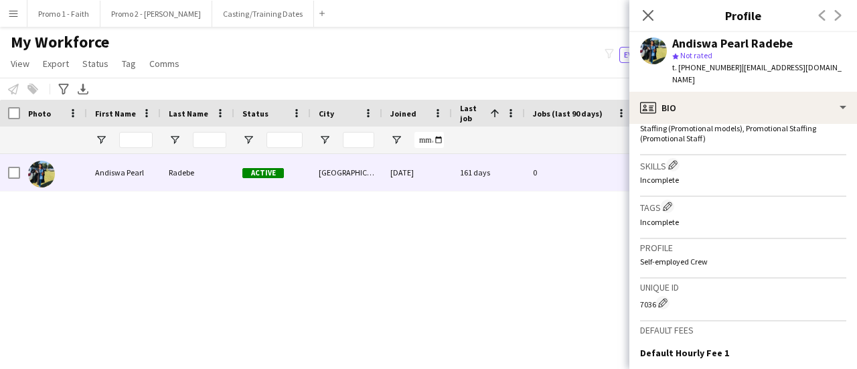
scroll to position [658, 0]
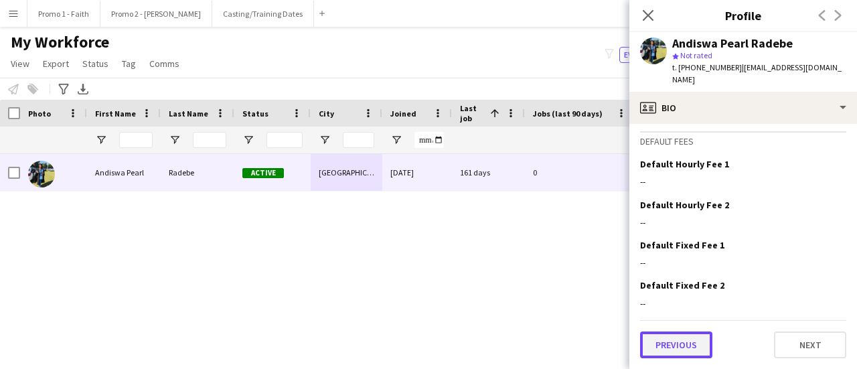
click at [665, 349] on button "Previous" at bounding box center [676, 344] width 72 height 27
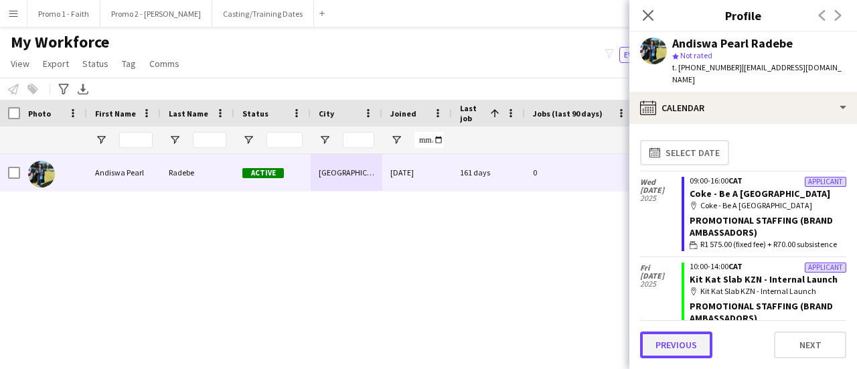
click at [666, 340] on button "Previous" at bounding box center [676, 344] width 72 height 27
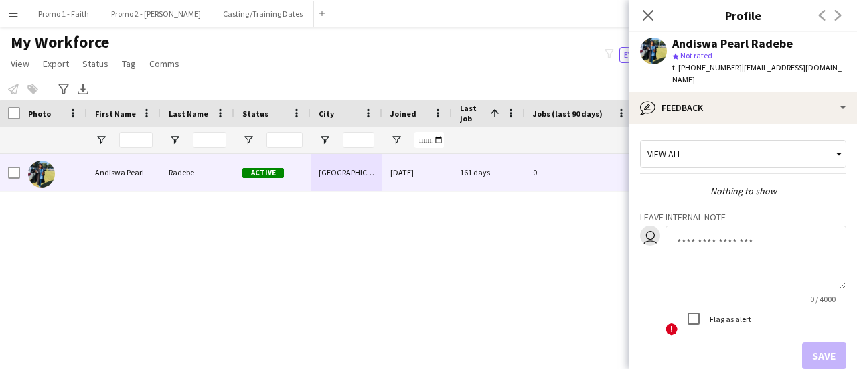
scroll to position [62, 0]
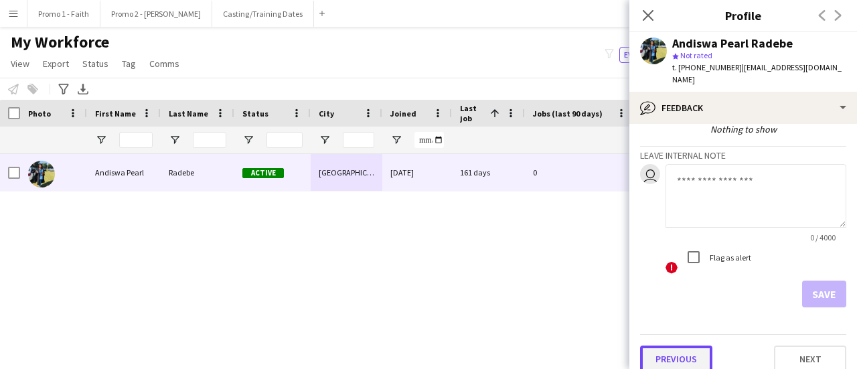
click at [688, 346] on button "Previous" at bounding box center [676, 359] width 72 height 27
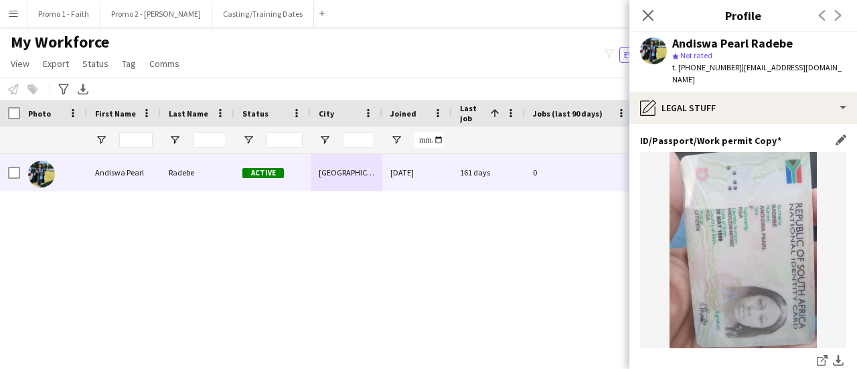
scroll to position [196, 0]
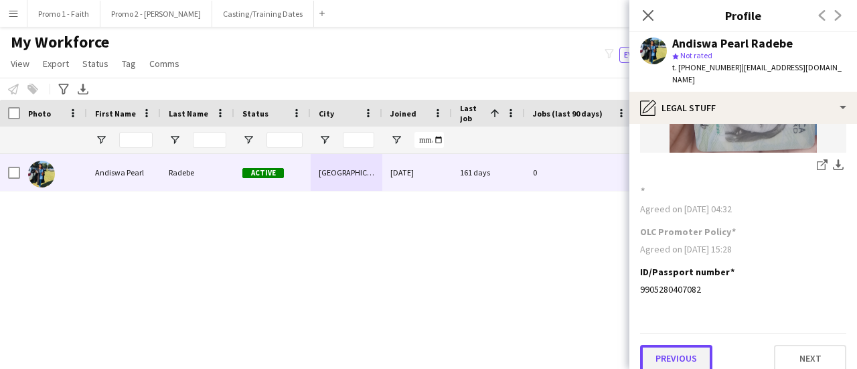
click at [684, 356] on button "Previous" at bounding box center [676, 358] width 72 height 27
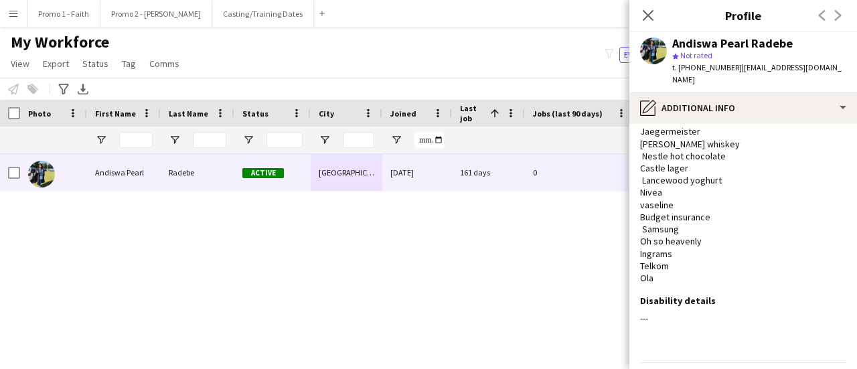
scroll to position [291, 0]
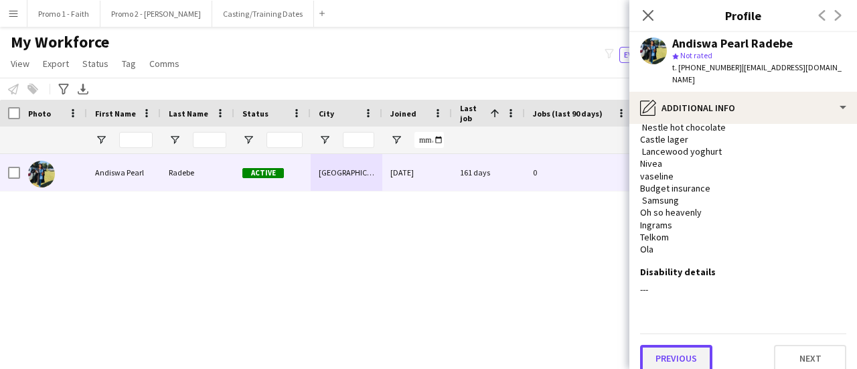
click at [680, 346] on button "Previous" at bounding box center [676, 358] width 72 height 27
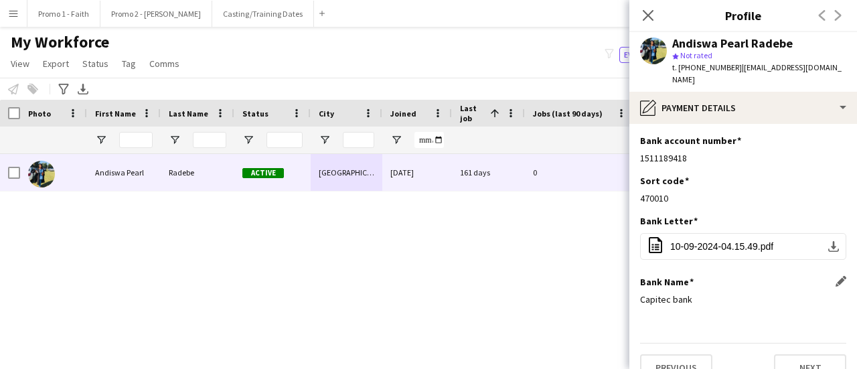
scroll to position [10, 0]
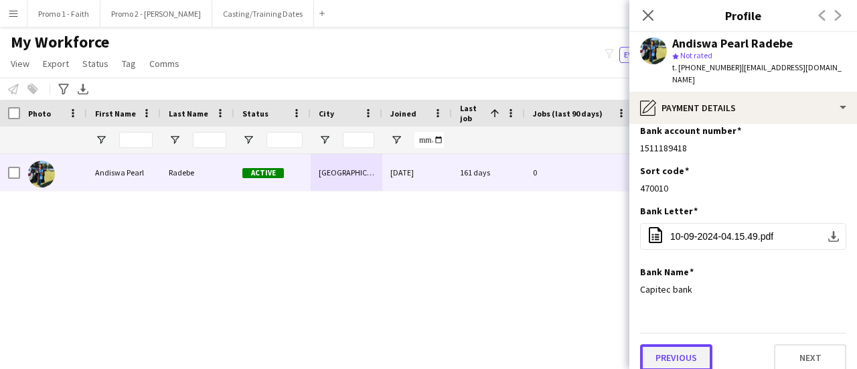
click at [679, 346] on button "Previous" at bounding box center [676, 357] width 72 height 27
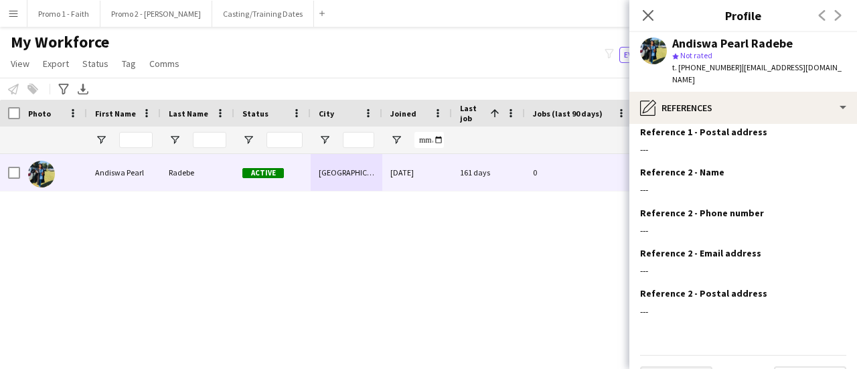
scroll to position [151, 0]
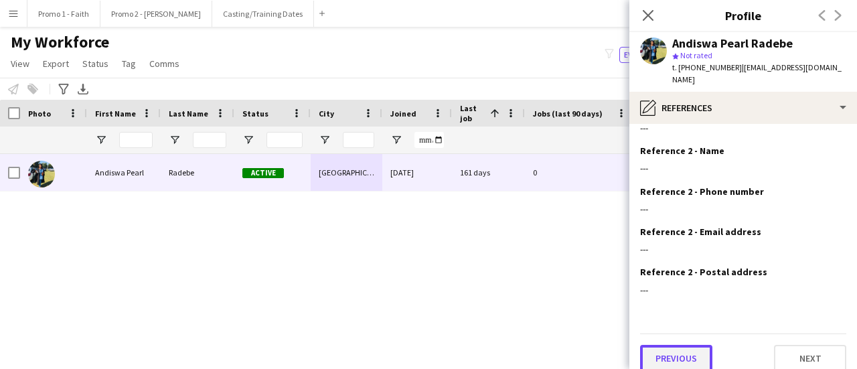
click at [676, 353] on button "Previous" at bounding box center [676, 358] width 72 height 27
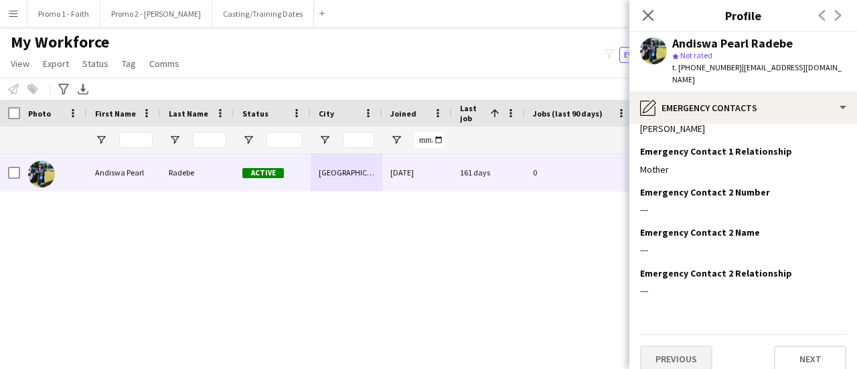
scroll to position [71, 0]
click at [686, 344] on button "Previous" at bounding box center [676, 357] width 72 height 27
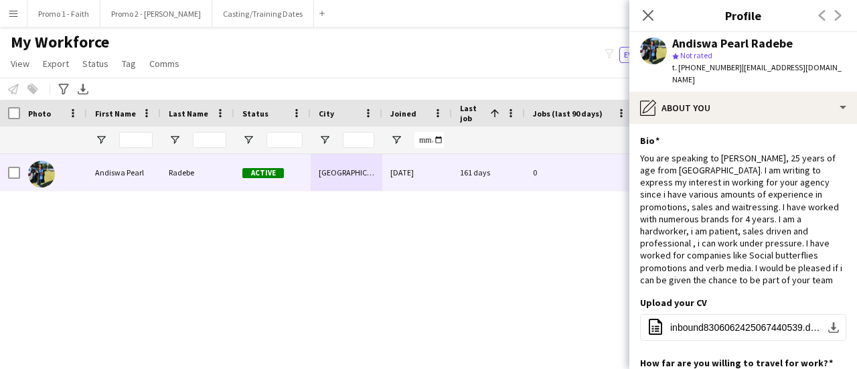
scroll to position [318, 0]
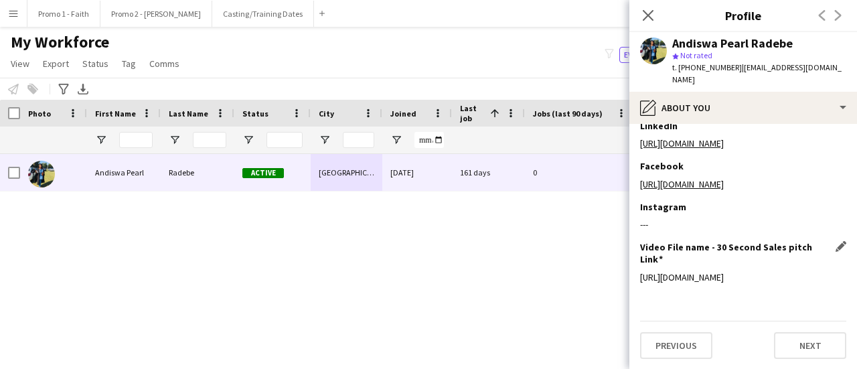
drag, startPoint x: 797, startPoint y: 274, endPoint x: 642, endPoint y: 265, distance: 155.6
click at [642, 271] on div "[URL][DOMAIN_NAME]" at bounding box center [743, 277] width 206 height 12
click at [648, 11] on icon "Close pop-in" at bounding box center [648, 15] width 13 height 13
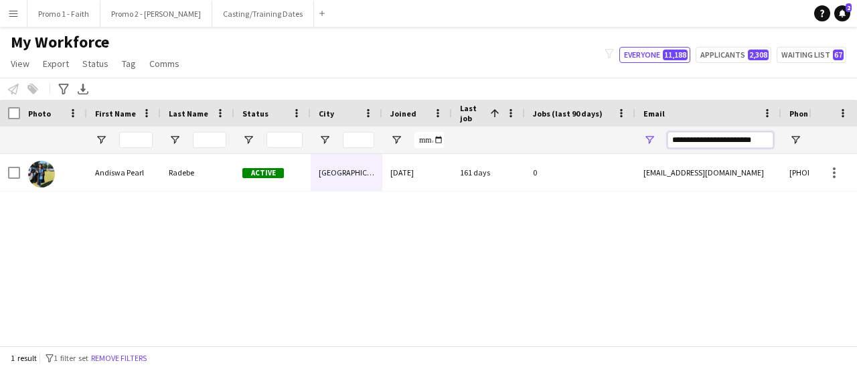
click at [672, 138] on input "**********" at bounding box center [721, 140] width 106 height 16
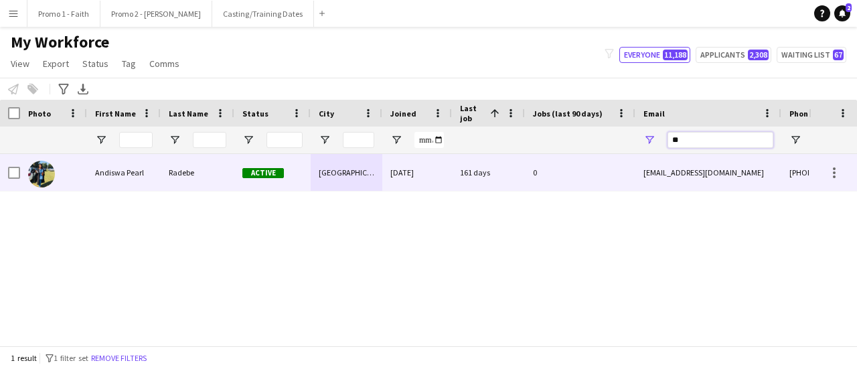
type input "*"
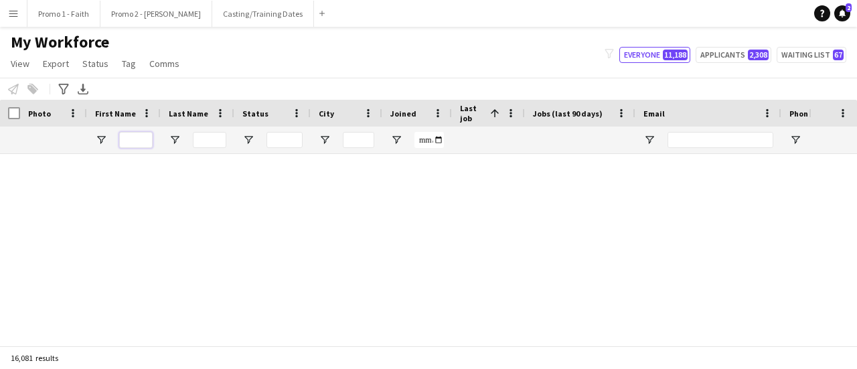
click at [146, 140] on input "First Name Filter Input" at bounding box center [135, 140] width 33 height 16
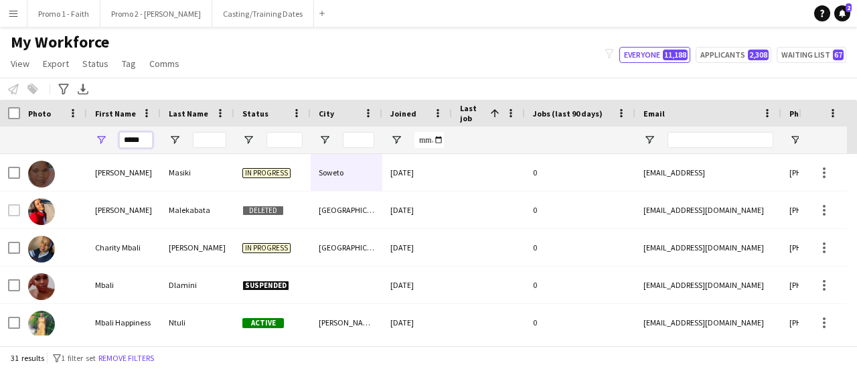
type input "*****"
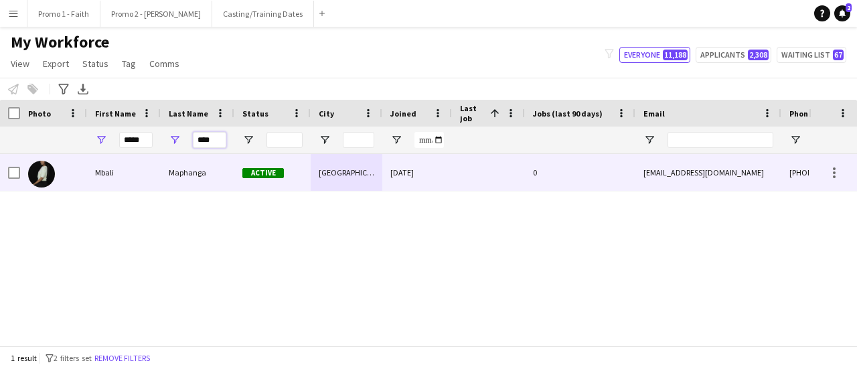
type input "****"
click at [166, 176] on div "Maphanga" at bounding box center [198, 172] width 74 height 37
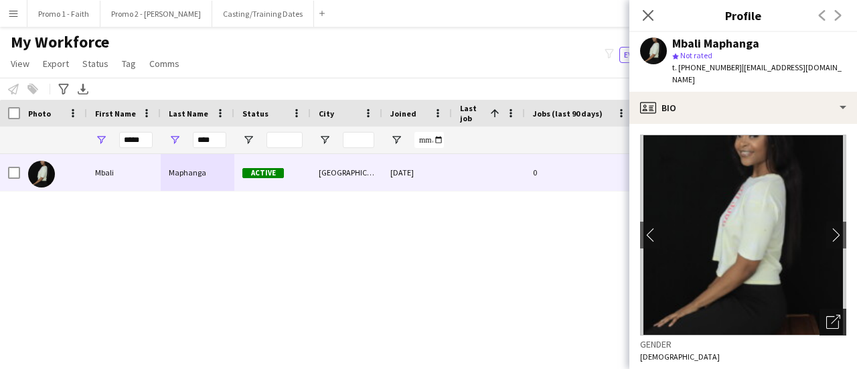
click at [826, 315] on icon "Open photos pop-in" at bounding box center [833, 322] width 14 height 14
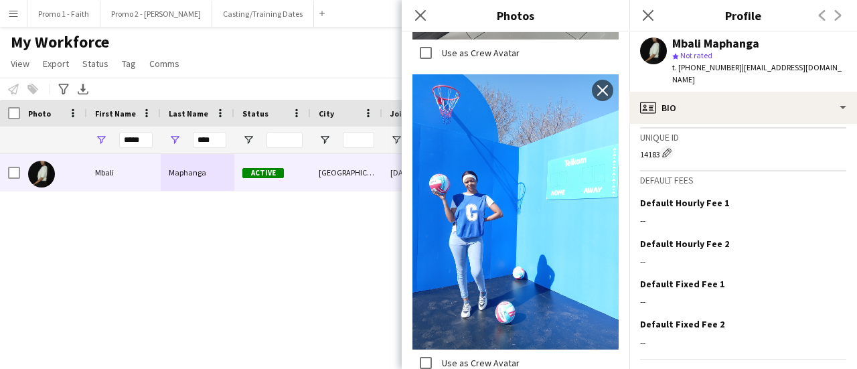
scroll to position [625, 0]
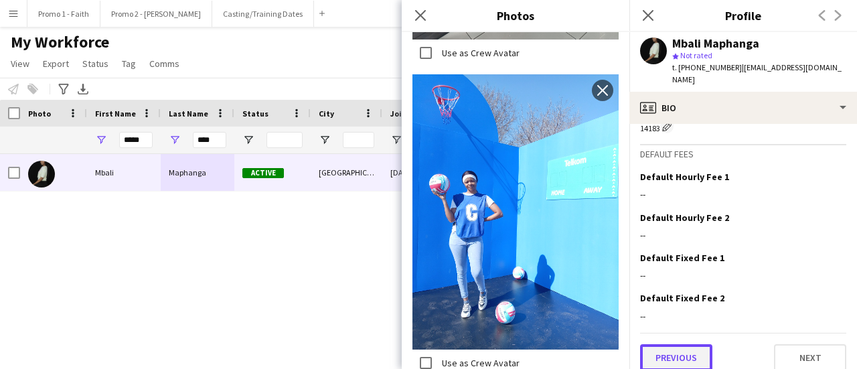
click at [677, 347] on button "Previous" at bounding box center [676, 357] width 72 height 27
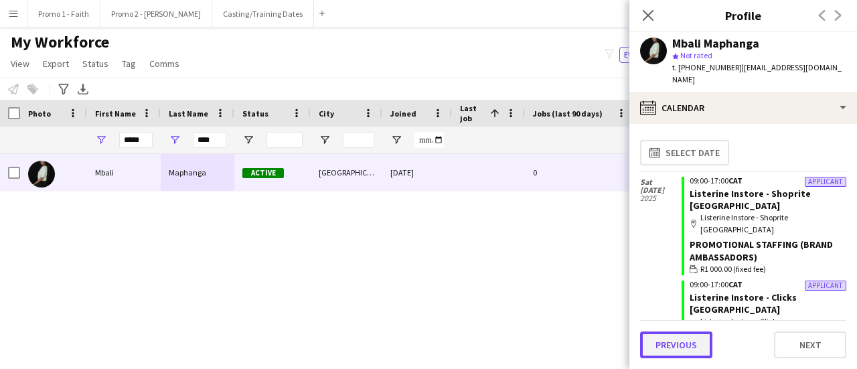
click at [665, 341] on button "Previous" at bounding box center [676, 344] width 72 height 27
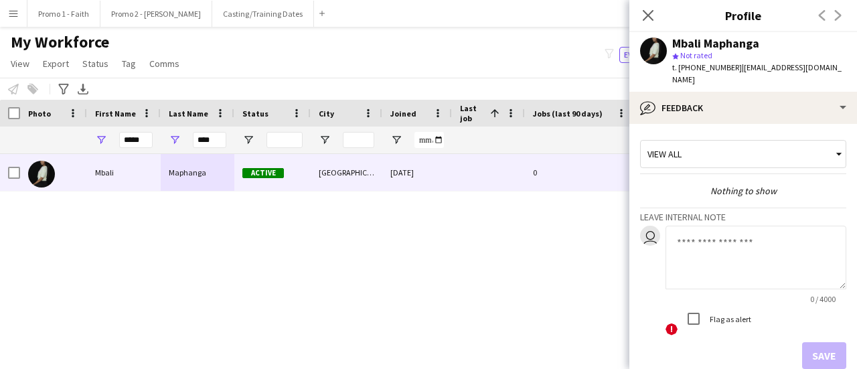
click at [729, 237] on textarea at bounding box center [756, 258] width 181 height 64
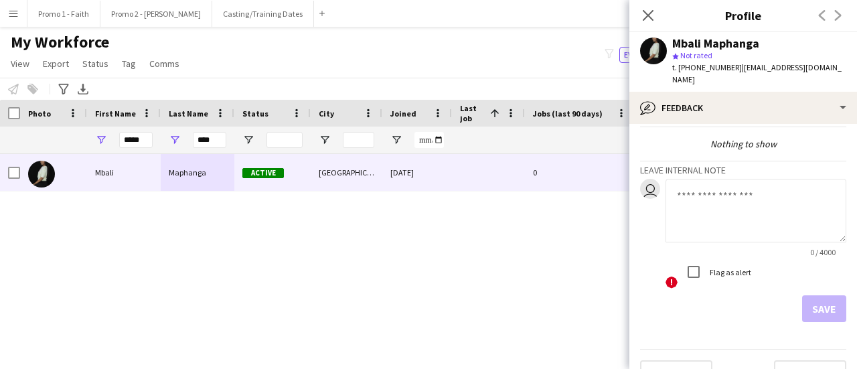
scroll to position [62, 0]
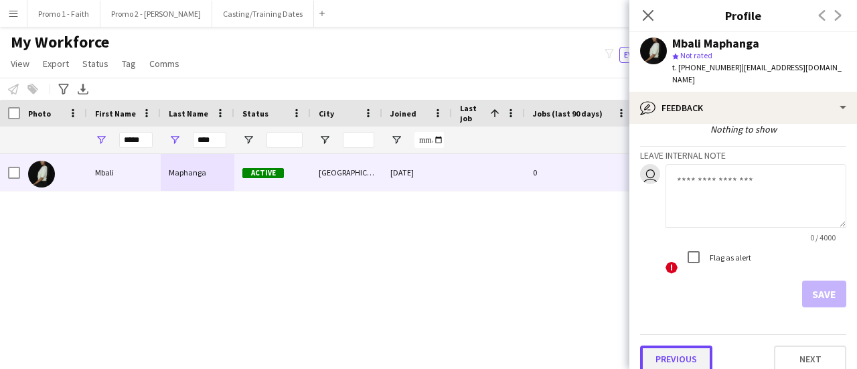
click at [680, 350] on button "Previous" at bounding box center [676, 359] width 72 height 27
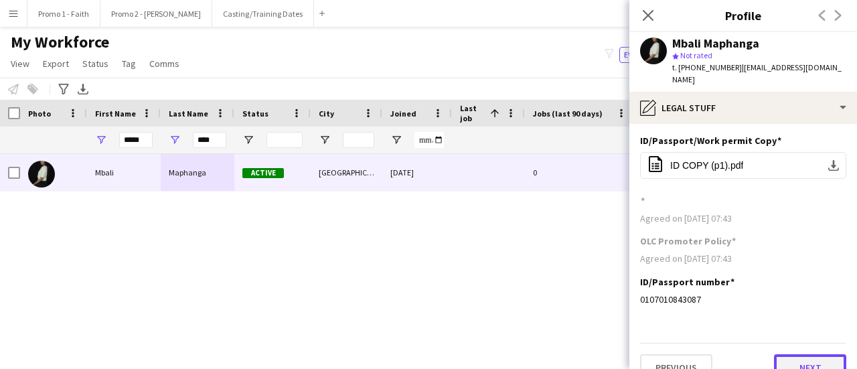
click at [821, 354] on button "Next" at bounding box center [810, 367] width 72 height 27
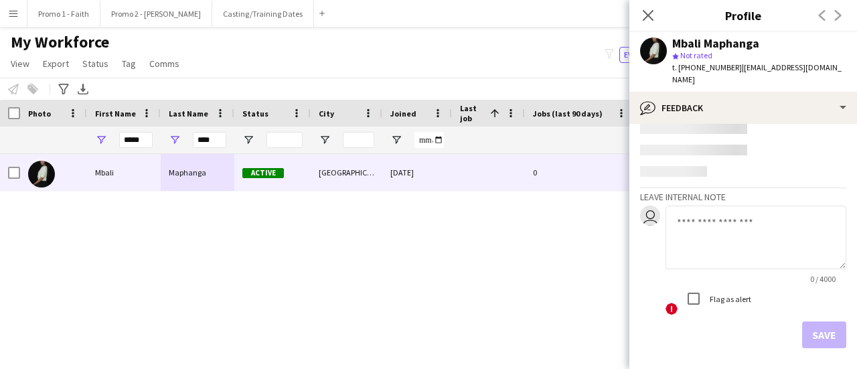
scroll to position [125, 0]
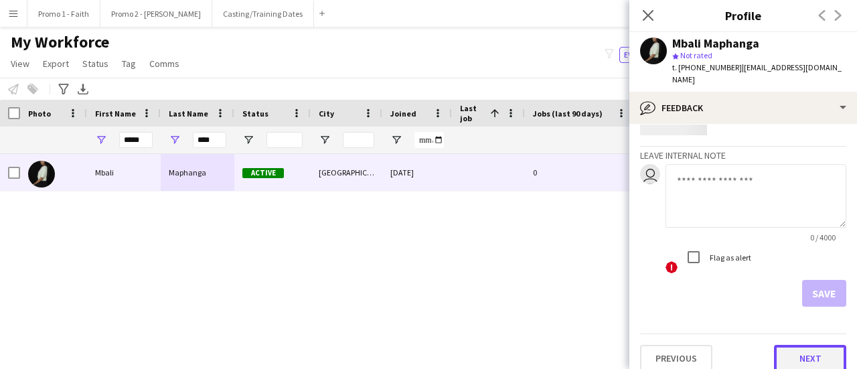
click at [805, 353] on button "Next" at bounding box center [810, 358] width 72 height 27
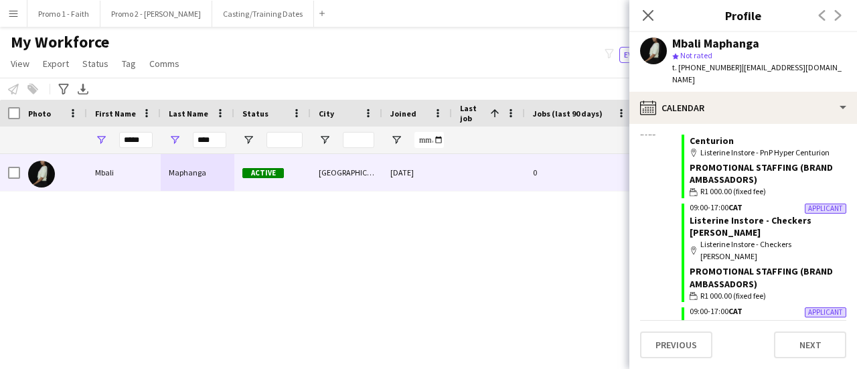
scroll to position [346, 0]
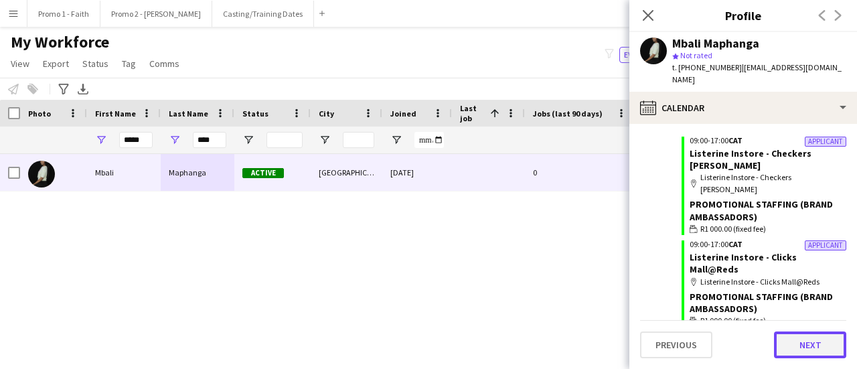
click at [800, 337] on button "Next" at bounding box center [810, 344] width 72 height 27
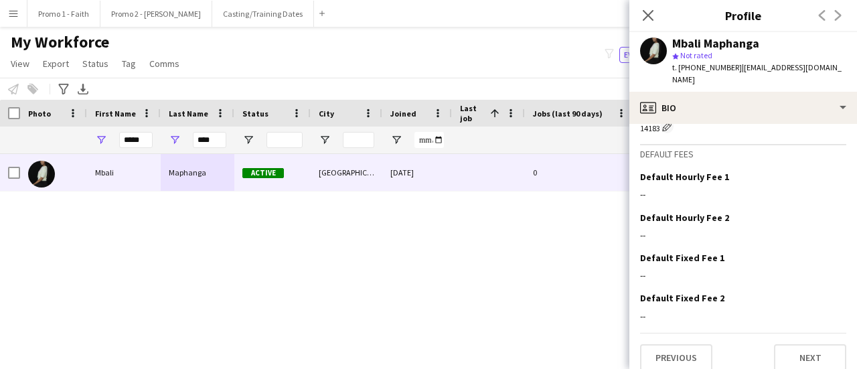
scroll to position [156, 0]
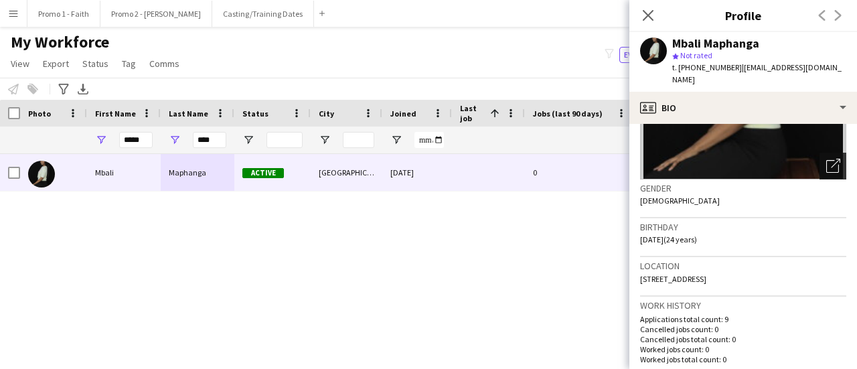
click at [826, 159] on icon "Open photos pop-in" at bounding box center [833, 166] width 14 height 14
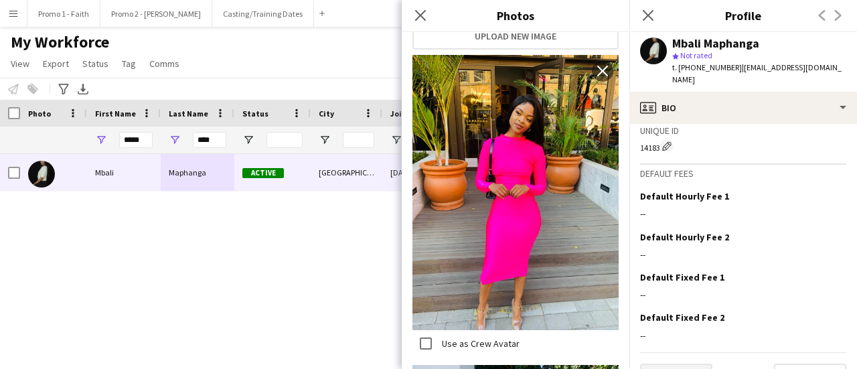
scroll to position [625, 0]
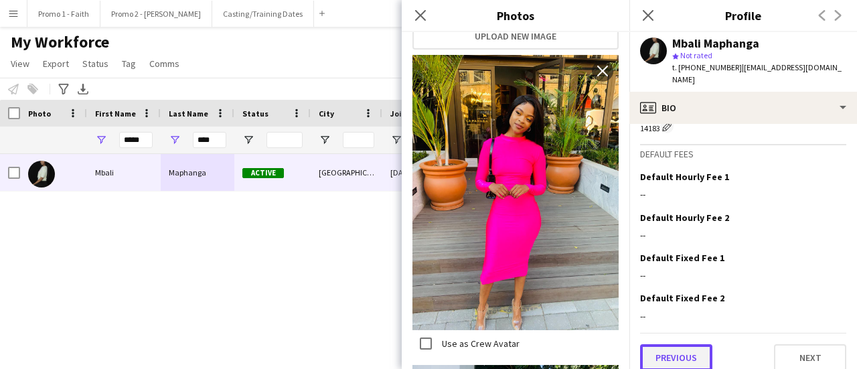
click at [649, 344] on button "Previous" at bounding box center [676, 357] width 72 height 27
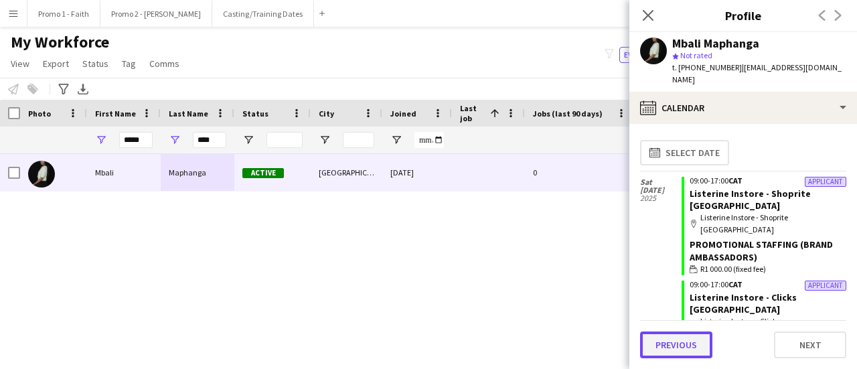
click at [694, 342] on button "Previous" at bounding box center [676, 344] width 72 height 27
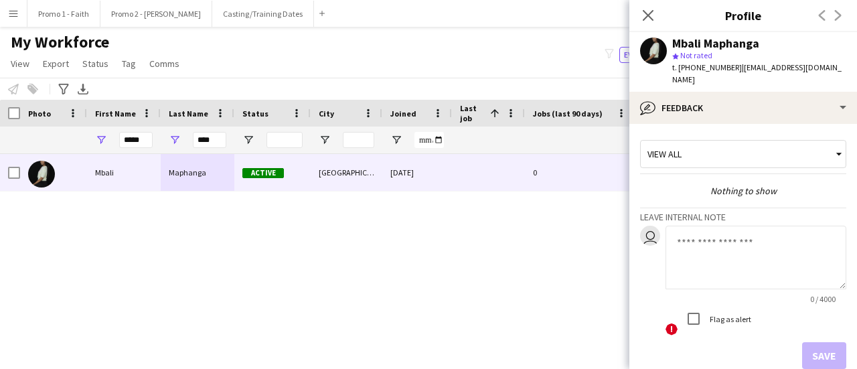
click at [709, 237] on textarea at bounding box center [756, 258] width 181 height 64
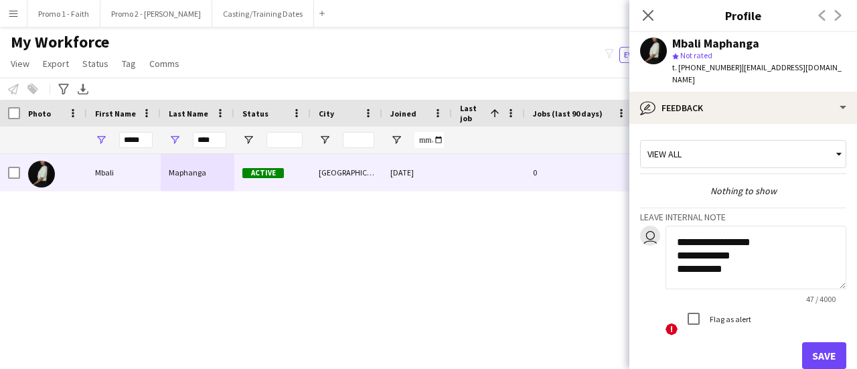
scroll to position [0, 0]
type textarea "**********"
click at [827, 342] on button "Save" at bounding box center [824, 355] width 44 height 27
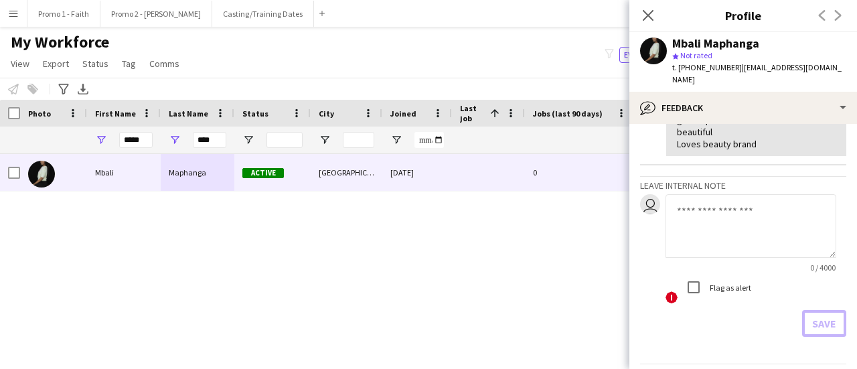
scroll to position [157, 0]
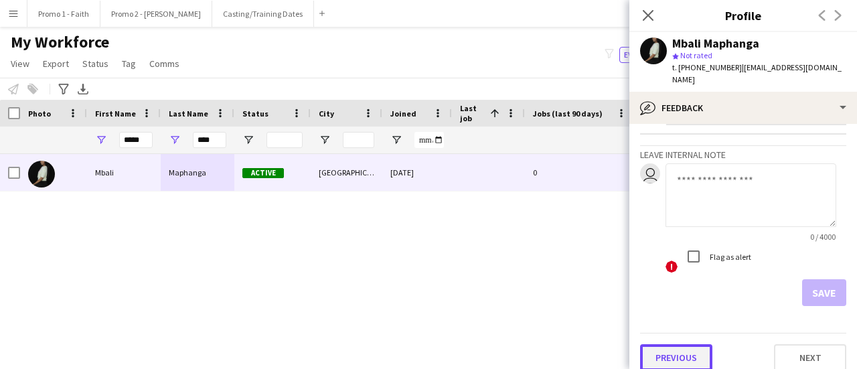
click at [679, 344] on button "Previous" at bounding box center [676, 357] width 72 height 27
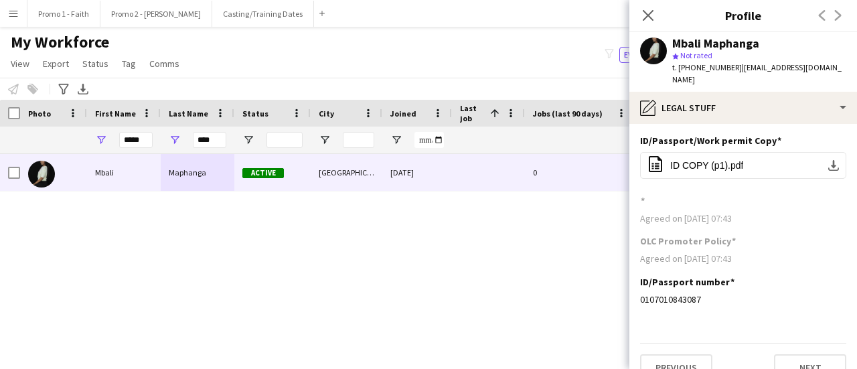
scroll to position [10, 0]
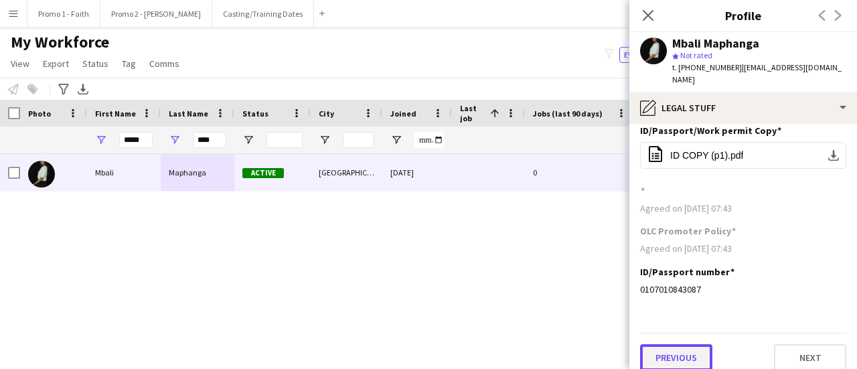
click at [680, 344] on button "Previous" at bounding box center [676, 357] width 72 height 27
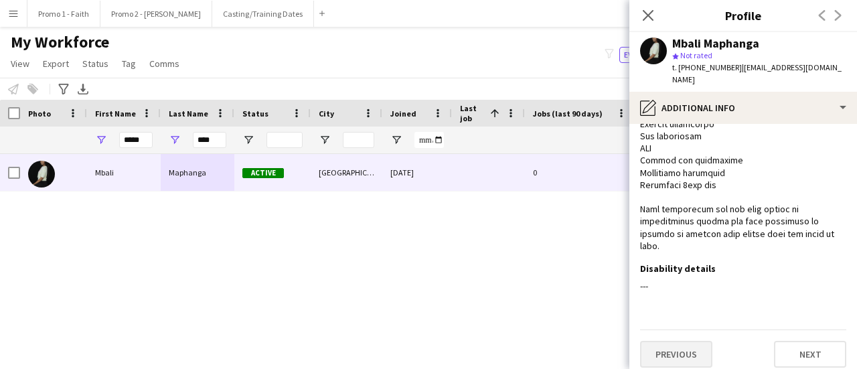
scroll to position [778, 0]
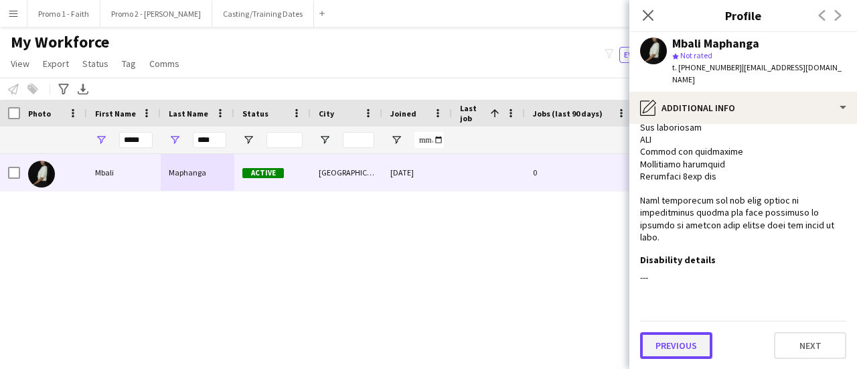
click at [678, 348] on button "Previous" at bounding box center [676, 345] width 72 height 27
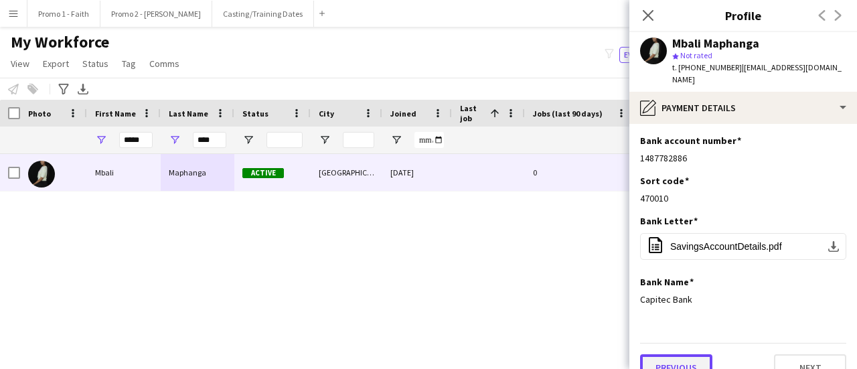
click at [671, 354] on button "Previous" at bounding box center [676, 367] width 72 height 27
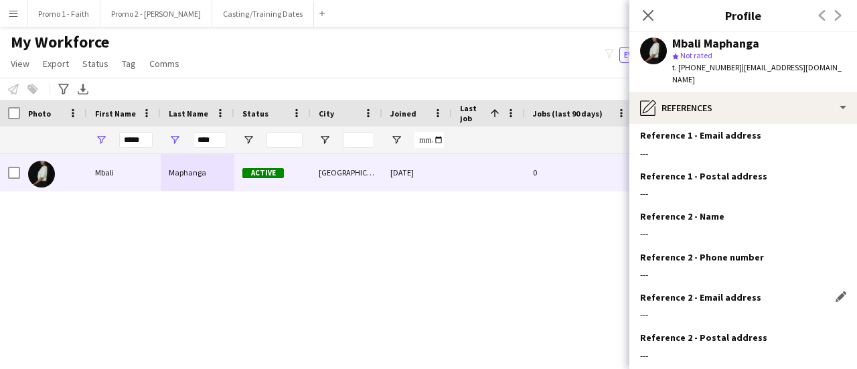
scroll to position [151, 0]
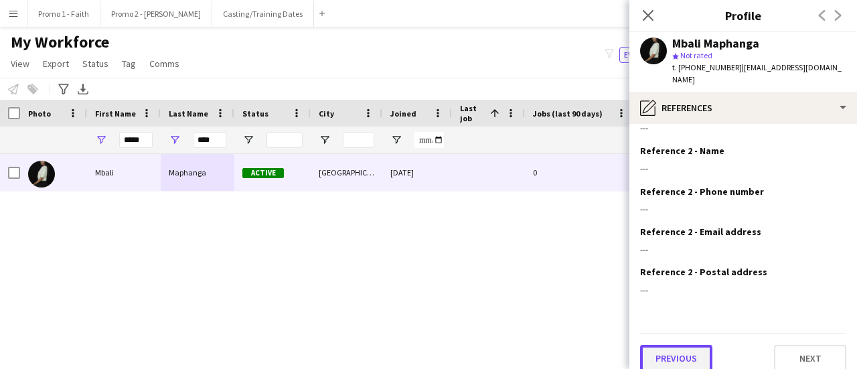
click at [679, 345] on button "Previous" at bounding box center [676, 358] width 72 height 27
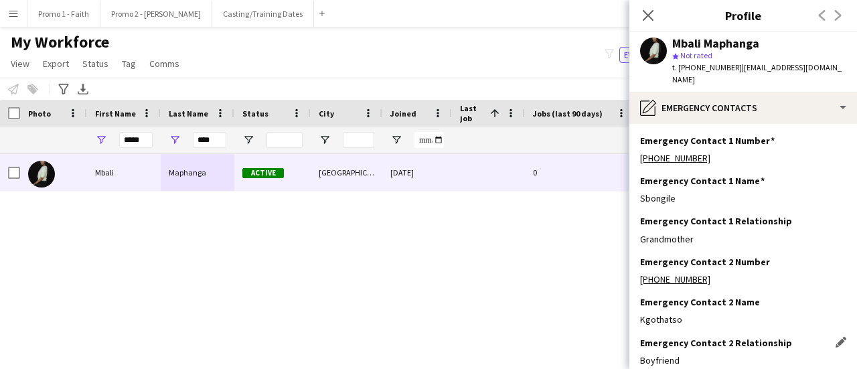
scroll to position [71, 0]
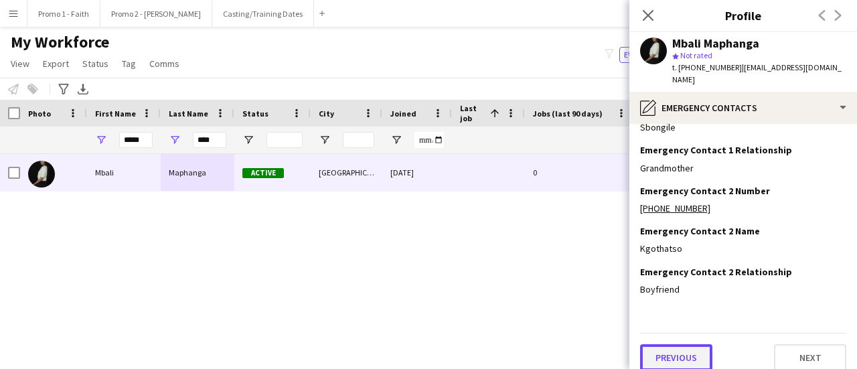
click at [664, 344] on button "Previous" at bounding box center [676, 357] width 72 height 27
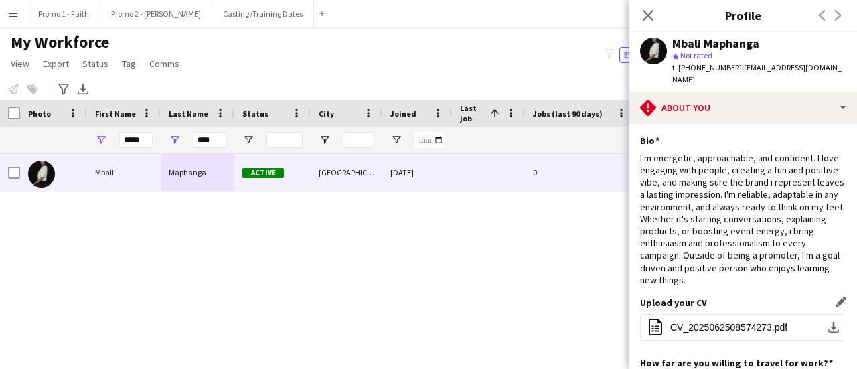
scroll to position [305, 0]
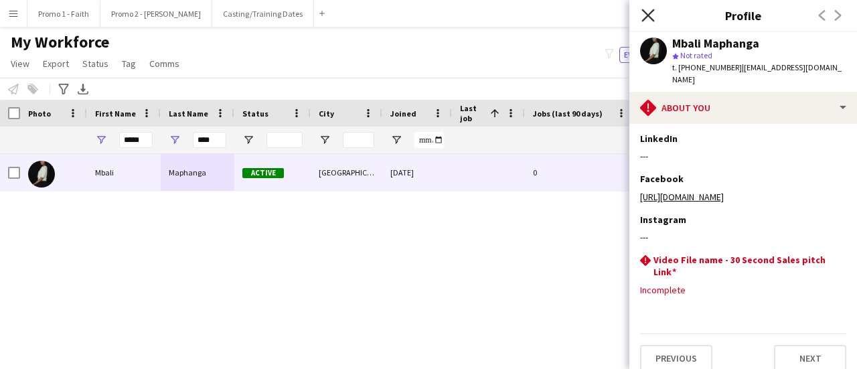
click at [652, 14] on icon "Close pop-in" at bounding box center [648, 15] width 13 height 13
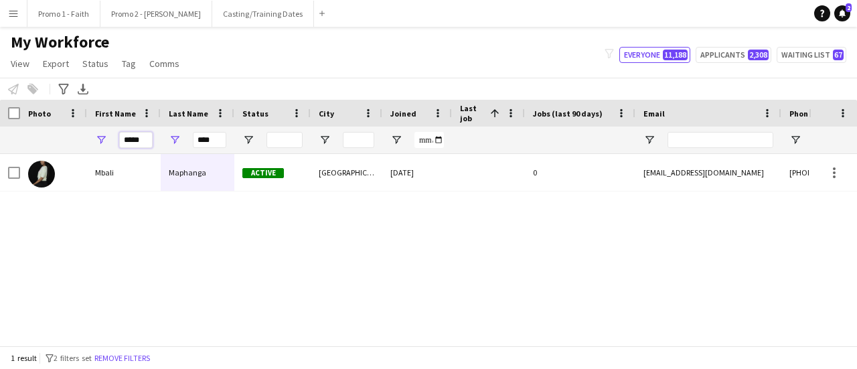
click at [147, 141] on input "*****" at bounding box center [135, 140] width 33 height 16
type input "*"
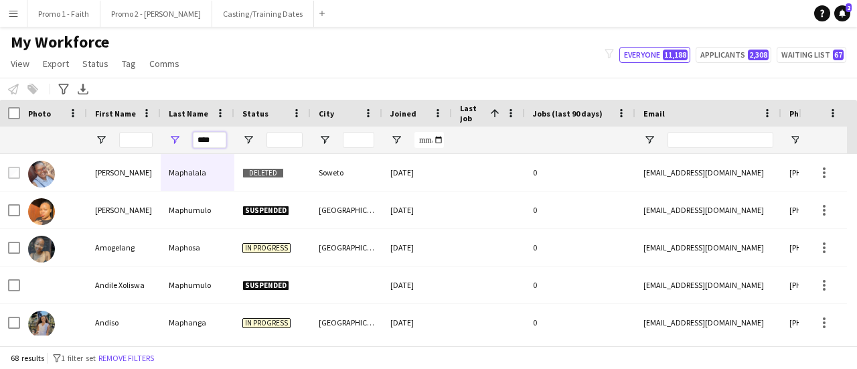
click at [217, 141] on input "****" at bounding box center [209, 140] width 33 height 16
type input "*"
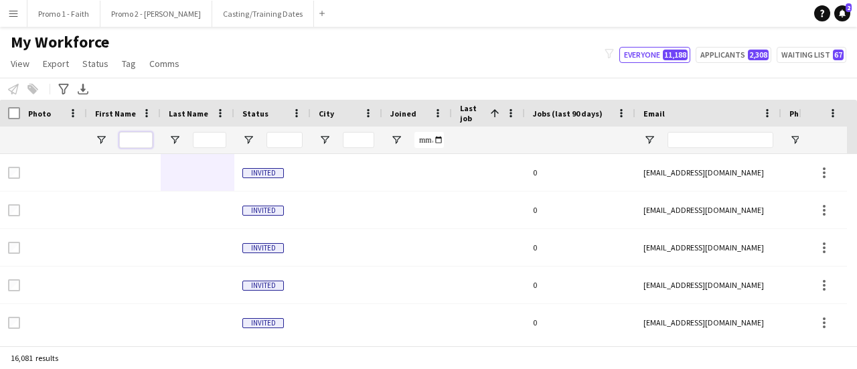
click at [134, 136] on input "First Name Filter Input" at bounding box center [135, 140] width 33 height 16
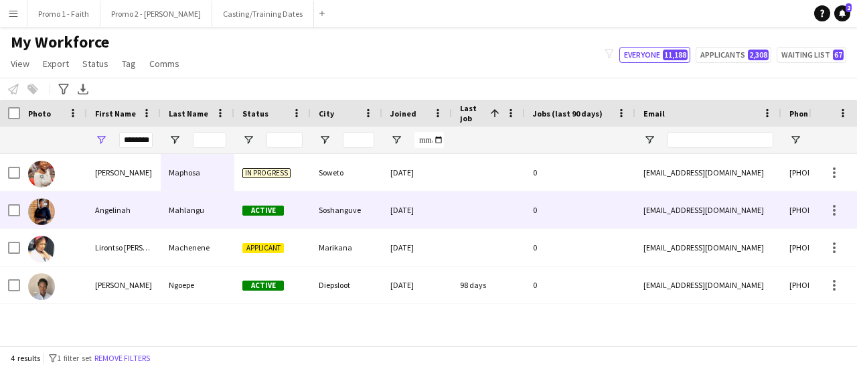
scroll to position [0, 0]
click at [198, 214] on div "Mahlangu" at bounding box center [198, 210] width 74 height 37
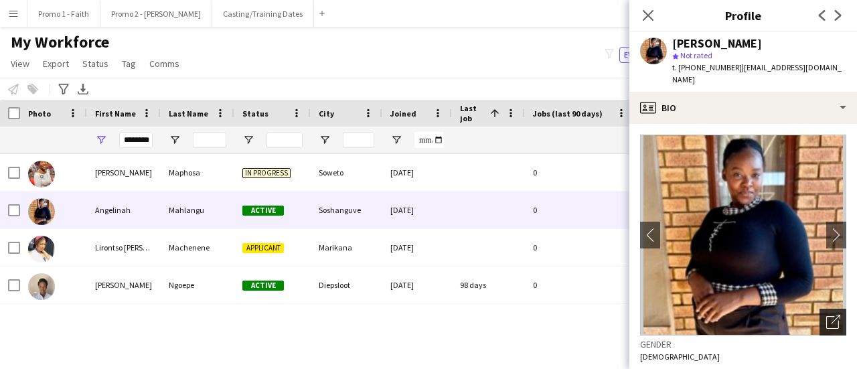
click at [826, 318] on icon "Open photos pop-in" at bounding box center [833, 322] width 14 height 14
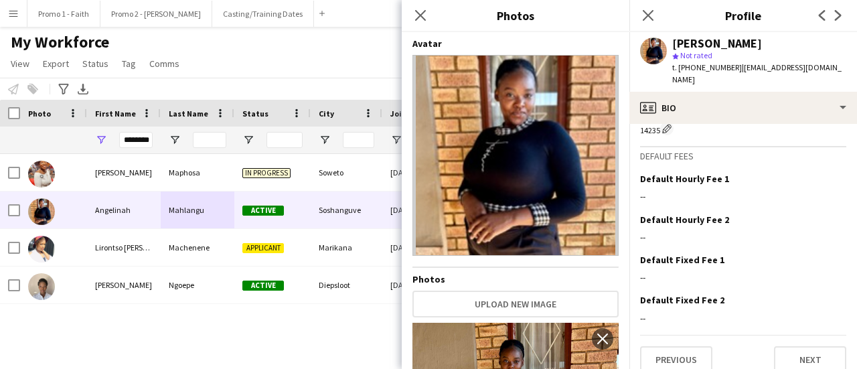
scroll to position [628, 0]
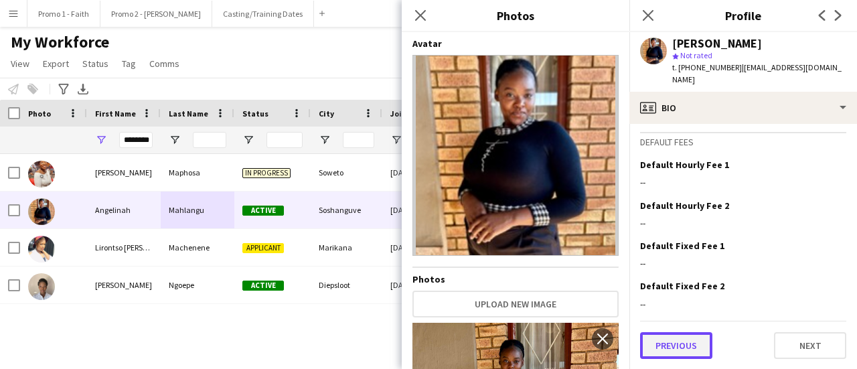
click at [696, 349] on button "Previous" at bounding box center [676, 345] width 72 height 27
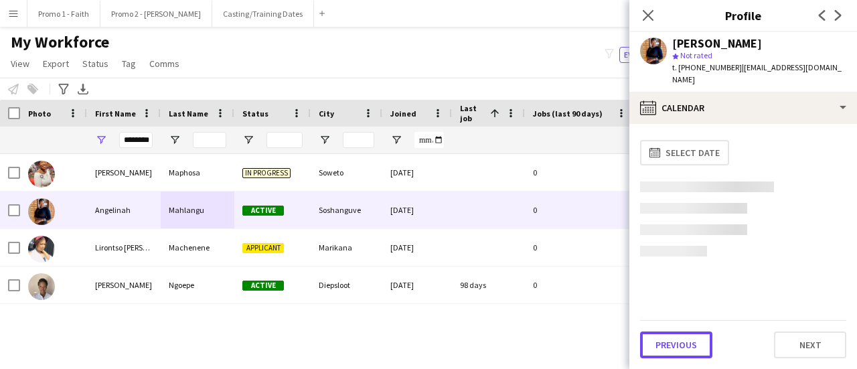
click at [696, 349] on button "Previous" at bounding box center [676, 344] width 72 height 27
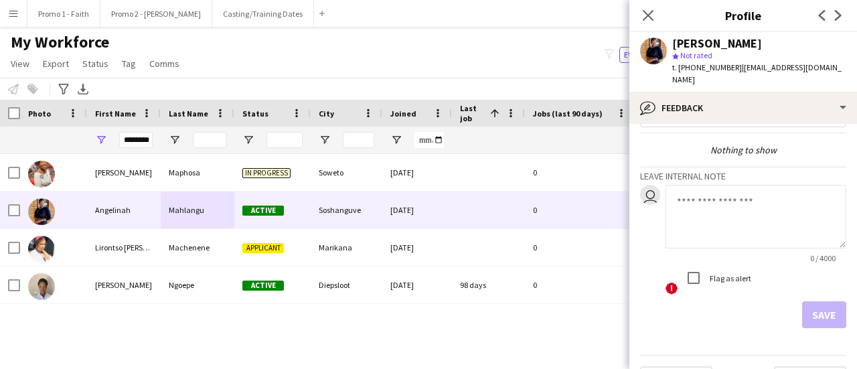
scroll to position [74, 0]
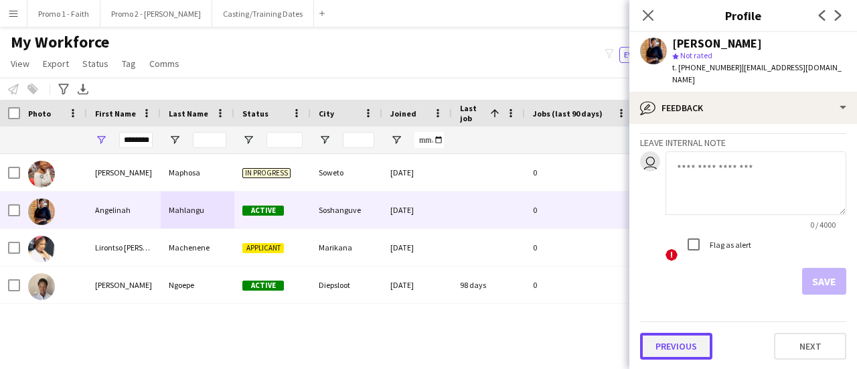
click at [690, 344] on button "Previous" at bounding box center [676, 346] width 72 height 27
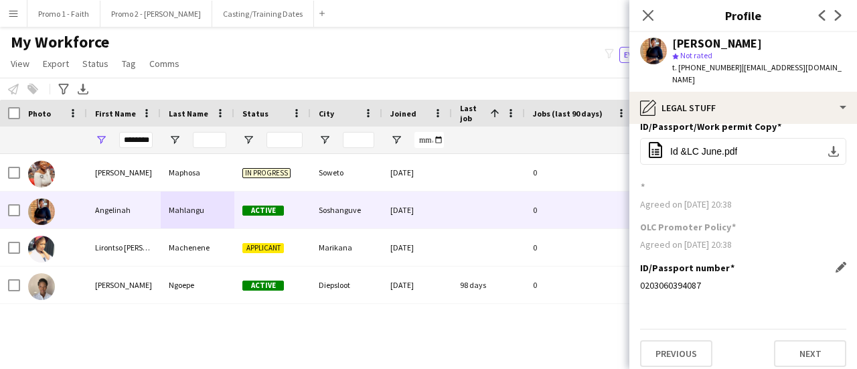
scroll to position [22, 0]
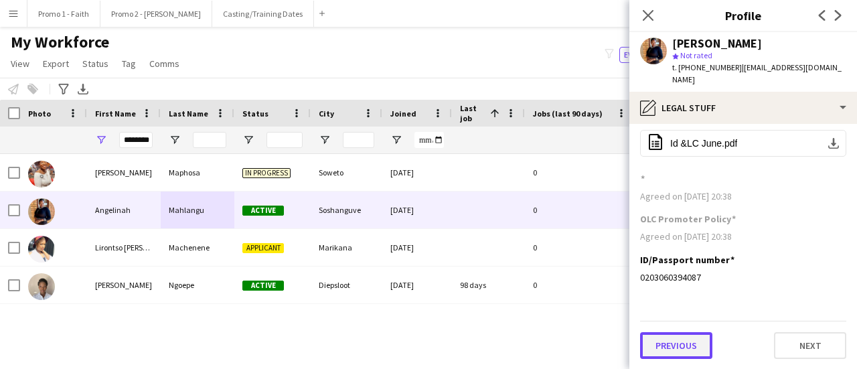
click at [666, 346] on button "Previous" at bounding box center [676, 345] width 72 height 27
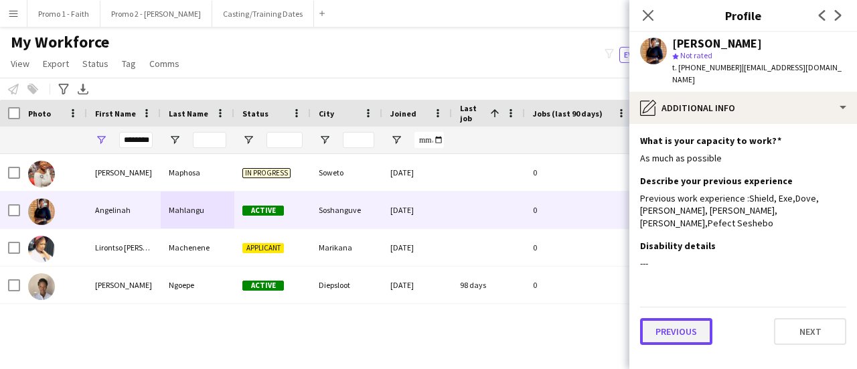
click at [675, 318] on button "Previous" at bounding box center [676, 331] width 72 height 27
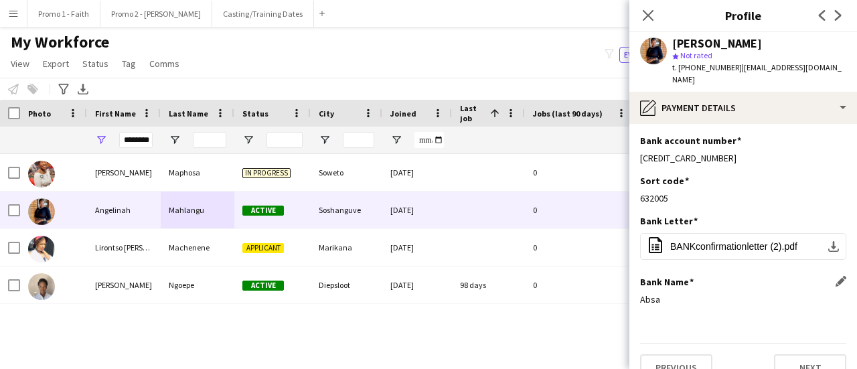
scroll to position [22, 0]
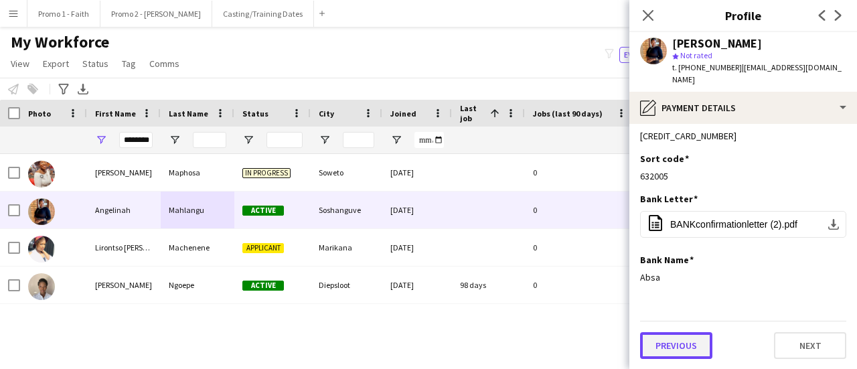
click at [670, 344] on button "Previous" at bounding box center [676, 345] width 72 height 27
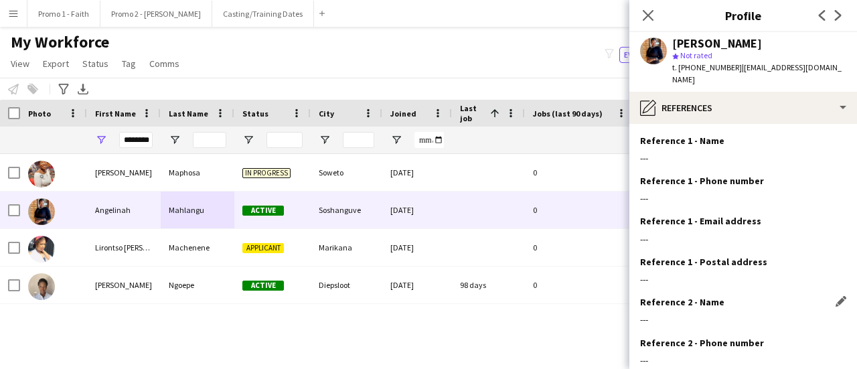
scroll to position [164, 0]
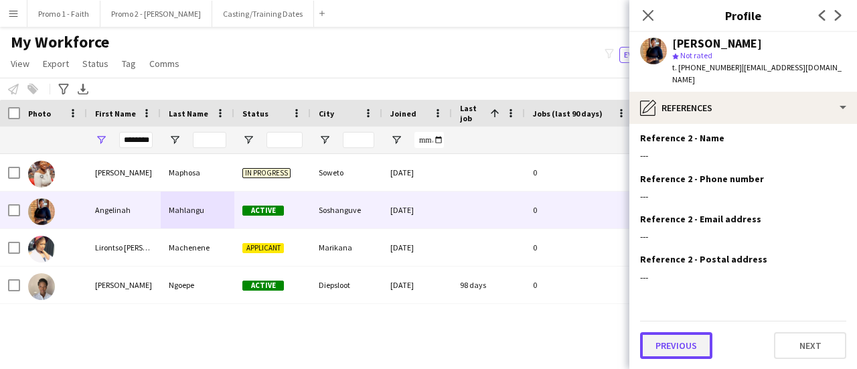
click at [679, 340] on button "Previous" at bounding box center [676, 345] width 72 height 27
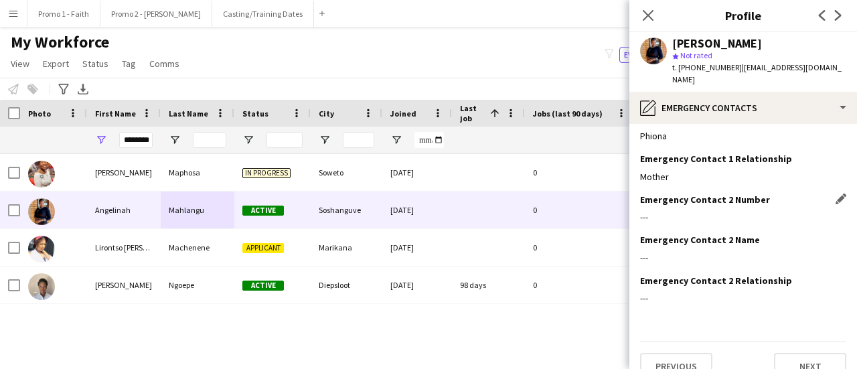
scroll to position [83, 0]
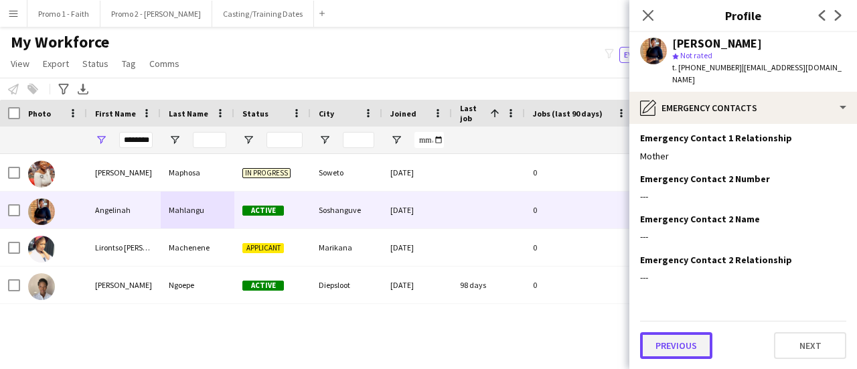
click at [677, 341] on button "Previous" at bounding box center [676, 345] width 72 height 27
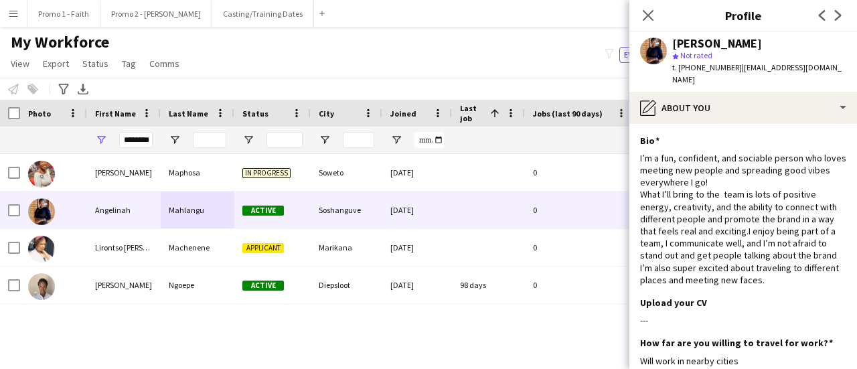
scroll to position [310, 0]
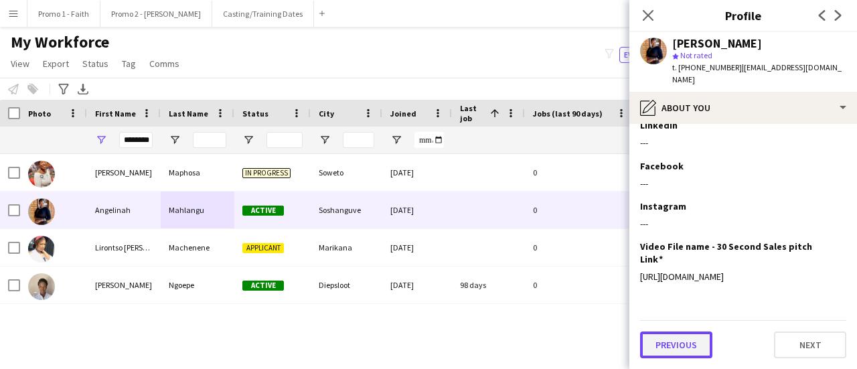
click at [682, 342] on button "Previous" at bounding box center [676, 344] width 72 height 27
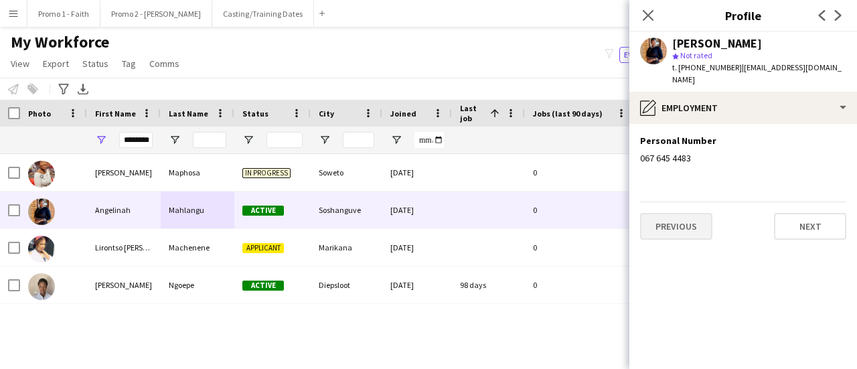
scroll to position [0, 0]
click at [680, 232] on button "Previous" at bounding box center [676, 226] width 72 height 27
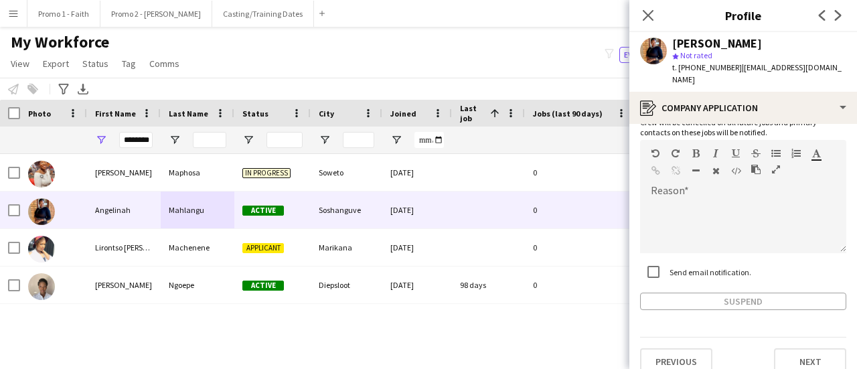
scroll to position [123, 0]
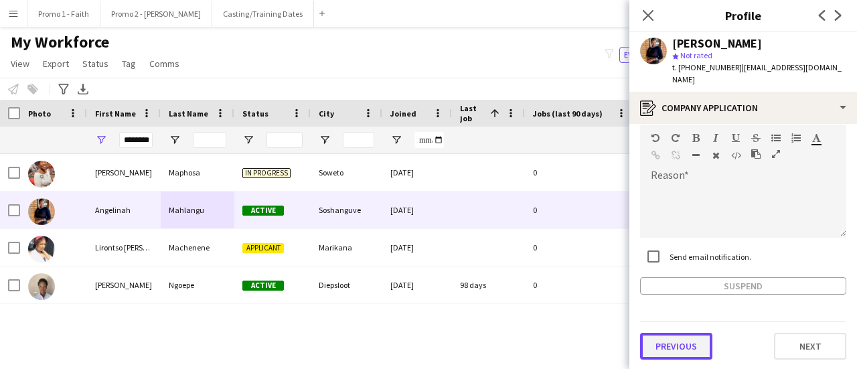
click at [677, 338] on button "Previous" at bounding box center [676, 346] width 72 height 27
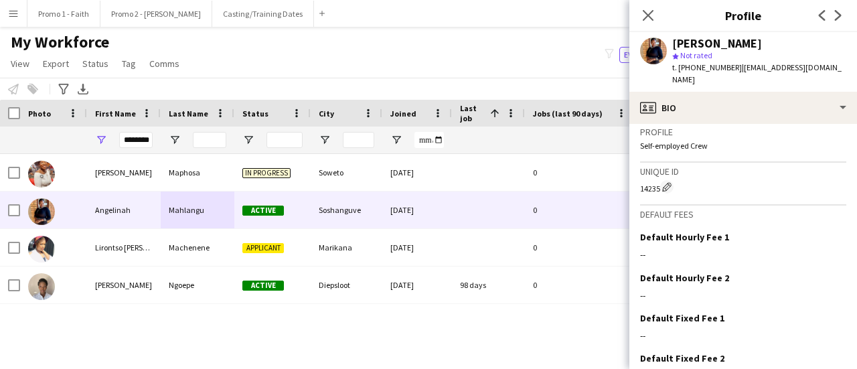
scroll to position [628, 0]
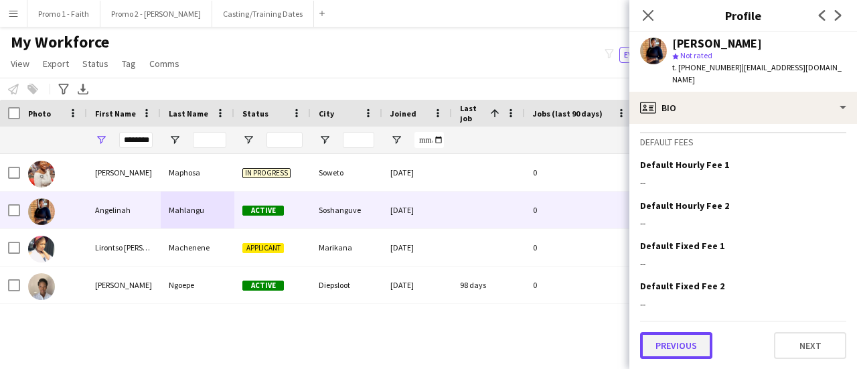
click at [674, 344] on button "Previous" at bounding box center [676, 345] width 72 height 27
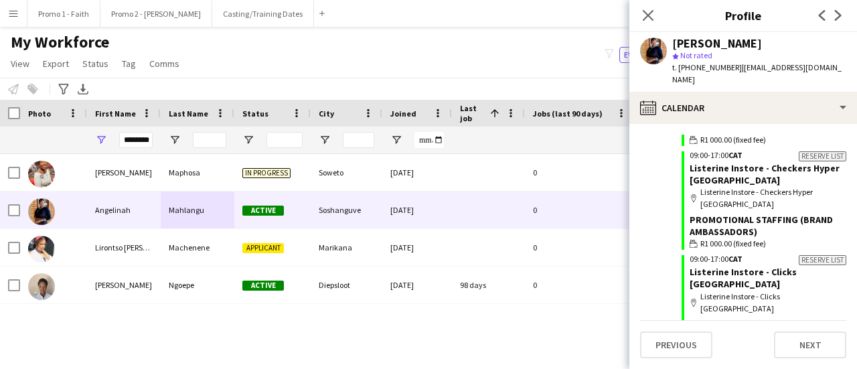
scroll to position [4318, 0]
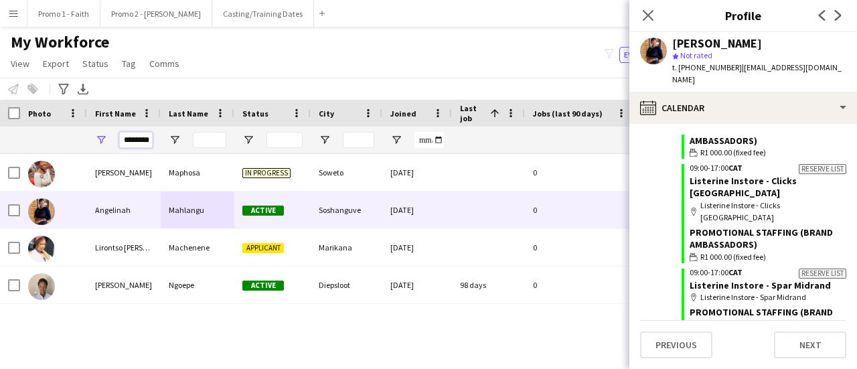
click at [142, 132] on input "********" at bounding box center [135, 140] width 33 height 16
type input "*"
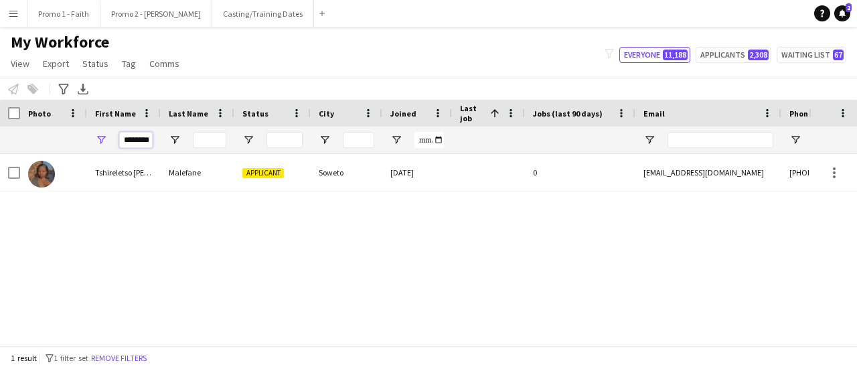
scroll to position [0, 0]
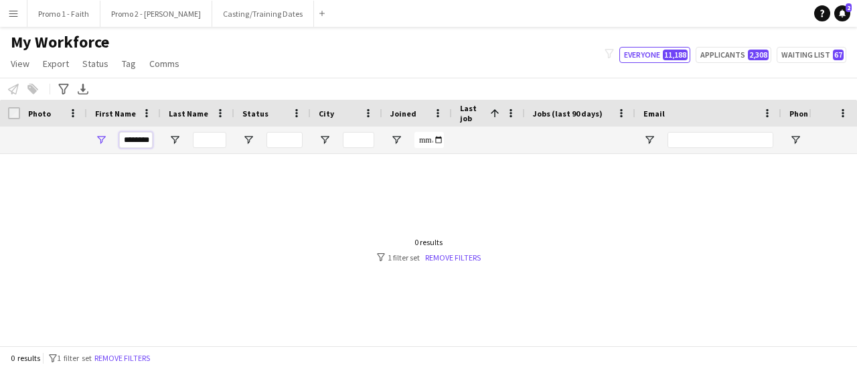
click at [134, 139] on input "********" at bounding box center [135, 140] width 33 height 16
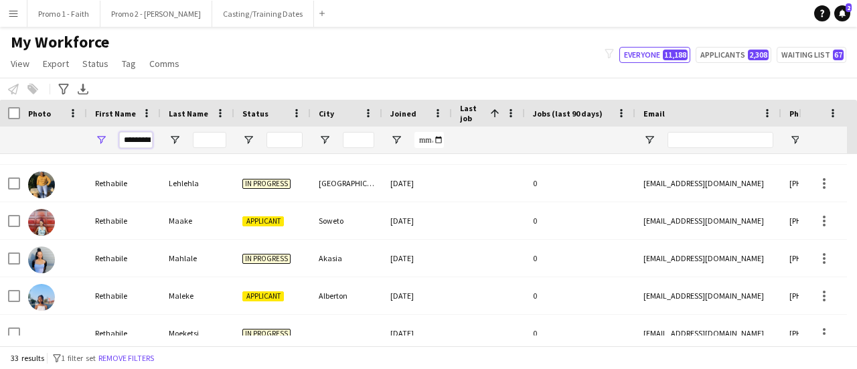
scroll to position [181, 0]
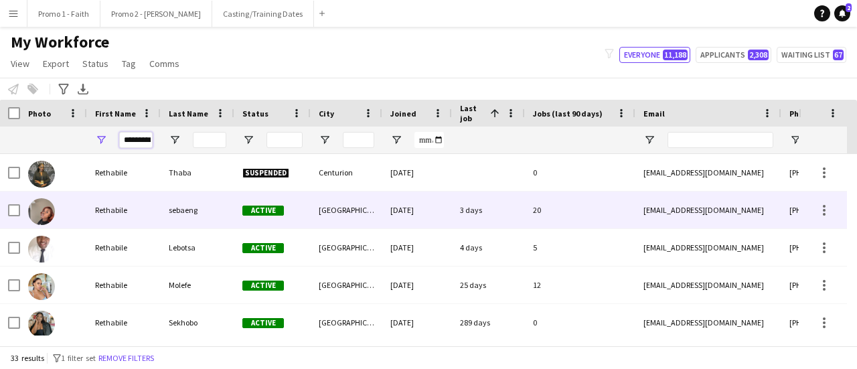
type input "*********"
click at [435, 218] on div "[DATE]" at bounding box center [417, 210] width 70 height 37
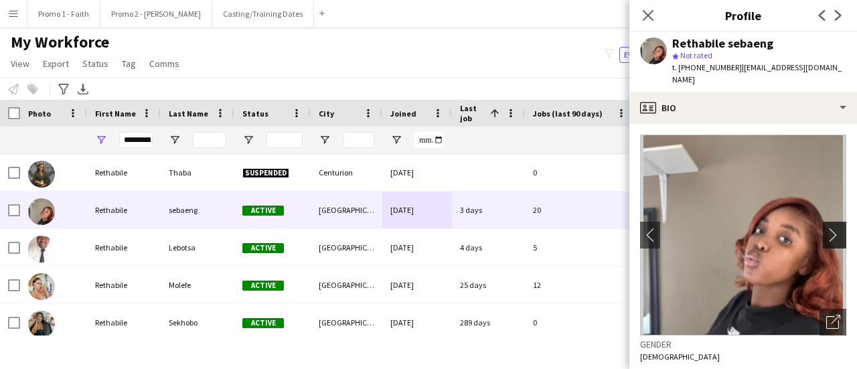
click at [826, 228] on app-icon "chevron-right" at bounding box center [836, 235] width 21 height 14
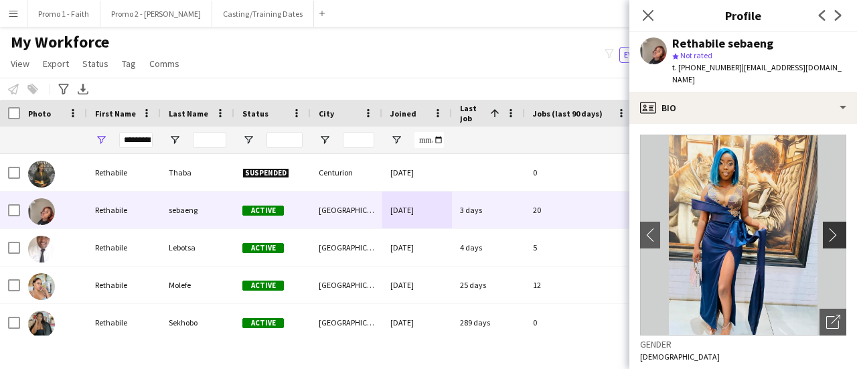
click at [826, 228] on app-icon "chevron-right" at bounding box center [836, 235] width 21 height 14
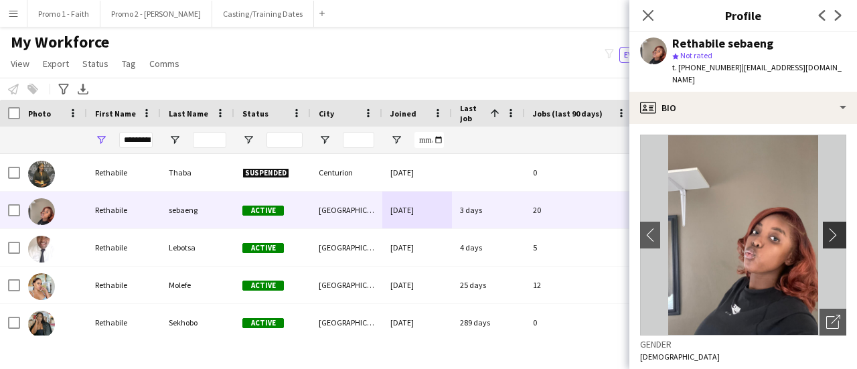
click at [826, 228] on app-icon "chevron-right" at bounding box center [836, 235] width 21 height 14
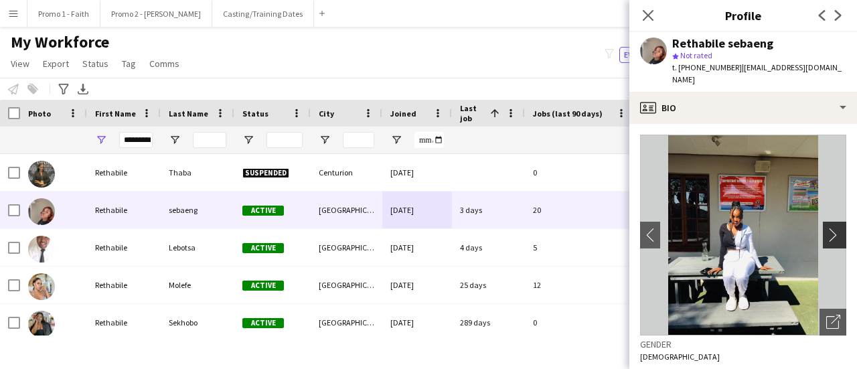
click at [826, 228] on app-icon "chevron-right" at bounding box center [836, 235] width 21 height 14
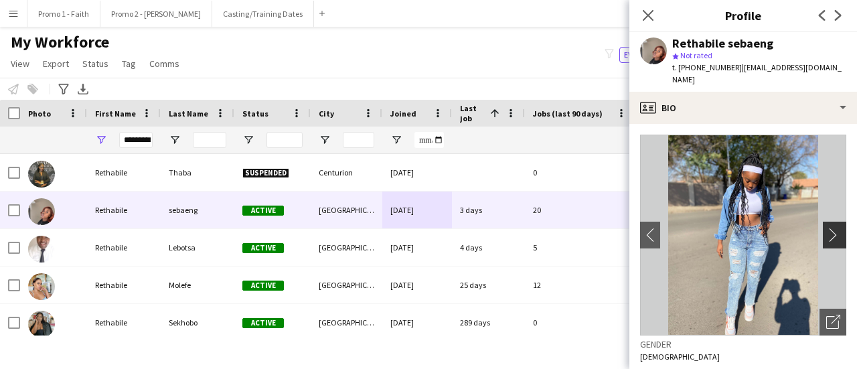
click at [826, 228] on app-icon "chevron-right" at bounding box center [836, 235] width 21 height 14
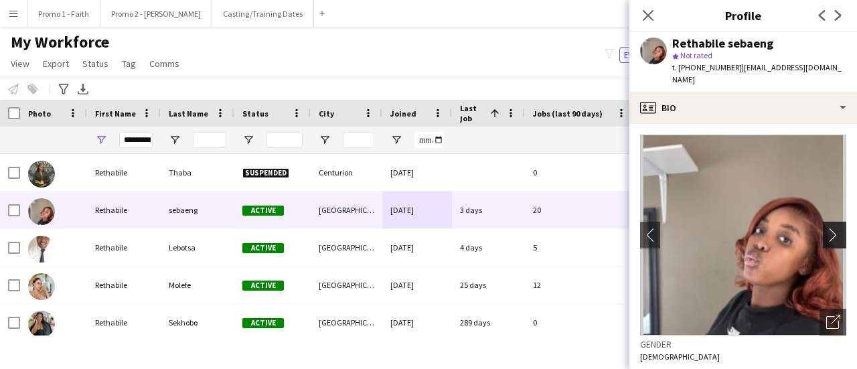
click at [826, 228] on app-icon "chevron-right" at bounding box center [836, 235] width 21 height 14
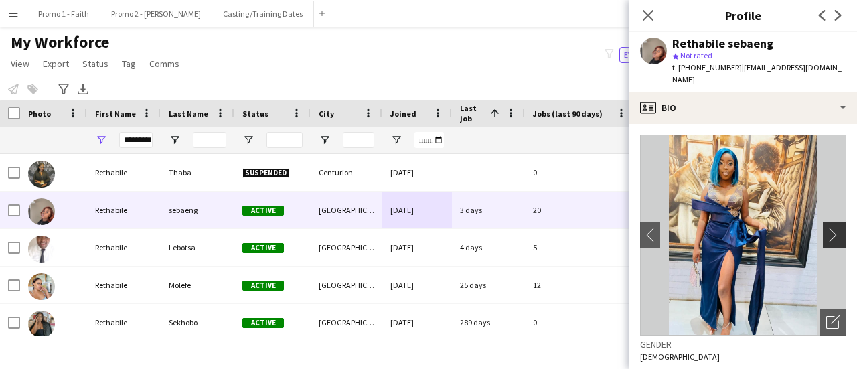
click at [829, 228] on app-icon "chevron-right" at bounding box center [836, 235] width 21 height 14
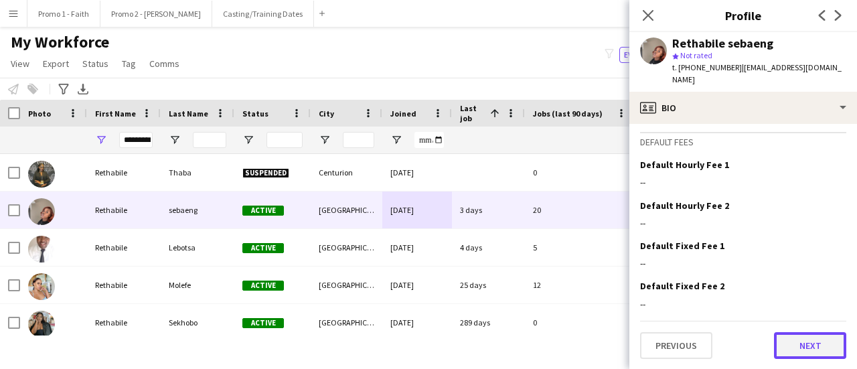
click at [792, 350] on button "Next" at bounding box center [810, 345] width 72 height 27
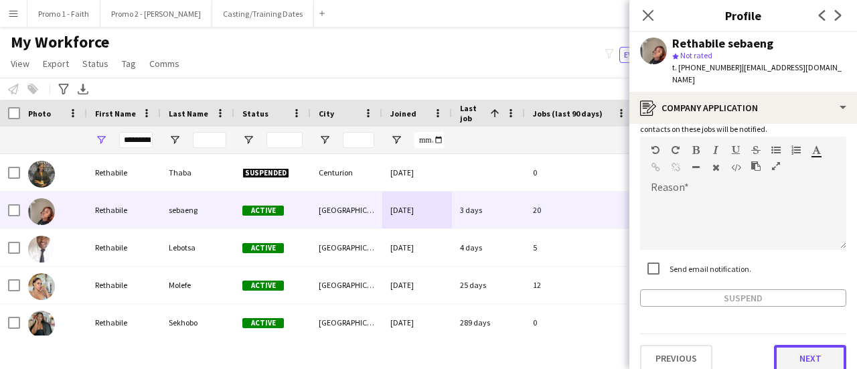
click at [806, 348] on button "Next" at bounding box center [810, 358] width 72 height 27
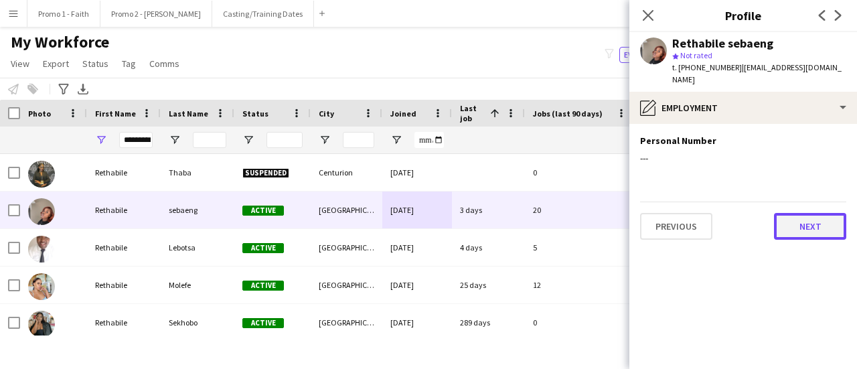
click at [800, 216] on button "Next" at bounding box center [810, 226] width 72 height 27
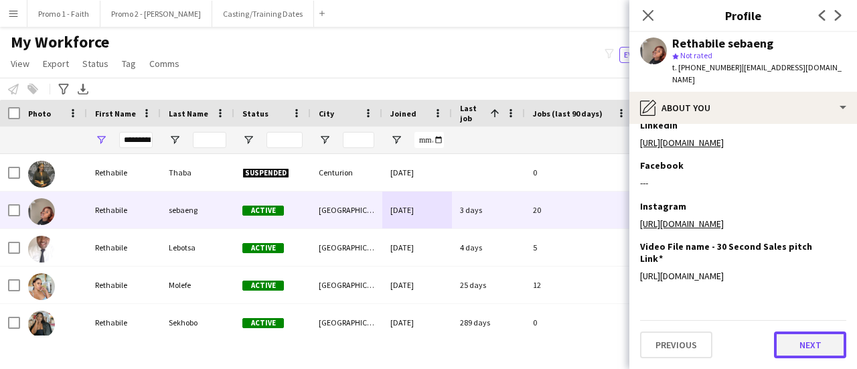
click at [801, 345] on button "Next" at bounding box center [810, 344] width 72 height 27
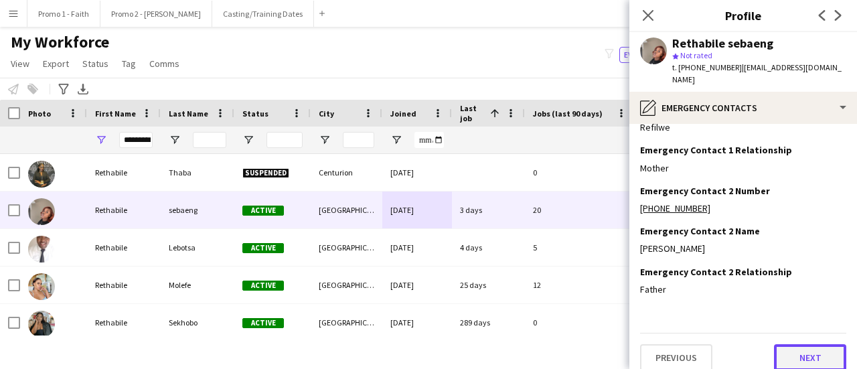
click at [793, 349] on button "Next" at bounding box center [810, 357] width 72 height 27
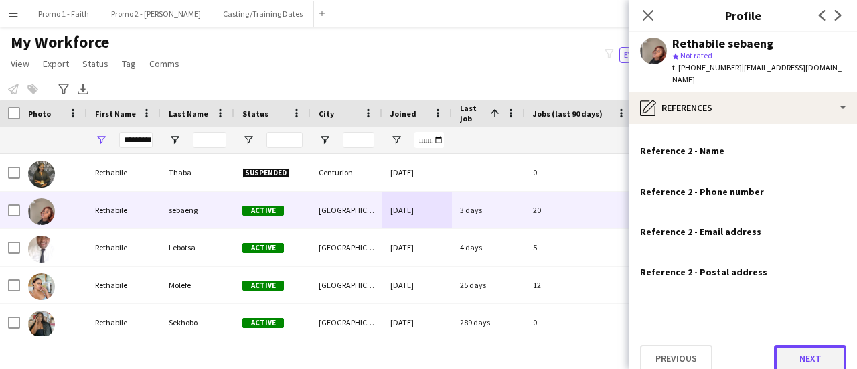
click at [794, 345] on button "Next" at bounding box center [810, 358] width 72 height 27
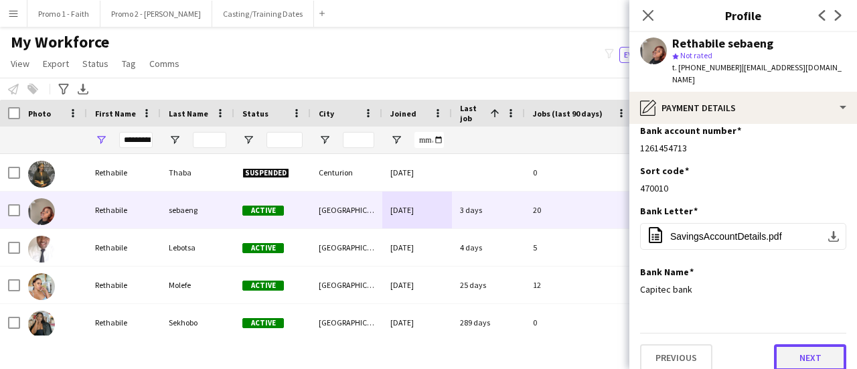
click at [789, 344] on button "Next" at bounding box center [810, 357] width 72 height 27
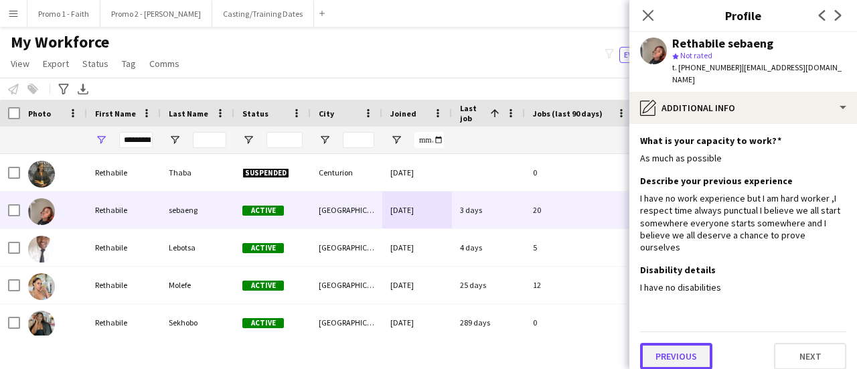
click at [671, 343] on button "Previous" at bounding box center [676, 356] width 72 height 27
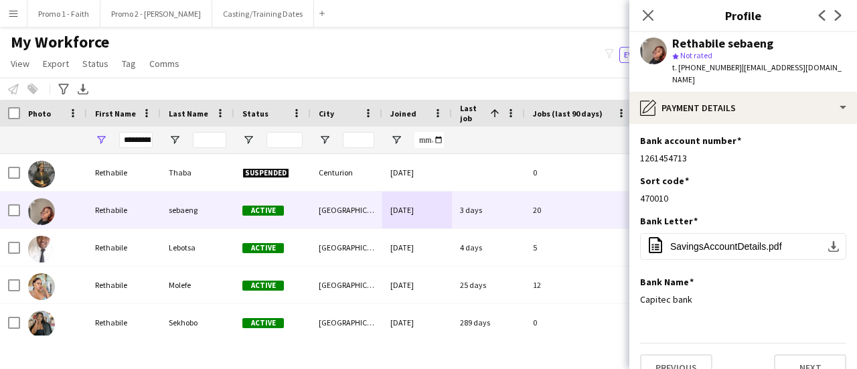
click at [671, 343] on div "Previous Next" at bounding box center [743, 362] width 206 height 38
click at [672, 354] on button "Previous" at bounding box center [676, 367] width 72 height 27
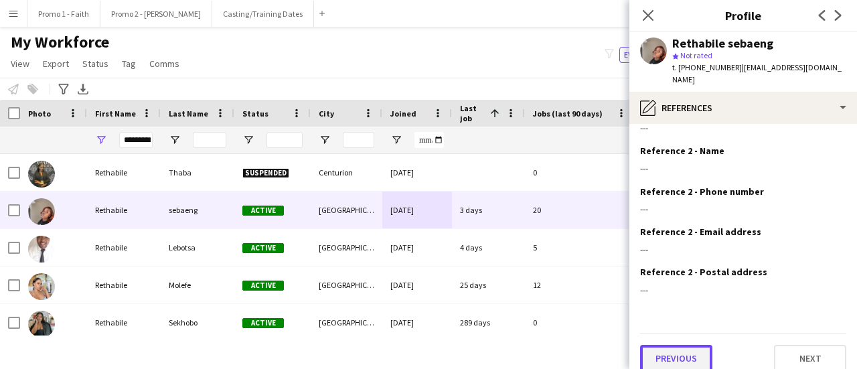
click at [683, 345] on button "Previous" at bounding box center [676, 358] width 72 height 27
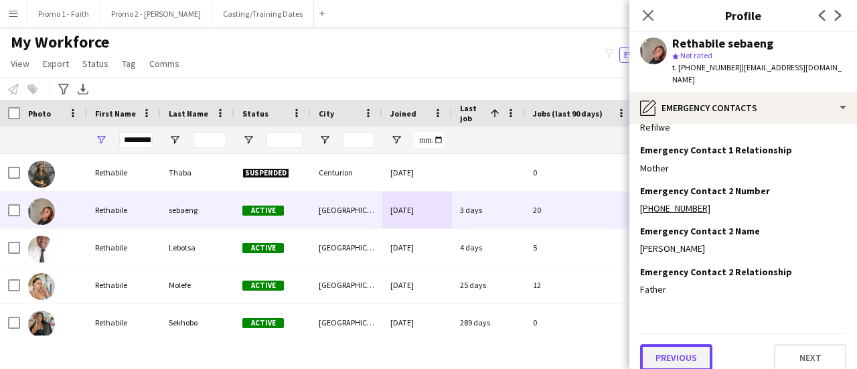
click at [680, 346] on button "Previous" at bounding box center [676, 357] width 72 height 27
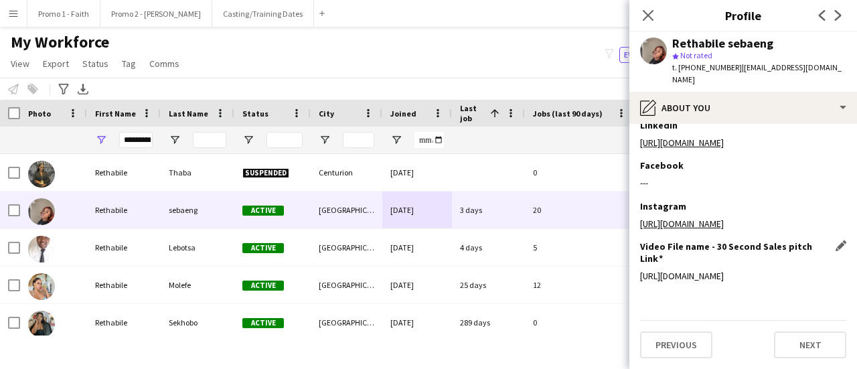
click at [684, 270] on div "[URL][DOMAIN_NAME]" at bounding box center [743, 276] width 206 height 12
click at [660, 270] on div "[URL][DOMAIN_NAME]" at bounding box center [743, 276] width 206 height 12
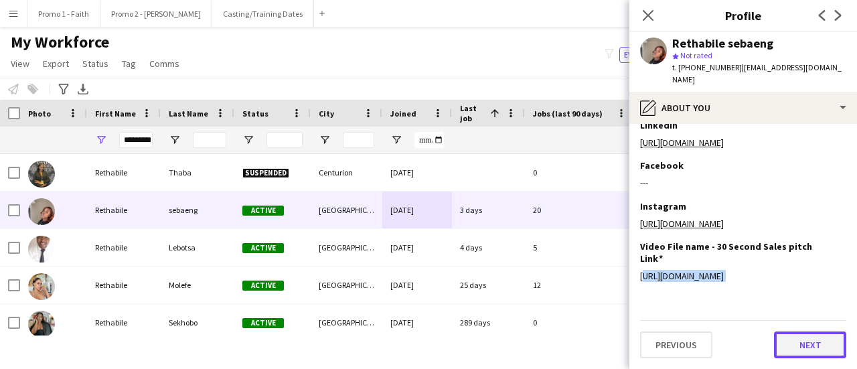
click at [805, 346] on button "Next" at bounding box center [810, 344] width 72 height 27
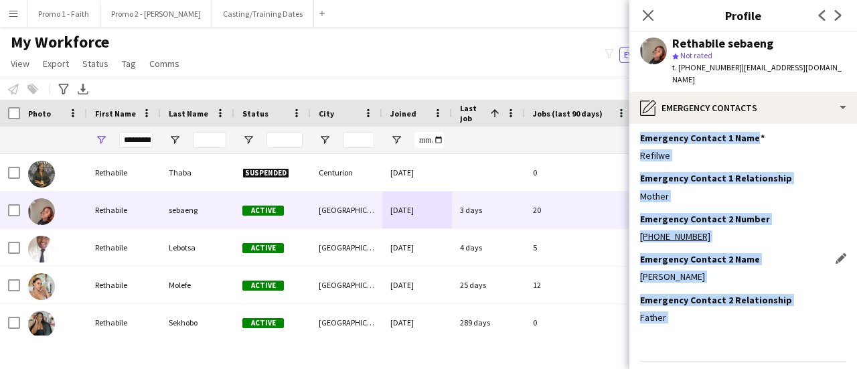
scroll to position [71, 0]
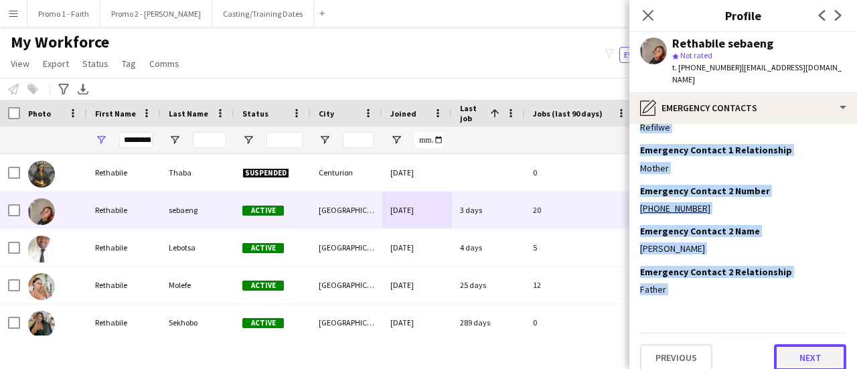
click at [804, 344] on button "Next" at bounding box center [810, 357] width 72 height 27
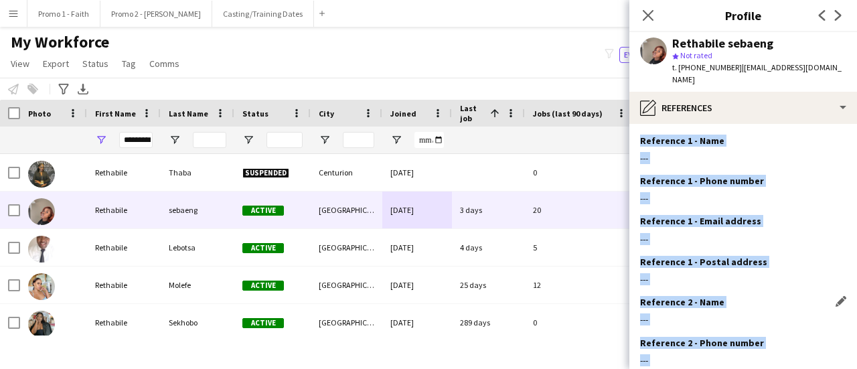
scroll to position [151, 0]
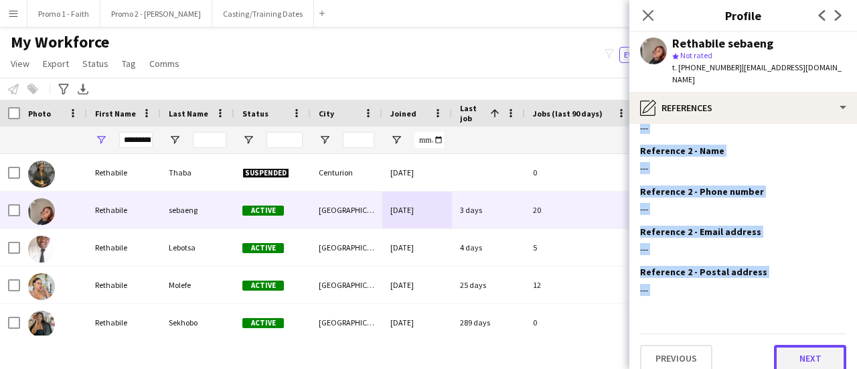
click at [802, 345] on button "Next" at bounding box center [810, 358] width 72 height 27
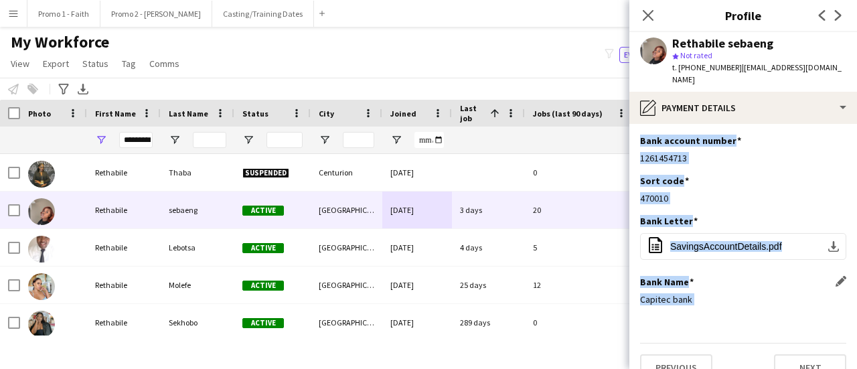
scroll to position [10, 0]
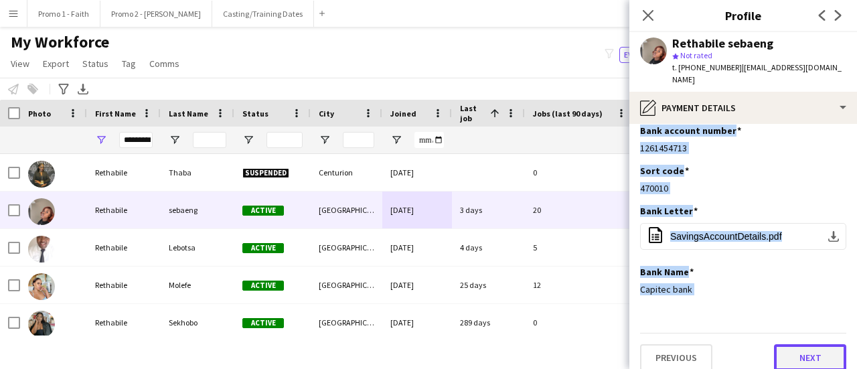
click at [802, 344] on button "Next" at bounding box center [810, 357] width 72 height 27
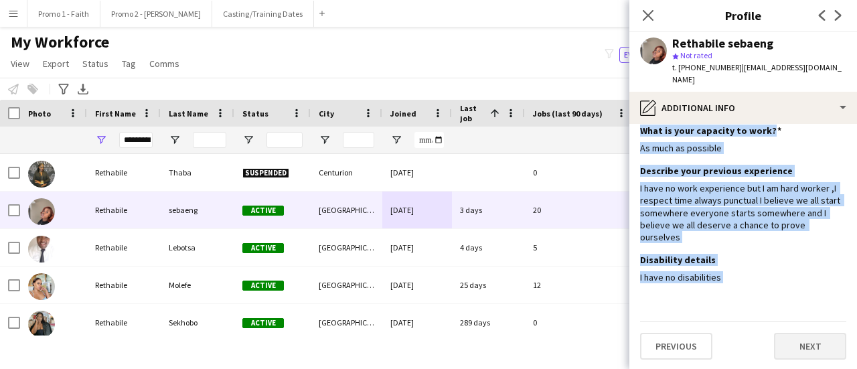
scroll to position [0, 0]
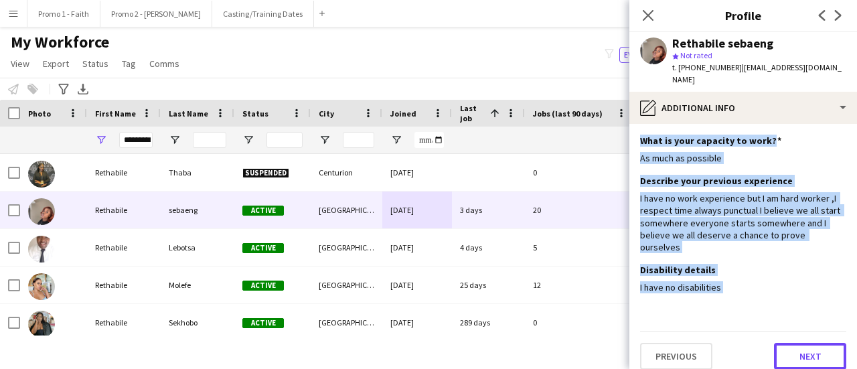
click at [788, 343] on button "Next" at bounding box center [810, 356] width 72 height 27
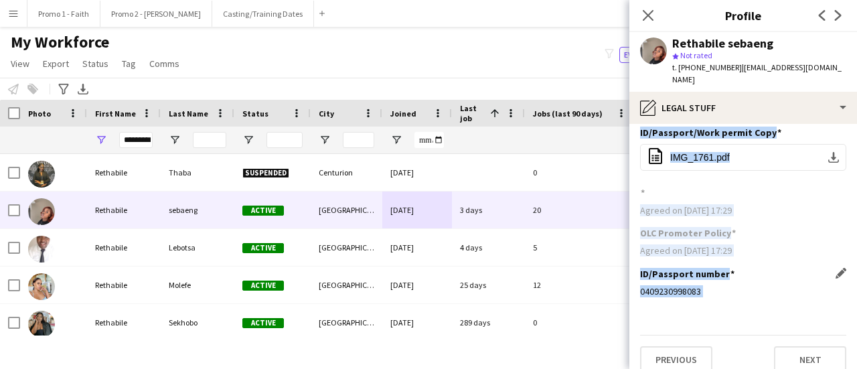
scroll to position [10, 0]
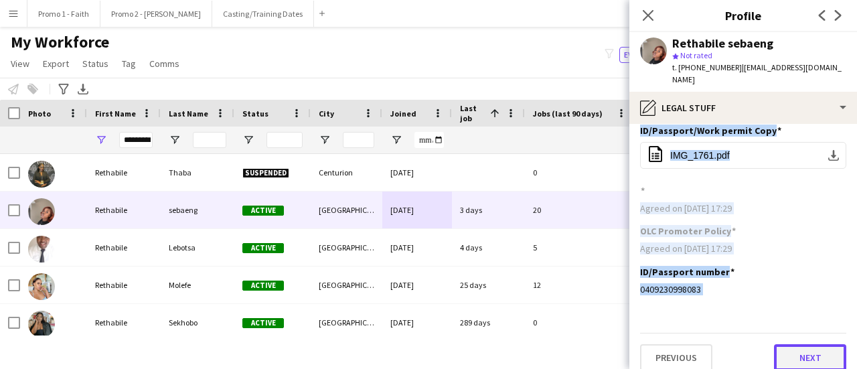
click at [781, 344] on button "Next" at bounding box center [810, 357] width 72 height 27
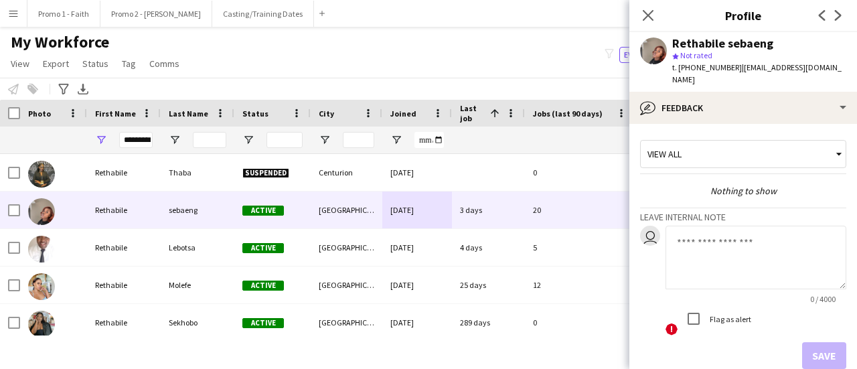
click at [710, 235] on textarea at bounding box center [756, 258] width 181 height 64
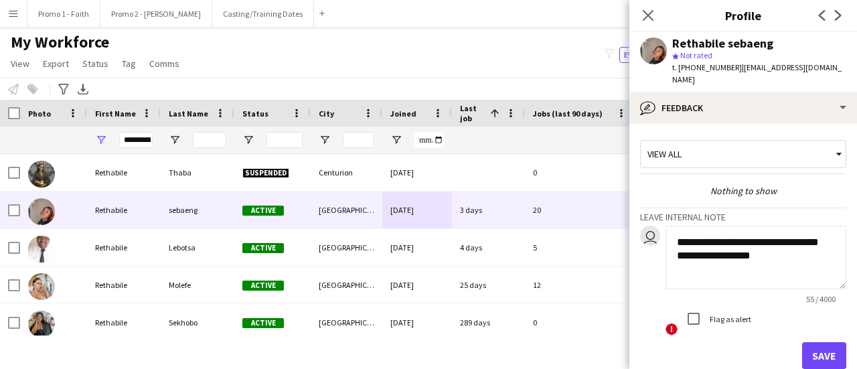
type textarea "**********"
click at [814, 344] on button "Save" at bounding box center [824, 355] width 44 height 27
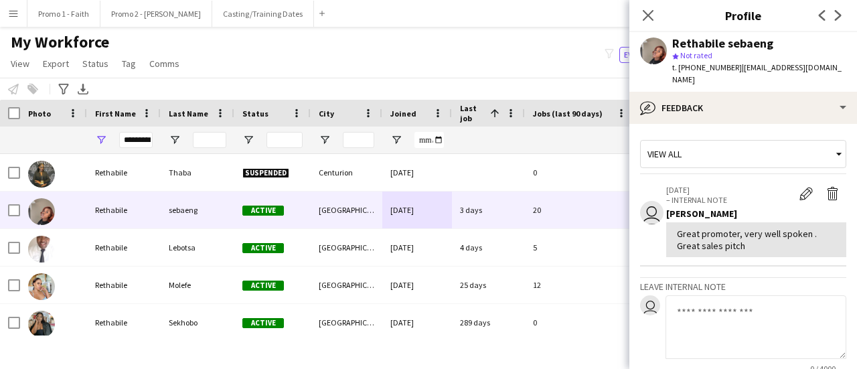
scroll to position [132, 0]
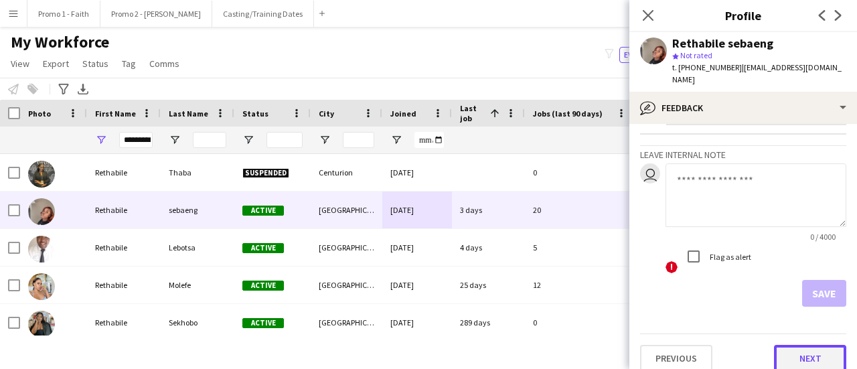
click at [807, 345] on button "Next" at bounding box center [810, 358] width 72 height 27
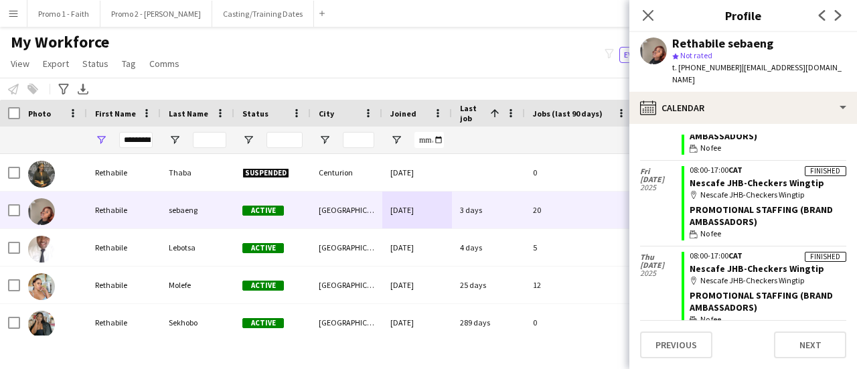
scroll to position [603, 0]
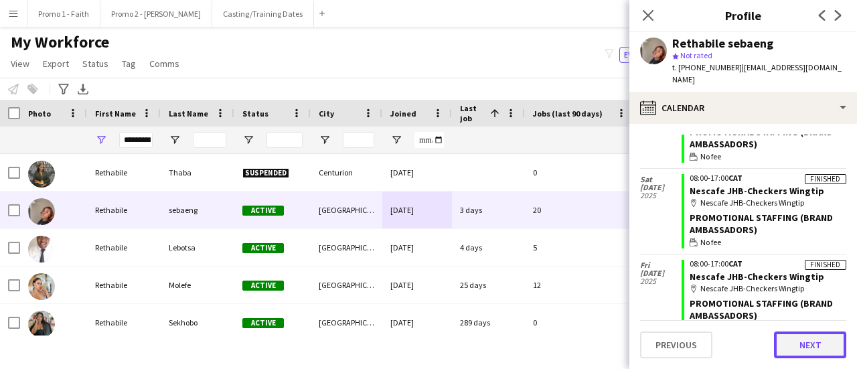
click at [800, 348] on button "Next" at bounding box center [810, 344] width 72 height 27
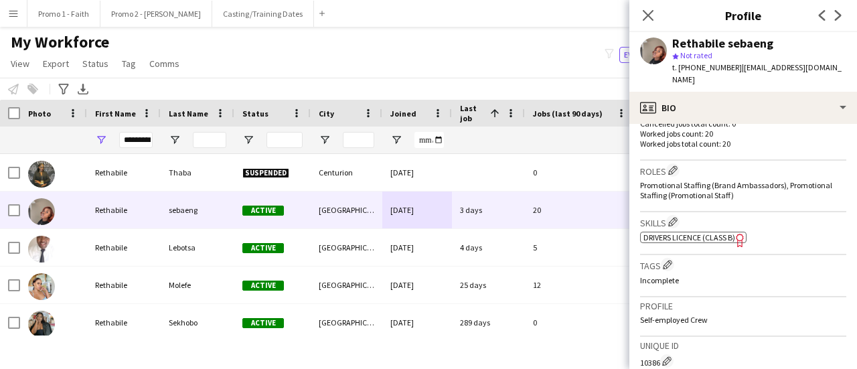
scroll to position [648, 0]
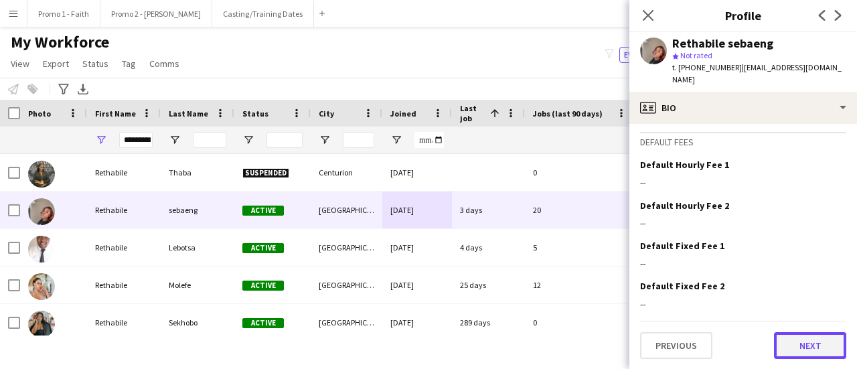
click at [798, 349] on button "Next" at bounding box center [810, 345] width 72 height 27
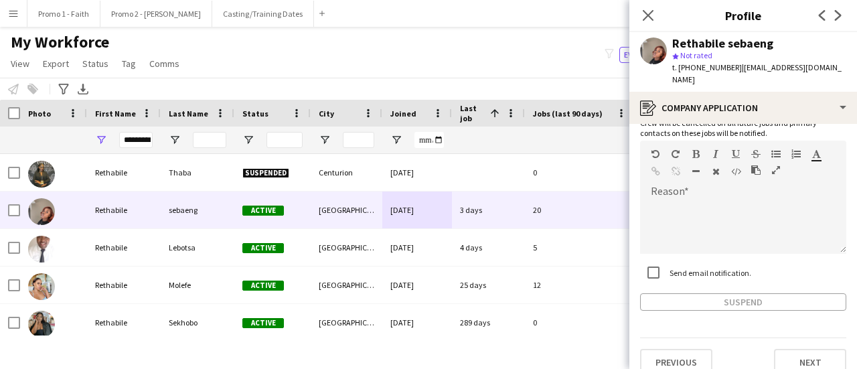
scroll to position [110, 0]
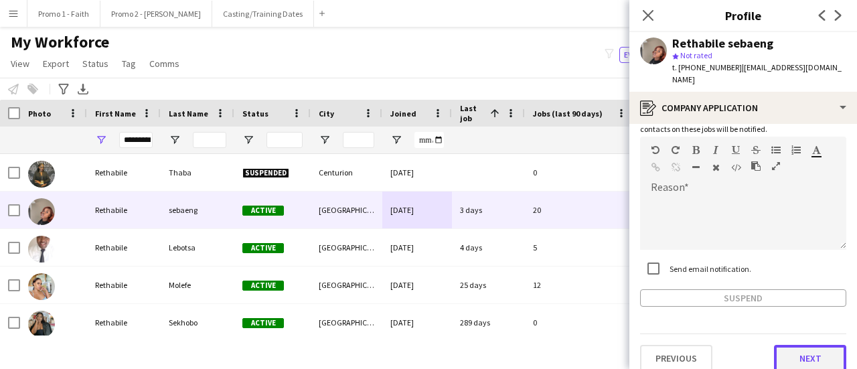
click at [806, 348] on button "Next" at bounding box center [810, 358] width 72 height 27
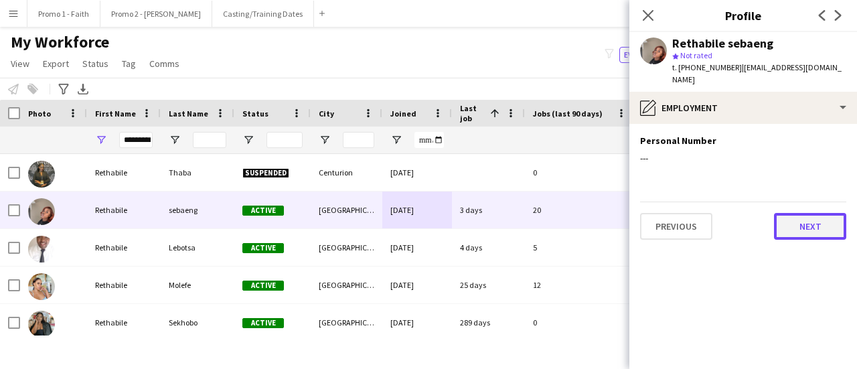
click at [794, 215] on button "Next" at bounding box center [810, 226] width 72 height 27
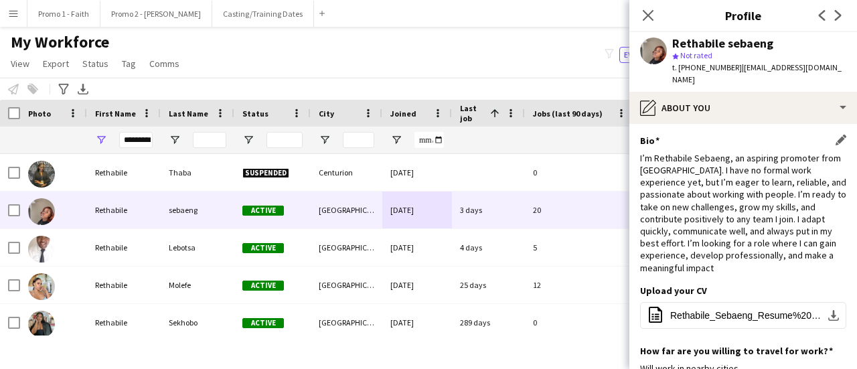
scroll to position [367, 0]
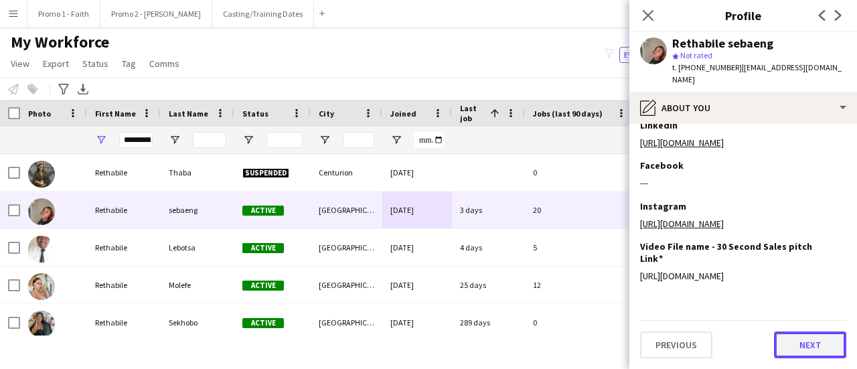
click at [801, 344] on button "Next" at bounding box center [810, 344] width 72 height 27
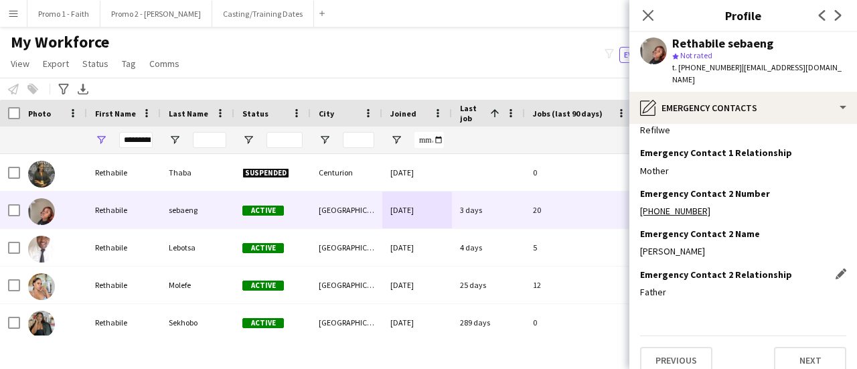
scroll to position [71, 0]
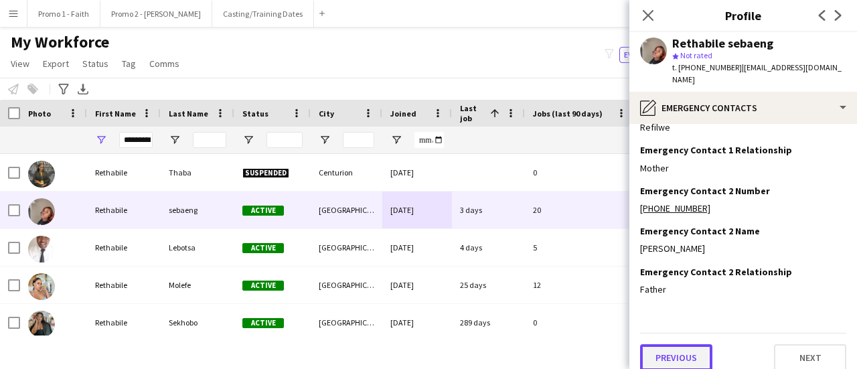
click at [696, 344] on button "Previous" at bounding box center [676, 357] width 72 height 27
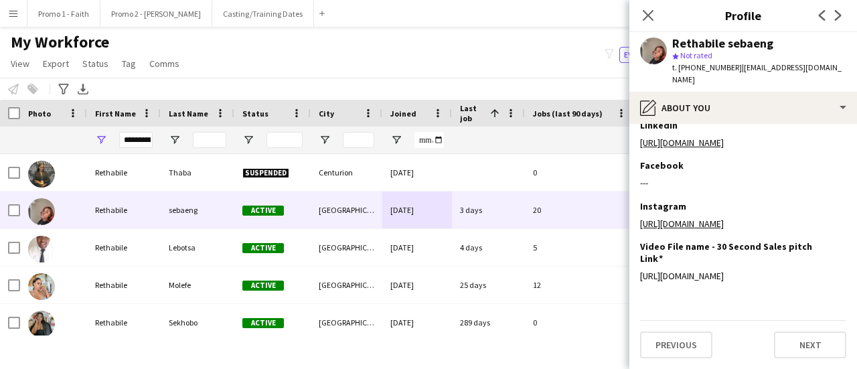
scroll to position [367, 0]
drag, startPoint x: 695, startPoint y: 278, endPoint x: 640, endPoint y: 250, distance: 61.4
click at [640, 270] on div "[URL][DOMAIN_NAME]" at bounding box center [743, 276] width 206 height 12
click at [824, 240] on h3 "Video File name - 30 Second Sales pitch Link" at bounding box center [738, 252] width 196 height 24
click at [836, 240] on app-icon "Edit this field" at bounding box center [841, 245] width 11 height 11
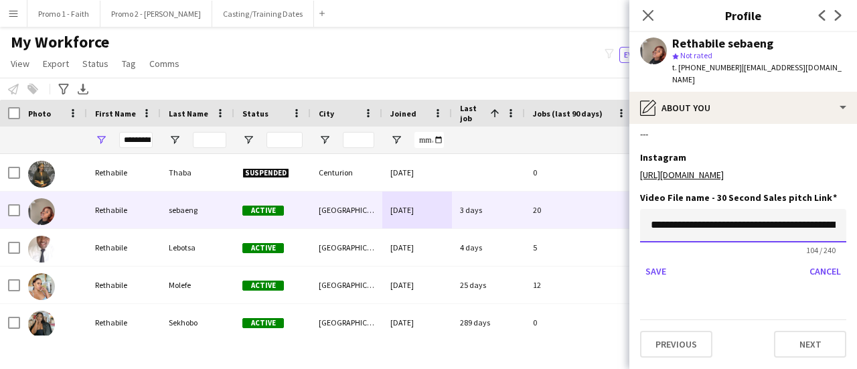
click at [648, 242] on input "**********" at bounding box center [743, 225] width 206 height 33
type input "*"
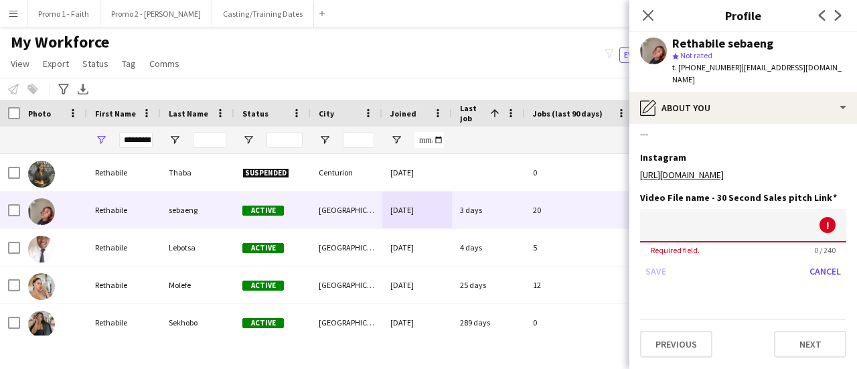
paste input "**********"
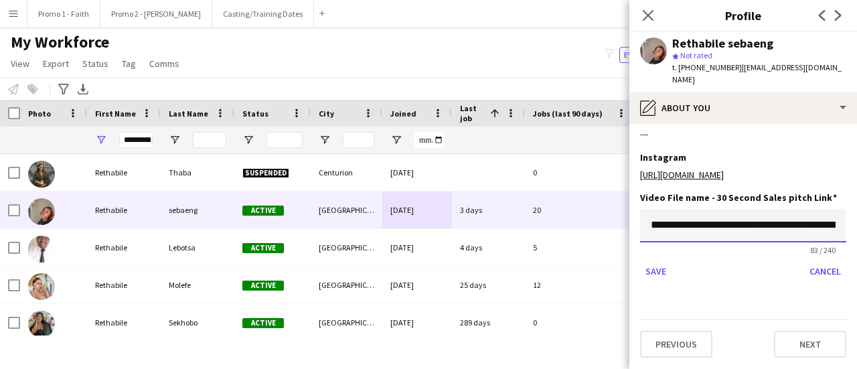
scroll to position [0, 236]
type input "**********"
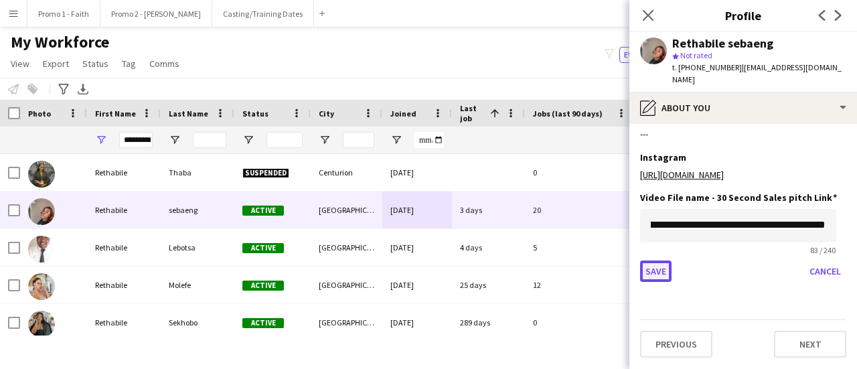
scroll to position [0, 0]
click at [652, 282] on button "Save" at bounding box center [655, 271] width 31 height 21
